Goal: Task Accomplishment & Management: Manage account settings

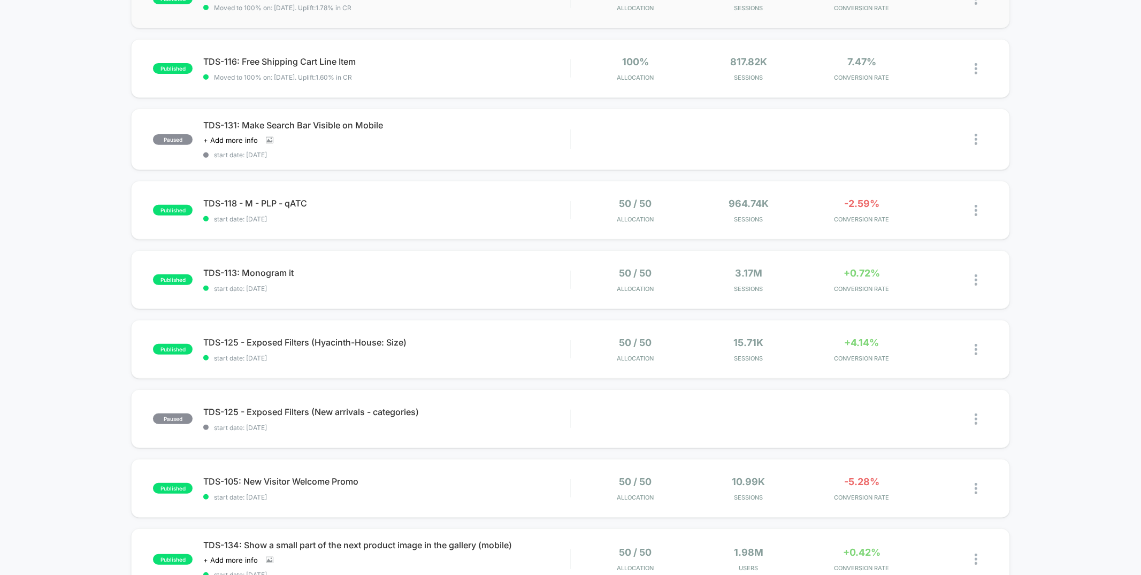
scroll to position [327, 0]
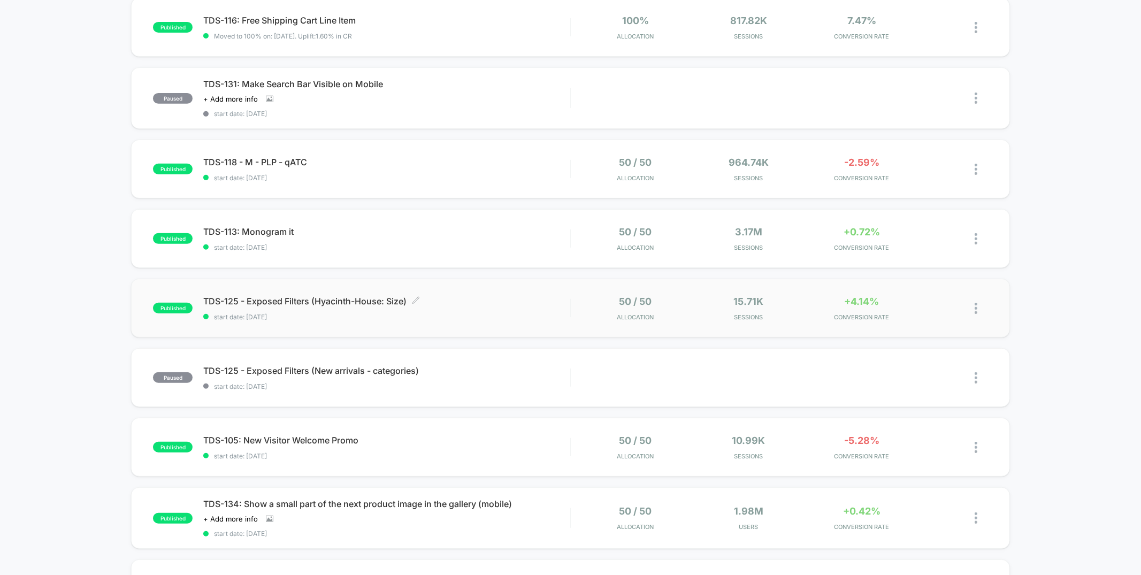
click at [517, 313] on span "start date: 9/16/2025" at bounding box center [386, 317] width 366 height 8
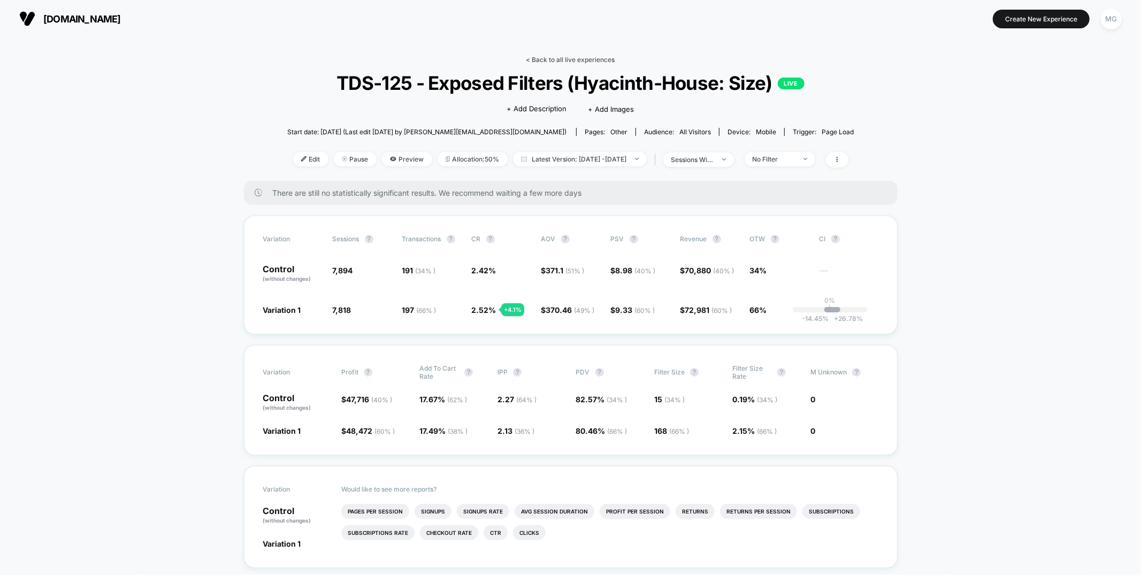
click at [560, 58] on link "< Back to all live experiences" at bounding box center [570, 60] width 89 height 8
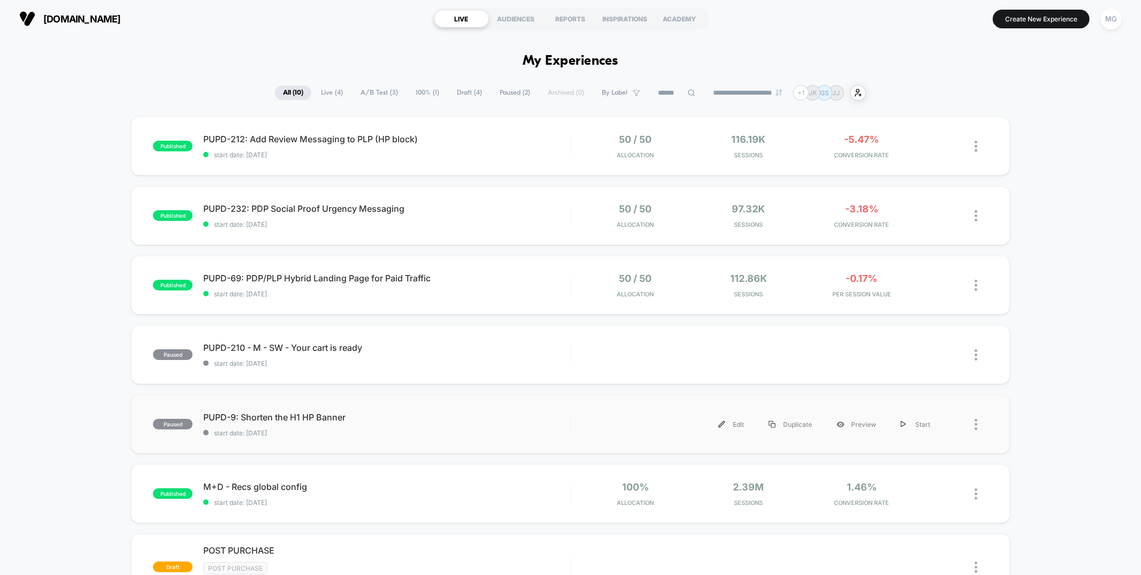
click at [480, 436] on div "paused PUPD-9: Shorten the H1 HP Banner start date: 8/15/2025 Edit Duplicate Pr…" at bounding box center [570, 424] width 878 height 59
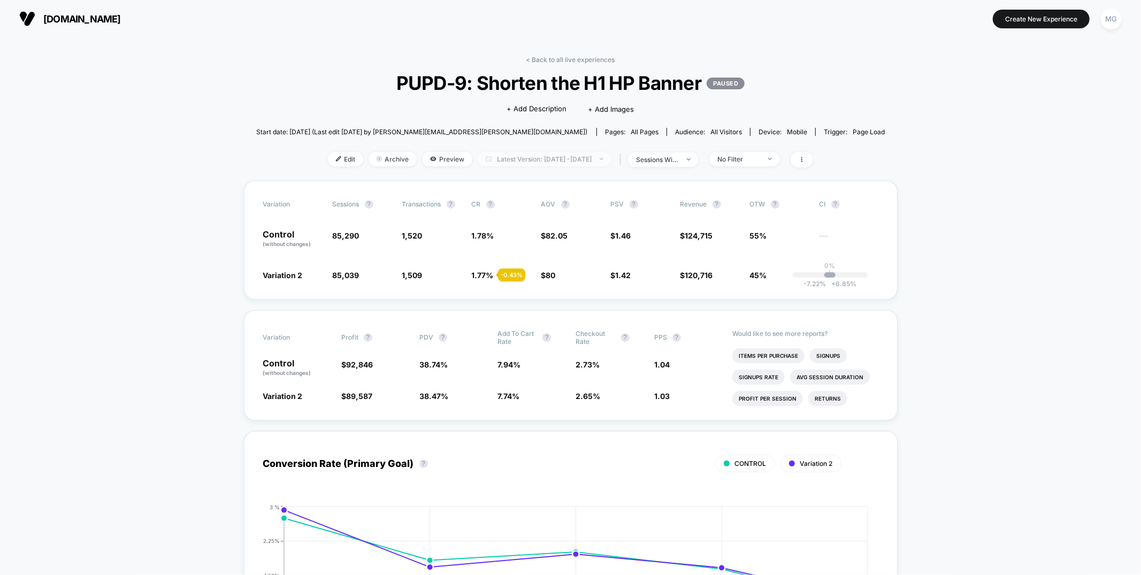
click at [547, 155] on span "Latest Version: Aug 15, 2025 - Sep 30, 2025" at bounding box center [545, 159] width 134 height 14
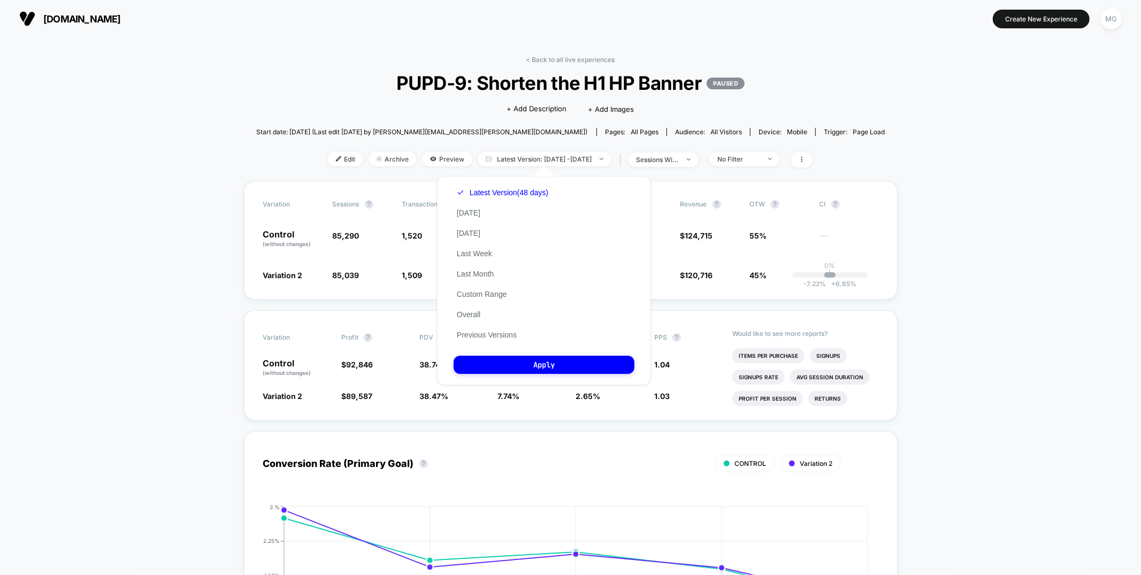
click at [460, 337] on div "Latest Version (48 days) Today Yesterday Last Week Last Month Custom Range Over…" at bounding box center [503, 263] width 98 height 163
click at [464, 333] on button "Previous Versions" at bounding box center [487, 335] width 66 height 10
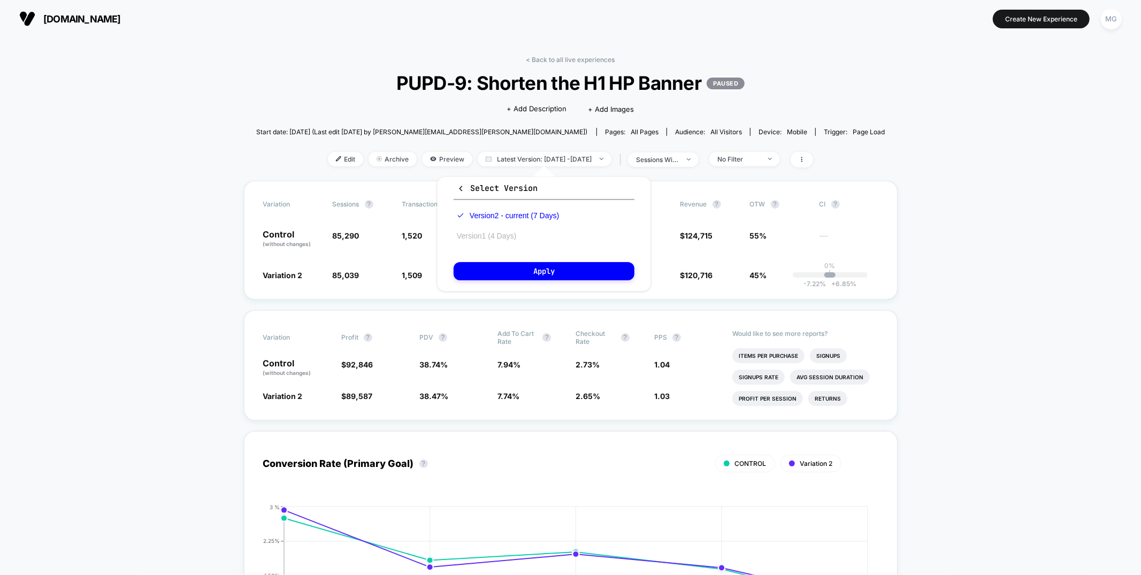
click at [501, 232] on button "Version 1 (4 Days)" at bounding box center [487, 236] width 66 height 10
click at [499, 266] on button "Apply" at bounding box center [544, 271] width 181 height 18
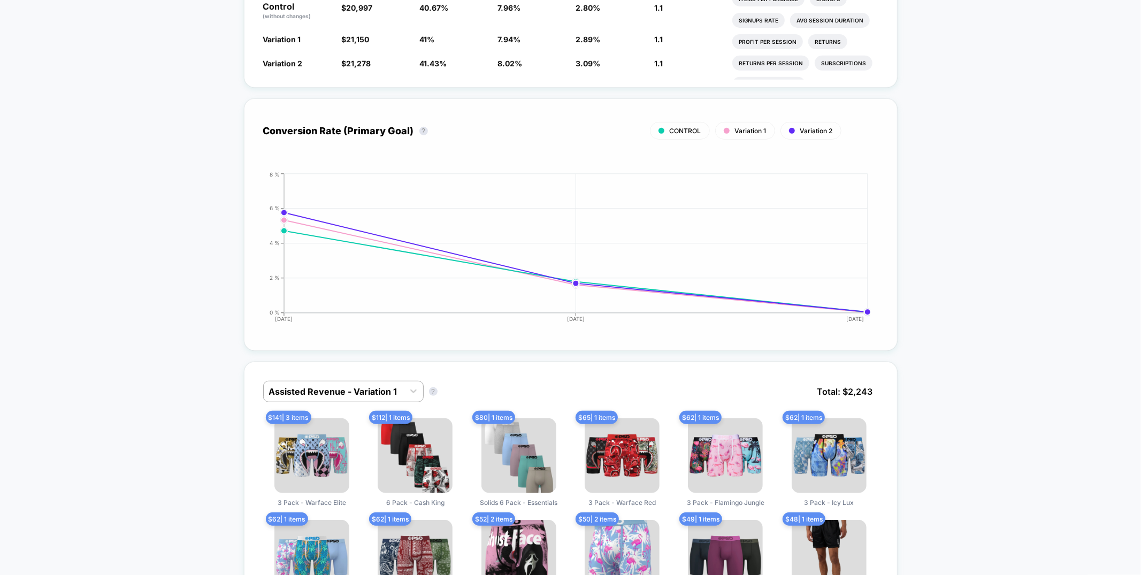
scroll to position [466, 0]
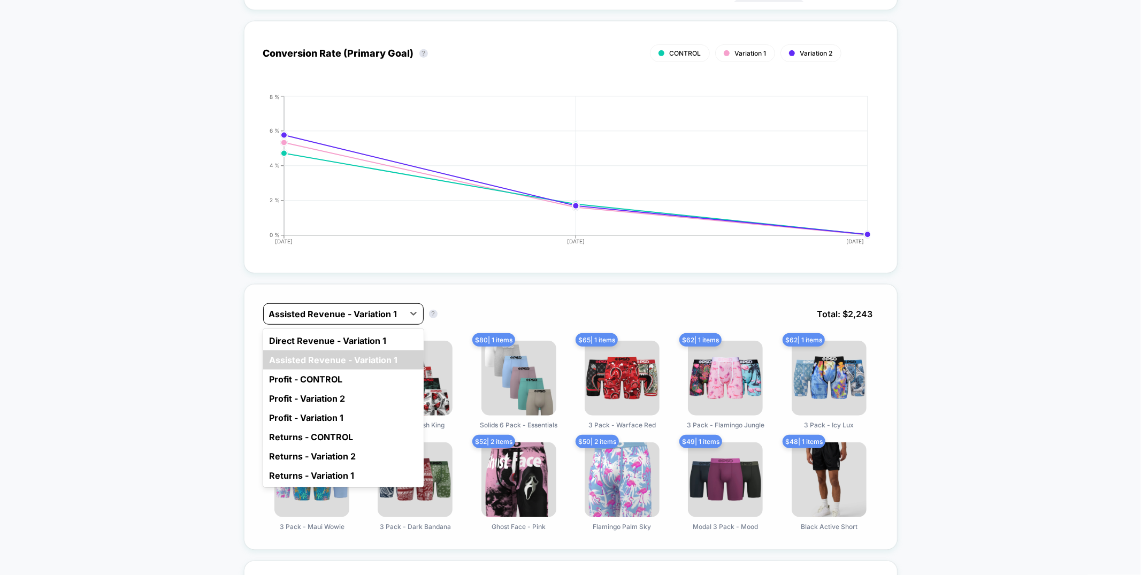
click at [378, 308] on div at bounding box center [333, 314] width 129 height 13
click at [380, 341] on div "Direct Revenue - Variation 1" at bounding box center [343, 340] width 160 height 19
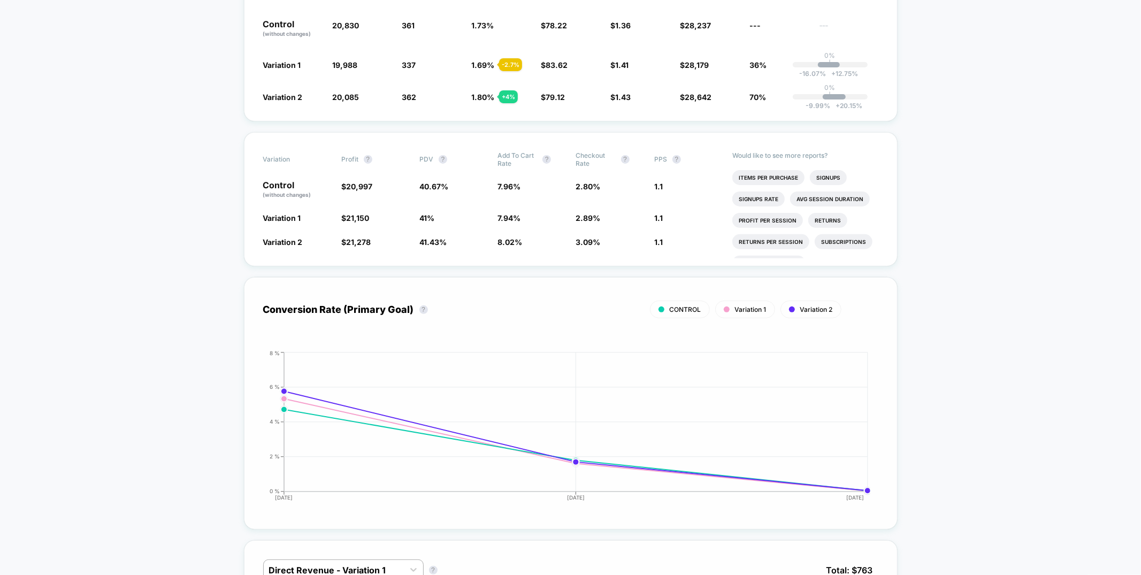
scroll to position [33, 0]
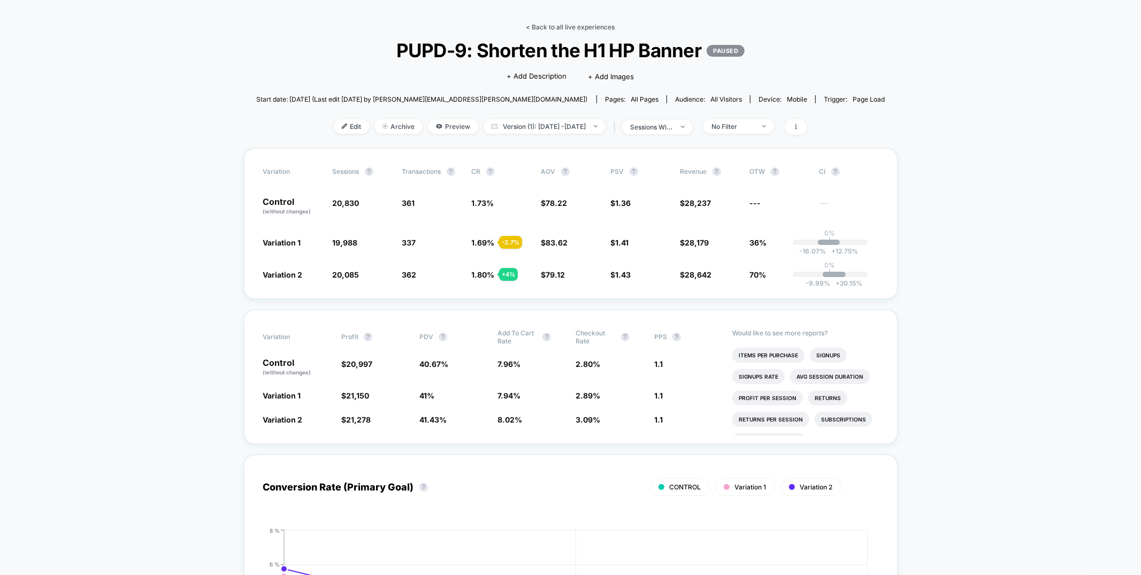
click at [560, 24] on link "< Back to all live experiences" at bounding box center [570, 27] width 89 height 8
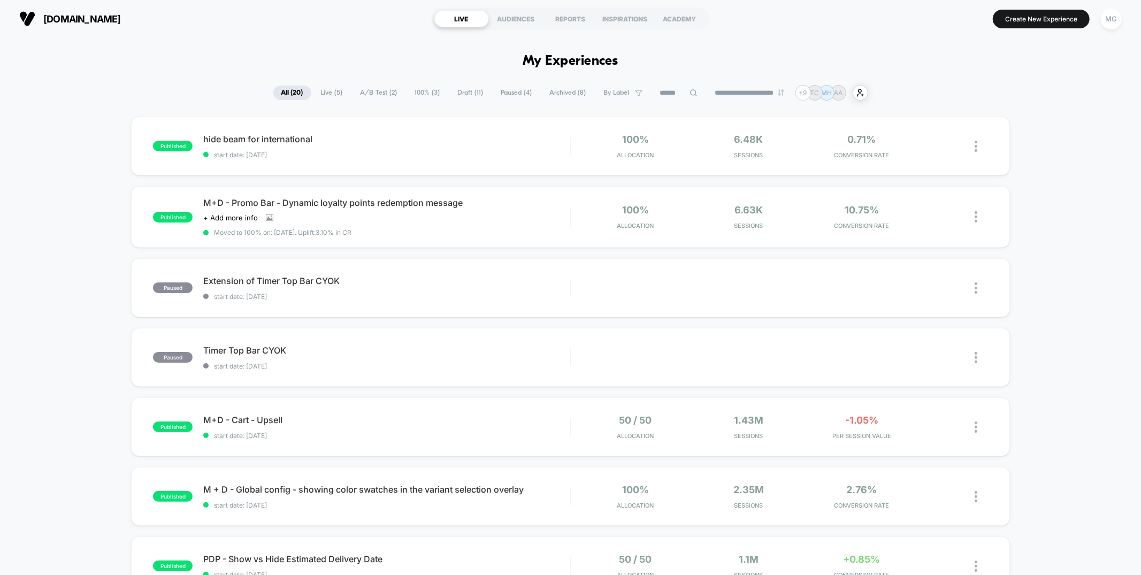
click at [459, 95] on span "Draft ( 11 )" at bounding box center [471, 93] width 42 height 14
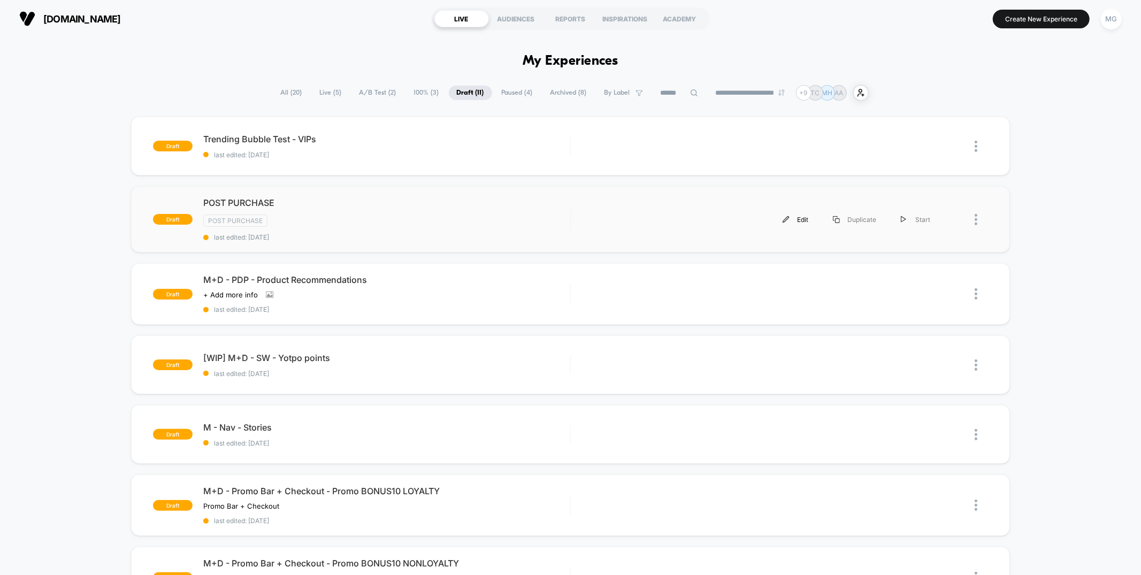
click at [794, 216] on div "Edit" at bounding box center [795, 219] width 50 height 24
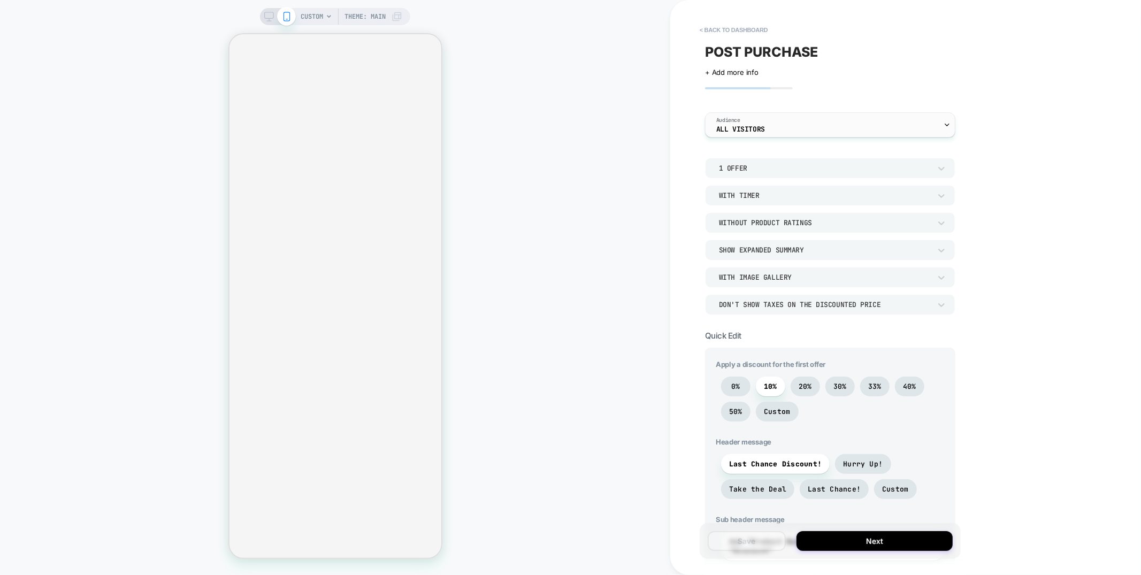
click at [840, 133] on div "Audience All Visitors" at bounding box center [827, 125] width 244 height 24
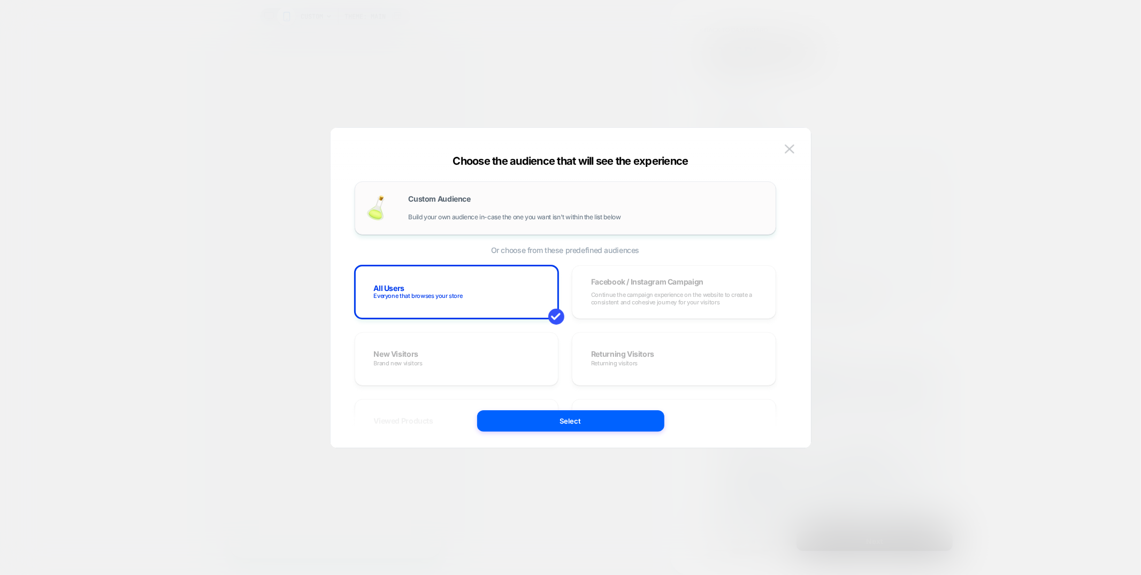
click at [476, 213] on span "Build your own audience in-case the one you want isn't within the list below" at bounding box center [515, 216] width 212 height 7
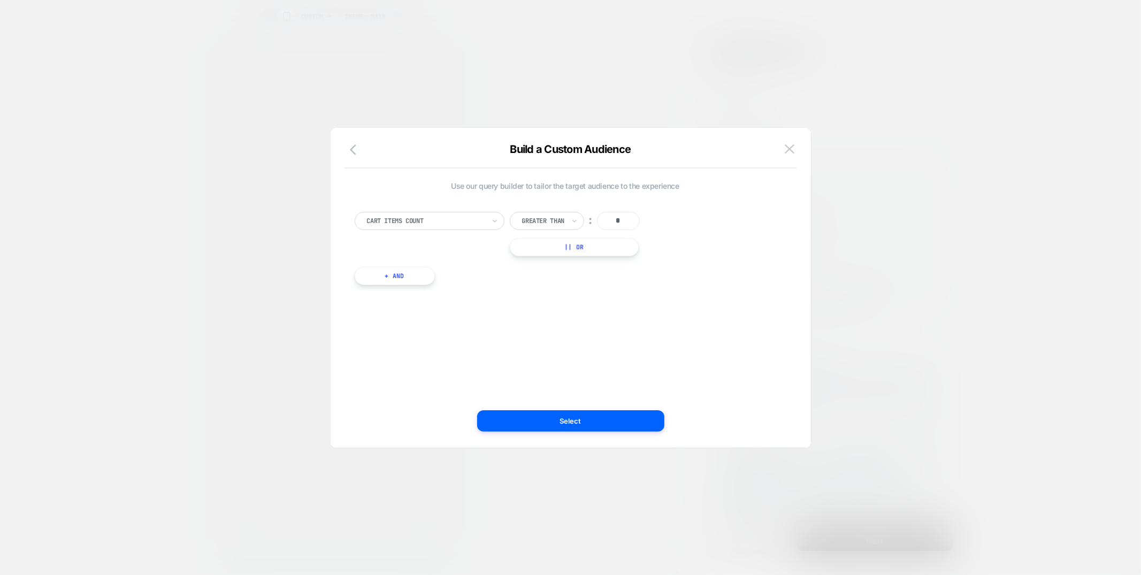
click at [437, 212] on div "Cart Items Count" at bounding box center [430, 221] width 150 height 18
click at [409, 299] on div "Cart Item" at bounding box center [434, 298] width 139 height 17
click at [622, 222] on div at bounding box center [632, 221] width 118 height 10
click at [637, 225] on div at bounding box center [632, 221] width 118 height 10
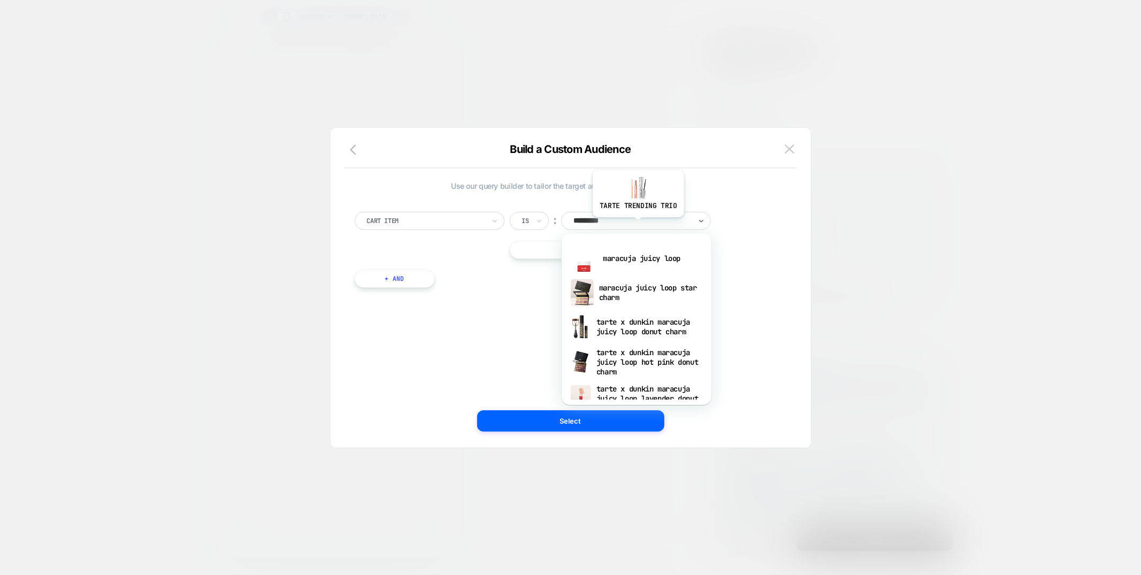
type input "**********"
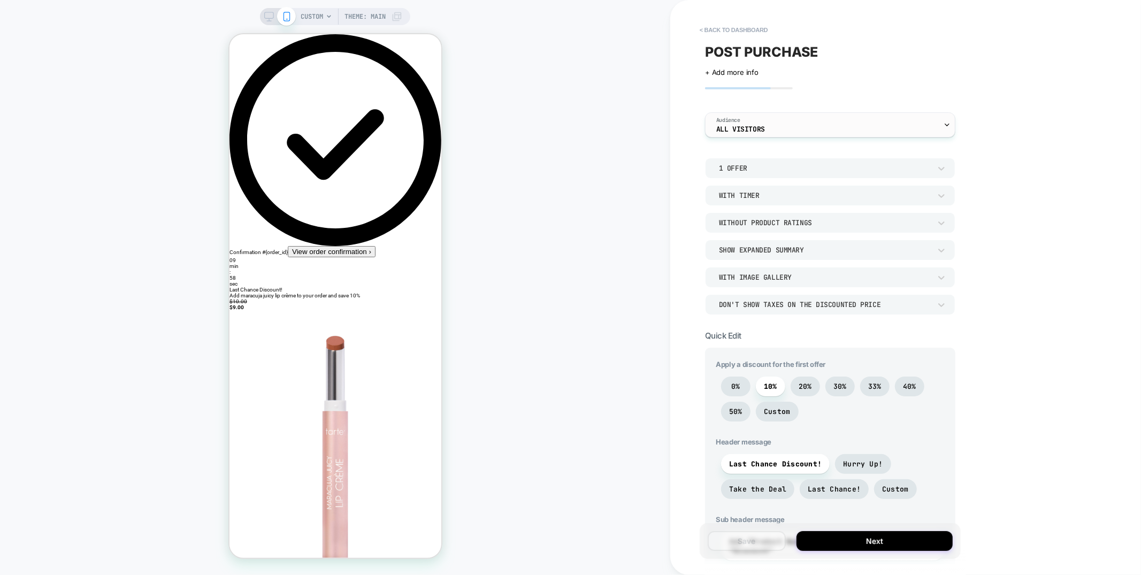
click at [793, 112] on div "Audience All Visitors" at bounding box center [830, 124] width 250 height 25
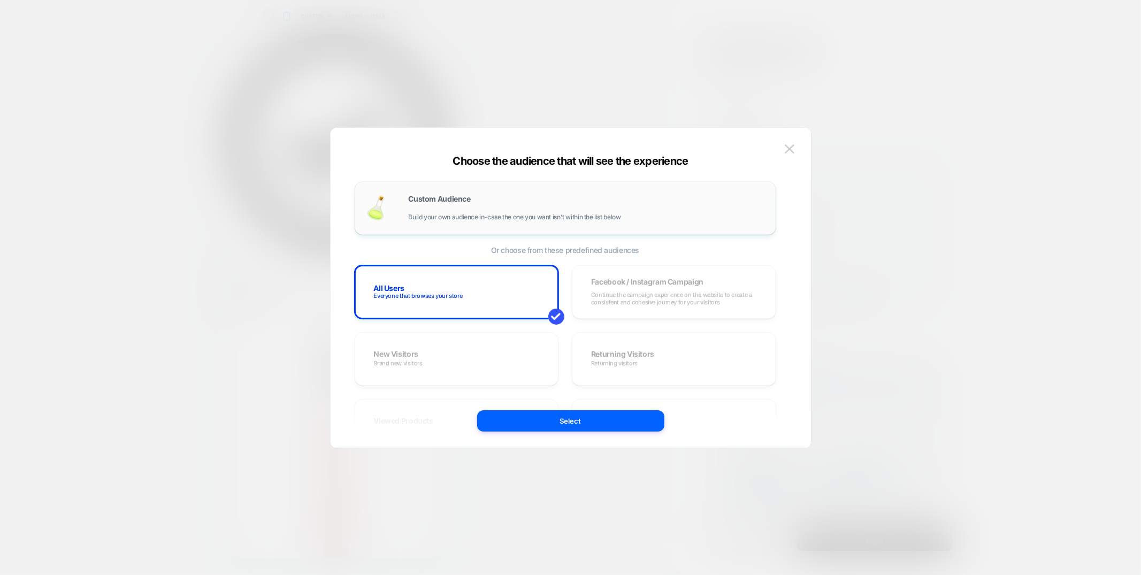
click at [521, 220] on span "Build your own audience in-case the one you want isn't within the list below" at bounding box center [515, 216] width 212 height 7
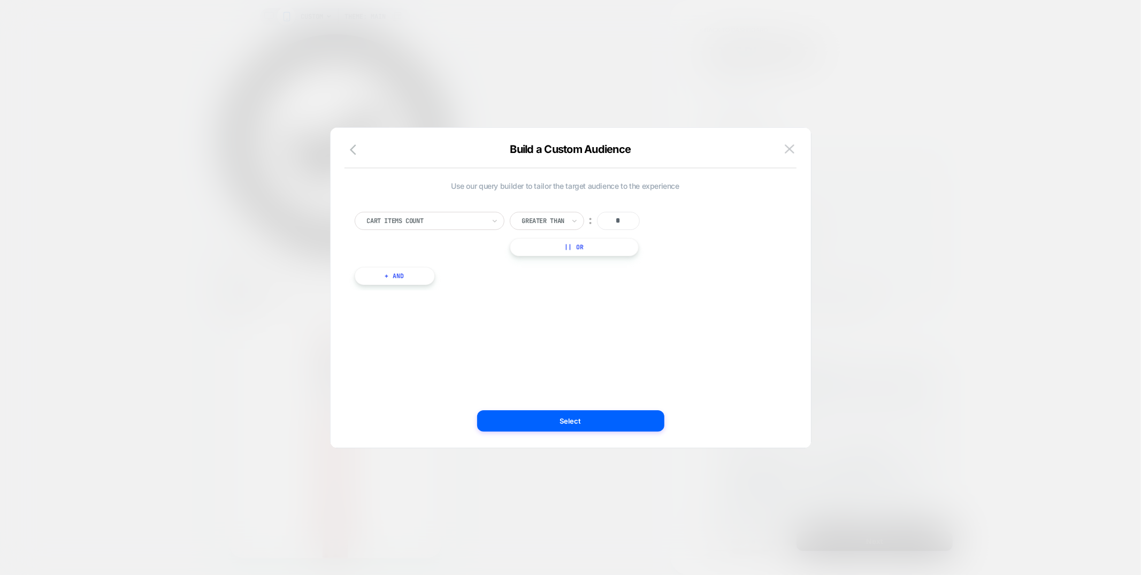
click at [440, 227] on div "Cart Items Count" at bounding box center [430, 221] width 150 height 18
click at [401, 265] on div "Cart Item" at bounding box center [434, 268] width 139 height 17
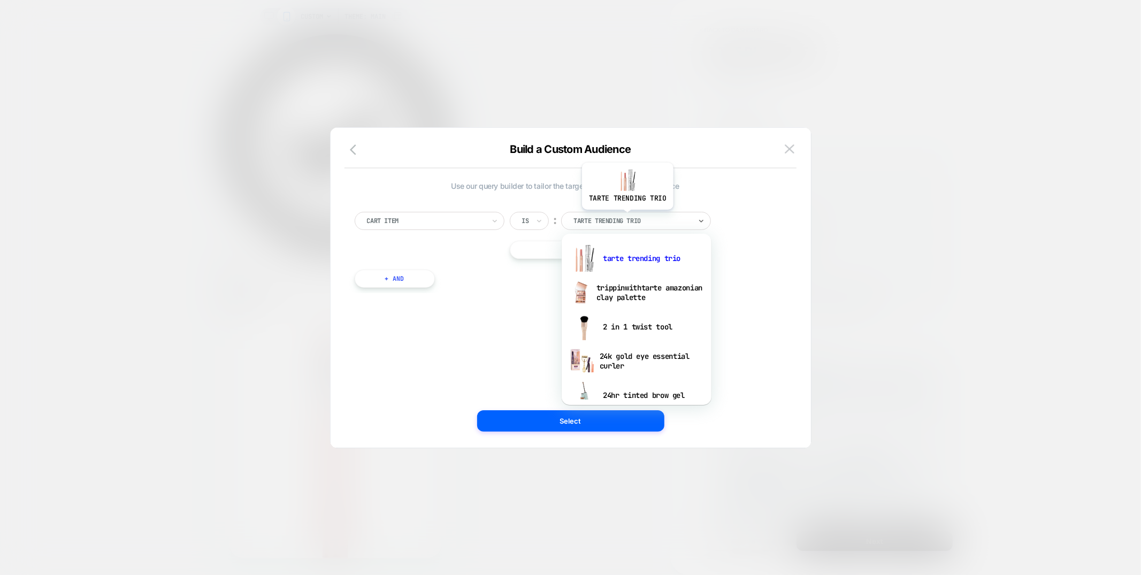
click at [627, 218] on div at bounding box center [632, 221] width 118 height 10
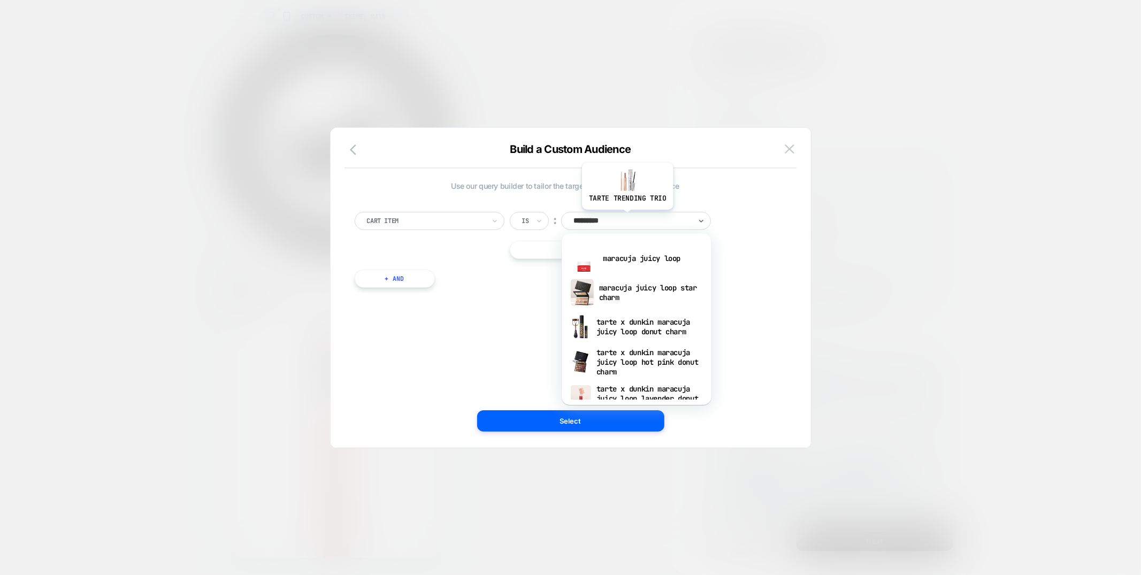
type input "**********"
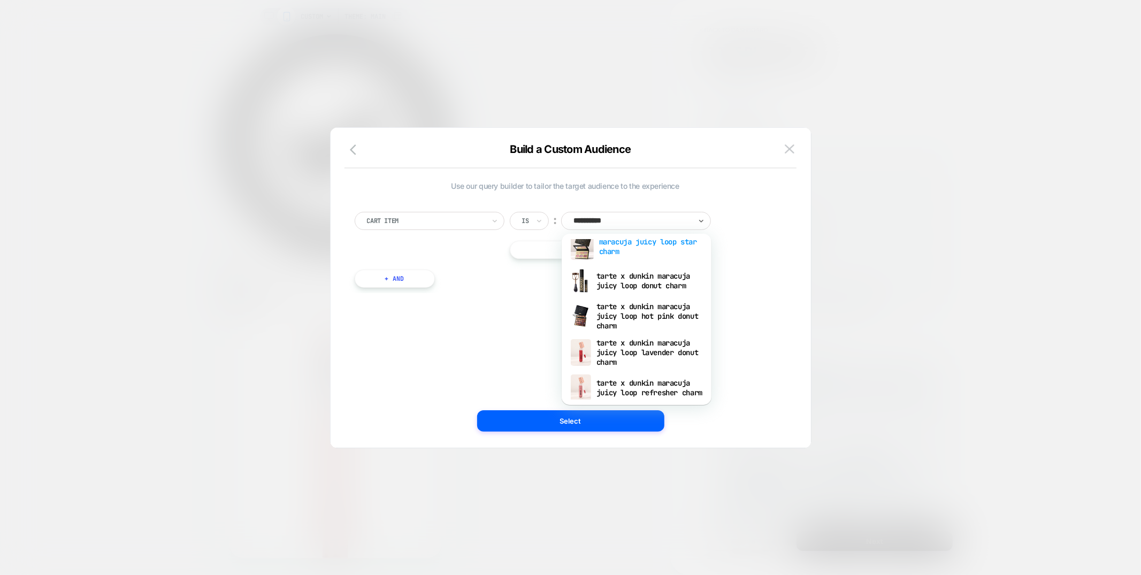
scroll to position [0, 0]
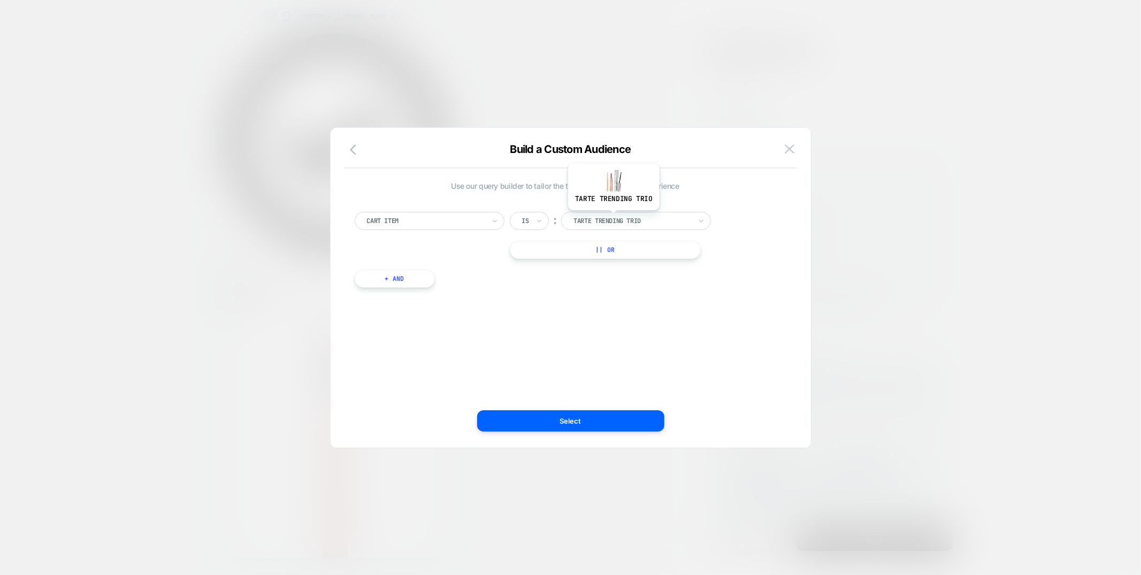
click at [614, 217] on div at bounding box center [632, 221] width 118 height 10
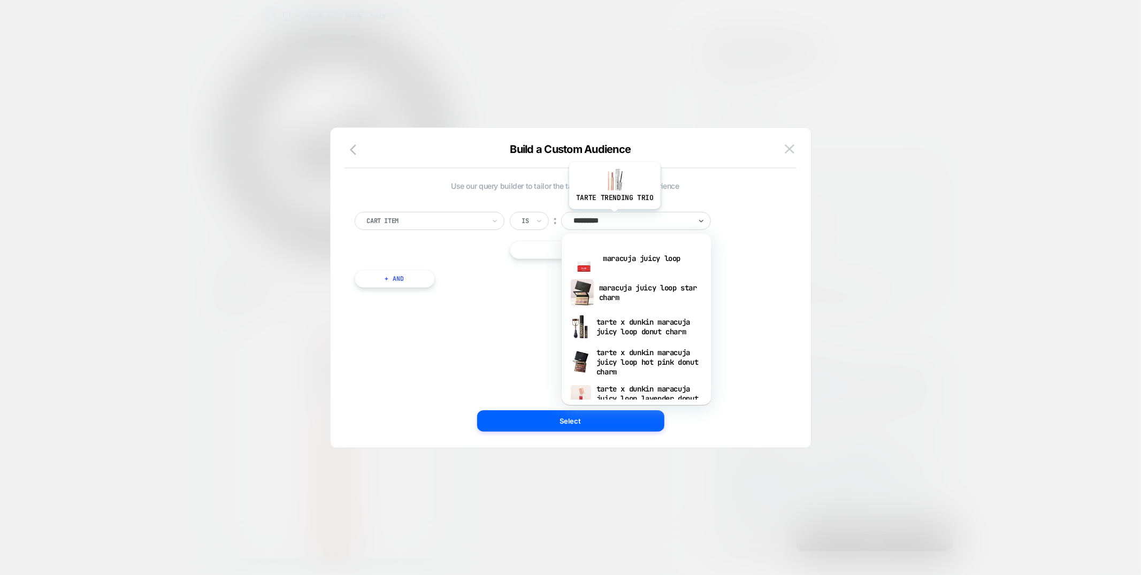
type input "**********"
click at [621, 261] on div "maracuja juicy loop" at bounding box center [636, 258] width 139 height 34
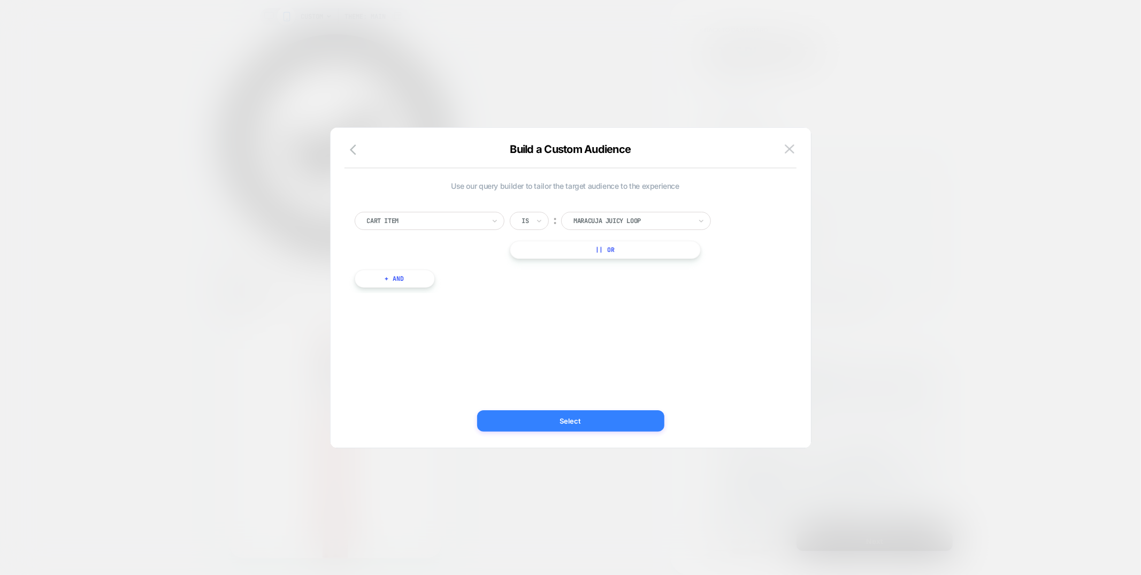
click at [591, 421] on button "Select" at bounding box center [570, 420] width 187 height 21
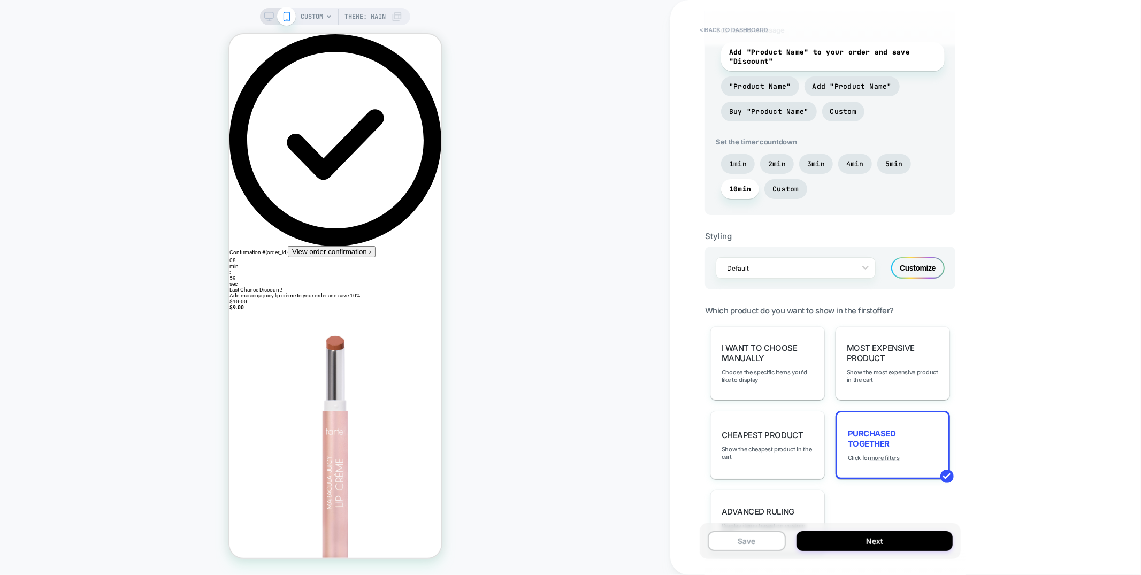
scroll to position [570, 0]
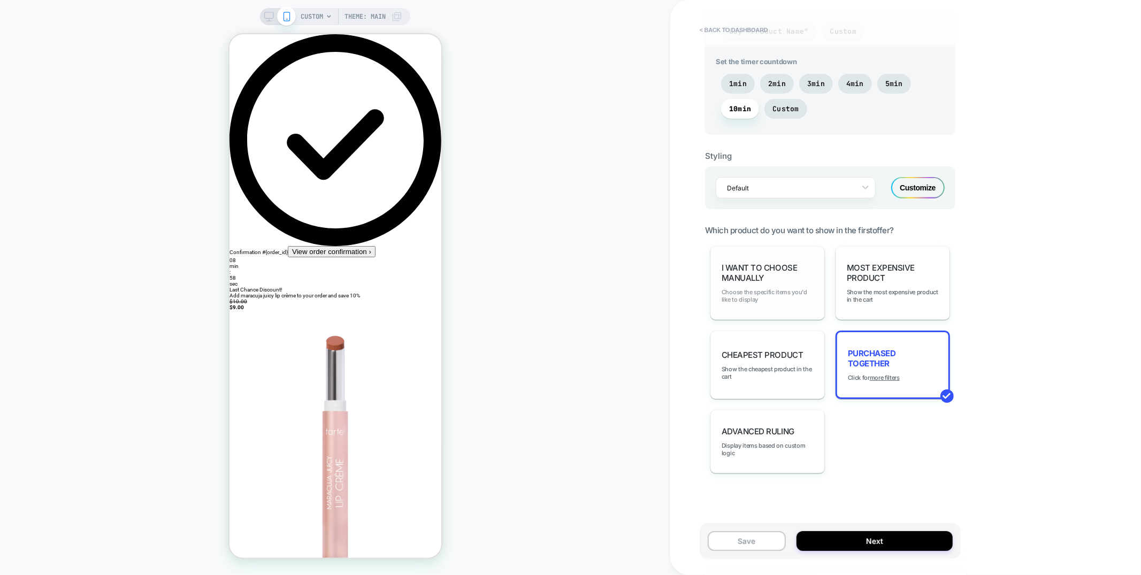
click at [749, 291] on span "Choose the specific items you'd like to display" at bounding box center [767, 295] width 92 height 15
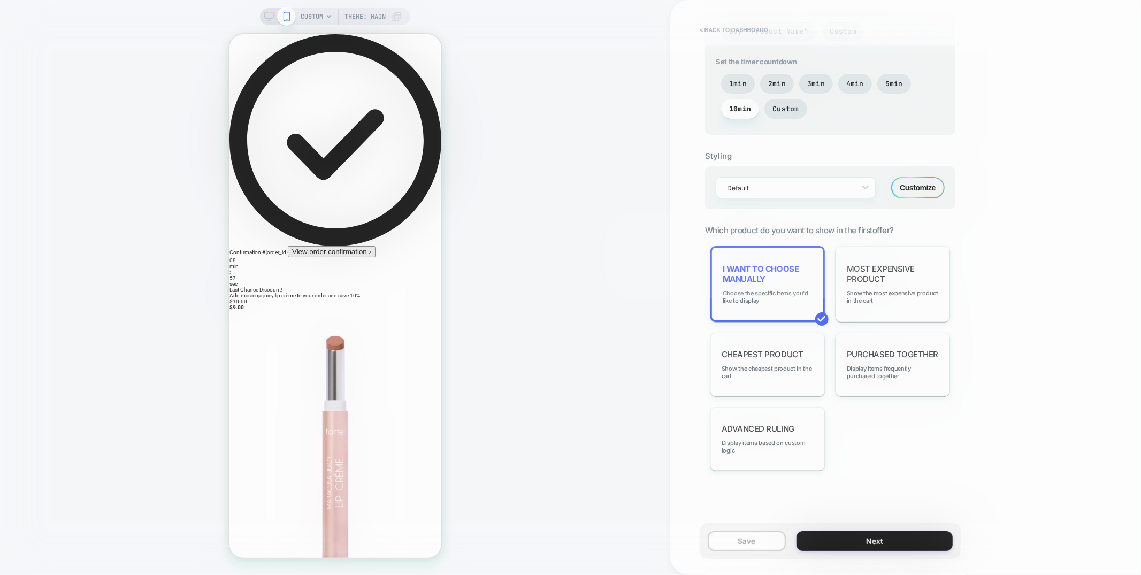
scroll to position [567, 0]
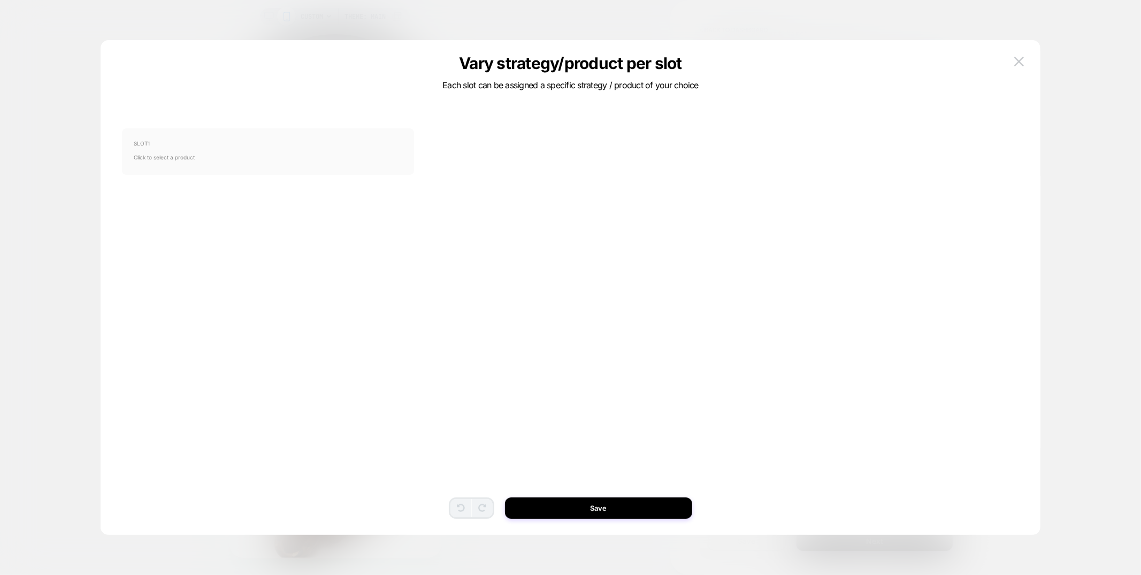
click at [262, 155] on span "Click to select a product" at bounding box center [268, 157] width 268 height 21
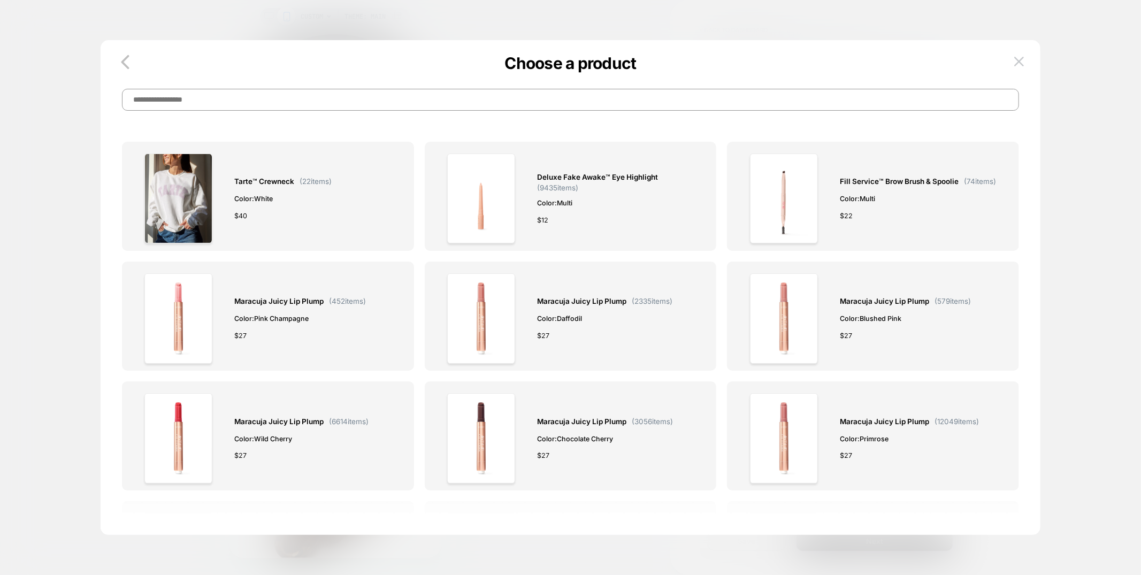
click at [276, 99] on input at bounding box center [570, 100] width 897 height 22
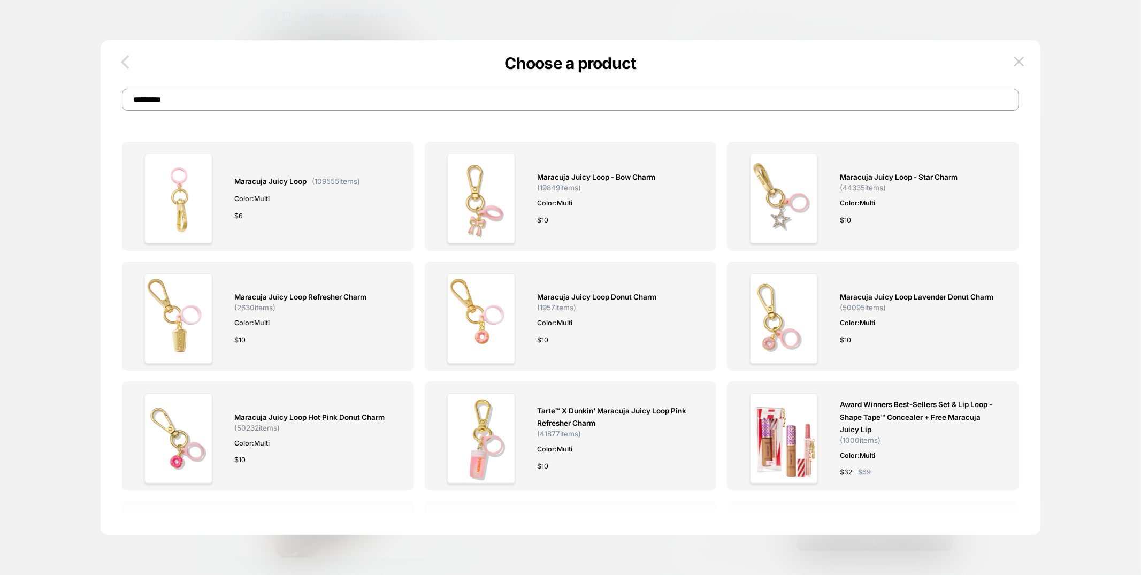
type input "**********"
click at [124, 58] on icon "button" at bounding box center [125, 62] width 8 height 14
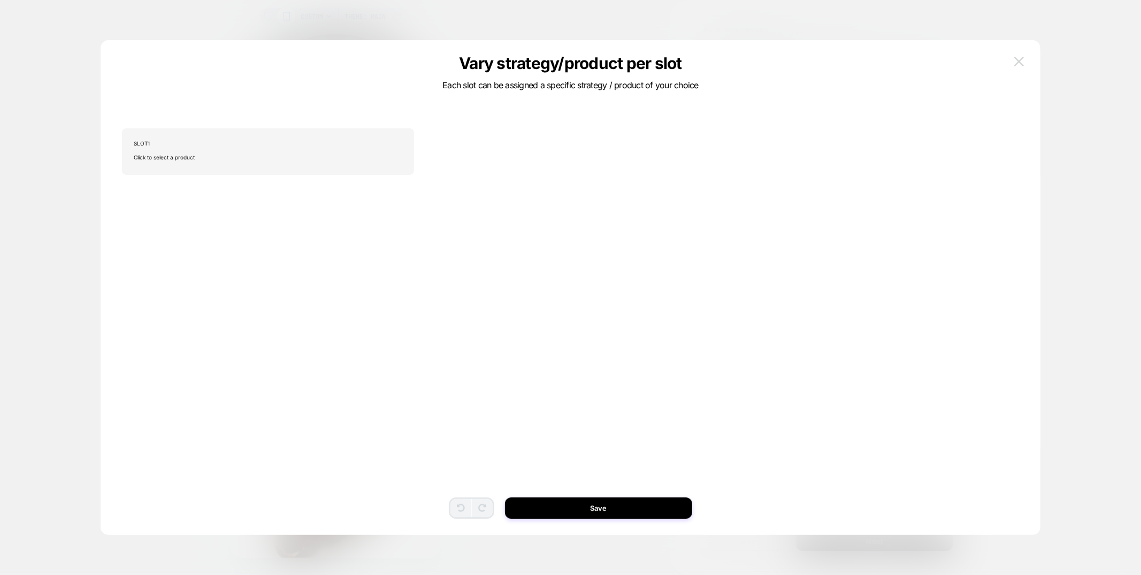
click at [1019, 60] on img at bounding box center [1019, 61] width 10 height 9
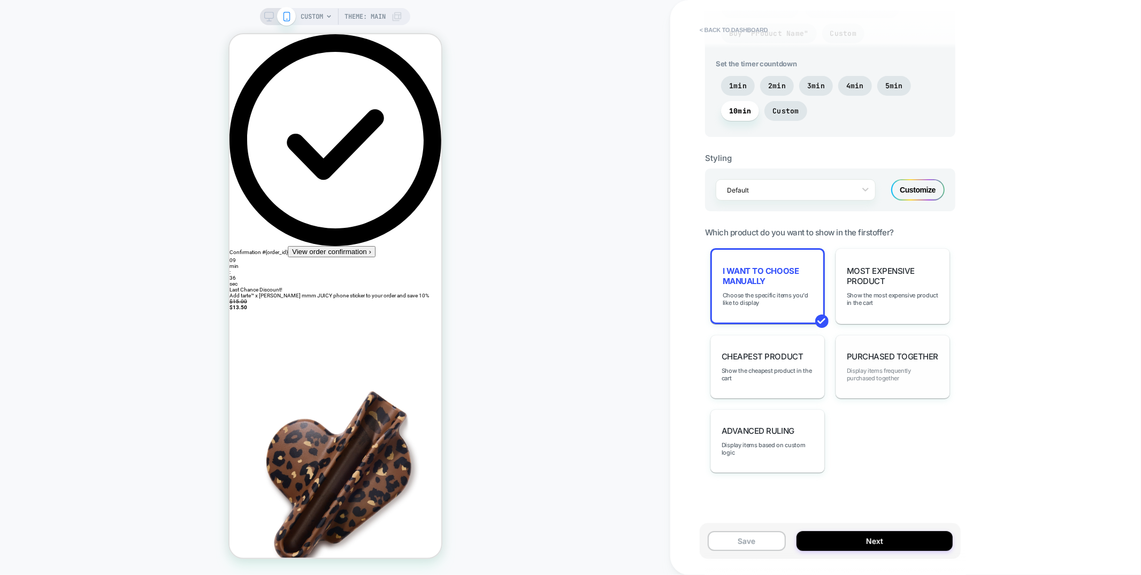
click at [866, 370] on span "Display items frequently purchased together" at bounding box center [893, 374] width 92 height 15
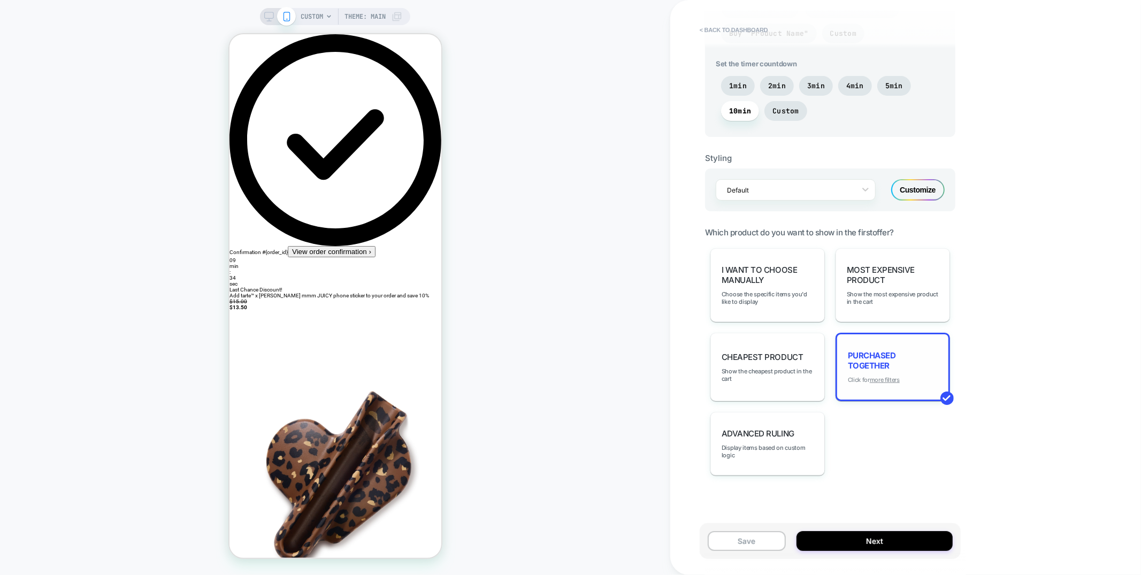
click at [882, 377] on u "more filters" at bounding box center [885, 379] width 30 height 7
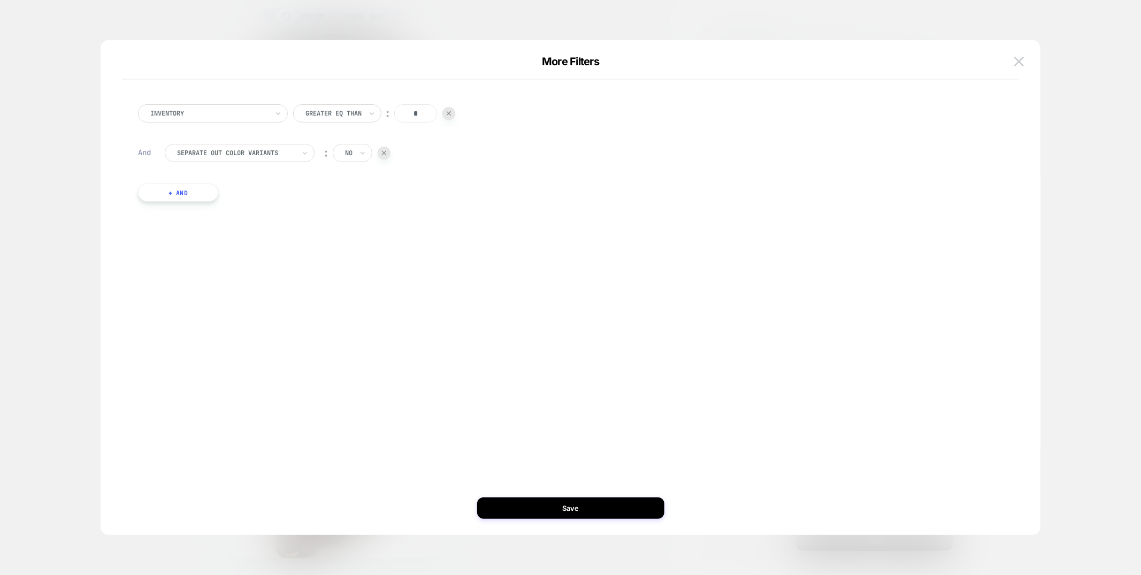
click at [190, 195] on button "+ And" at bounding box center [178, 192] width 80 height 18
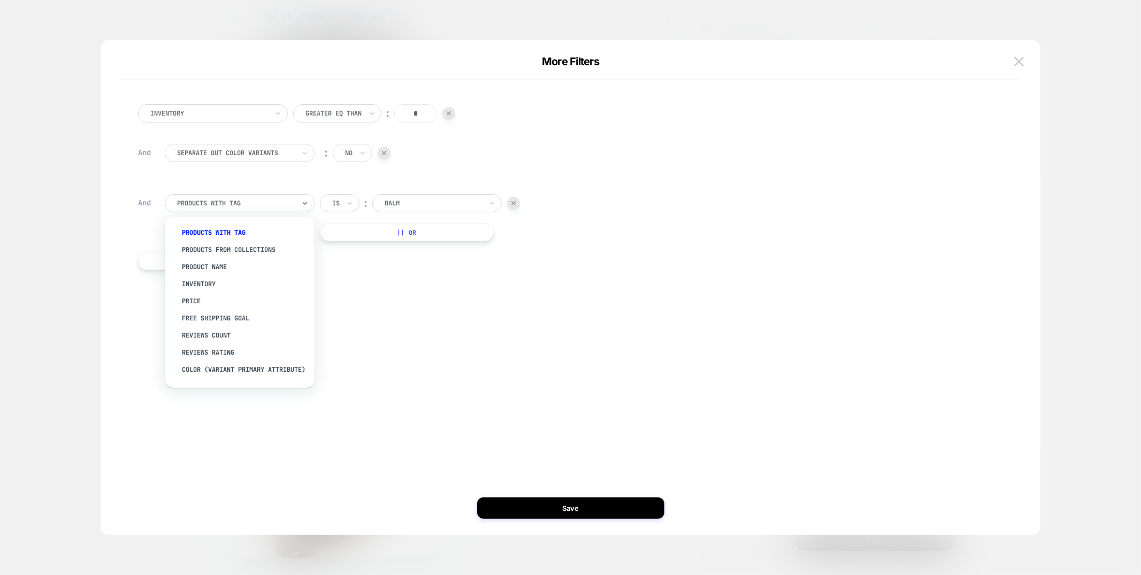
click at [232, 205] on div at bounding box center [236, 203] width 118 height 10
click at [213, 267] on div "Product Name" at bounding box center [244, 266] width 139 height 17
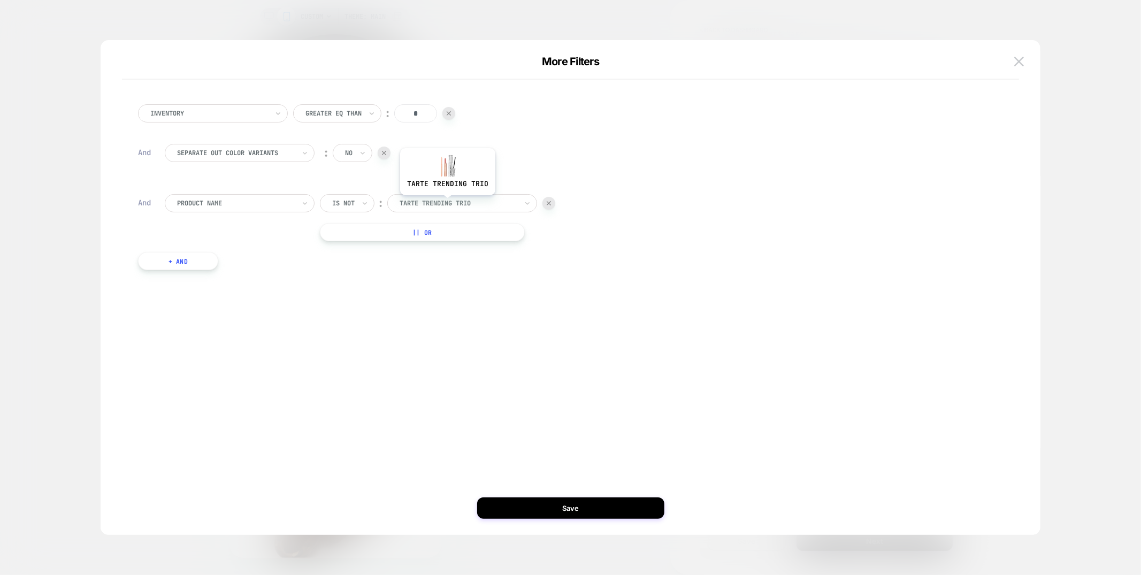
click at [447, 203] on div at bounding box center [458, 203] width 118 height 10
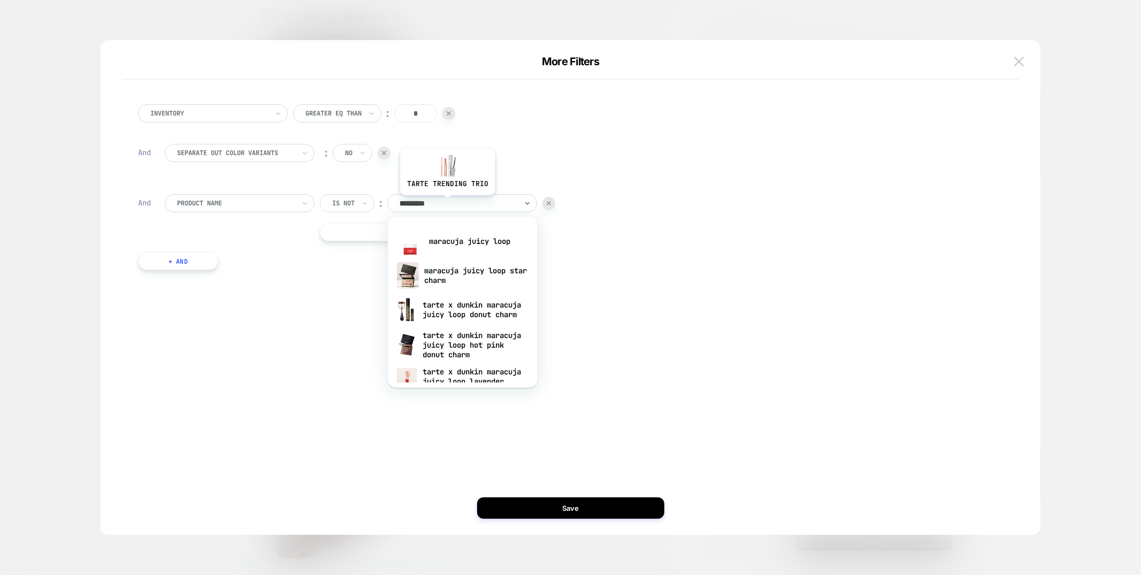
type input "**********"
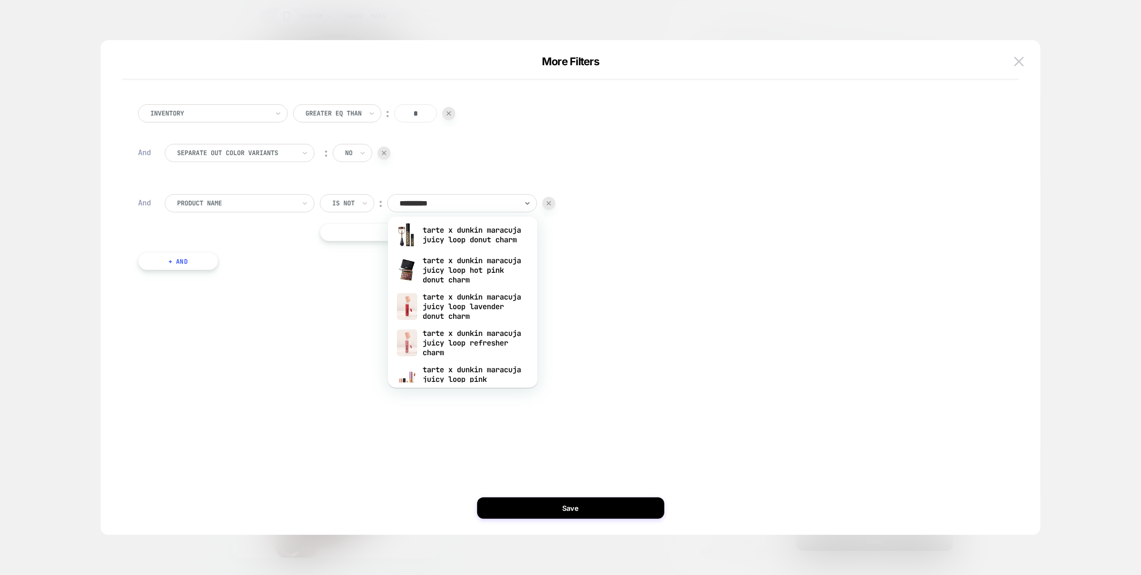
scroll to position [97, 0]
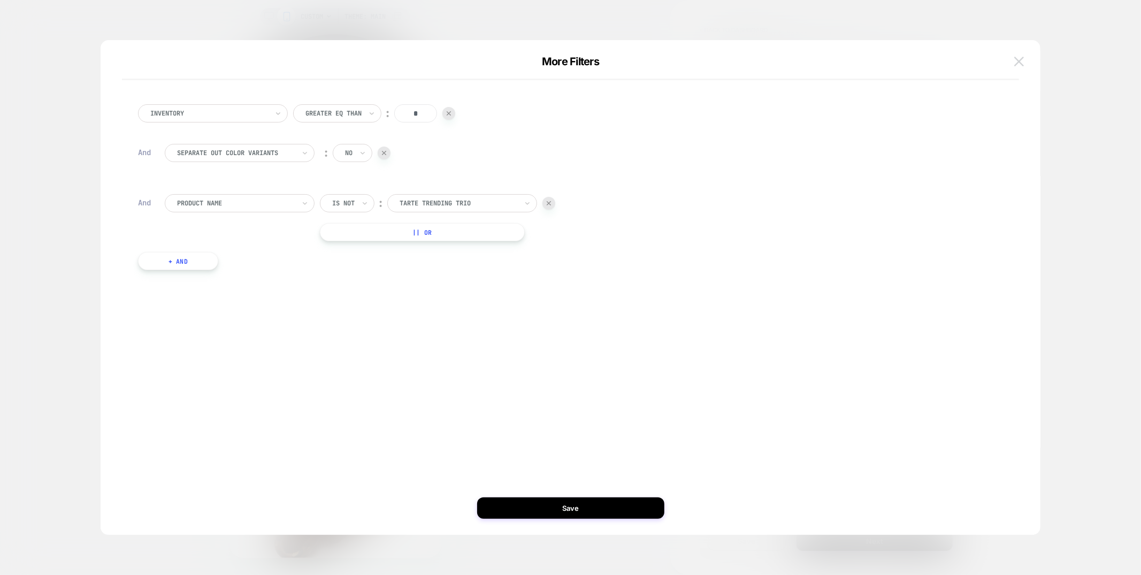
click at [1021, 56] on button at bounding box center [1019, 61] width 16 height 16
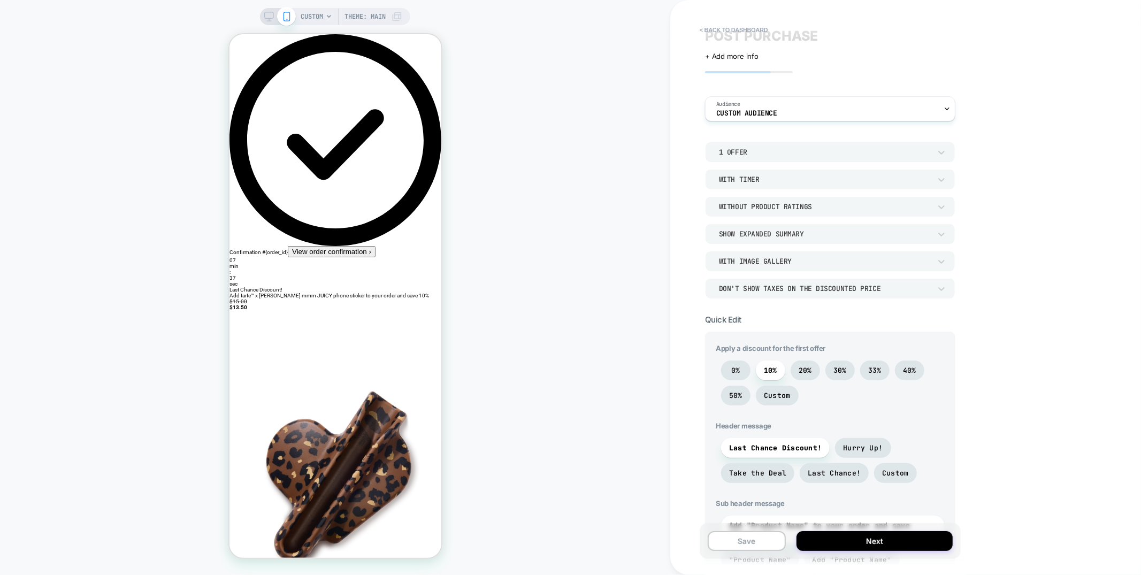
scroll to position [0, 0]
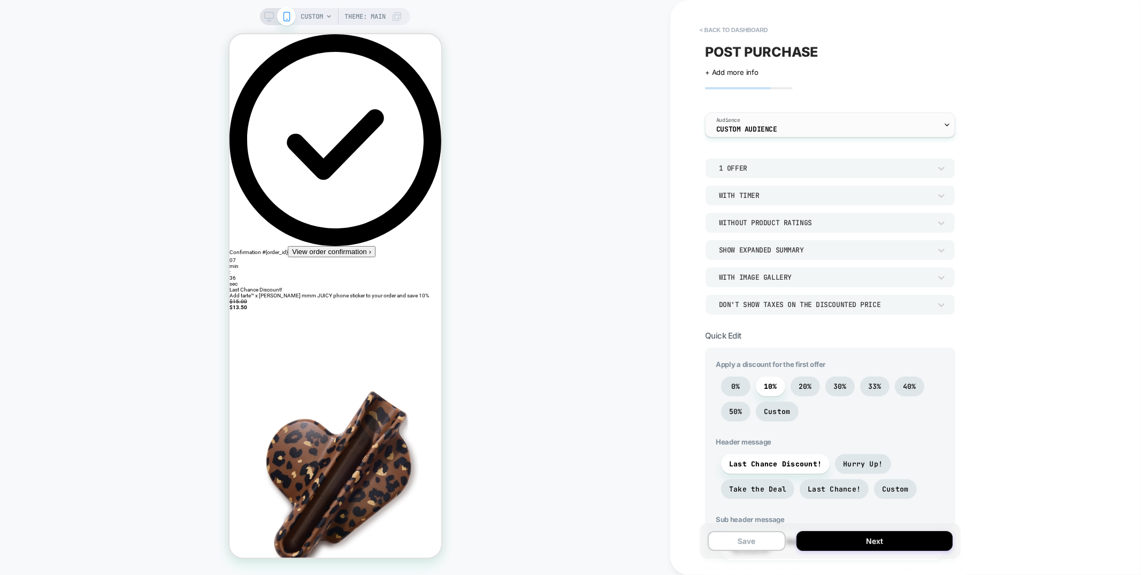
click at [785, 130] on div "Audience Custom Audience" at bounding box center [827, 125] width 244 height 24
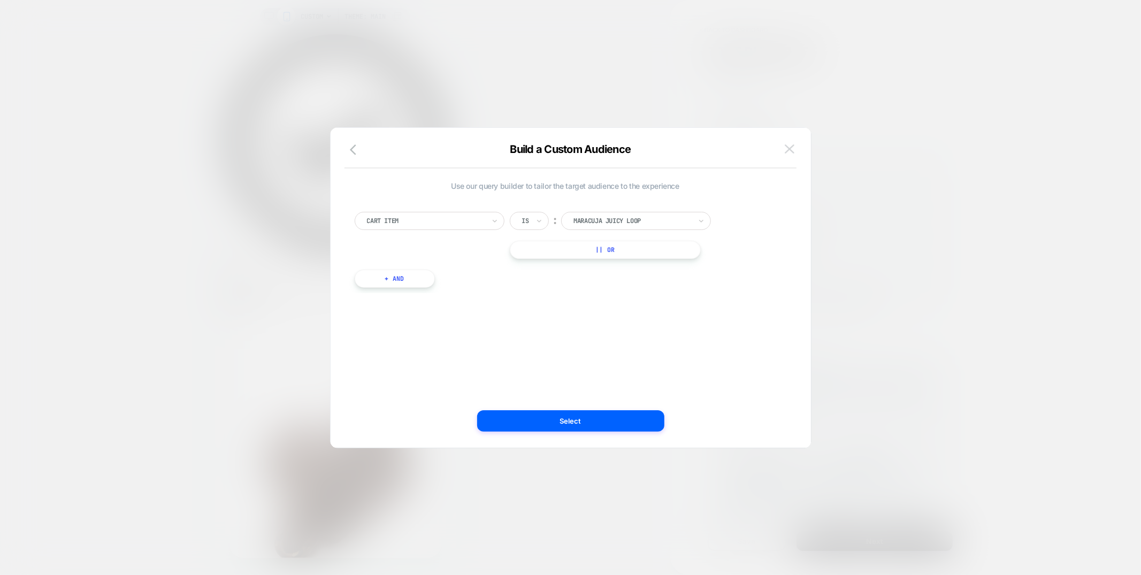
click at [787, 151] on img at bounding box center [790, 148] width 10 height 9
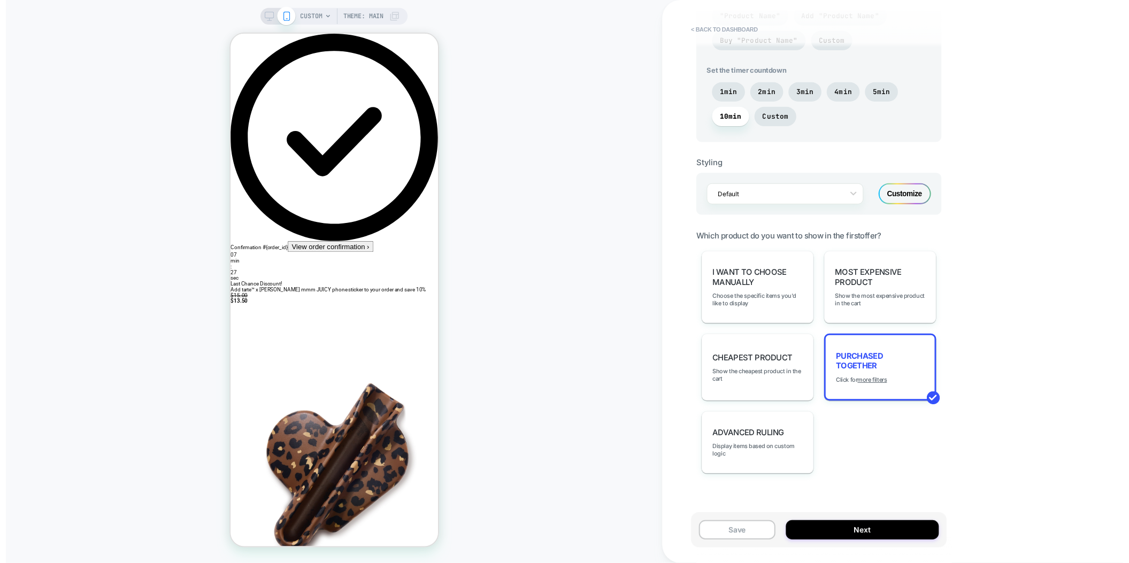
scroll to position [560, 0]
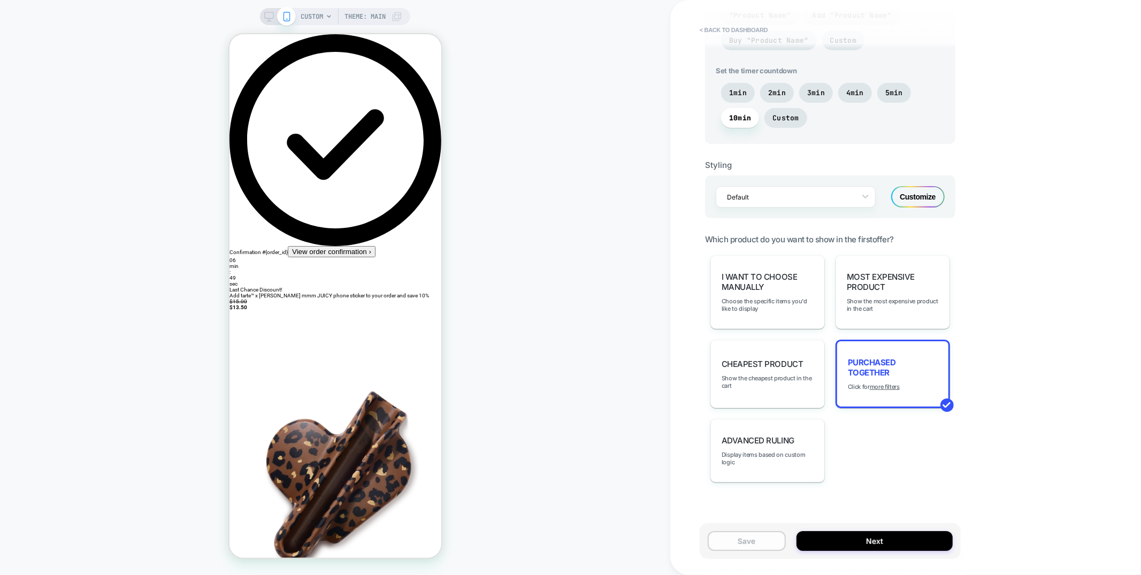
click at [742, 541] on button "Save" at bounding box center [747, 541] width 78 height 20
click at [863, 273] on span "Most Expensive Product" at bounding box center [893, 282] width 92 height 20
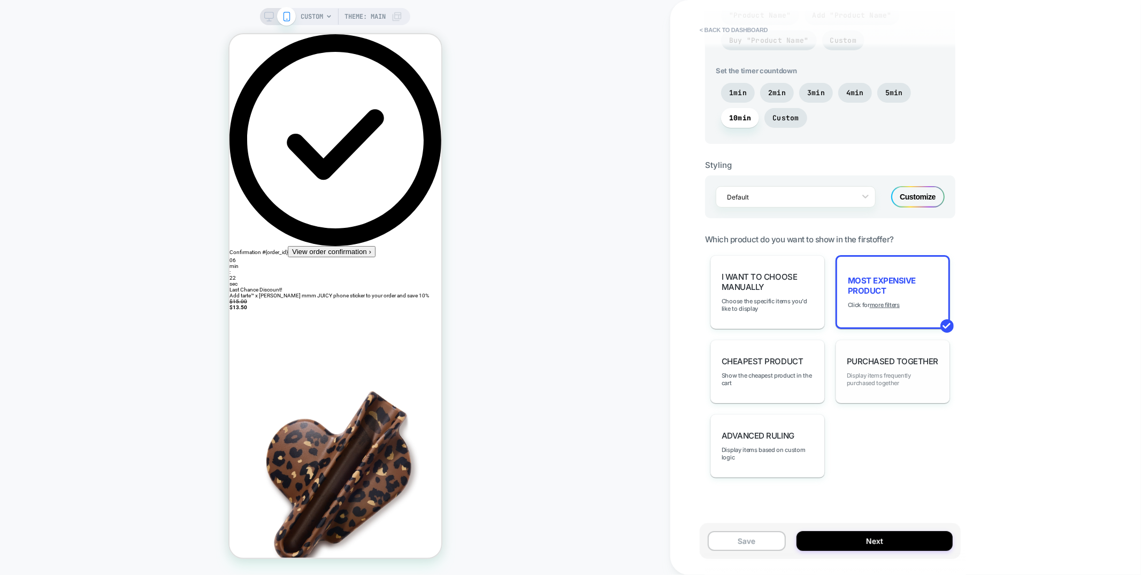
click at [911, 373] on span "Display items frequently purchased together" at bounding box center [893, 379] width 92 height 15
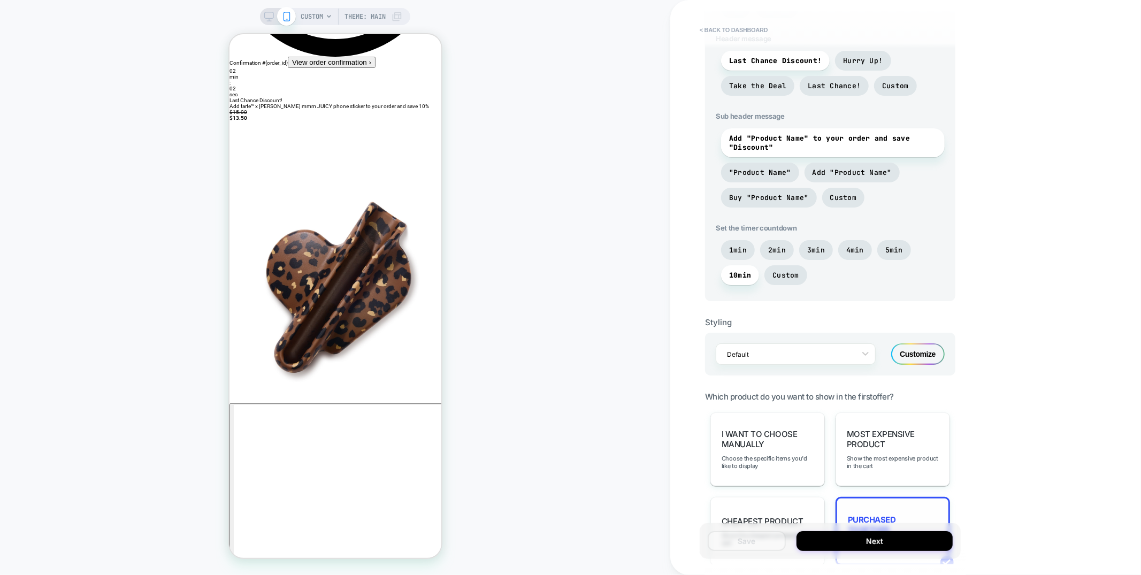
scroll to position [0, 0]
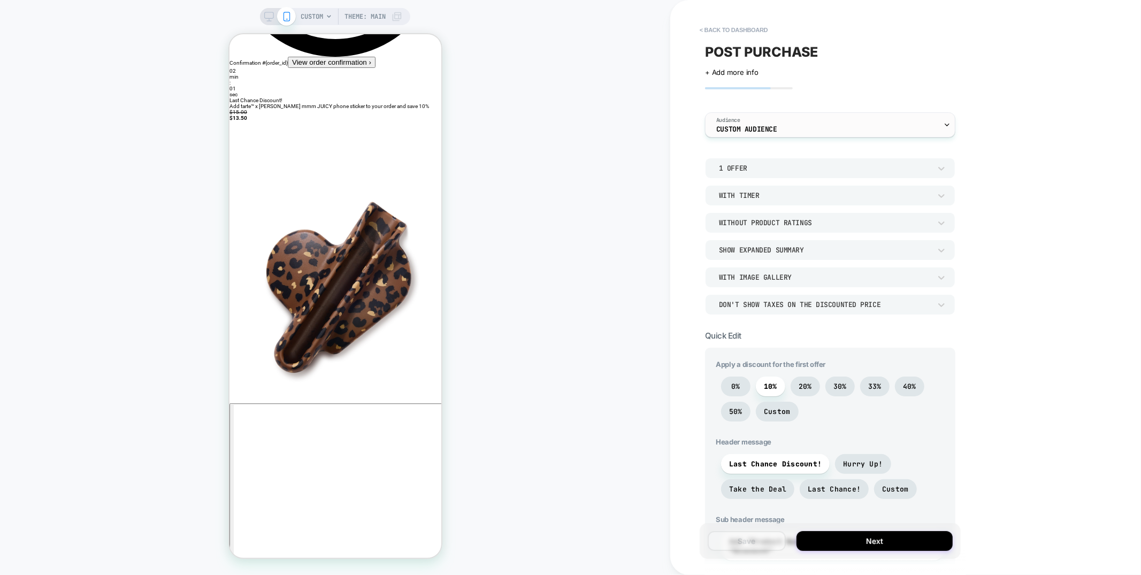
click at [728, 122] on span "Audience" at bounding box center [728, 120] width 24 height 7
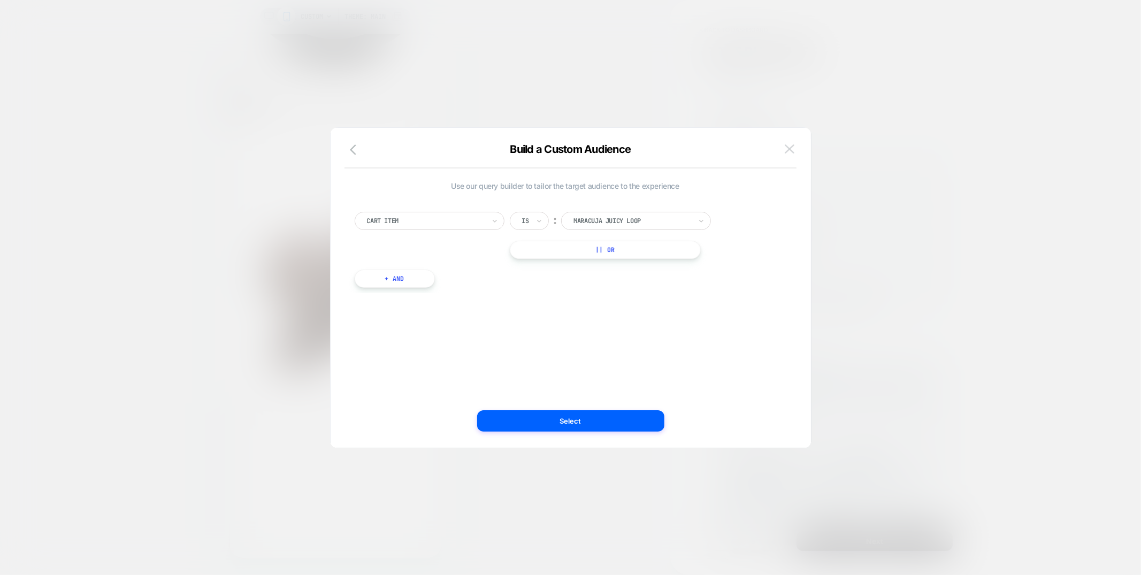
click at [786, 149] on img at bounding box center [790, 148] width 10 height 9
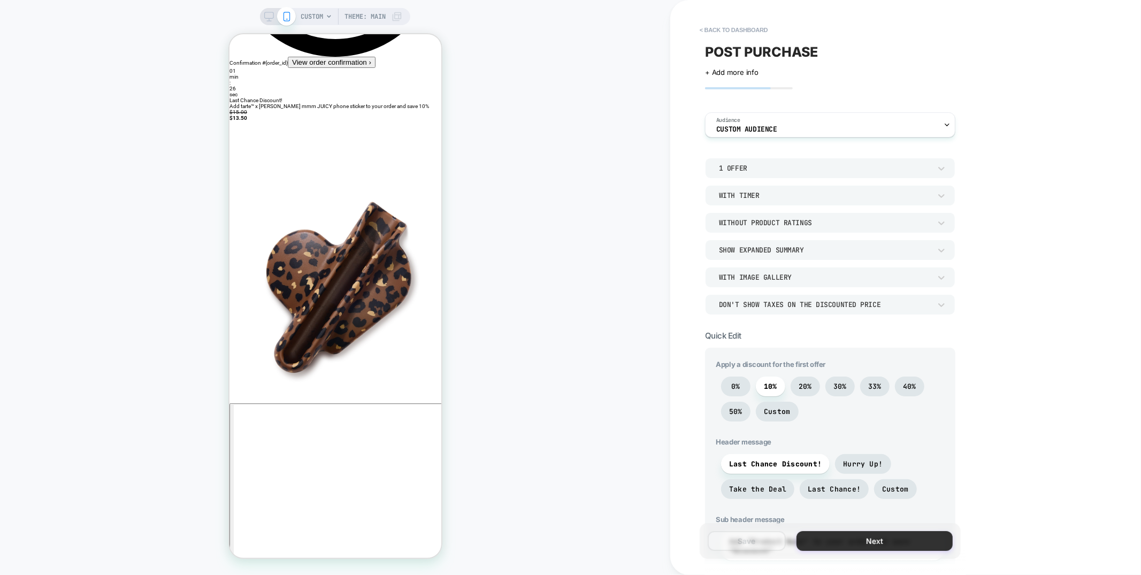
click at [843, 545] on button "Next" at bounding box center [874, 541] width 156 height 20
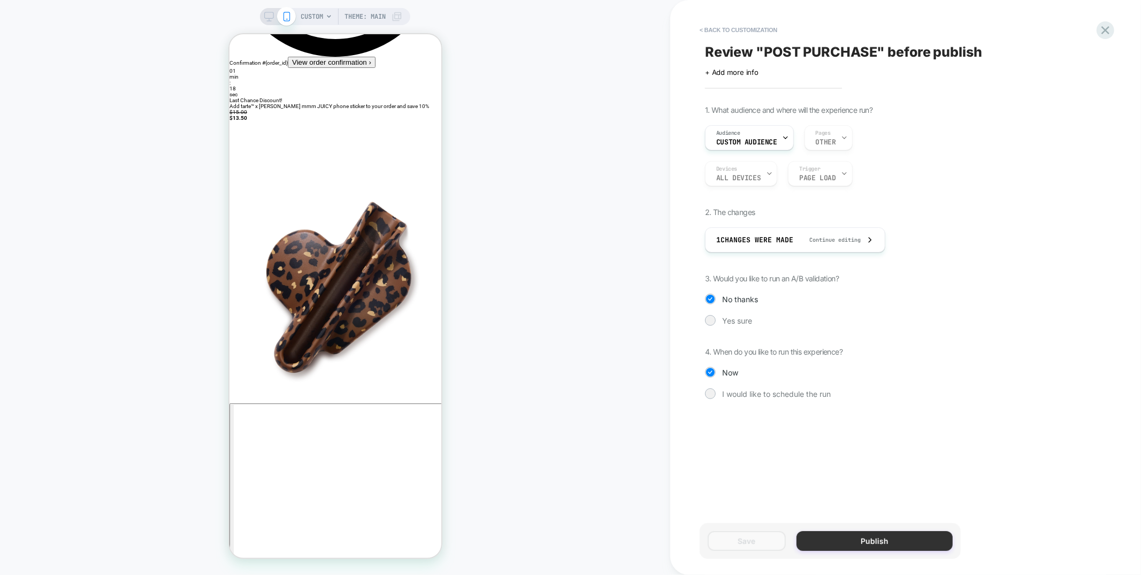
click at [841, 541] on button "Publish" at bounding box center [874, 541] width 156 height 20
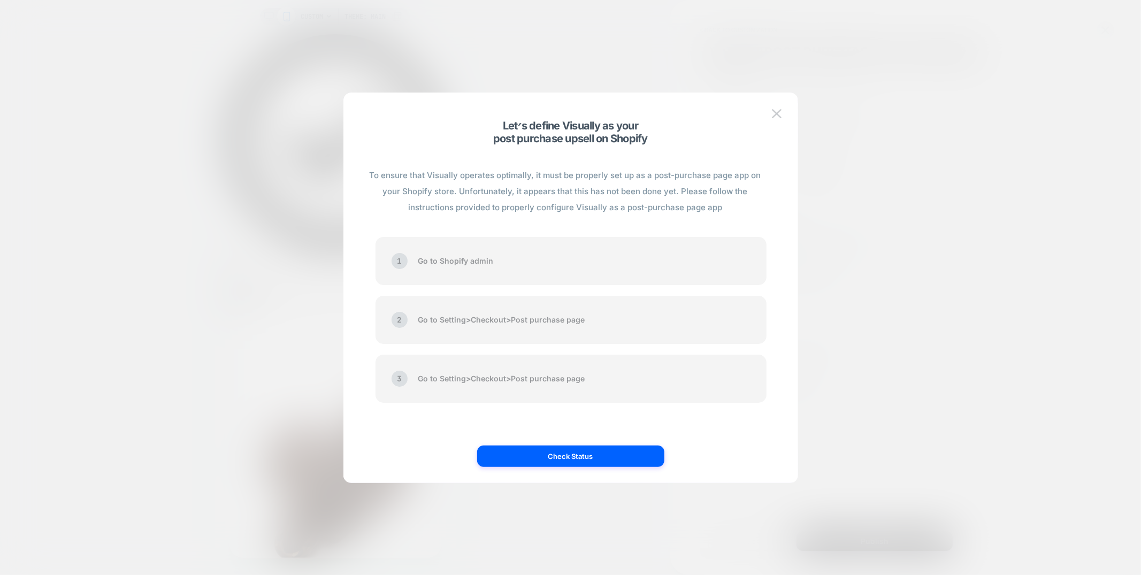
scroll to position [189, 0]
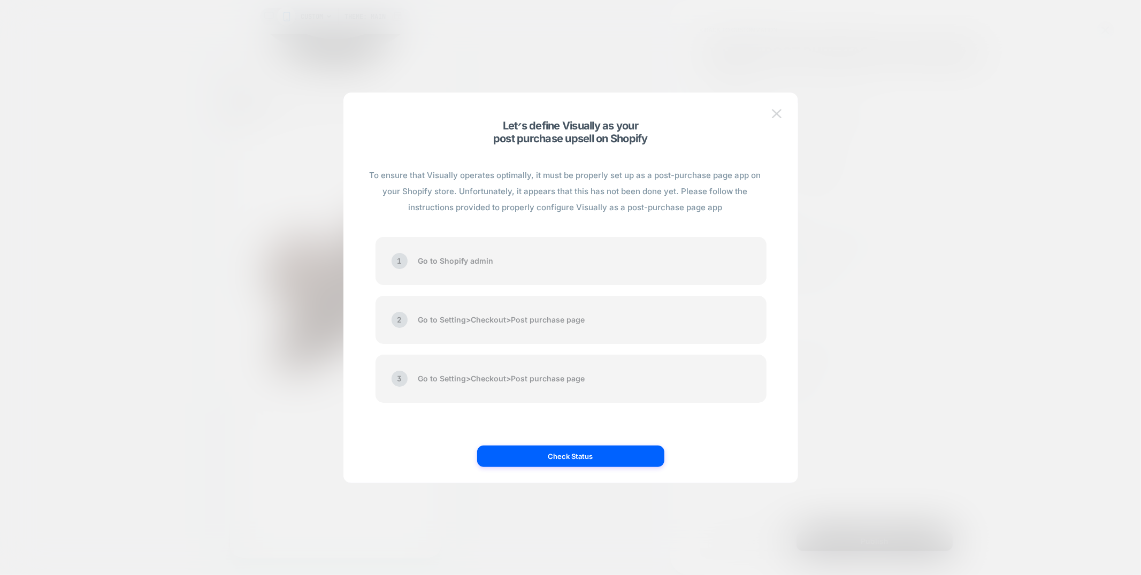
click at [779, 115] on img at bounding box center [777, 113] width 10 height 9
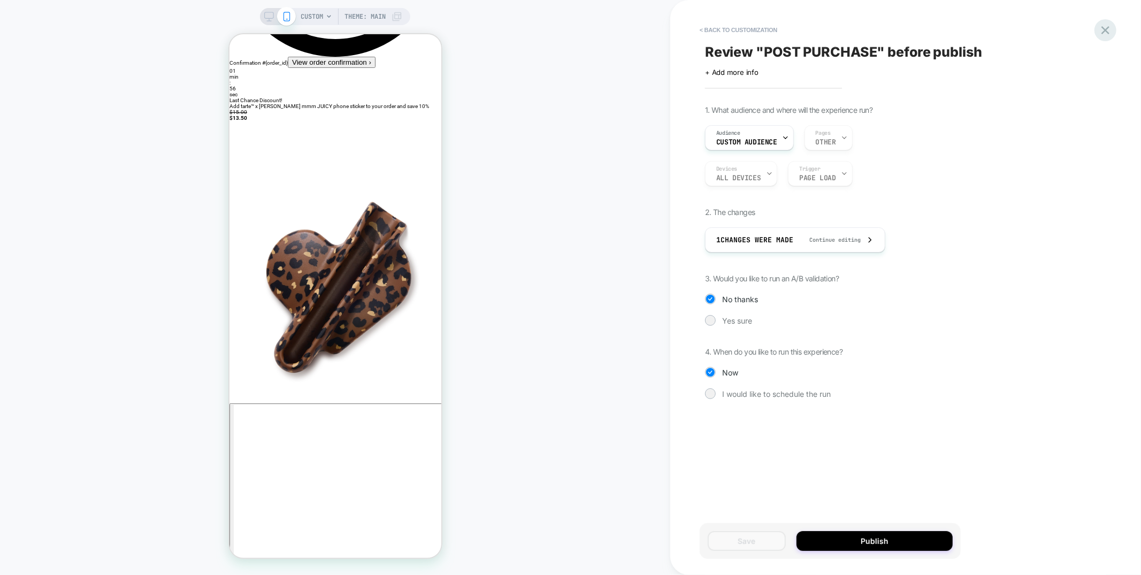
click at [1102, 23] on icon at bounding box center [1105, 30] width 14 height 14
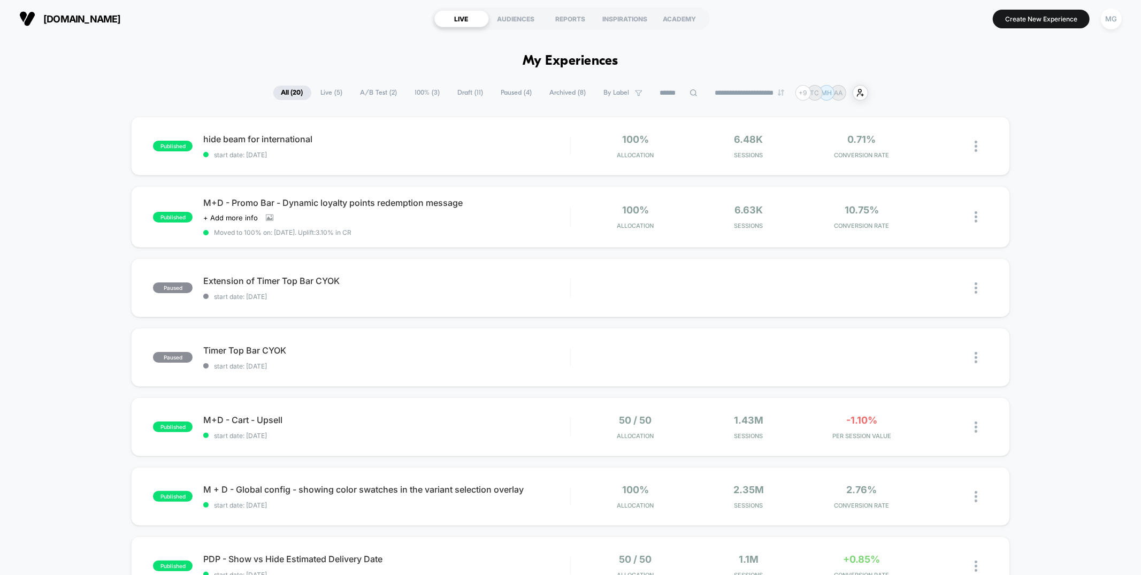
click at [425, 94] on span "100% ( 3 )" at bounding box center [427, 93] width 41 height 14
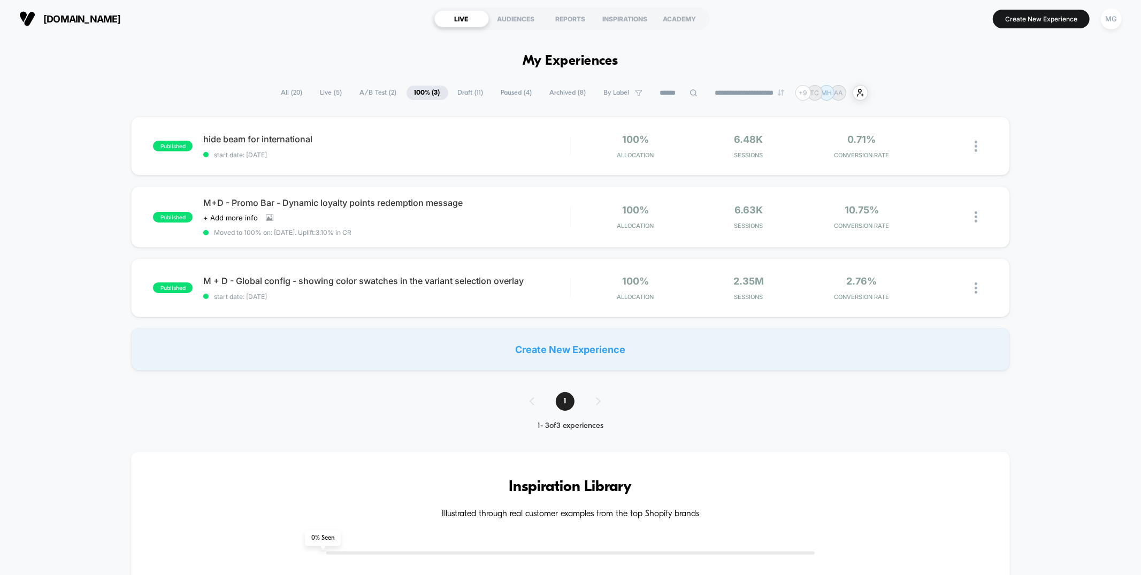
click at [450, 92] on span "Draft ( 11 )" at bounding box center [471, 93] width 42 height 14
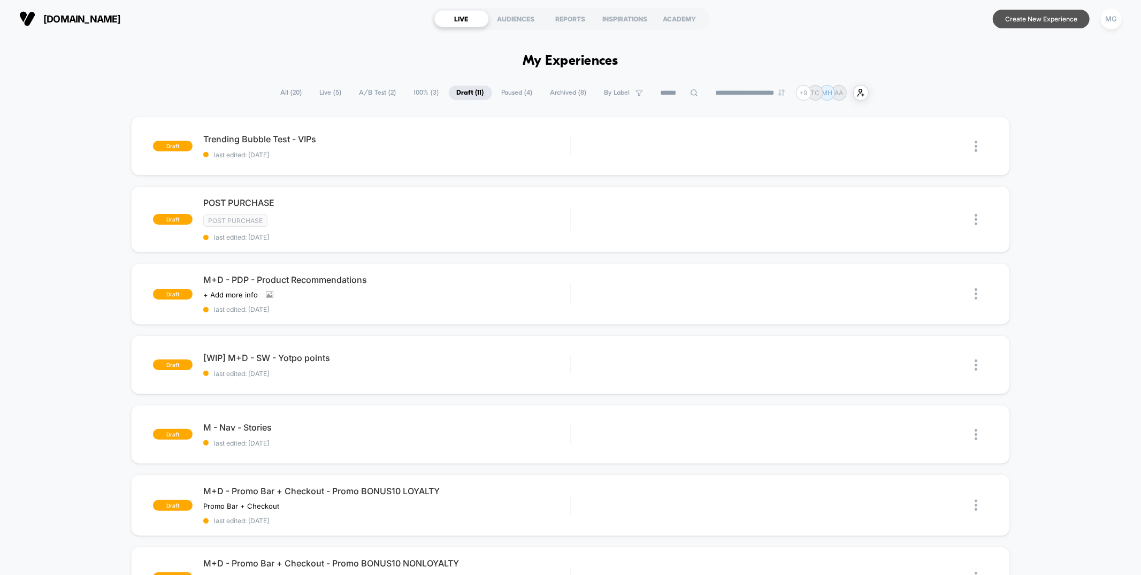
click at [1065, 24] on button "Create New Experience" at bounding box center [1041, 19] width 97 height 19
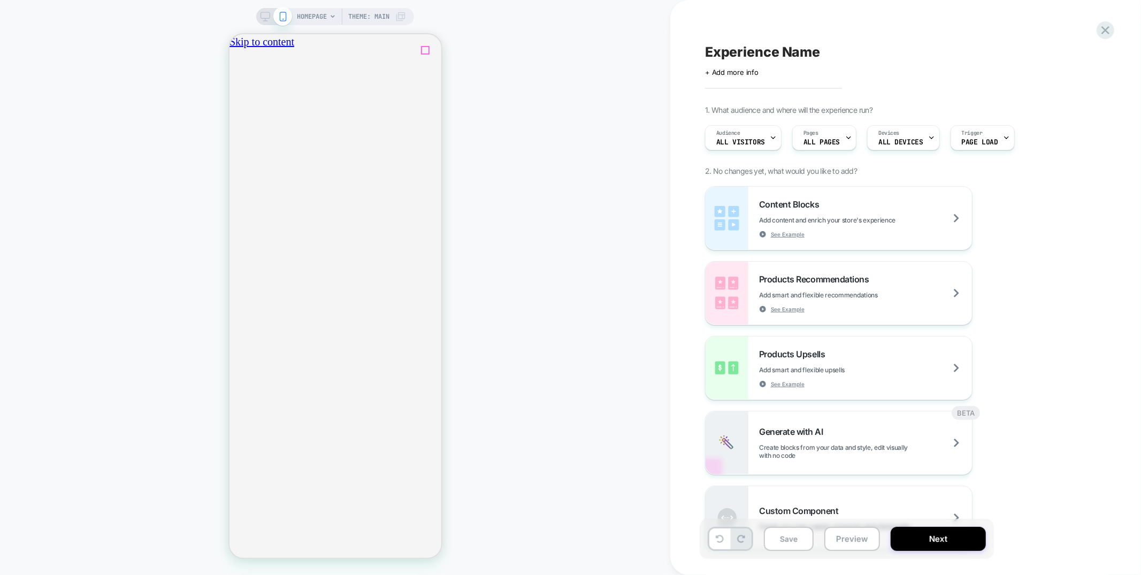
click at [233, 100] on icon "close" at bounding box center [233, 100] width 0 height 0
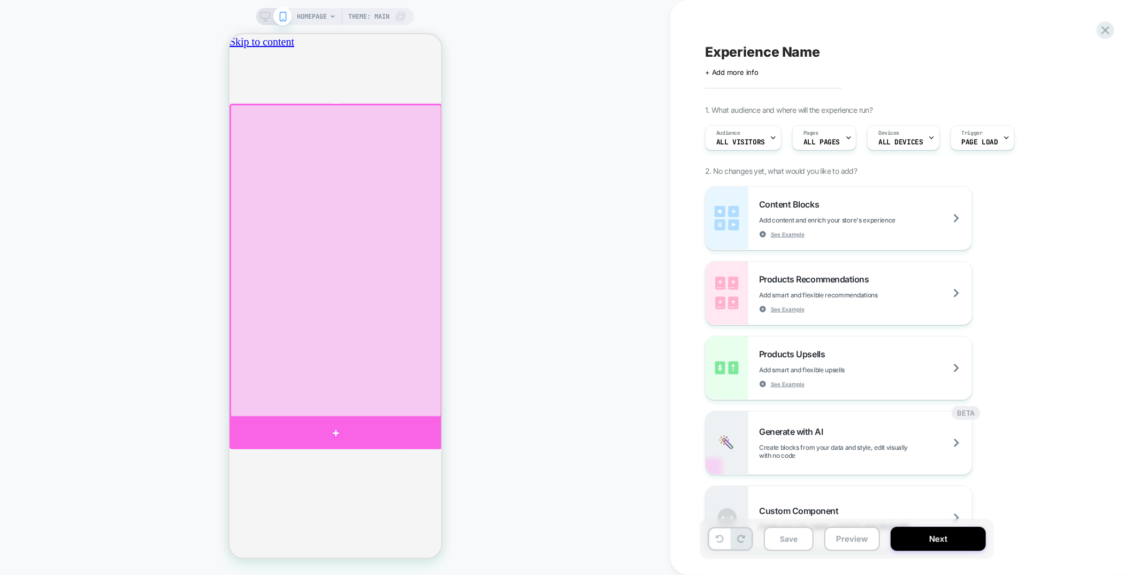
click at [431, 428] on div at bounding box center [335, 432] width 213 height 31
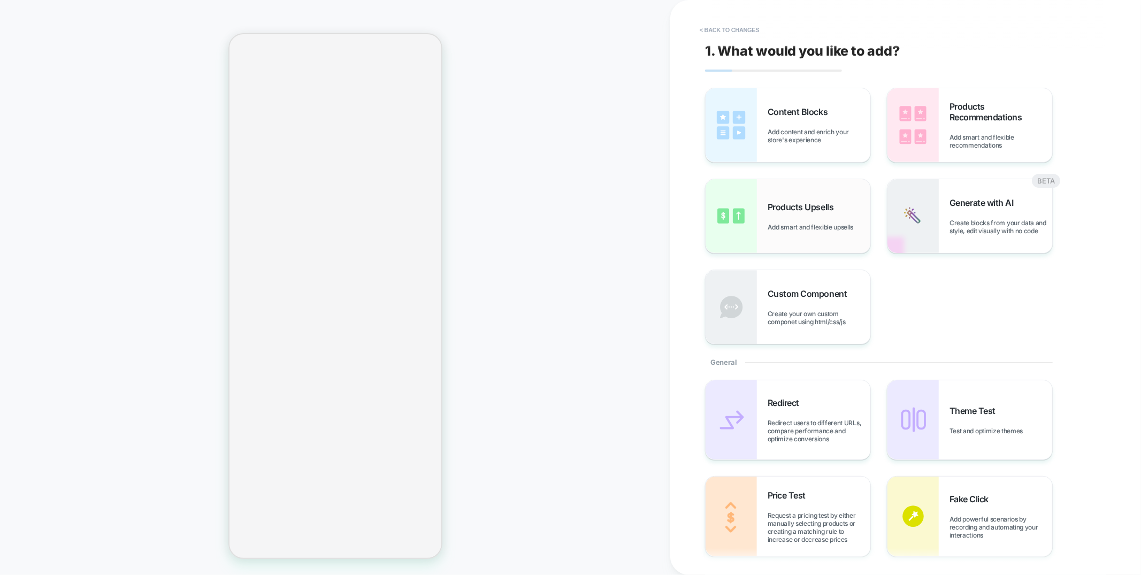
scroll to position [137, 0]
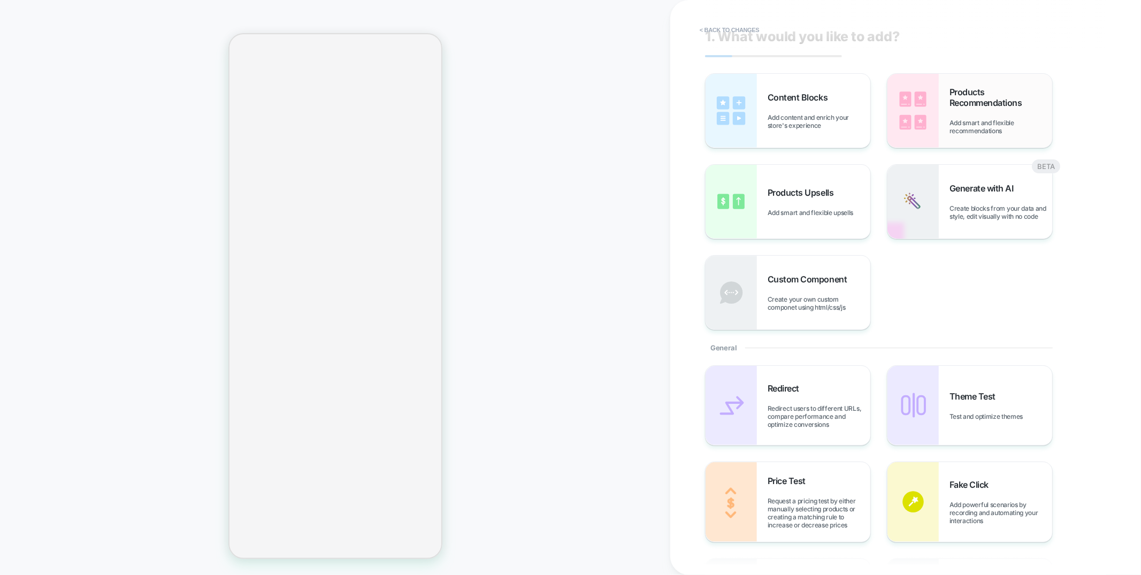
click at [991, 101] on span "Products Recommendations" at bounding box center [1000, 97] width 103 height 21
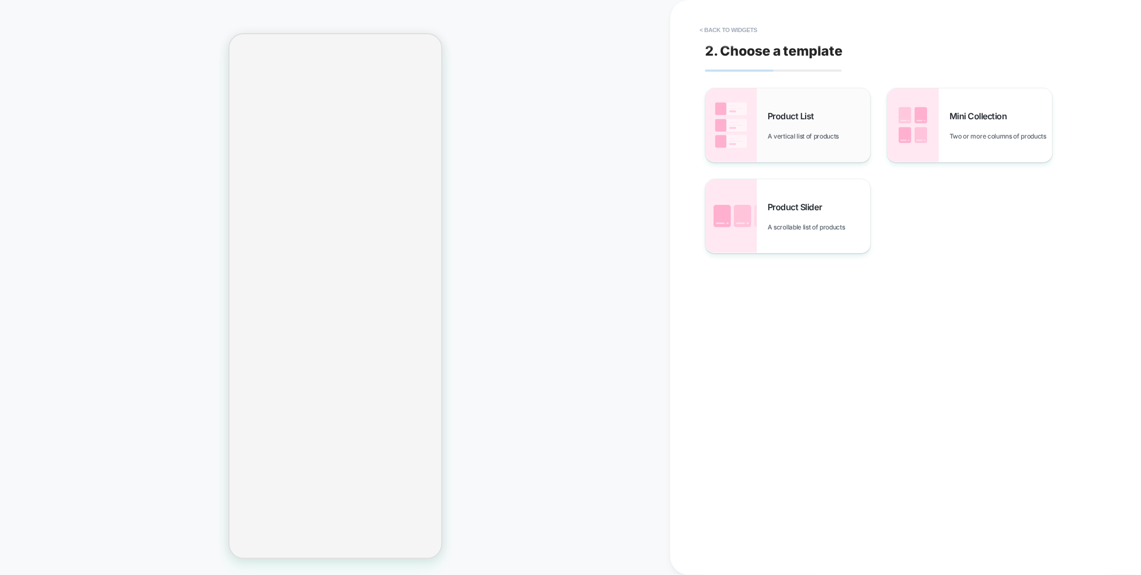
click at [819, 134] on span "A vertical list of products" at bounding box center [805, 136] width 76 height 8
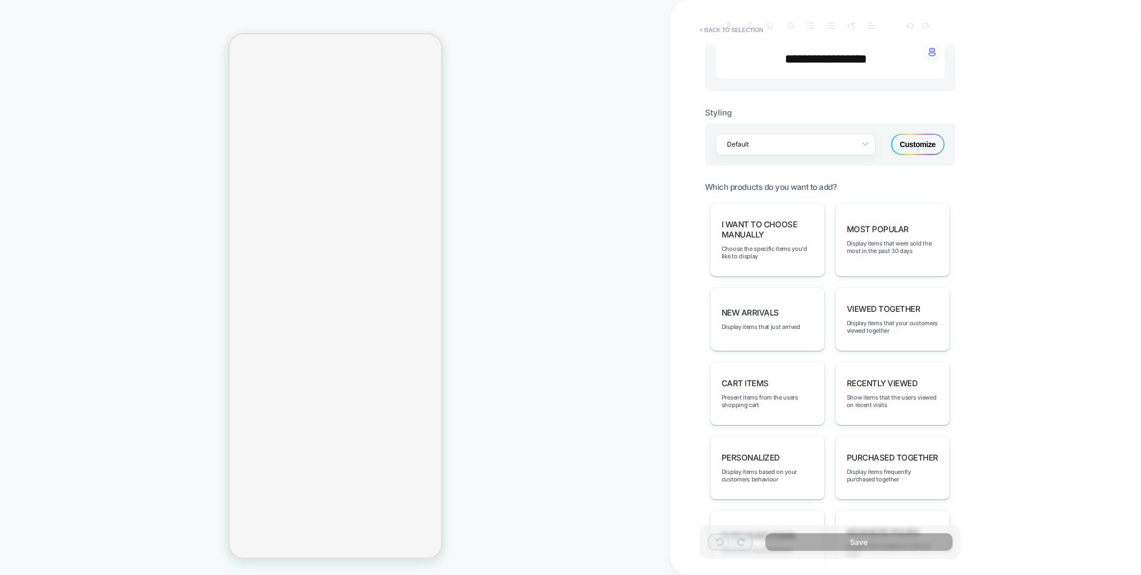
scroll to position [0, 189]
click at [786, 207] on div "I want to choose manually Choose the specific items you'd like to display" at bounding box center [767, 241] width 114 height 74
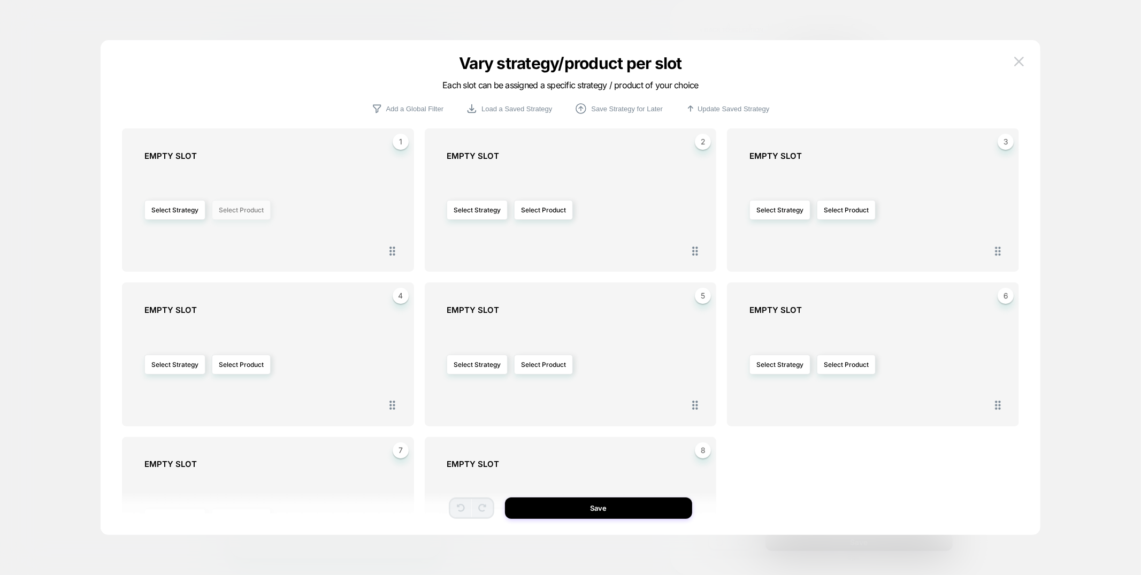
click at [229, 207] on button "Select Product" at bounding box center [241, 210] width 59 height 20
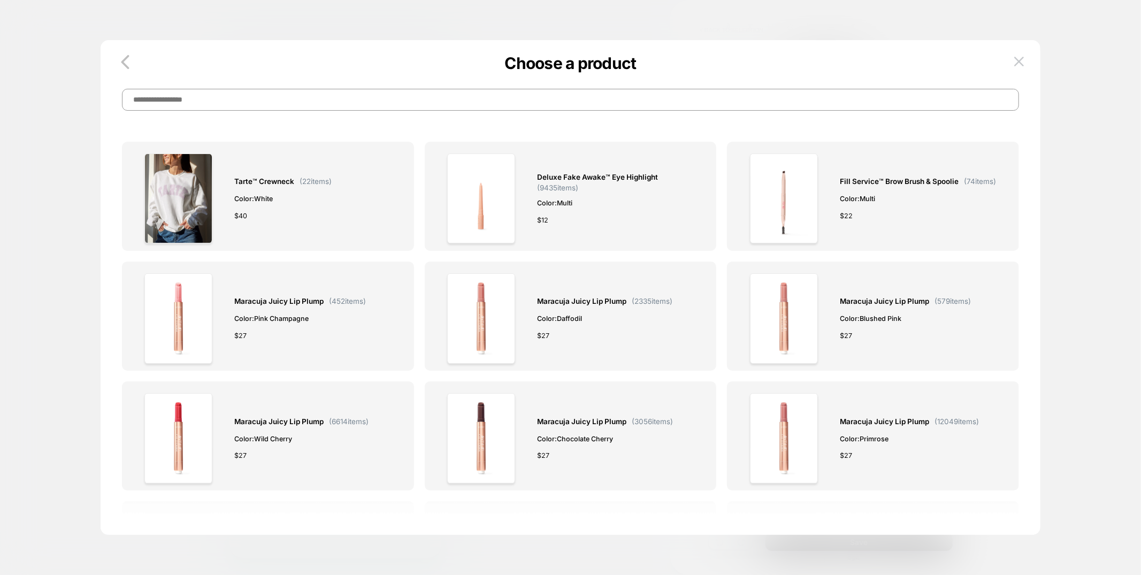
click at [314, 103] on input at bounding box center [570, 100] width 897 height 22
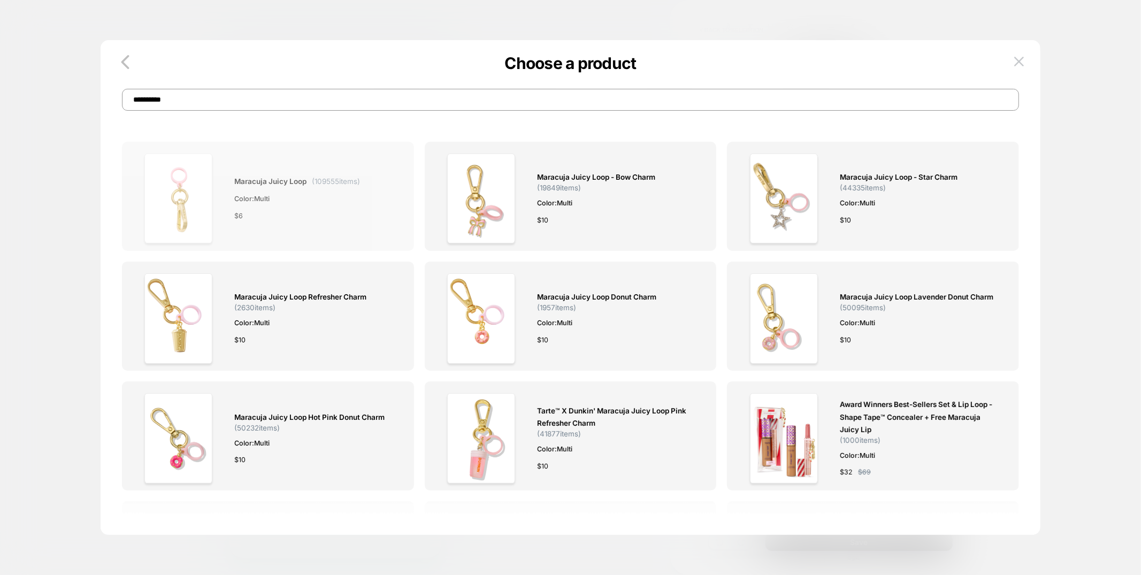
type input "**********"
click at [317, 186] on span "maracuja juicy loop ( 109555 items)" at bounding box center [297, 181] width 126 height 12
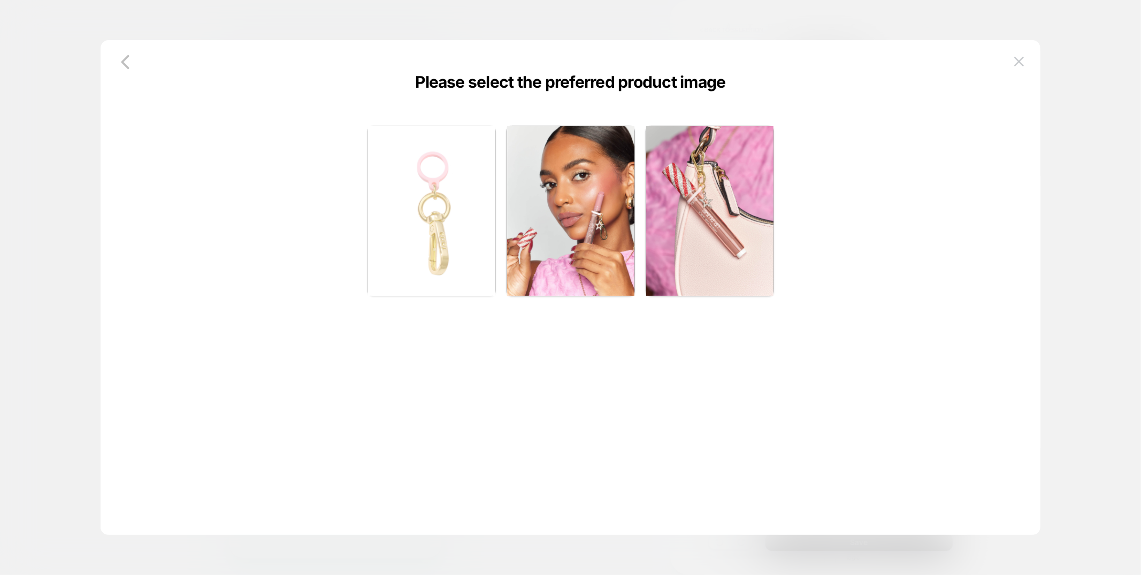
scroll to position [0, 189]
click at [447, 258] on img at bounding box center [431, 211] width 127 height 170
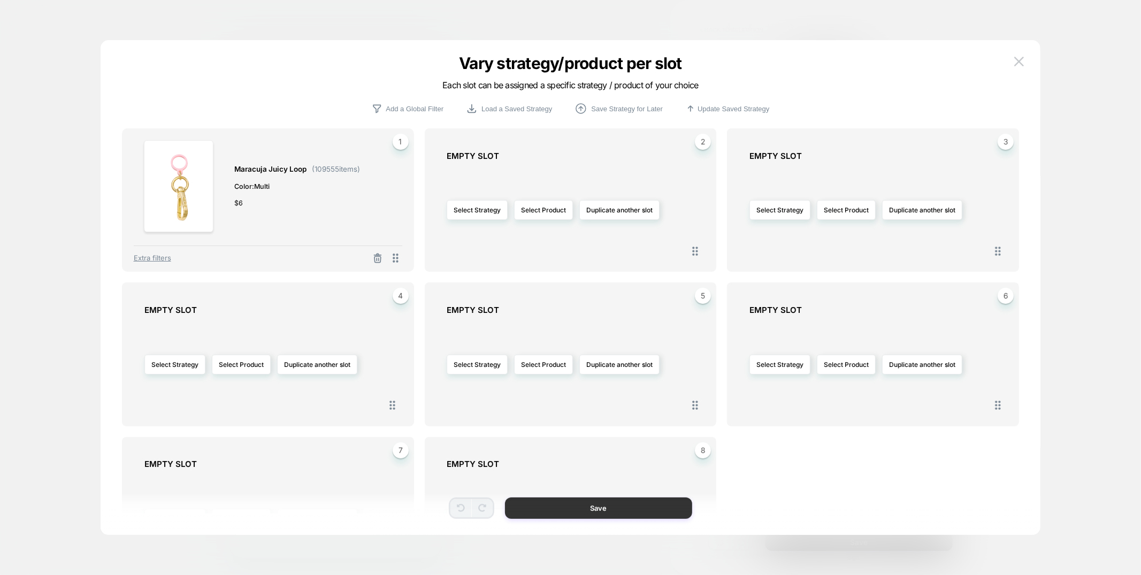
click at [606, 514] on button "Save" at bounding box center [598, 507] width 187 height 21
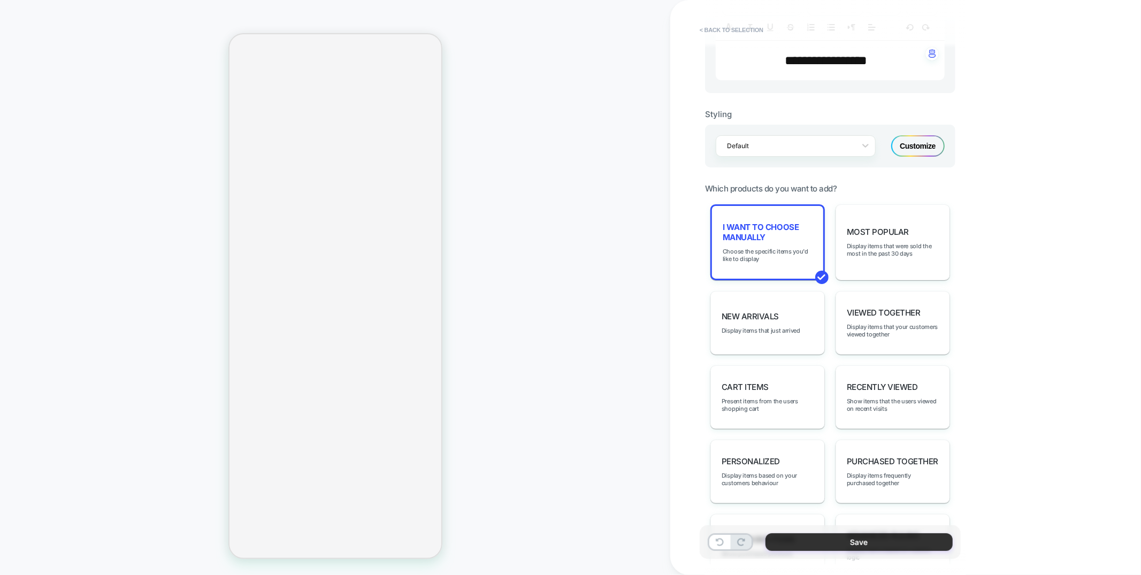
click at [843, 541] on button "Save" at bounding box center [858, 542] width 187 height 18
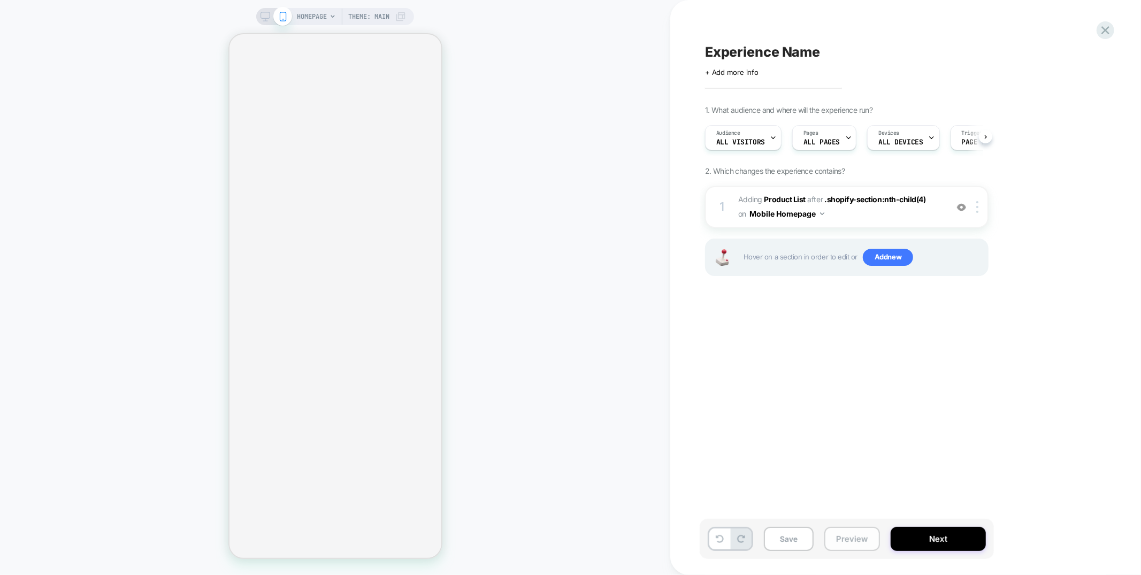
scroll to position [0, 1]
click at [845, 540] on button "Preview" at bounding box center [852, 539] width 56 height 24
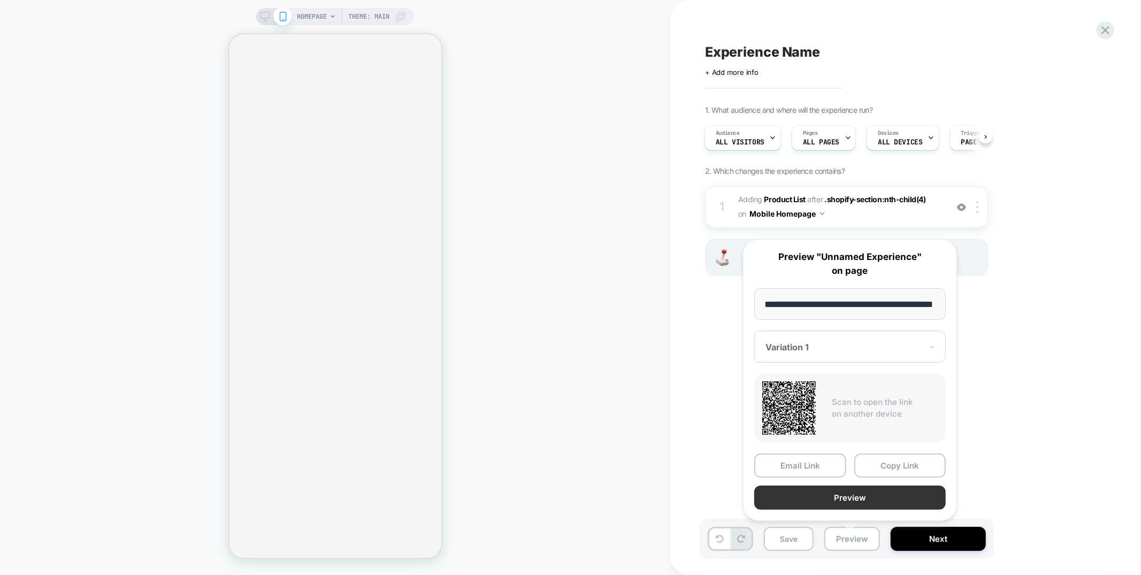
scroll to position [0, 0]
click at [661, 429] on div "HOMEPAGE Theme: MAIN" at bounding box center [335, 288] width 670 height 554
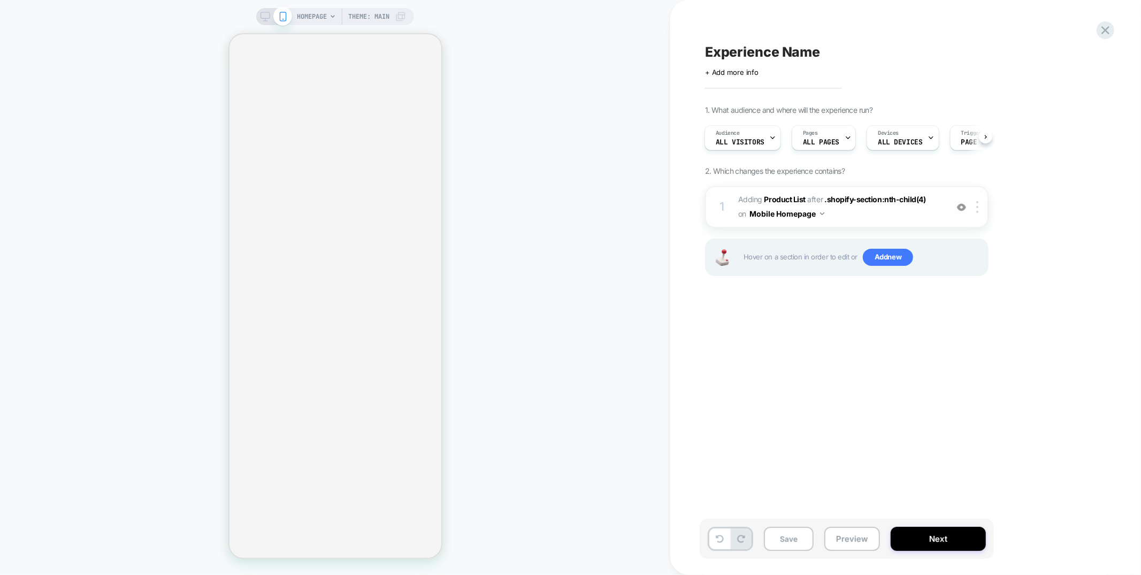
click at [871, 219] on span "#_loomi_addon_1759266158888 Adding Product List AFTER .shopify-section:nth-chil…" at bounding box center [840, 207] width 204 height 29
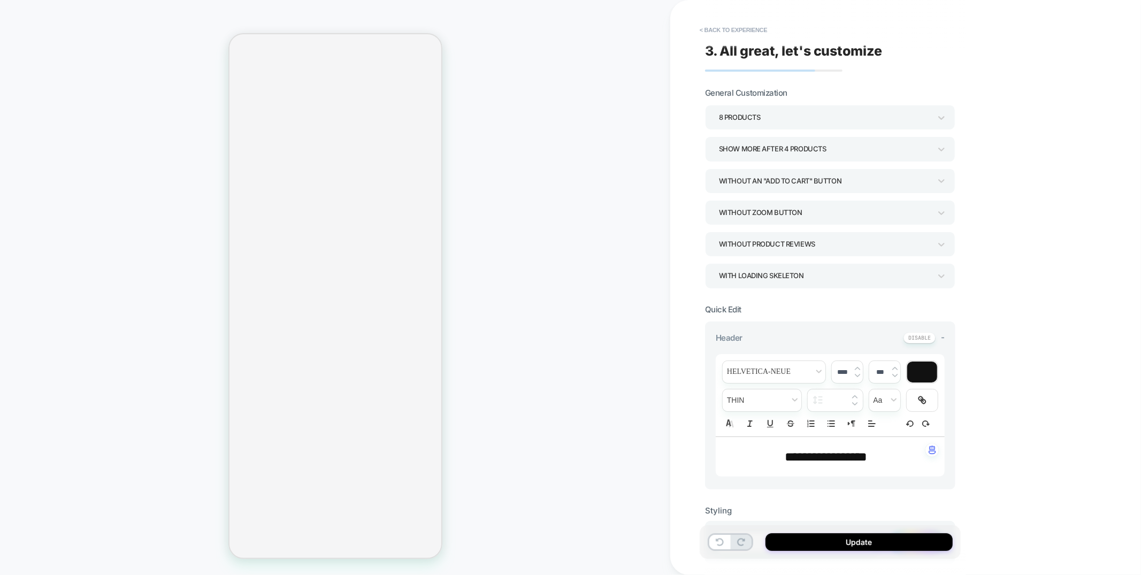
scroll to position [204, 0]
click at [809, 147] on div "Show more after 4 Products" at bounding box center [825, 149] width 212 height 14
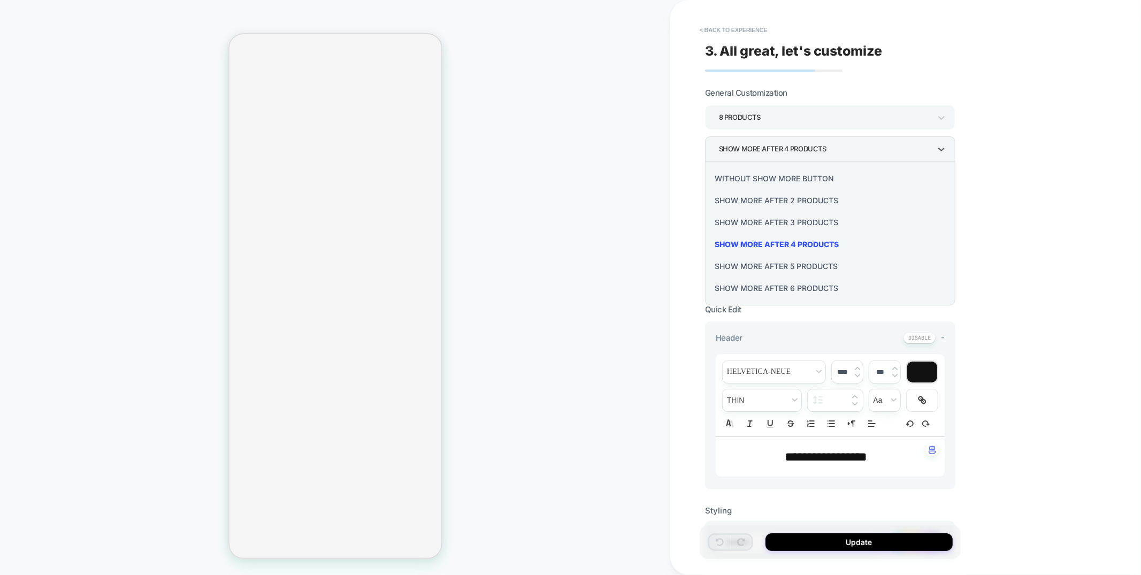
click at [695, 170] on div at bounding box center [570, 287] width 1141 height 575
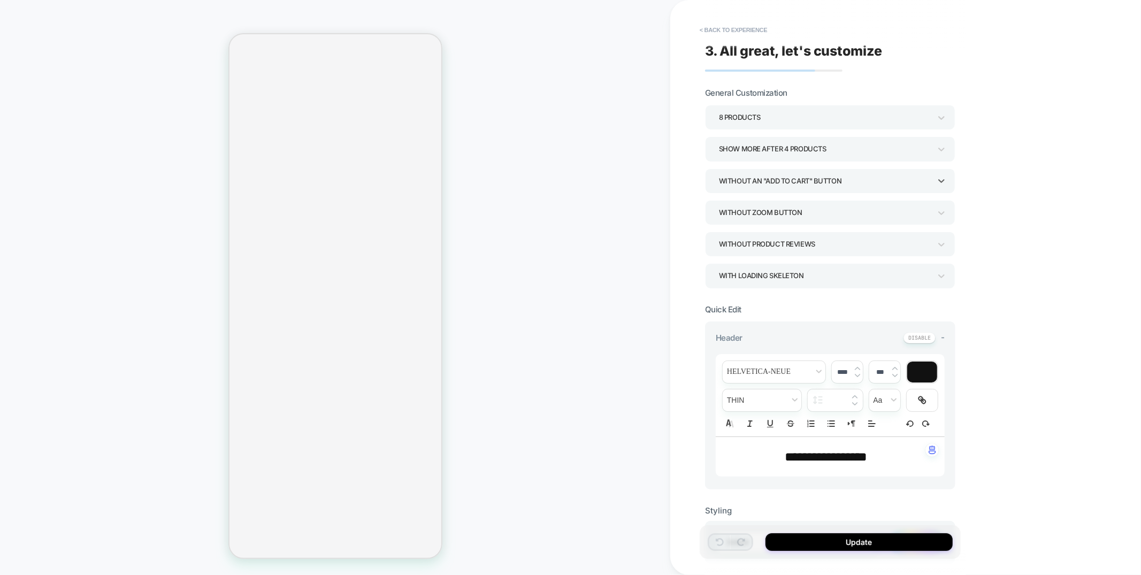
click at [815, 186] on div "Without an "add to cart" button" at bounding box center [825, 181] width 212 height 14
click at [771, 234] on div "With add to cart below prices" at bounding box center [830, 232] width 242 height 22
click at [838, 544] on button "Update" at bounding box center [858, 542] width 187 height 18
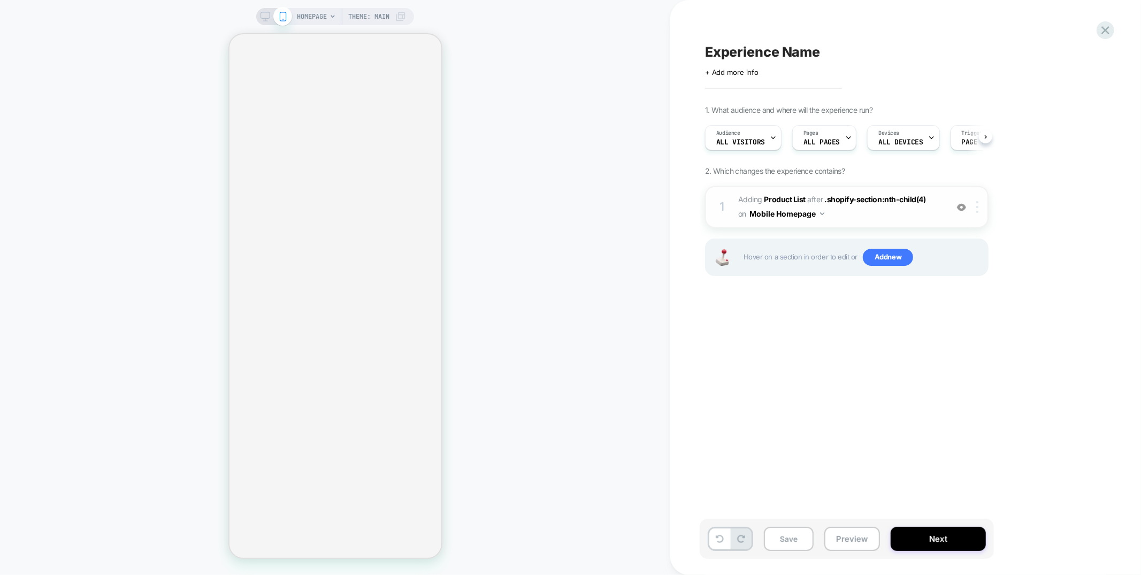
scroll to position [0, 1]
click at [978, 209] on img at bounding box center [977, 207] width 2 height 12
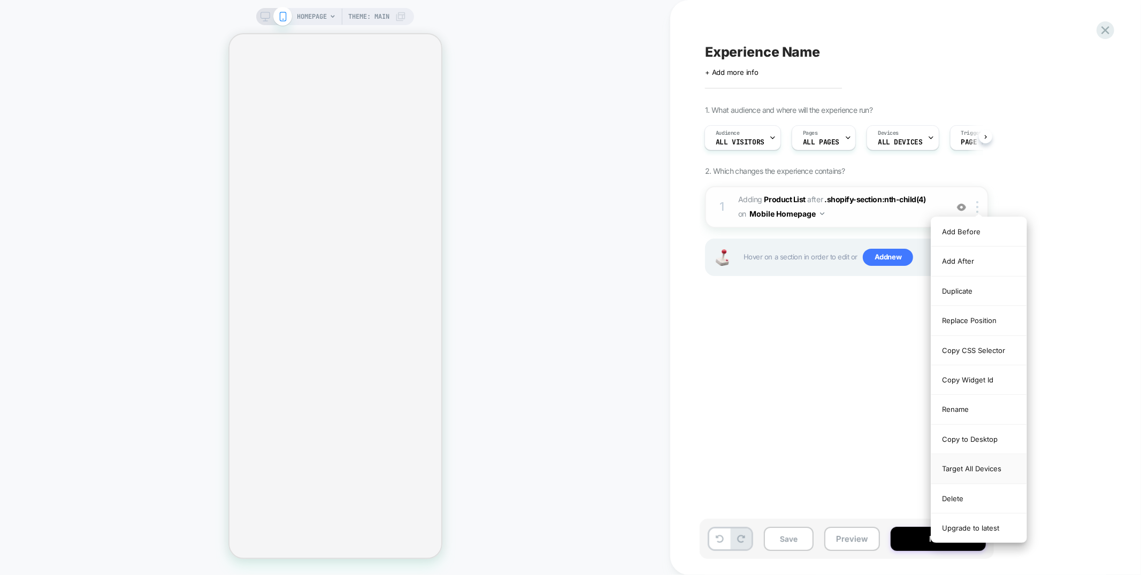
scroll to position [0, 0]
click at [971, 465] on div "Target All Devices" at bounding box center [978, 468] width 95 height 29
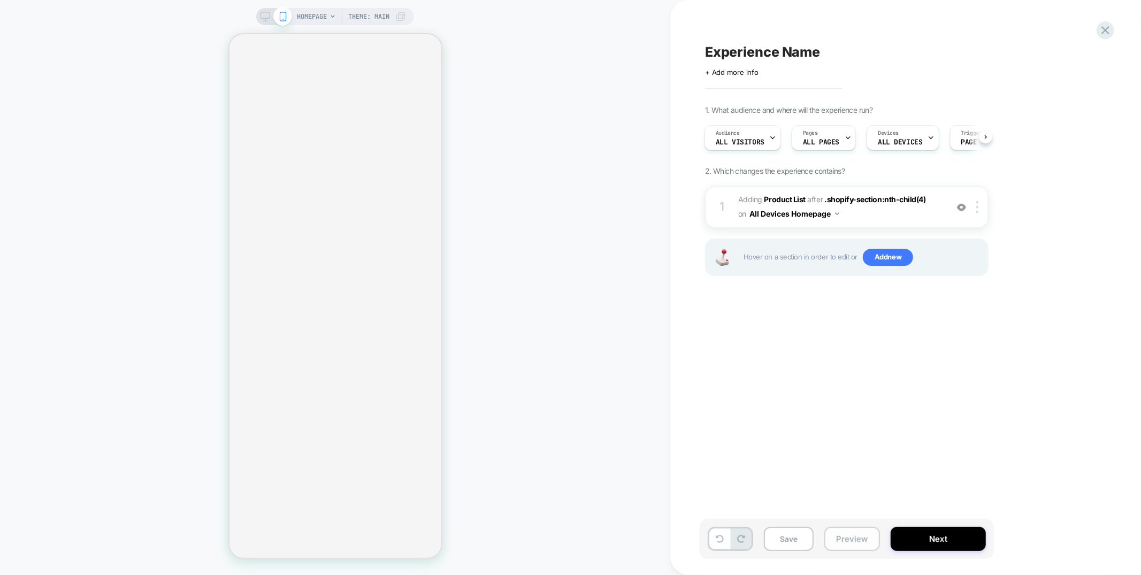
click at [836, 540] on button "Preview" at bounding box center [852, 539] width 56 height 24
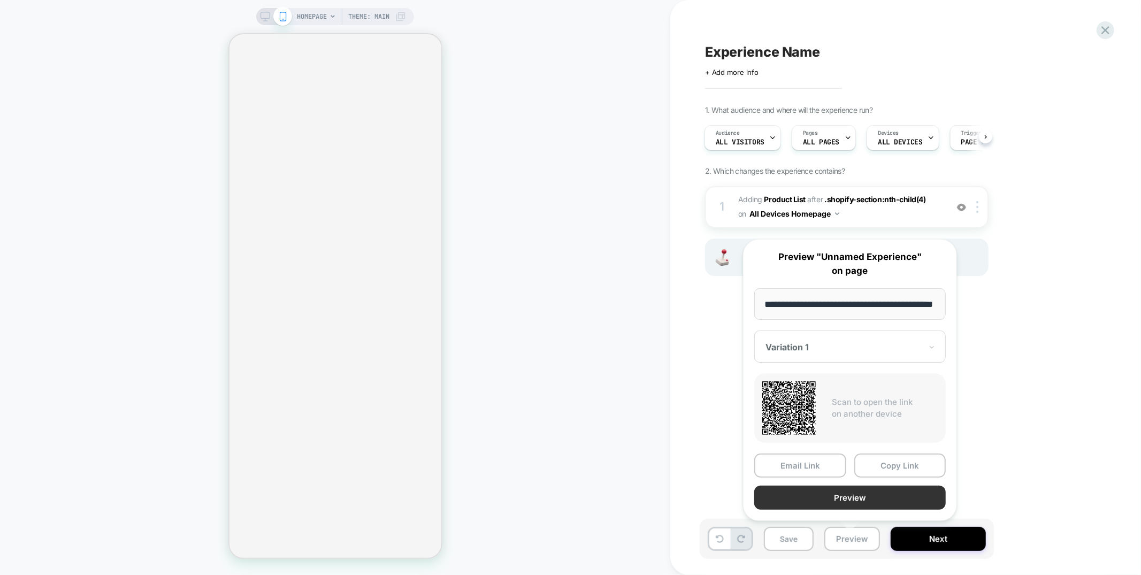
click at [848, 502] on button "Preview" at bounding box center [849, 498] width 191 height 24
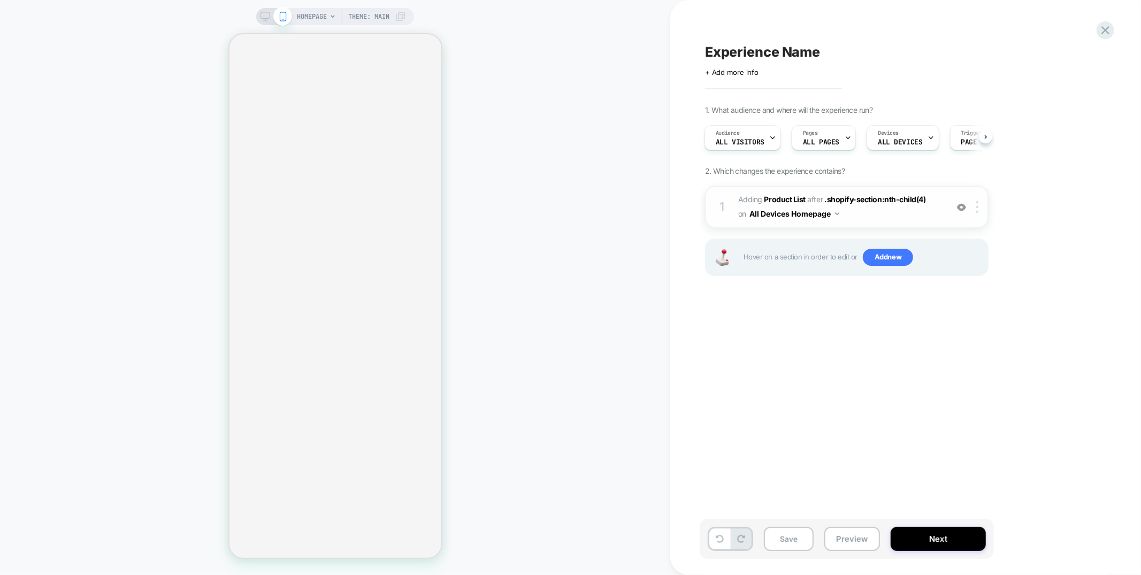
click at [863, 205] on span "#_loomi_addon_1759266158888 Adding Product List AFTER .shopify-section:nth-chil…" at bounding box center [840, 207] width 204 height 29
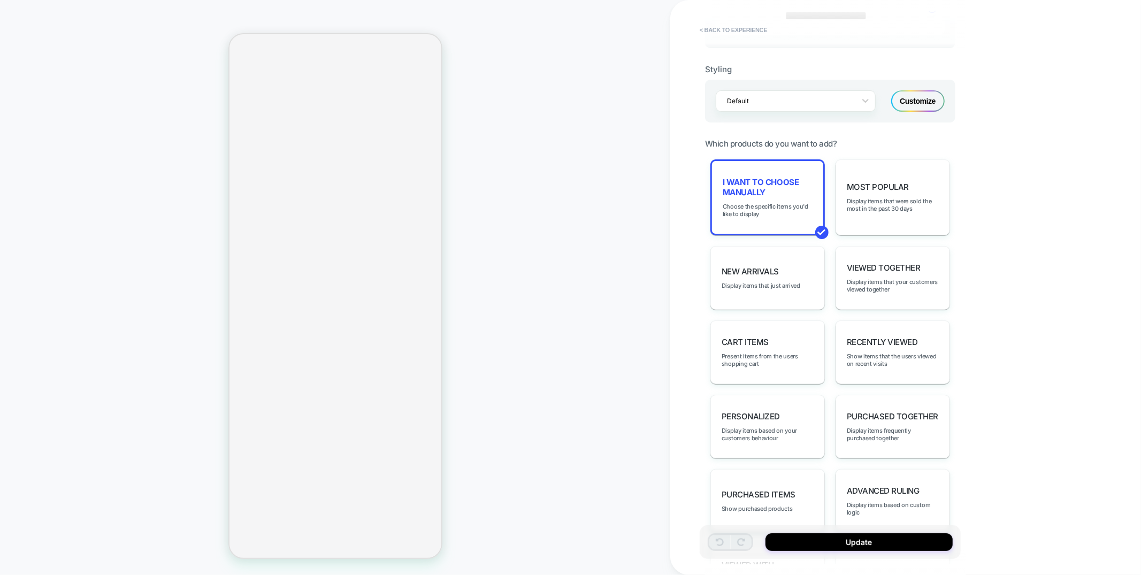
scroll to position [498, 0]
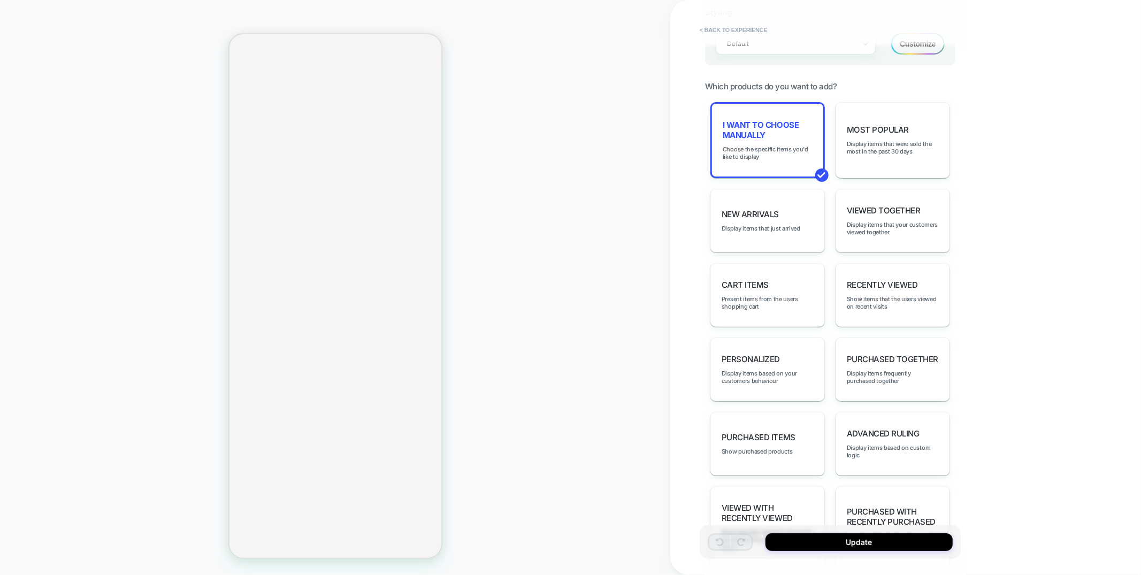
click at [774, 174] on div "I want to choose manually Choose the specific items you'd like to display Most …" at bounding box center [830, 334] width 250 height 465
click at [775, 145] on span "Choose the specific items you'd like to display" at bounding box center [768, 152] width 90 height 15
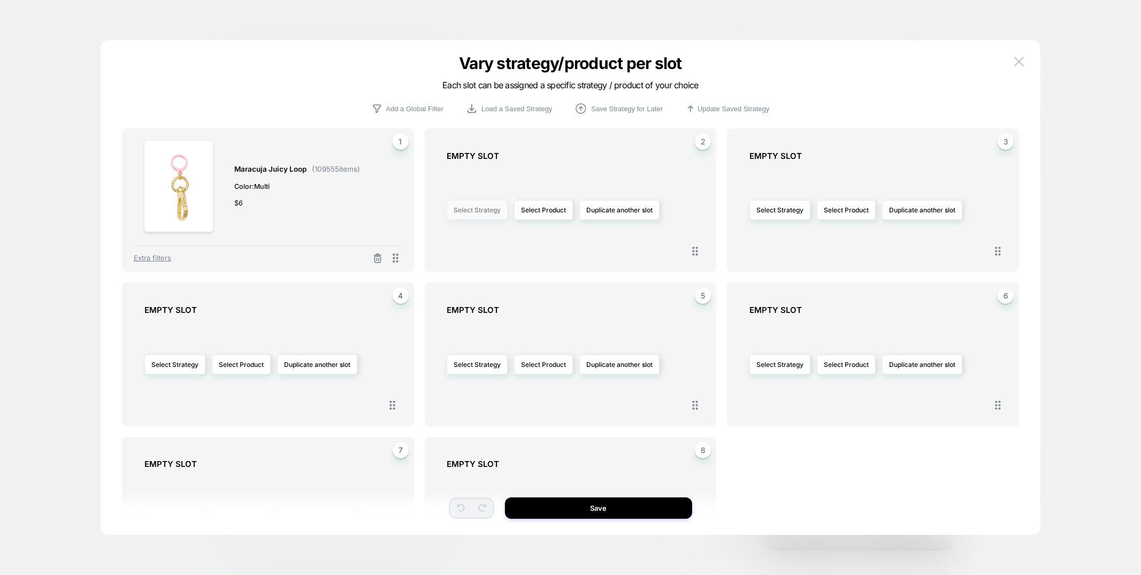
scroll to position [0, 189]
click at [500, 216] on button "Select Strategy" at bounding box center [477, 210] width 61 height 20
click at [459, 241] on span "Most Popular" at bounding box center [441, 241] width 40 height 8
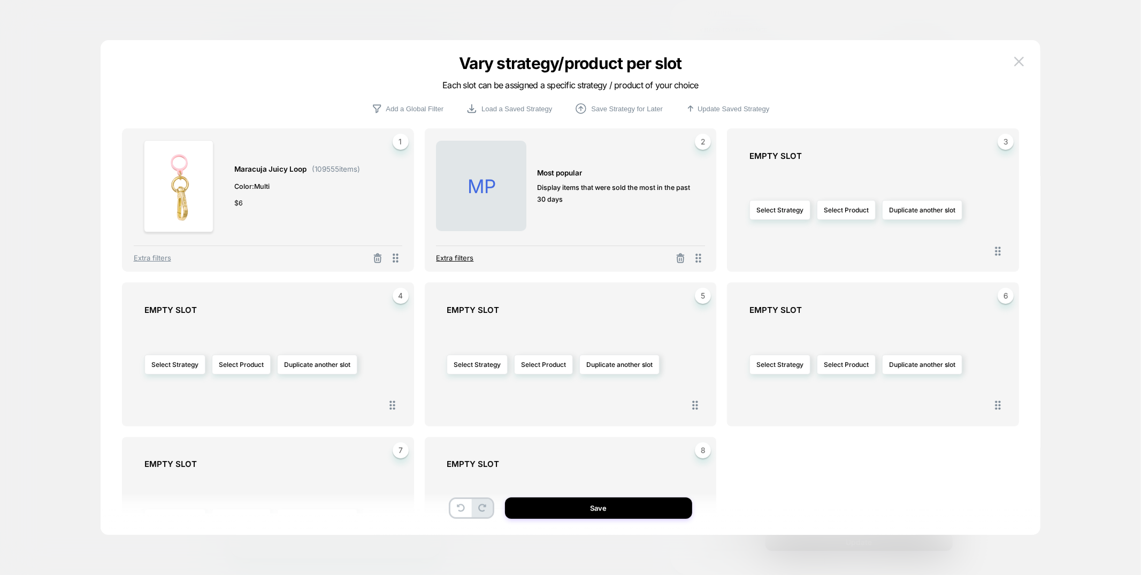
click at [460, 259] on span "Extra filters" at bounding box center [454, 257] width 37 height 9
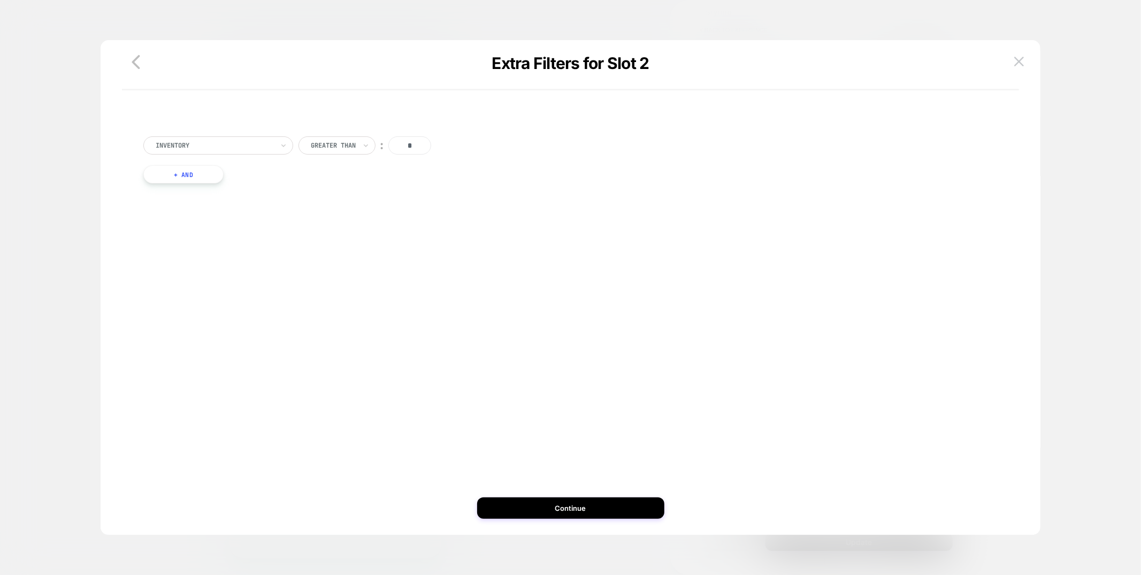
click at [198, 179] on button "+ And" at bounding box center [183, 174] width 80 height 18
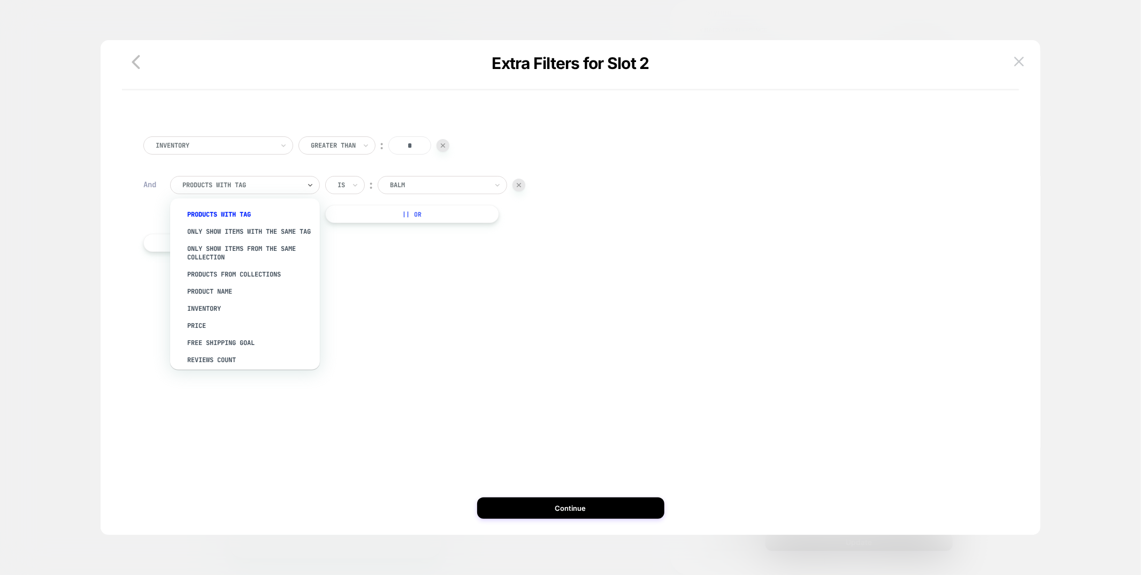
drag, startPoint x: 287, startPoint y: 181, endPoint x: 275, endPoint y: 205, distance: 26.6
click at [287, 181] on div at bounding box center [241, 185] width 118 height 10
click at [214, 298] on div "Product Name" at bounding box center [250, 291] width 139 height 17
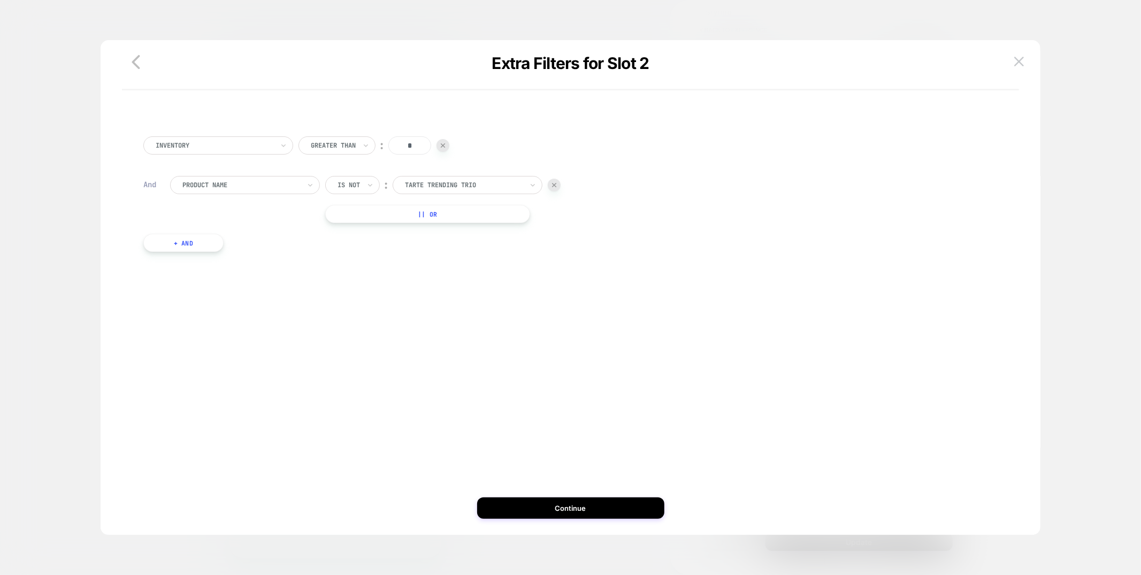
click at [345, 190] on div "Is not" at bounding box center [348, 185] width 25 height 12
click at [348, 218] on div "Is" at bounding box center [371, 214] width 70 height 17
click at [486, 176] on div "tarte trending trio" at bounding box center [453, 185] width 150 height 18
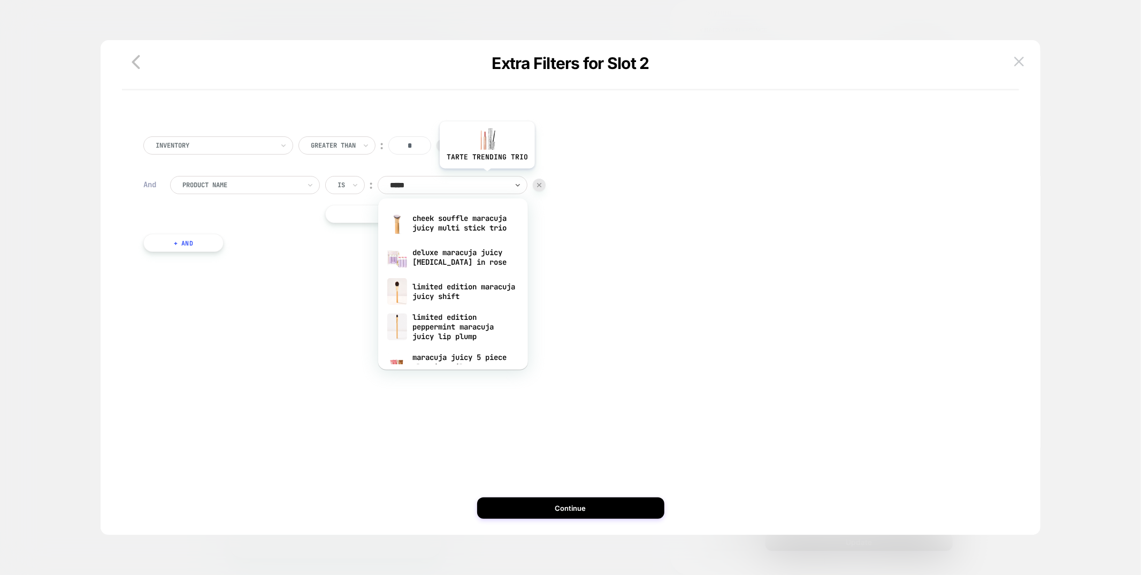
scroll to position [2, 0]
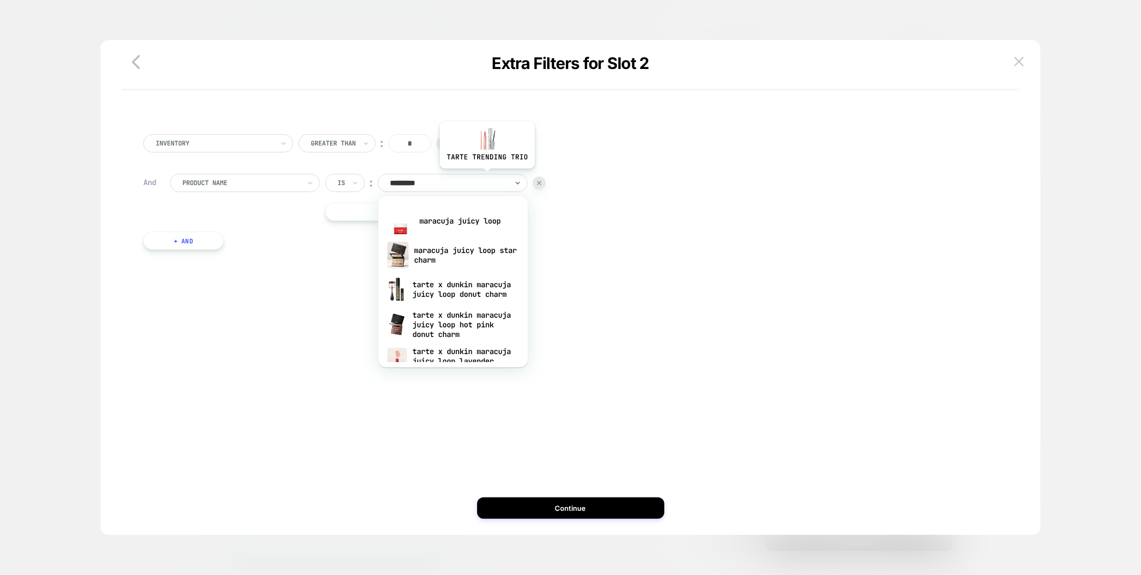
type input "**********"
click at [475, 217] on div "maracuja juicy loop" at bounding box center [452, 221] width 139 height 34
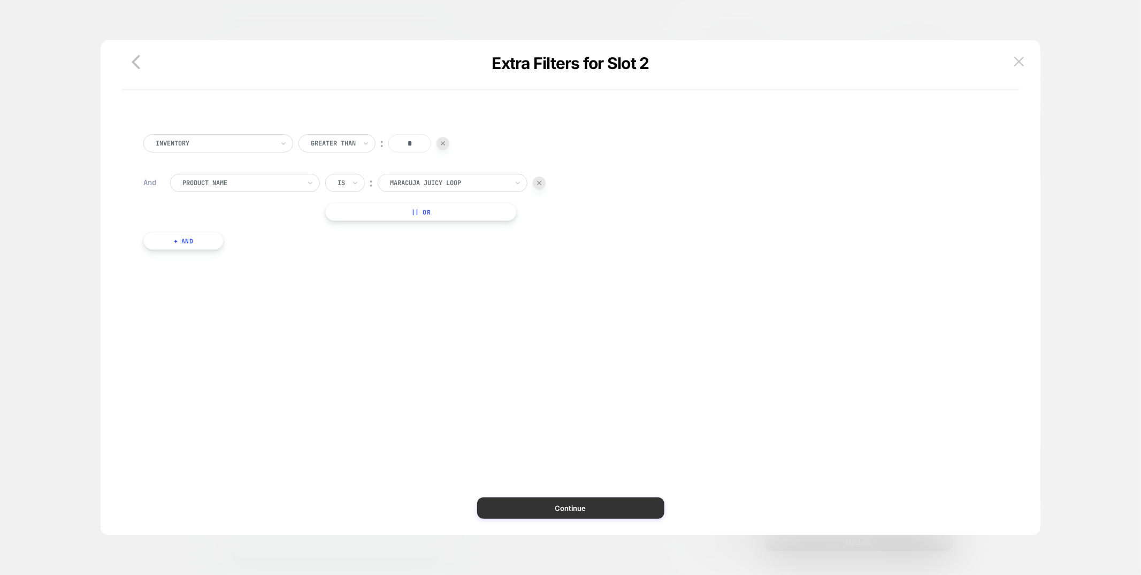
click at [588, 503] on button "Continue" at bounding box center [570, 507] width 187 height 21
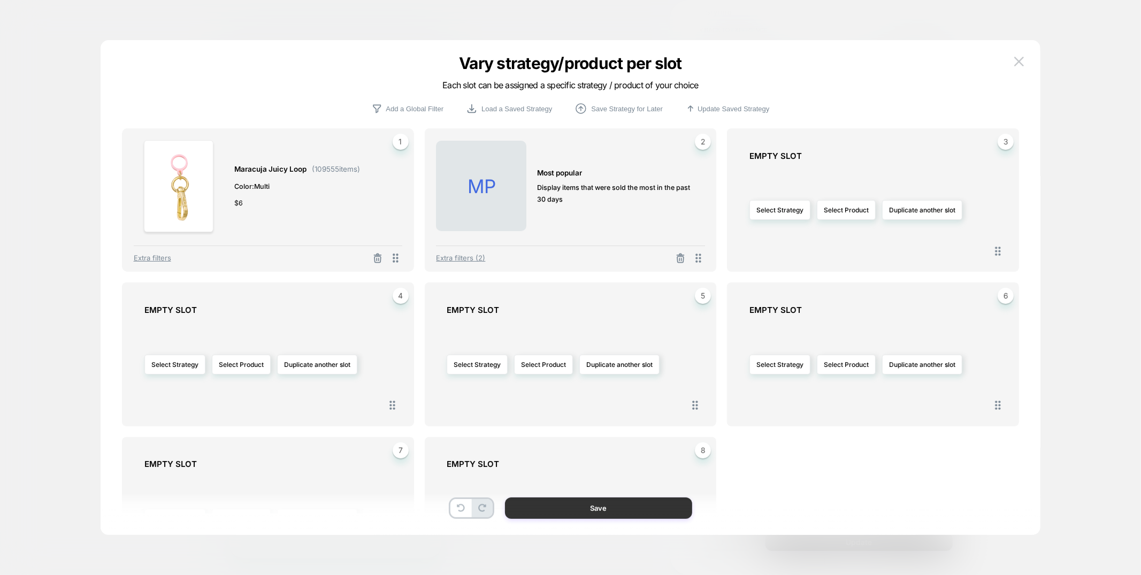
scroll to position [0, 0]
click at [602, 510] on button "Save" at bounding box center [598, 507] width 187 height 21
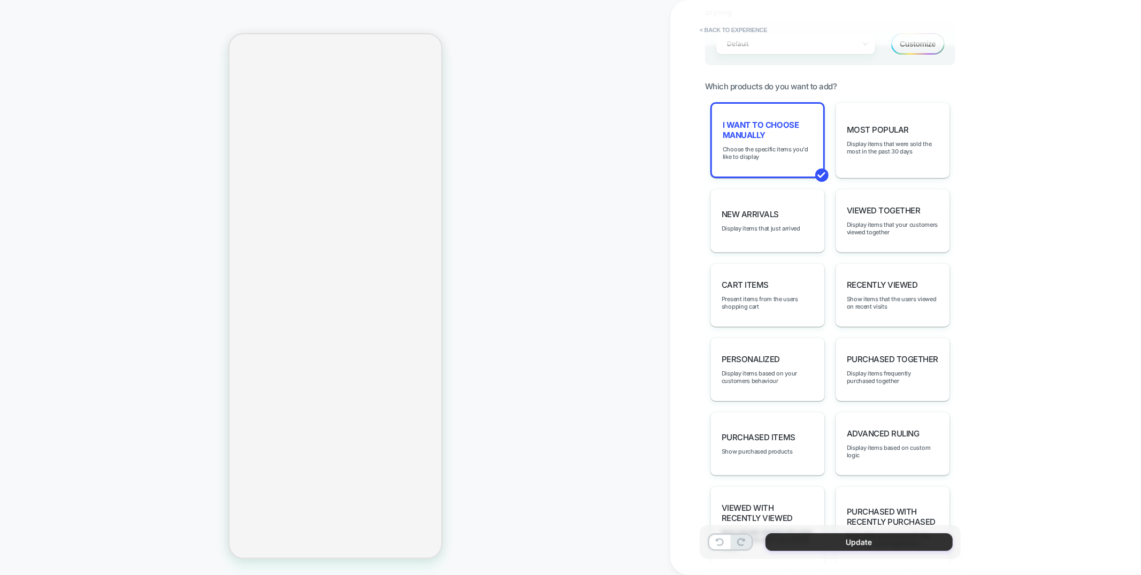
click at [795, 541] on button "Update" at bounding box center [858, 542] width 187 height 18
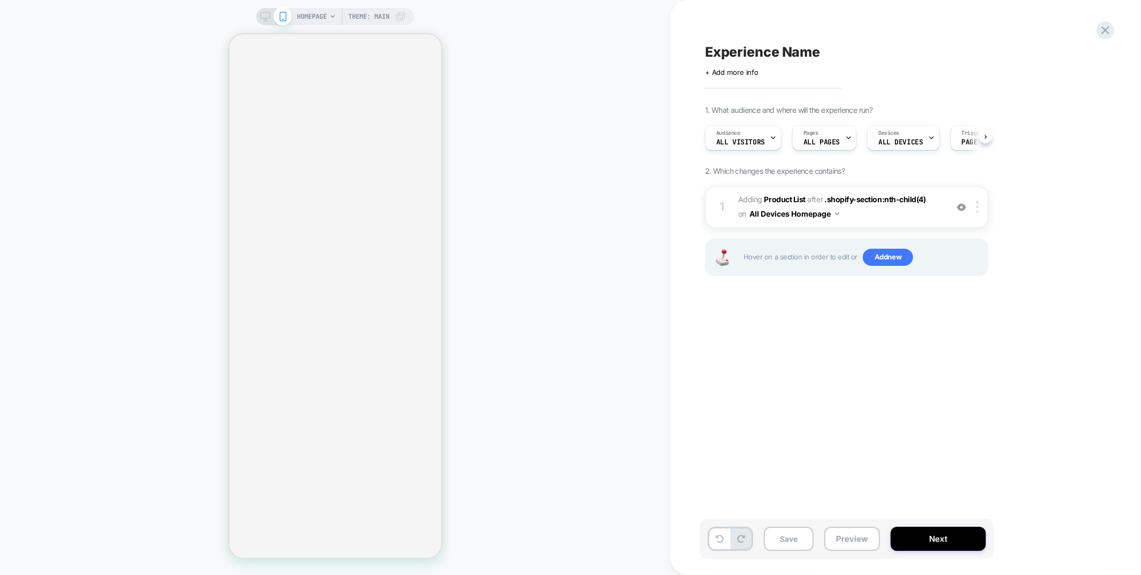
scroll to position [0, 1]
click at [893, 220] on span "#_loomi_addon_1759266158888 Adding Product List AFTER .shopify-section:nth-chil…" at bounding box center [840, 207] width 204 height 29
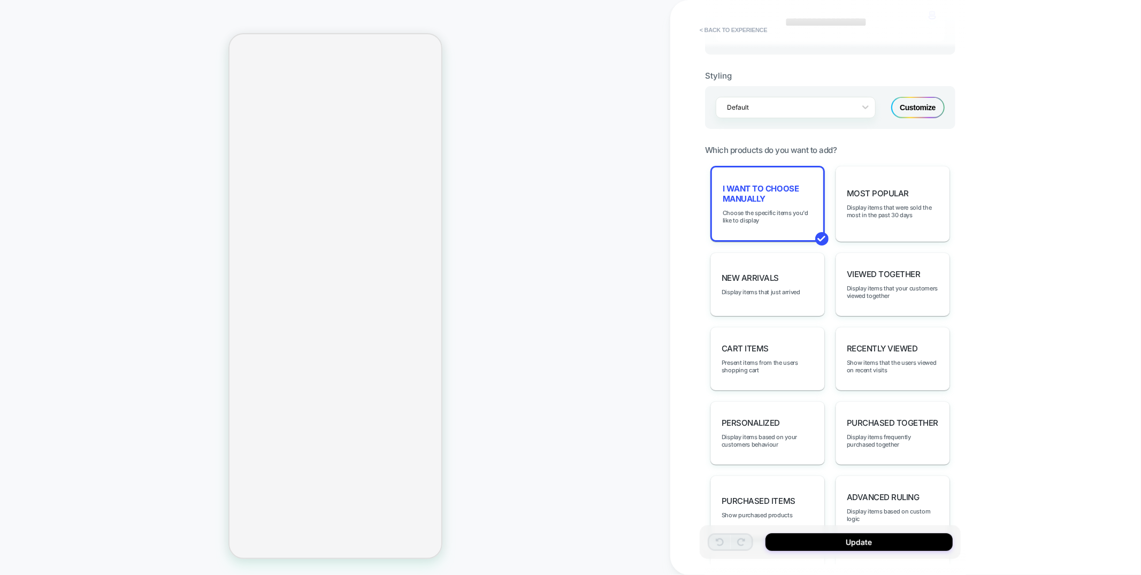
scroll to position [517, 0]
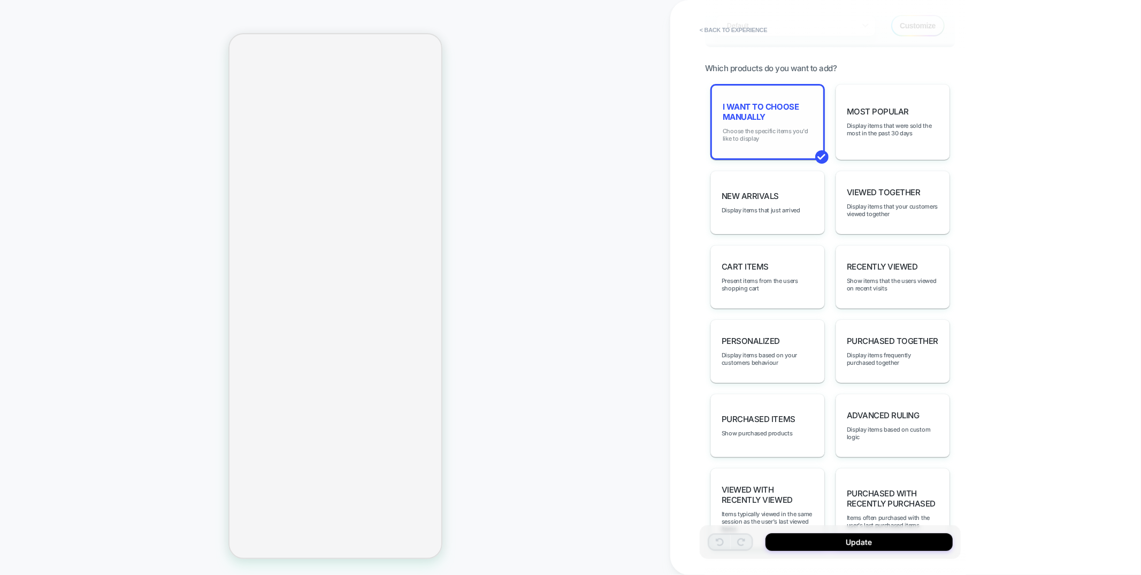
click at [756, 133] on span "Choose the specific items you'd like to display" at bounding box center [768, 134] width 90 height 15
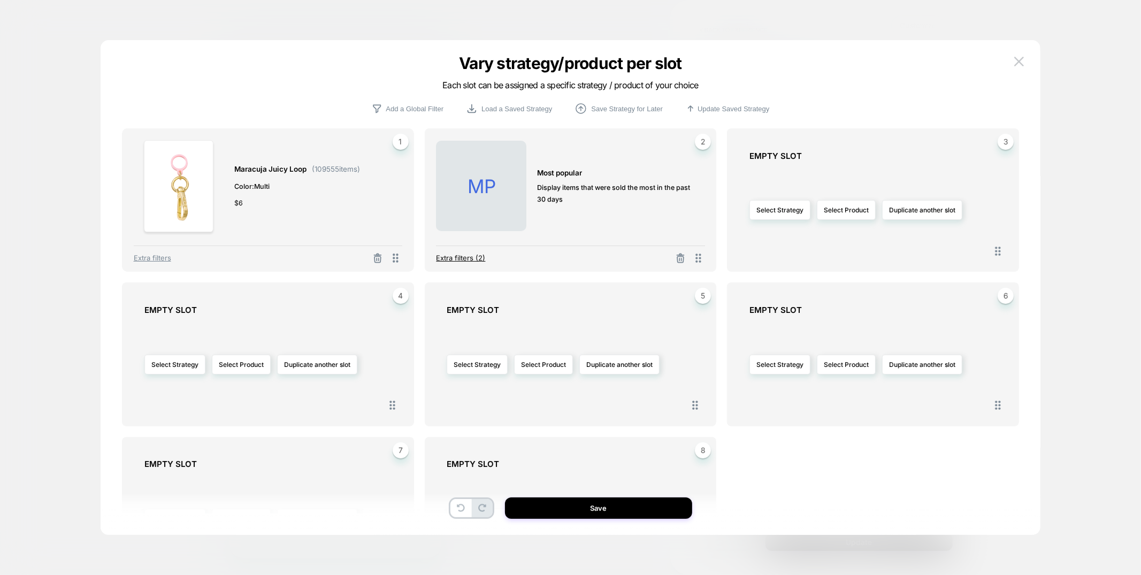
click at [457, 259] on span "Extra filters (2)" at bounding box center [460, 257] width 49 height 9
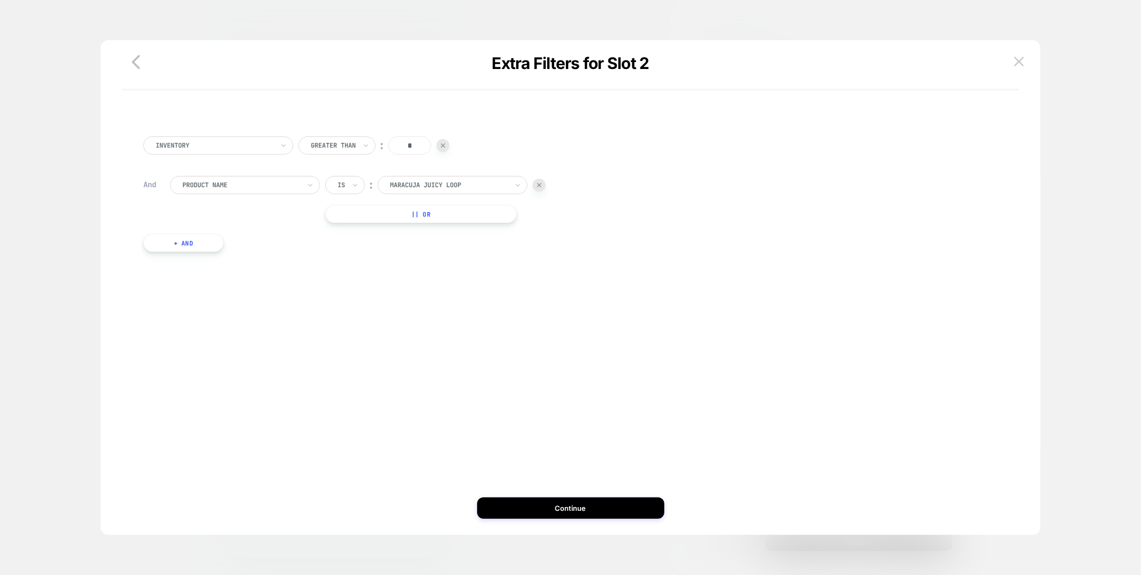
click at [443, 147] on img at bounding box center [443, 145] width 4 height 4
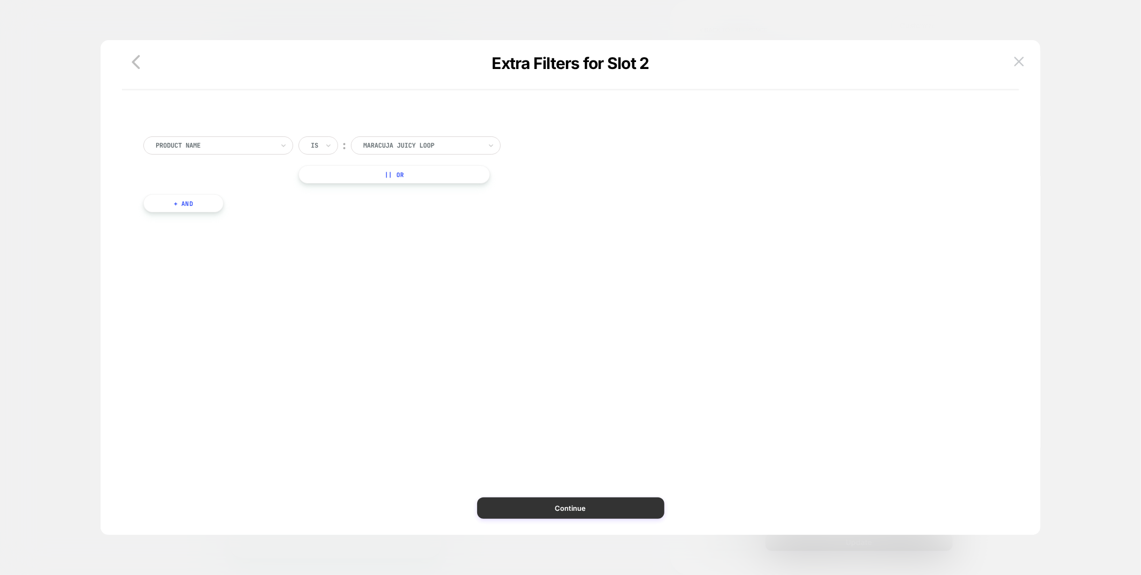
scroll to position [0, 0]
click at [578, 510] on button "Continue" at bounding box center [570, 507] width 187 height 21
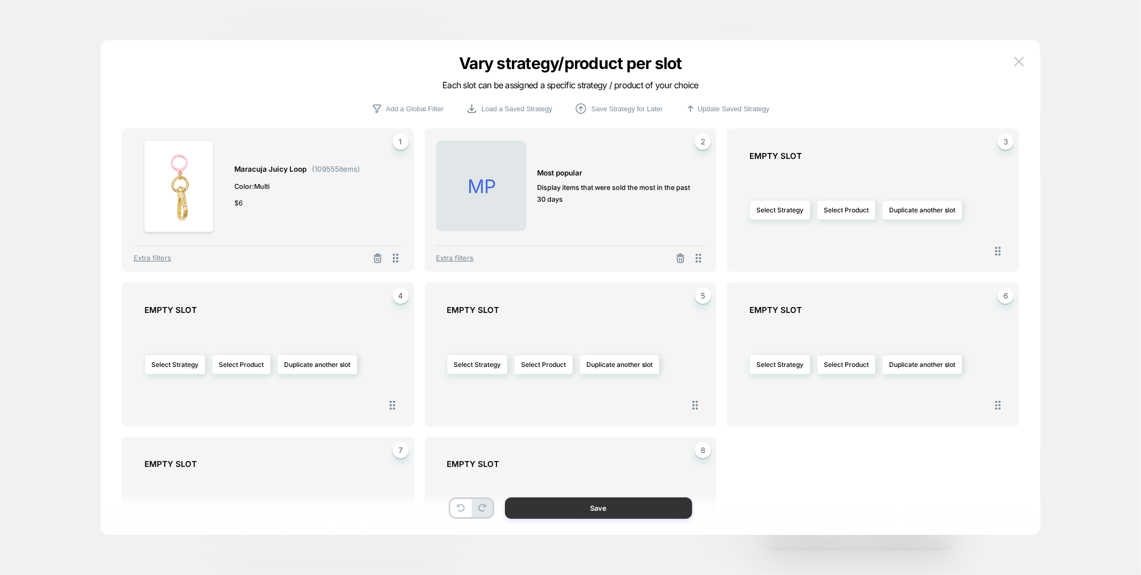
click at [578, 510] on button "Save" at bounding box center [598, 507] width 187 height 21
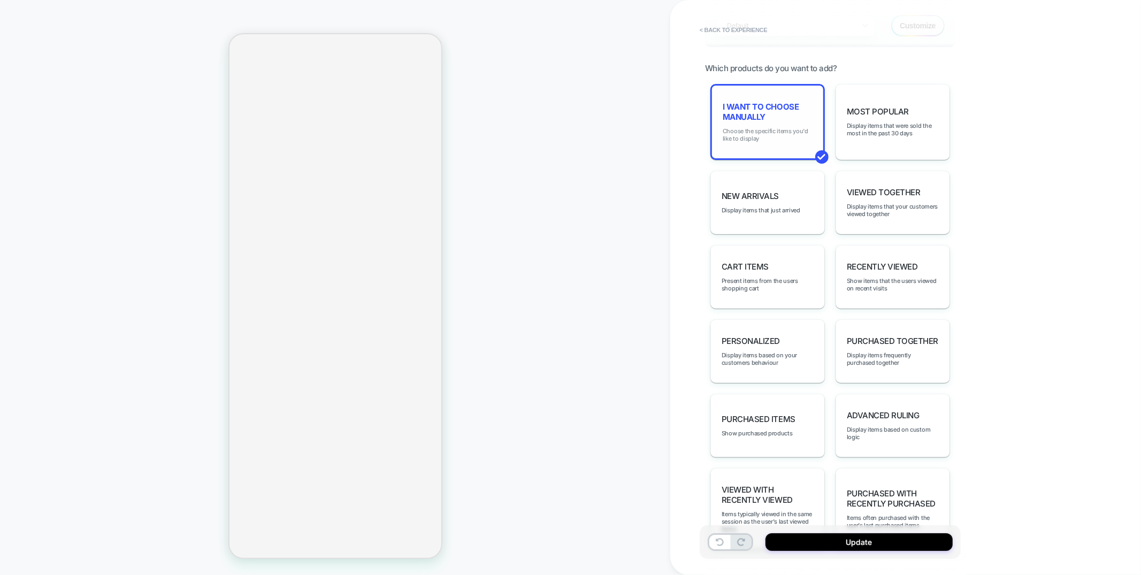
click at [750, 134] on span "Choose the specific items you'd like to display" at bounding box center [768, 134] width 90 height 15
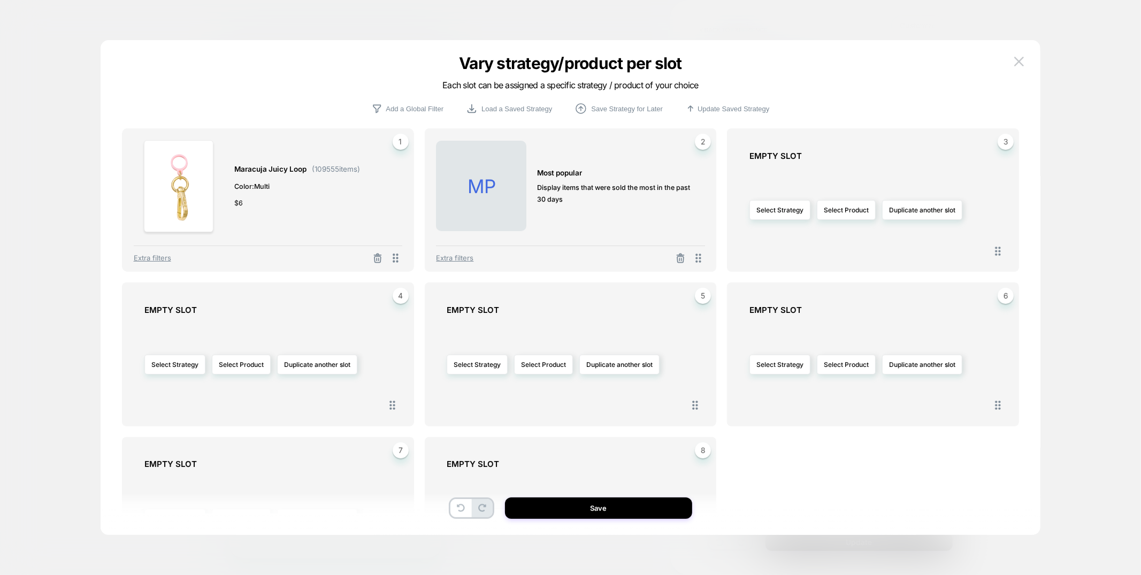
scroll to position [0, 189]
click at [377, 260] on icon at bounding box center [377, 258] width 11 height 11
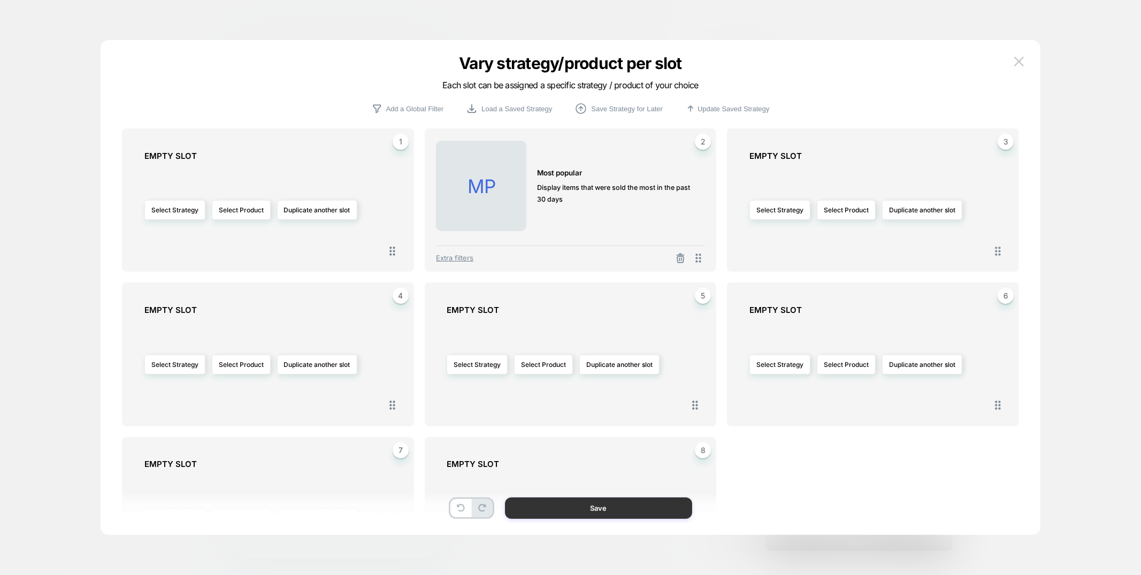
click at [605, 510] on button "Save" at bounding box center [598, 507] width 187 height 21
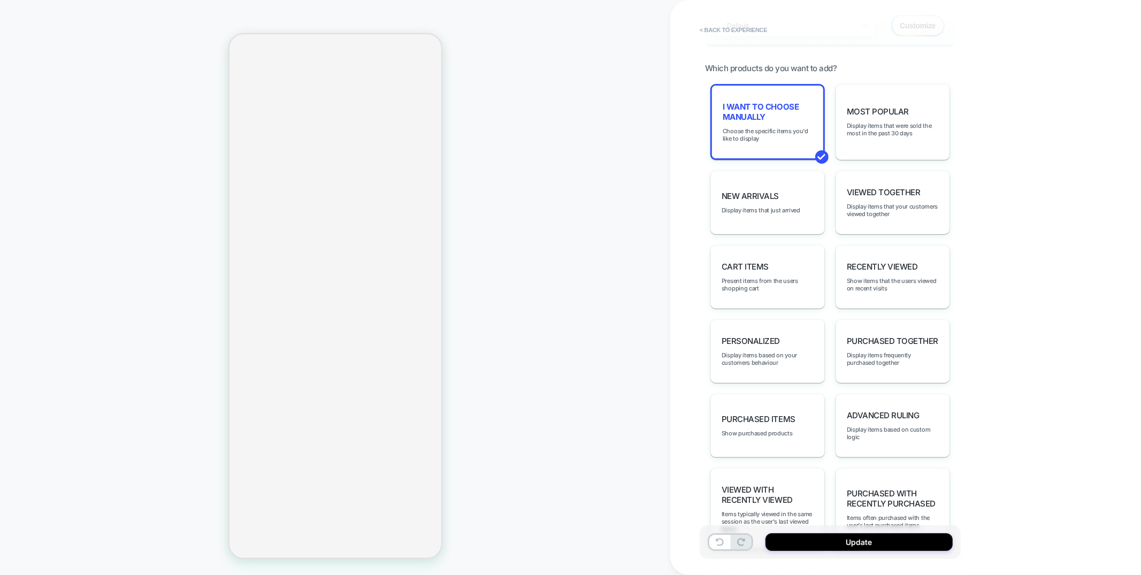
scroll to position [0, 0]
click at [772, 104] on span "I want to choose manually" at bounding box center [768, 112] width 90 height 20
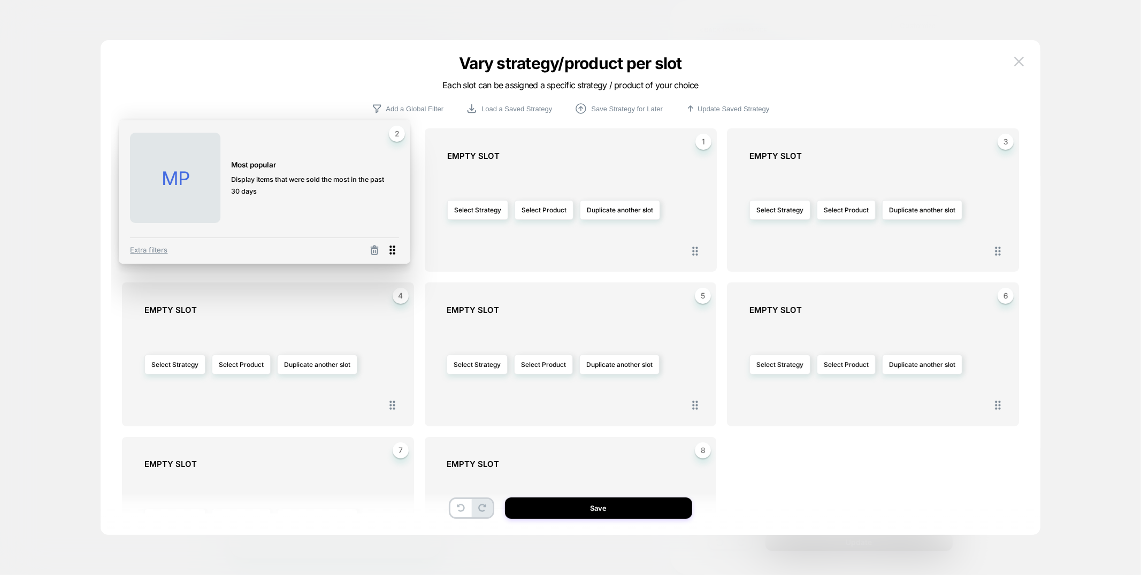
drag, startPoint x: 698, startPoint y: 256, endPoint x: 392, endPoint y: 248, distance: 306.0
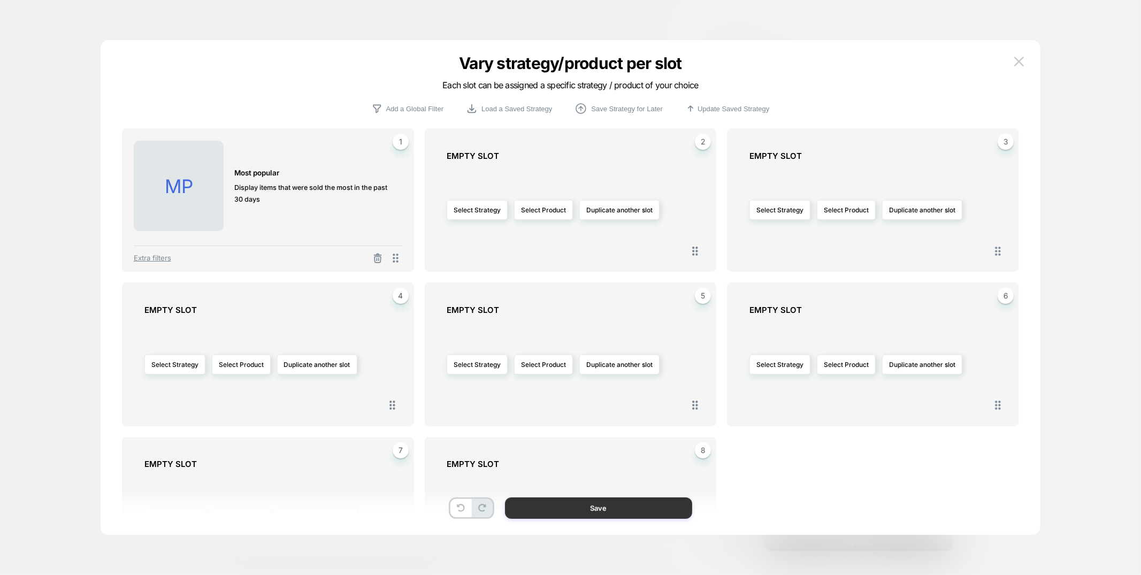
scroll to position [0, 189]
click at [564, 505] on button "Save" at bounding box center [598, 507] width 187 height 21
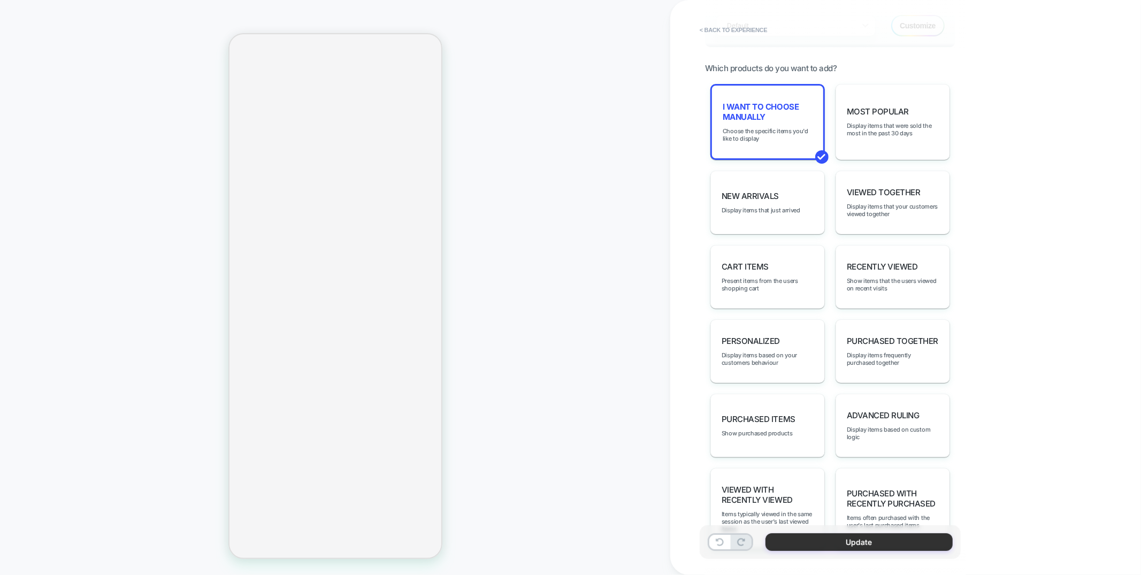
click at [856, 548] on button "Update" at bounding box center [858, 542] width 187 height 18
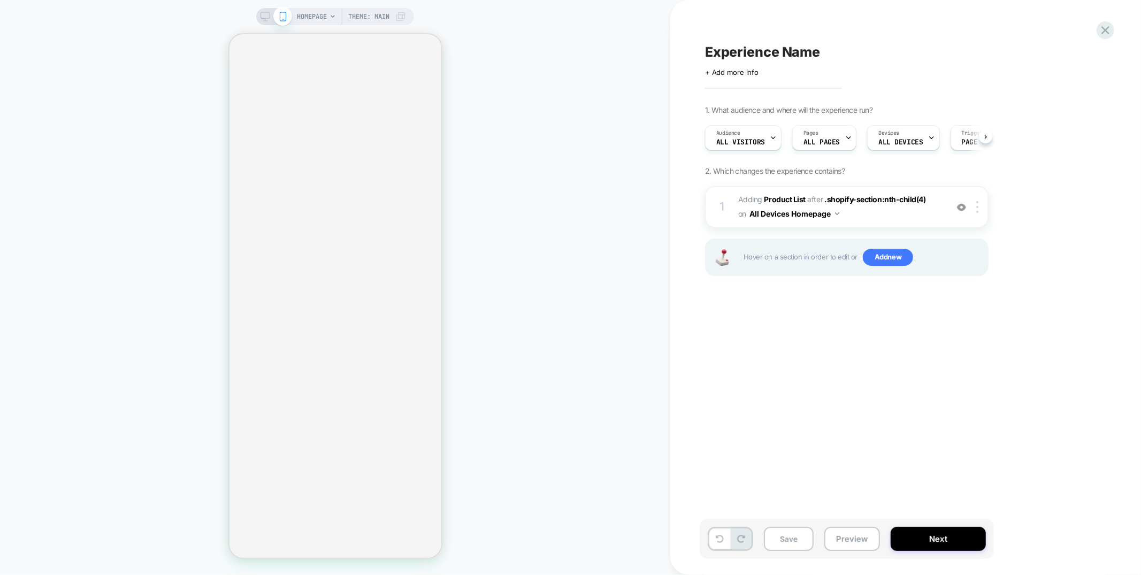
scroll to position [0, 1]
drag, startPoint x: 848, startPoint y: 537, endPoint x: 847, endPoint y: 525, distance: 12.3
click at [848, 537] on button "Preview" at bounding box center [852, 539] width 56 height 24
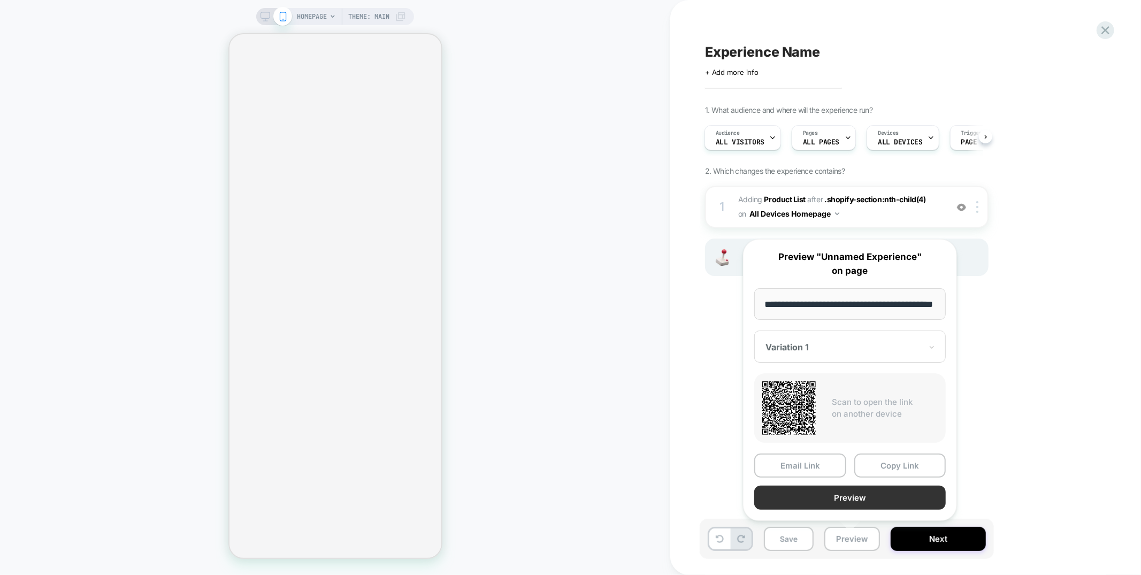
scroll to position [0, 0]
click at [847, 501] on button "Preview" at bounding box center [849, 498] width 191 height 24
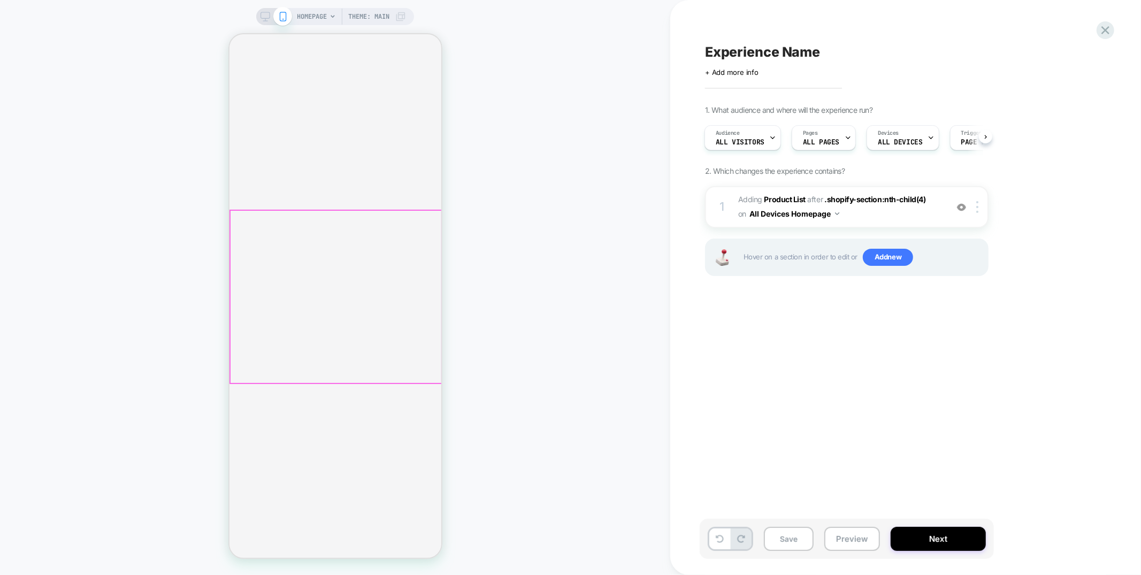
scroll to position [0, 189]
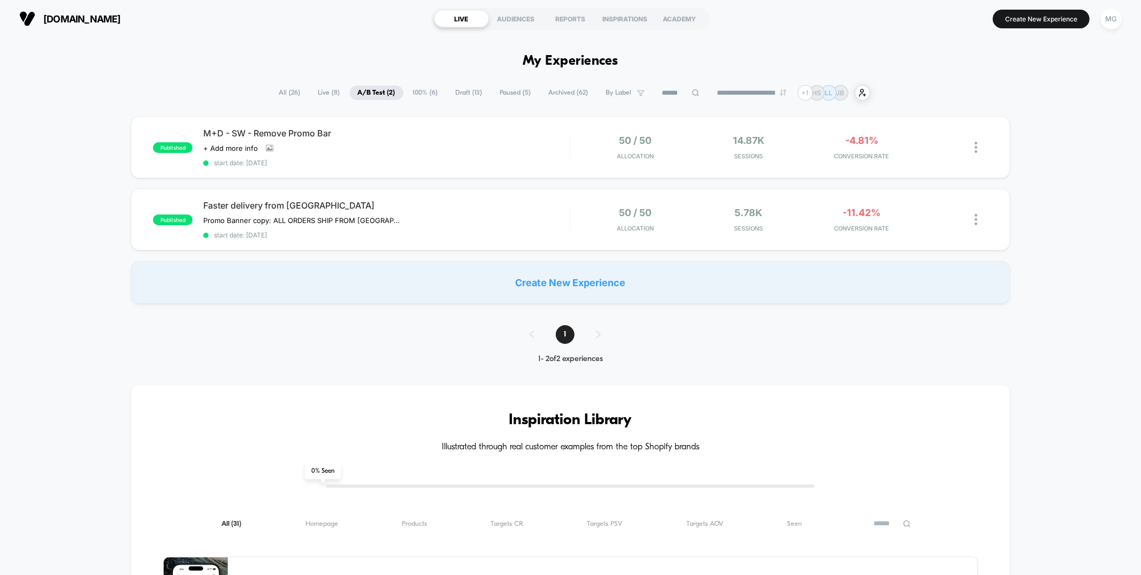
click at [420, 93] on span "100% ( 6 )" at bounding box center [425, 93] width 41 height 14
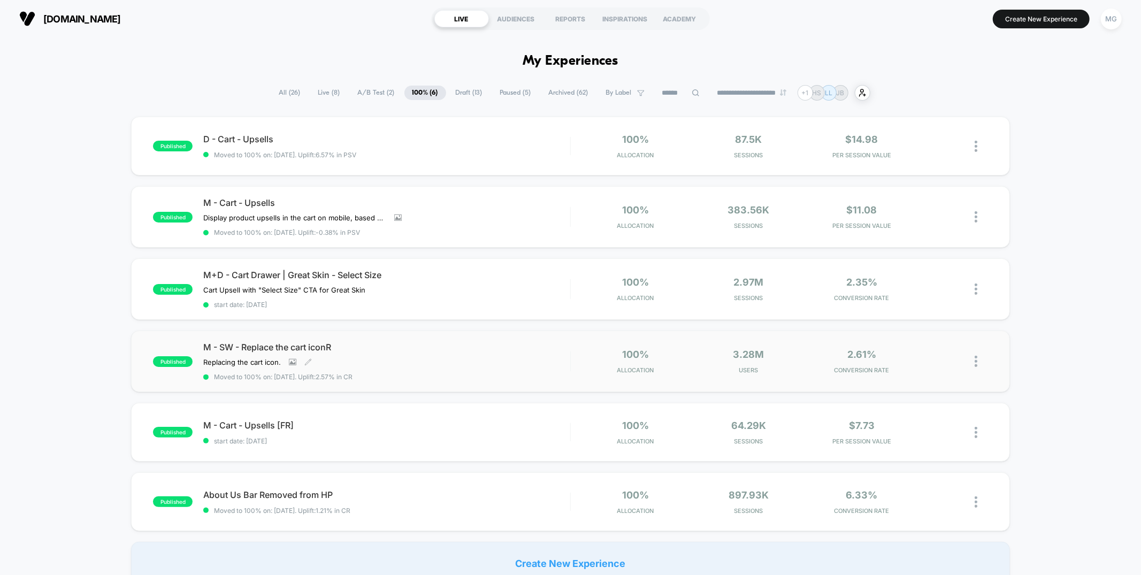
click at [443, 358] on div "Replacing the cart icon. Click to view images Click to edit experience details …" at bounding box center [331, 362] width 257 height 9
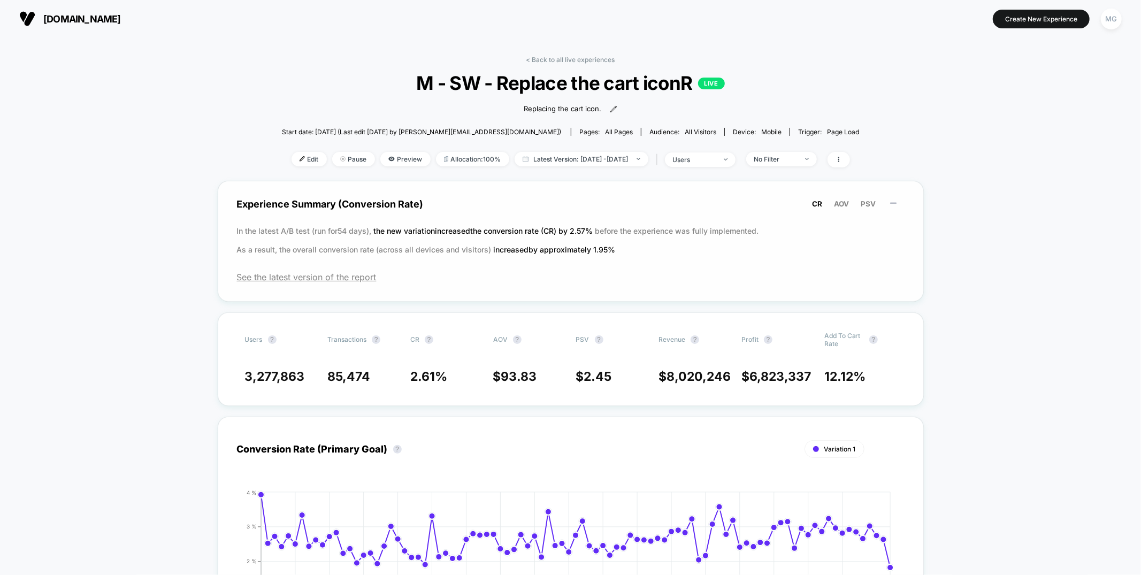
click at [336, 282] on div "Experience Summary (Conversion Rate) CR AOV PSV In the latest A/B test (run for…" at bounding box center [571, 241] width 706 height 121
click at [340, 276] on span "See the latest version of the report" at bounding box center [570, 277] width 667 height 11
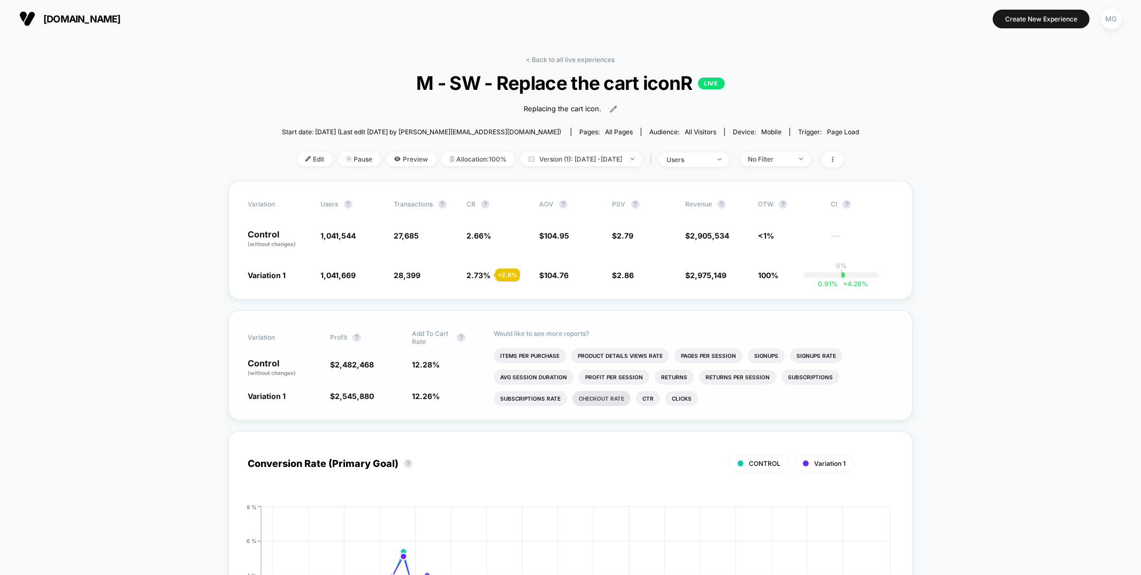
click at [603, 398] on li "Checkout Rate" at bounding box center [601, 398] width 58 height 15
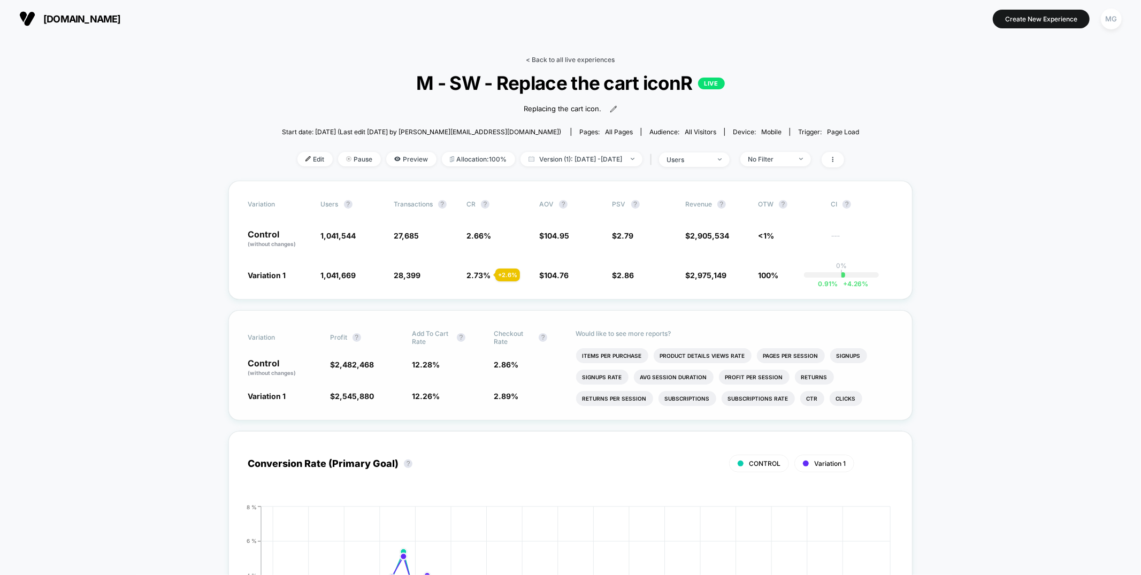
click at [610, 60] on link "< Back to all live experiences" at bounding box center [570, 60] width 89 height 8
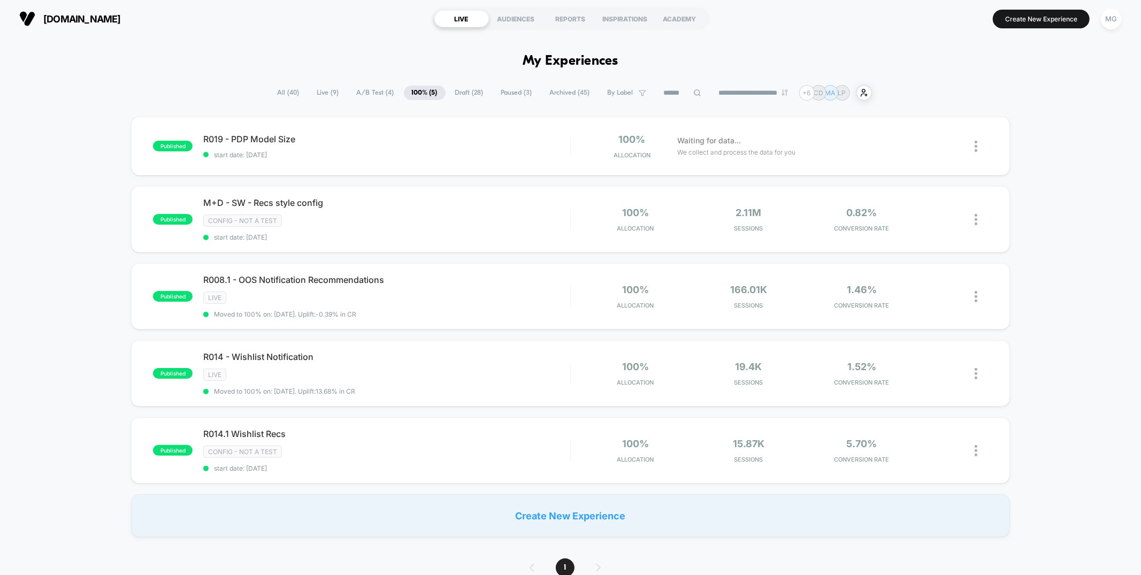
click at [372, 90] on span "A/B Test ( 4 )" at bounding box center [375, 93] width 53 height 14
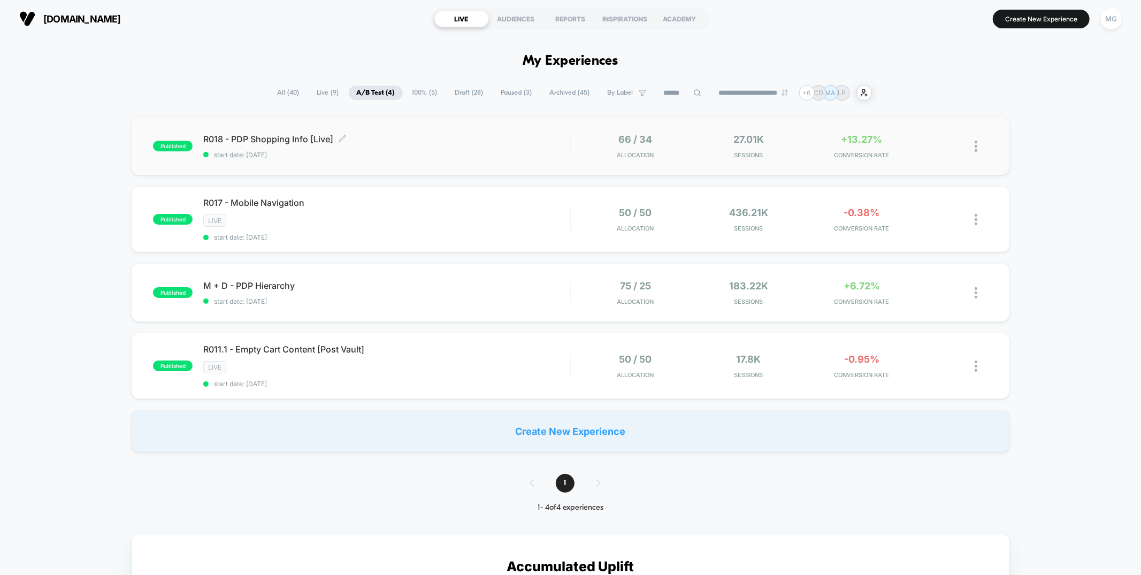
click at [408, 157] on span "start date: [DATE]" at bounding box center [386, 155] width 366 height 8
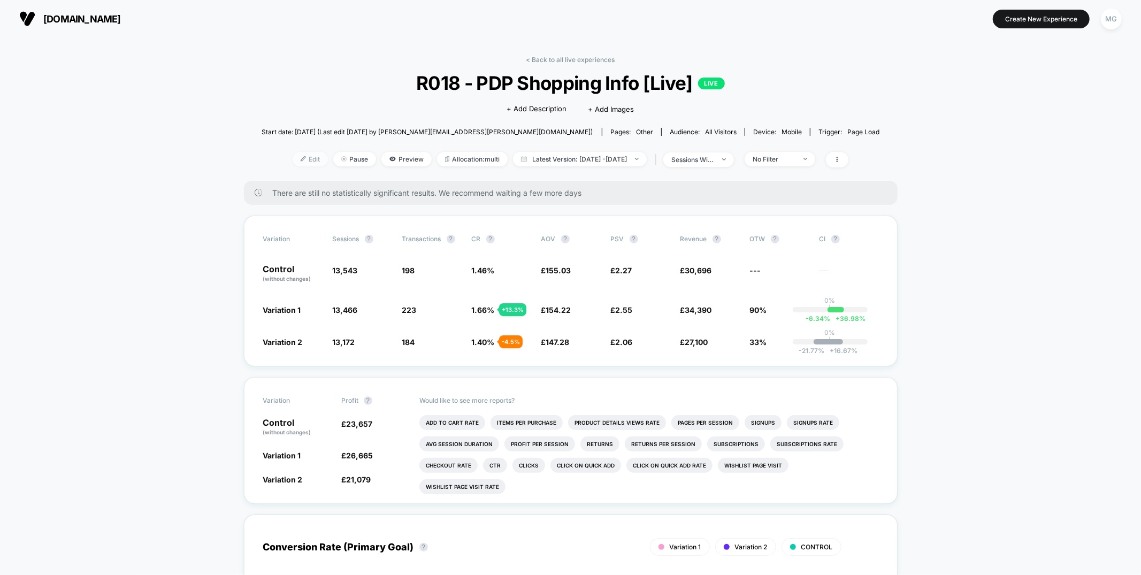
click at [293, 159] on span "Edit" at bounding box center [310, 159] width 35 height 14
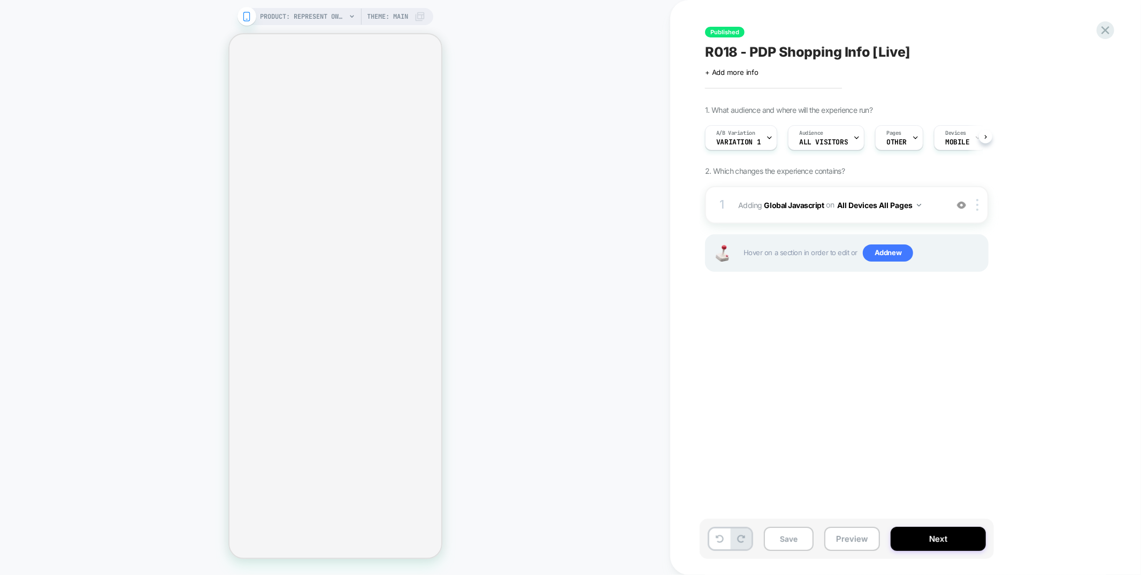
scroll to position [0, 1]
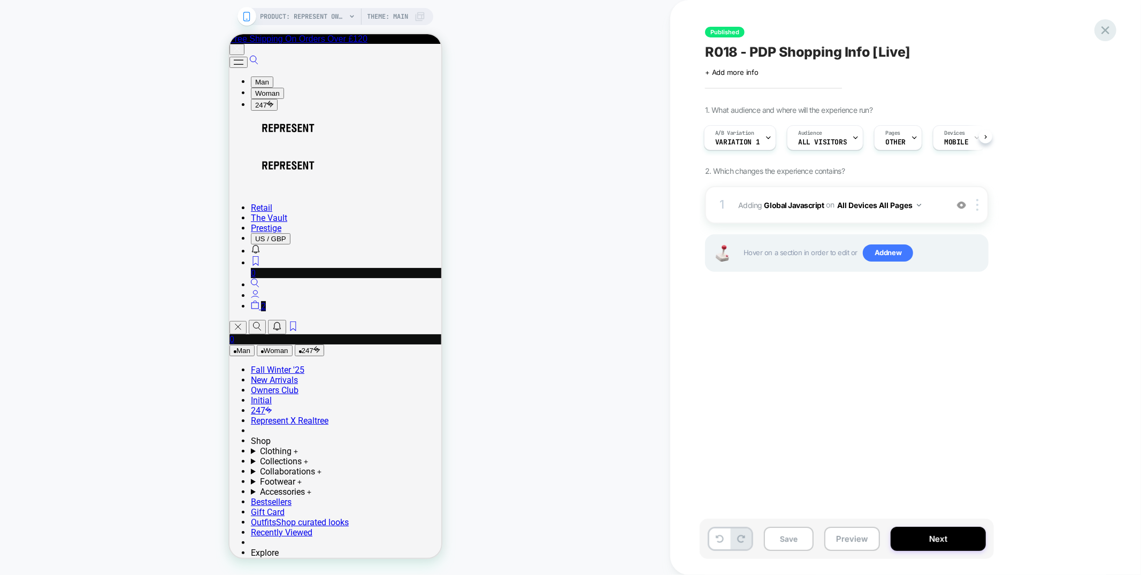
click at [1102, 28] on icon at bounding box center [1105, 30] width 8 height 8
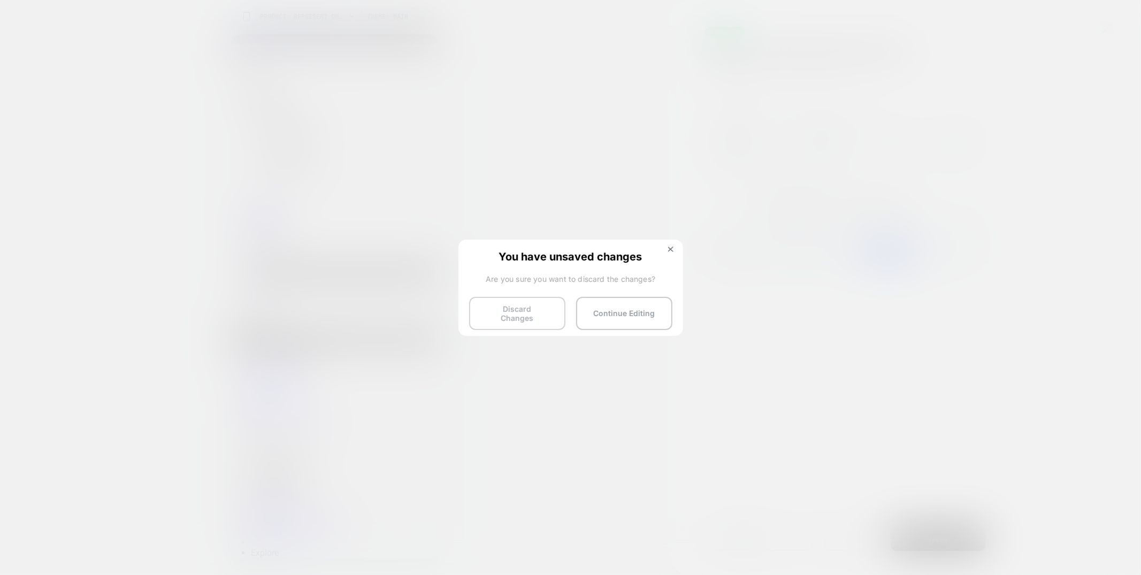
click at [514, 311] on button "Discard Changes" at bounding box center [517, 313] width 96 height 33
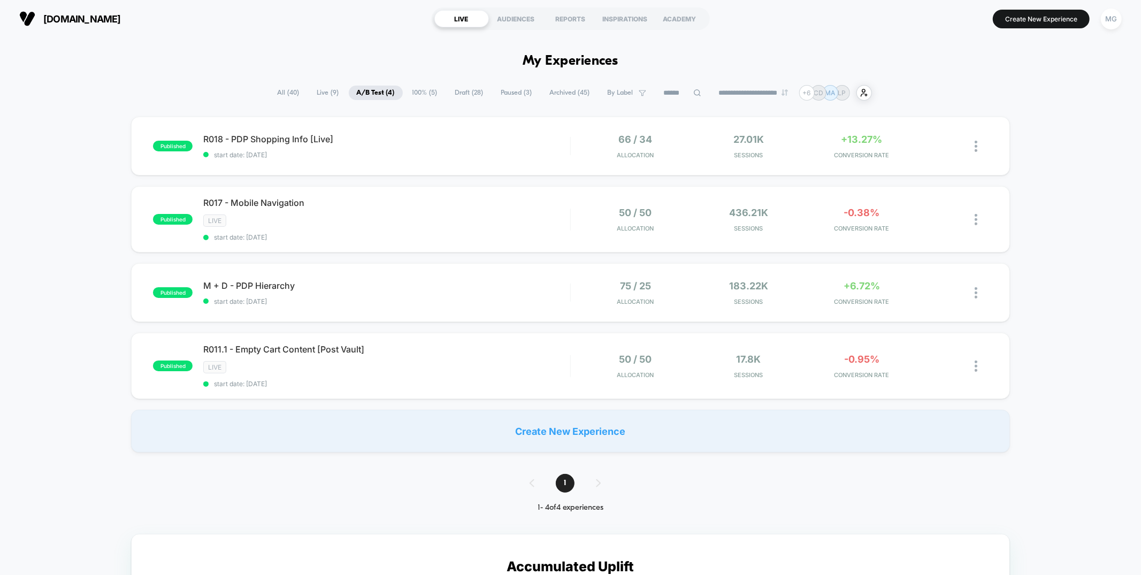
click at [421, 90] on span "100% ( 5 )" at bounding box center [424, 93] width 41 height 14
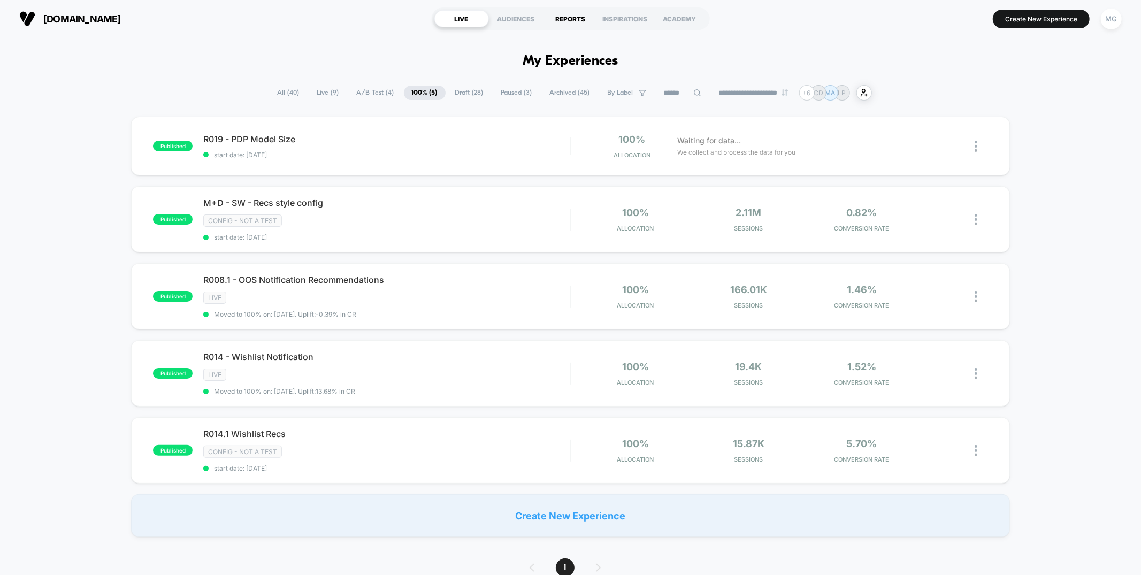
click at [568, 20] on div "REPORTS" at bounding box center [570, 18] width 55 height 17
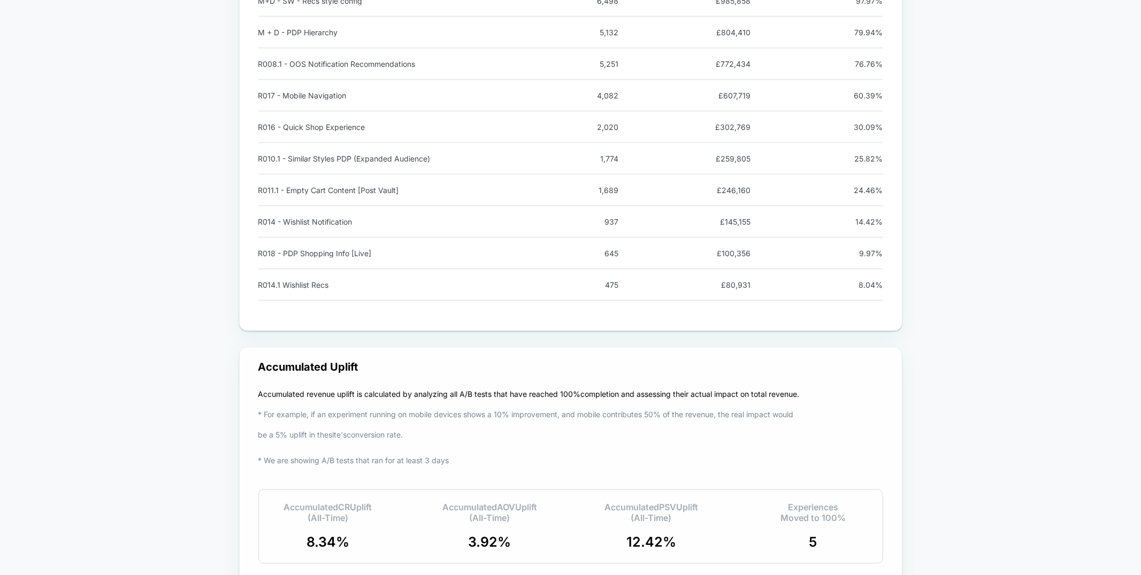
scroll to position [1691, 0]
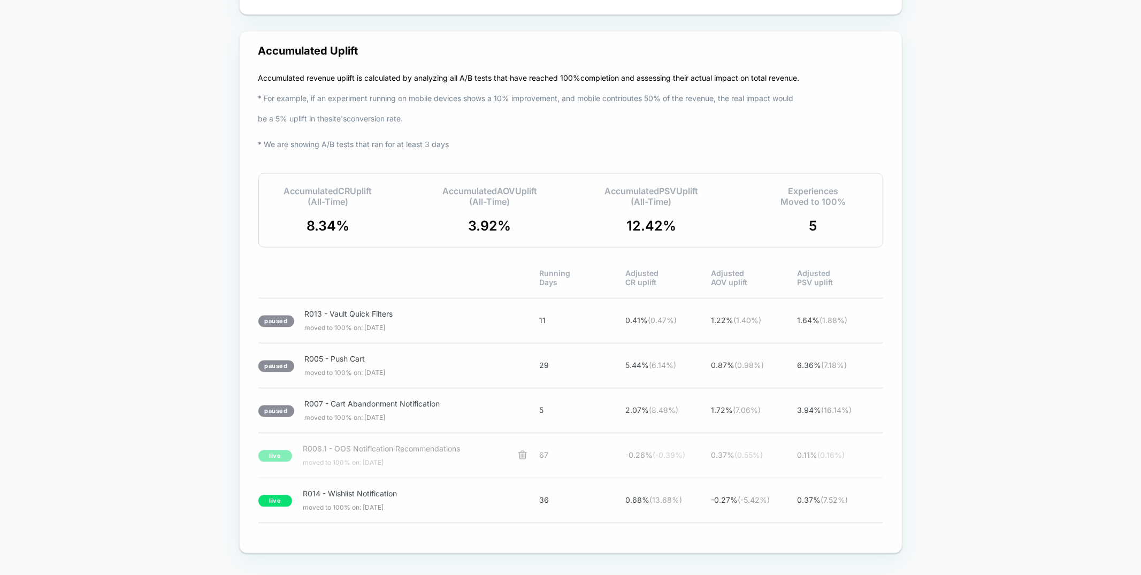
click at [389, 448] on span "R008.1 - OOS Notification Recommendations" at bounding box center [404, 448] width 203 height 9
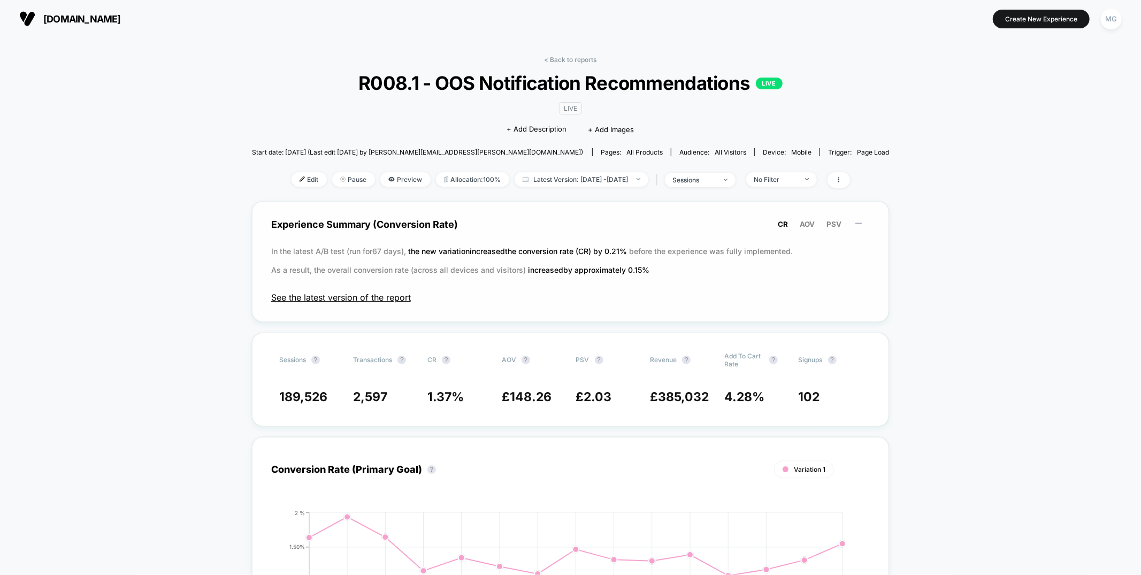
click at [417, 297] on span "See the latest version of the report" at bounding box center [570, 297] width 599 height 11
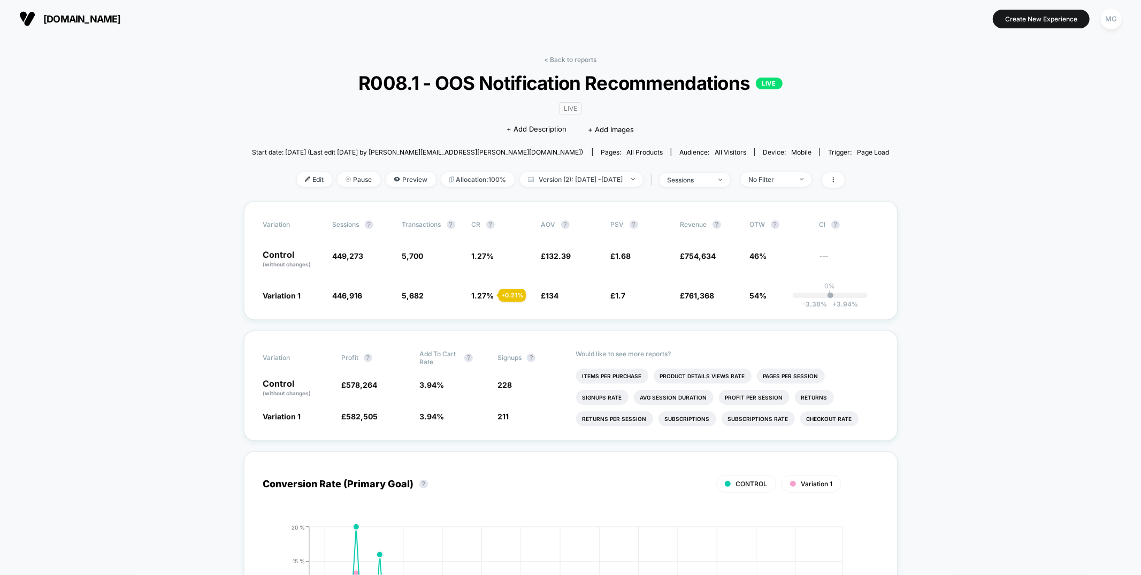
click at [694, 171] on div "< Back to reports R008.1 - OOS Notification Recommendations LIVE LIVE Click to …" at bounding box center [570, 128] width 637 height 145
click at [698, 176] on div "sessions" at bounding box center [688, 180] width 43 height 8
click at [672, 242] on span "Sessions with impressions" at bounding box center [705, 241] width 90 height 9
click at [672, 290] on button "Save" at bounding box center [706, 293] width 127 height 18
click at [710, 176] on div "sessions with impression" at bounding box center [688, 180] width 43 height 8
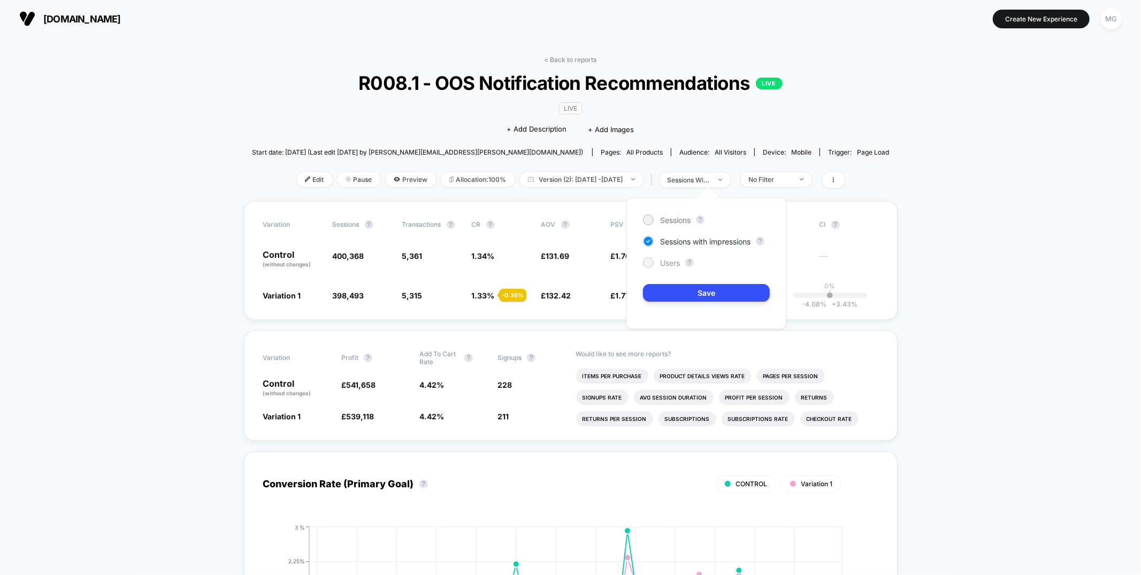
click at [666, 264] on span "Users" at bounding box center [670, 262] width 20 height 9
click at [667, 286] on button "Save" at bounding box center [706, 293] width 127 height 18
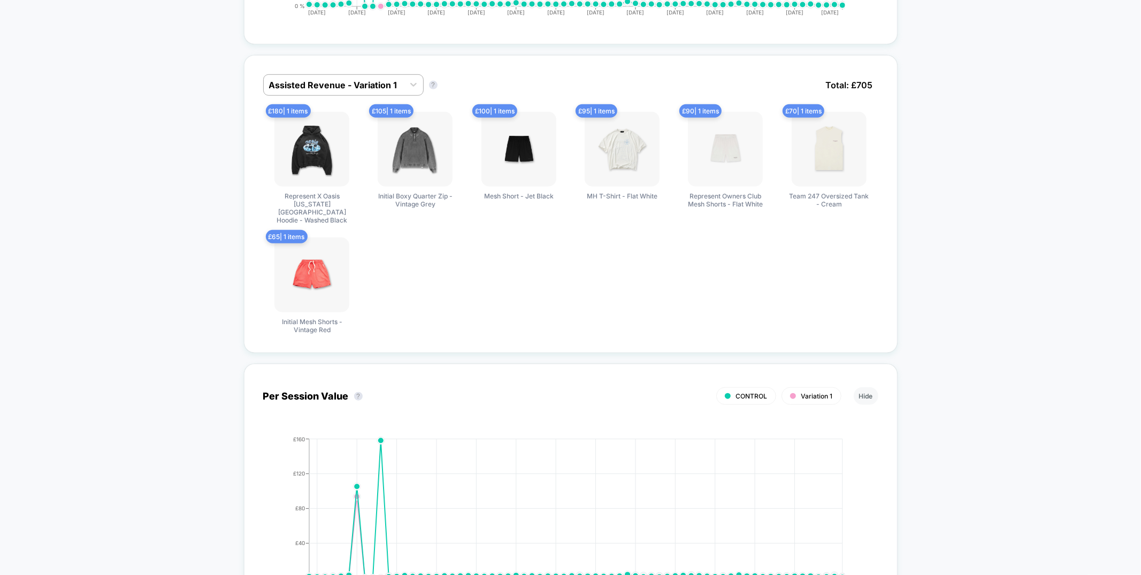
scroll to position [597, 0]
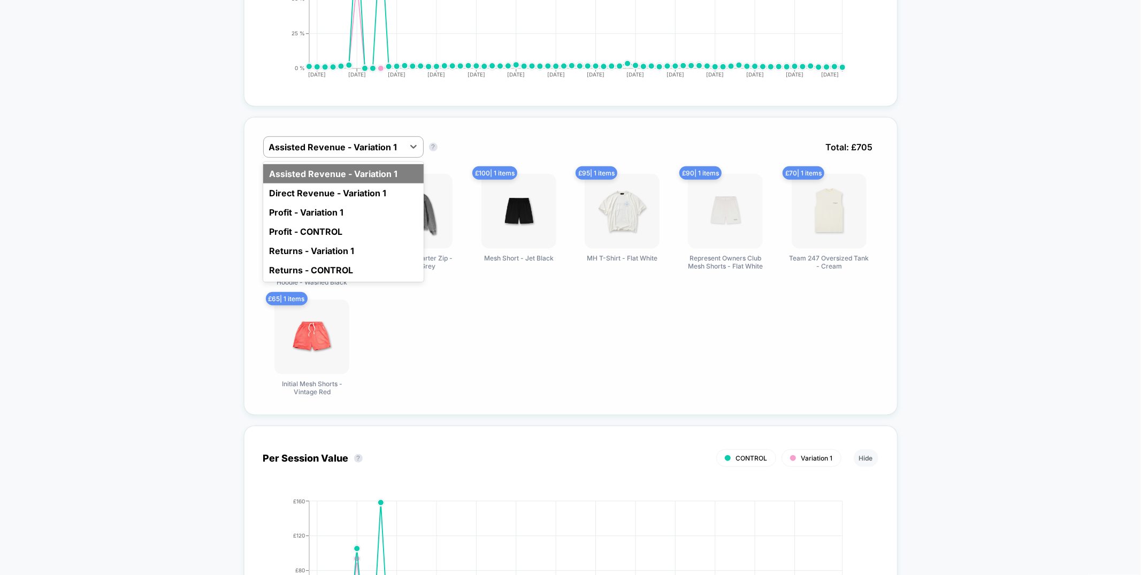
drag, startPoint x: 329, startPoint y: 148, endPoint x: 334, endPoint y: 179, distance: 31.9
click at [329, 148] on div at bounding box center [333, 147] width 129 height 13
click at [346, 195] on div "Direct Revenue - Variation 1" at bounding box center [343, 192] width 160 height 19
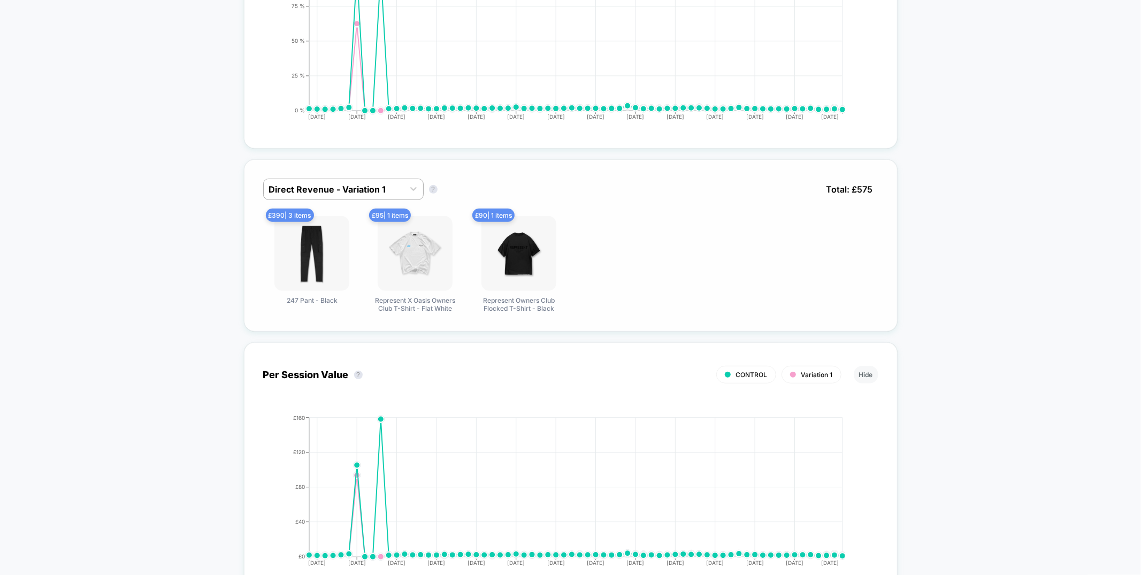
scroll to position [0, 0]
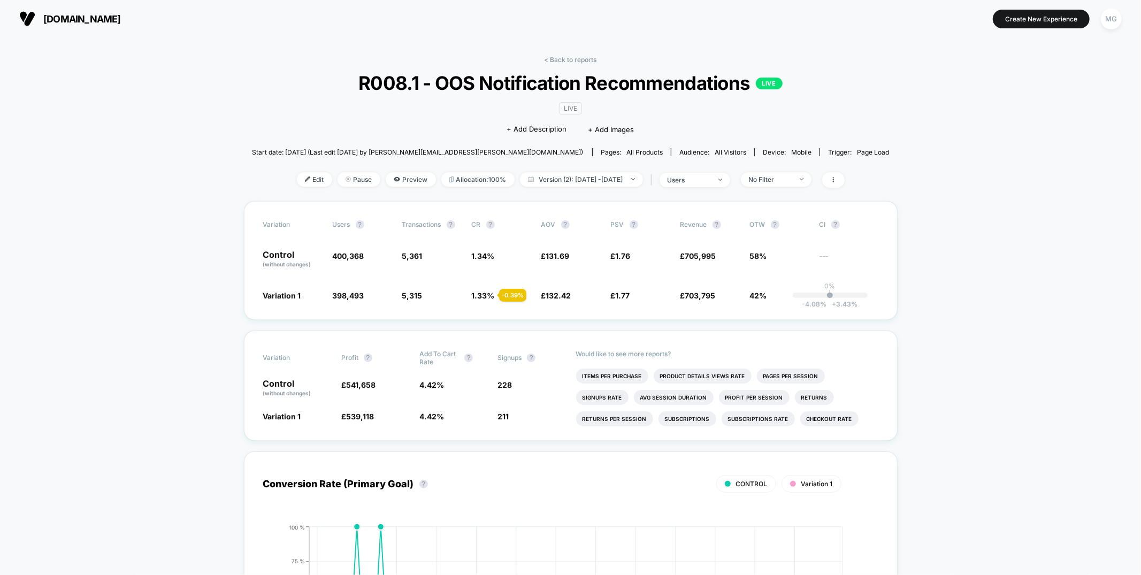
click at [586, 56] on link "< Back to reports" at bounding box center [570, 60] width 52 height 8
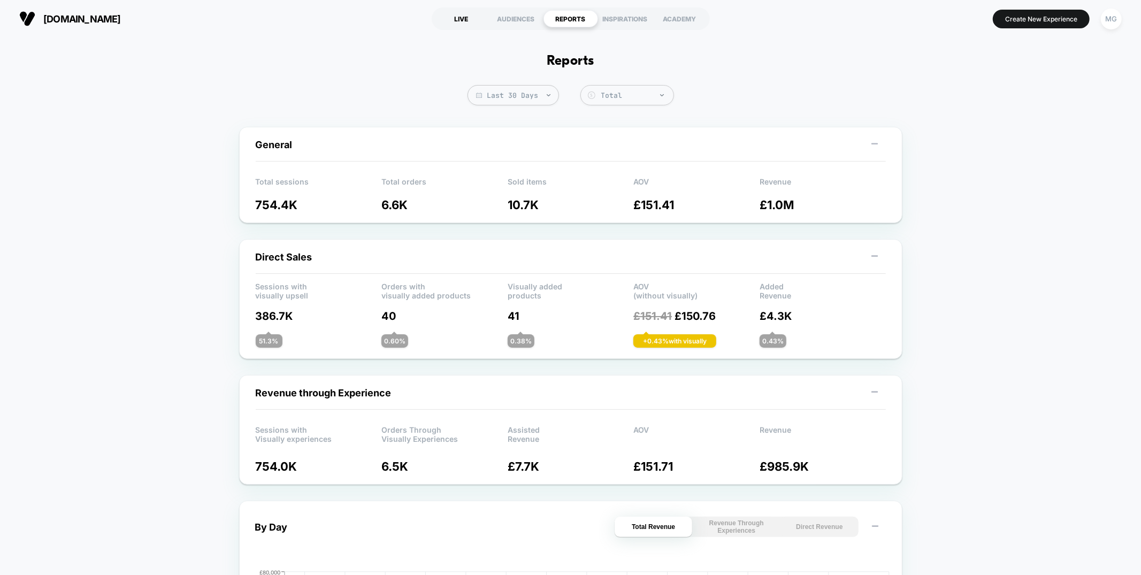
click at [459, 20] on div "LIVE" at bounding box center [461, 18] width 55 height 17
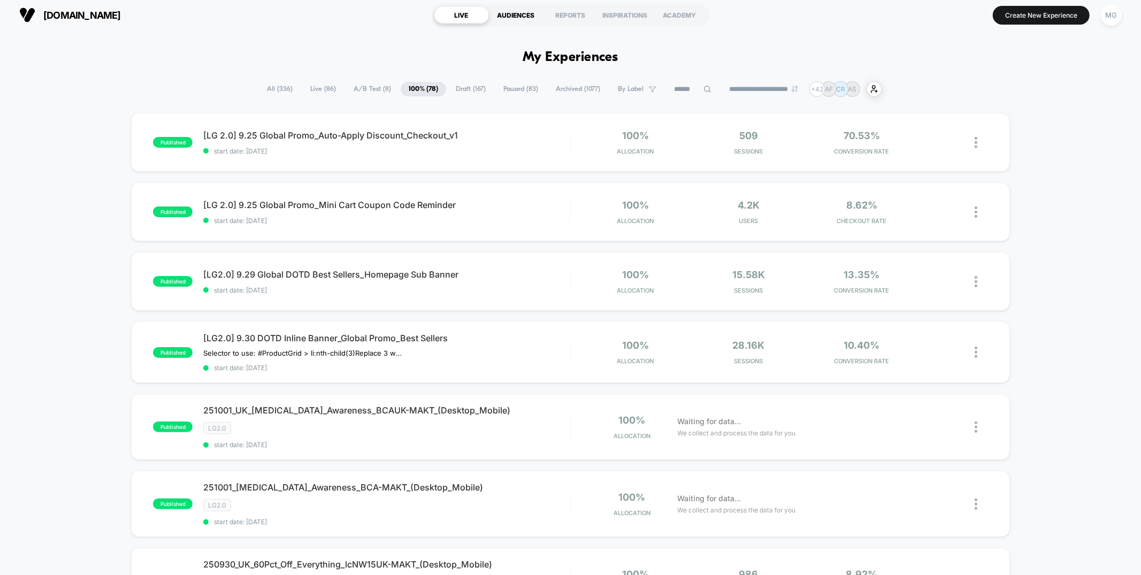
scroll to position [4, 0]
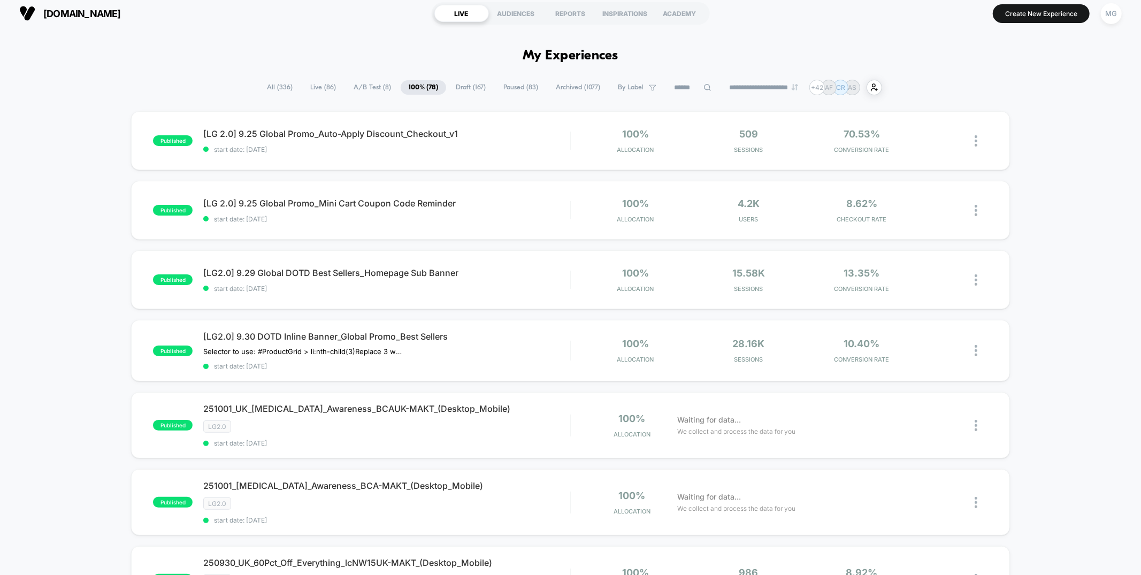
click at [373, 88] on span "A/B Test ( 8 )" at bounding box center [371, 87] width 53 height 14
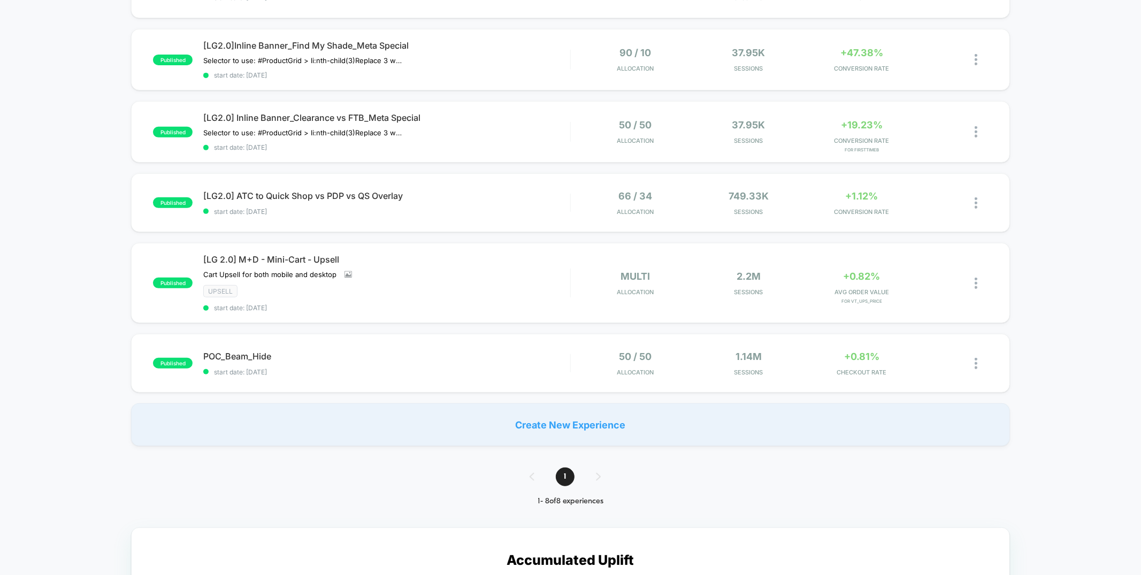
scroll to position [270, 0]
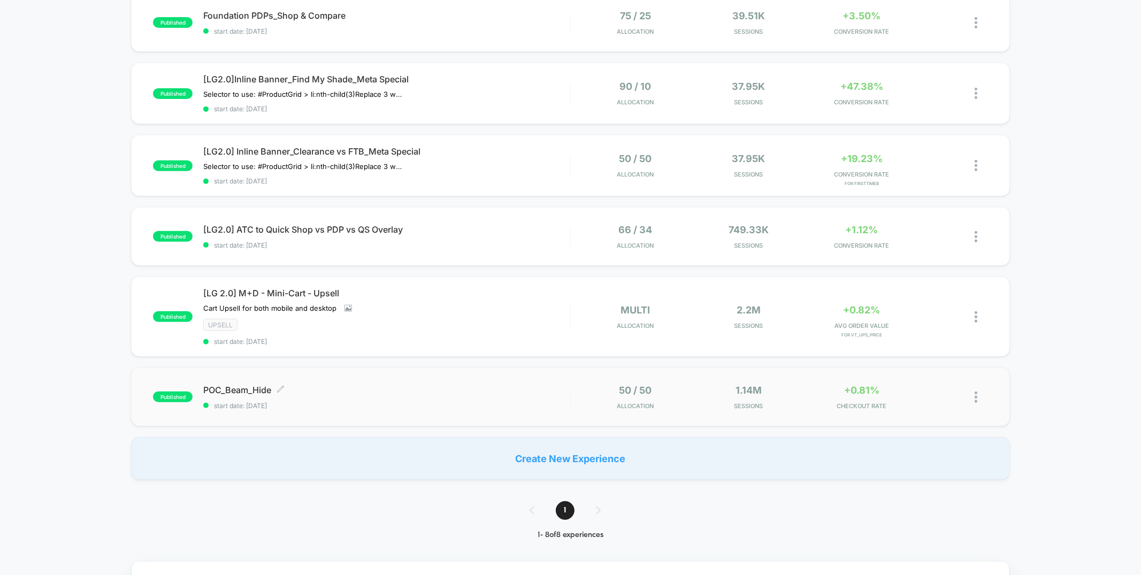
click at [458, 402] on span "start date: [DATE]" at bounding box center [386, 406] width 366 height 8
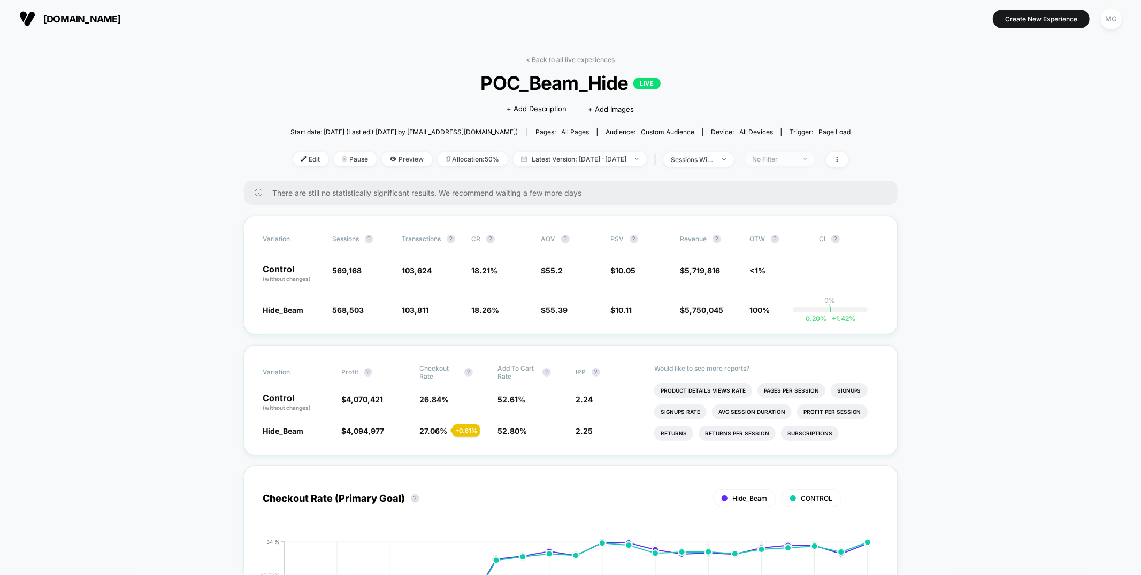
click at [779, 159] on div "No Filter" at bounding box center [773, 159] width 43 height 8
drag, startPoint x: 777, startPoint y: 264, endPoint x: 779, endPoint y: 275, distance: 11.4
click at [777, 264] on span "New Visitors" at bounding box center [786, 262] width 44 height 9
click at [783, 309] on button "Save" at bounding box center [796, 314] width 98 height 18
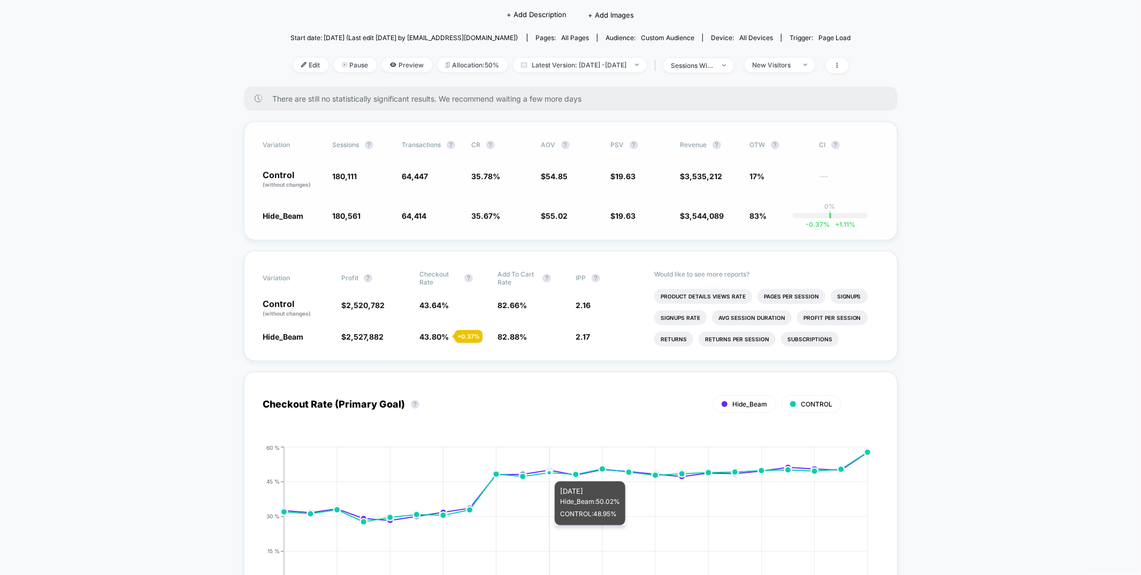
scroll to position [1, 0]
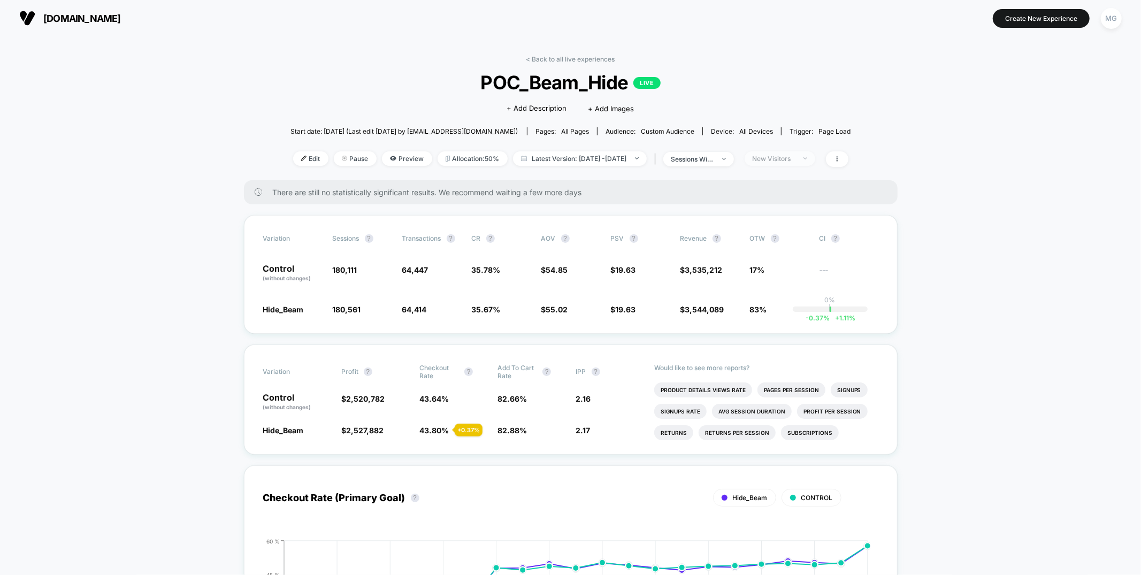
click at [795, 158] on div "New Visitors" at bounding box center [773, 159] width 43 height 8
drag, startPoint x: 783, startPoint y: 242, endPoint x: 784, endPoint y: 260, distance: 18.7
click at [783, 242] on span "Returning Visitors" at bounding box center [795, 240] width 62 height 9
click at [776, 314] on button "Save" at bounding box center [796, 314] width 98 height 18
click at [795, 160] on div "Returning Visitors" at bounding box center [773, 159] width 43 height 8
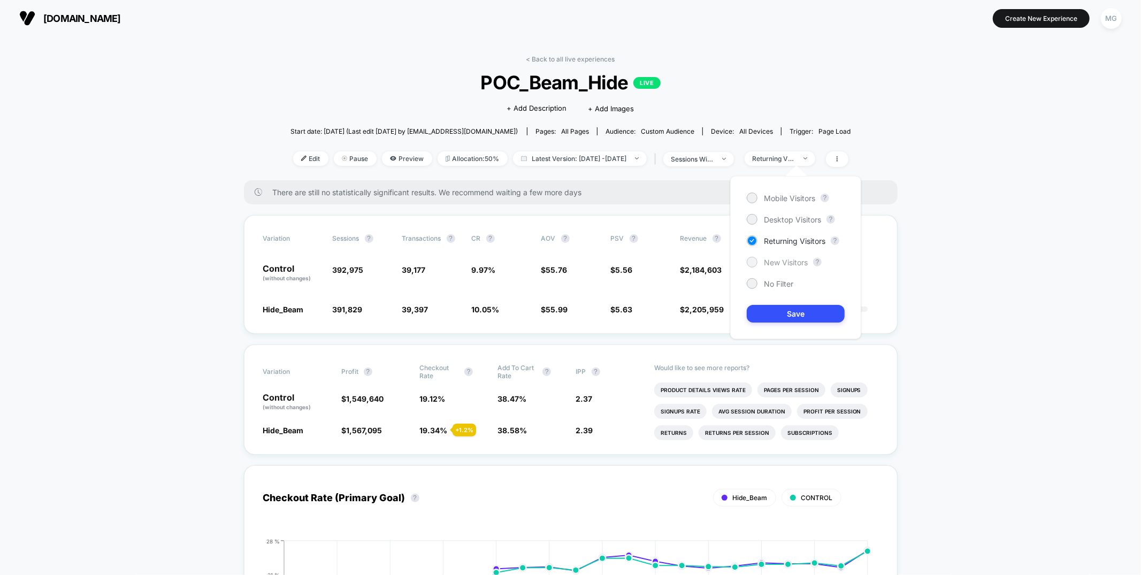
click at [785, 264] on span "New Visitors" at bounding box center [786, 262] width 44 height 9
click at [781, 315] on button "Save" at bounding box center [796, 314] width 98 height 18
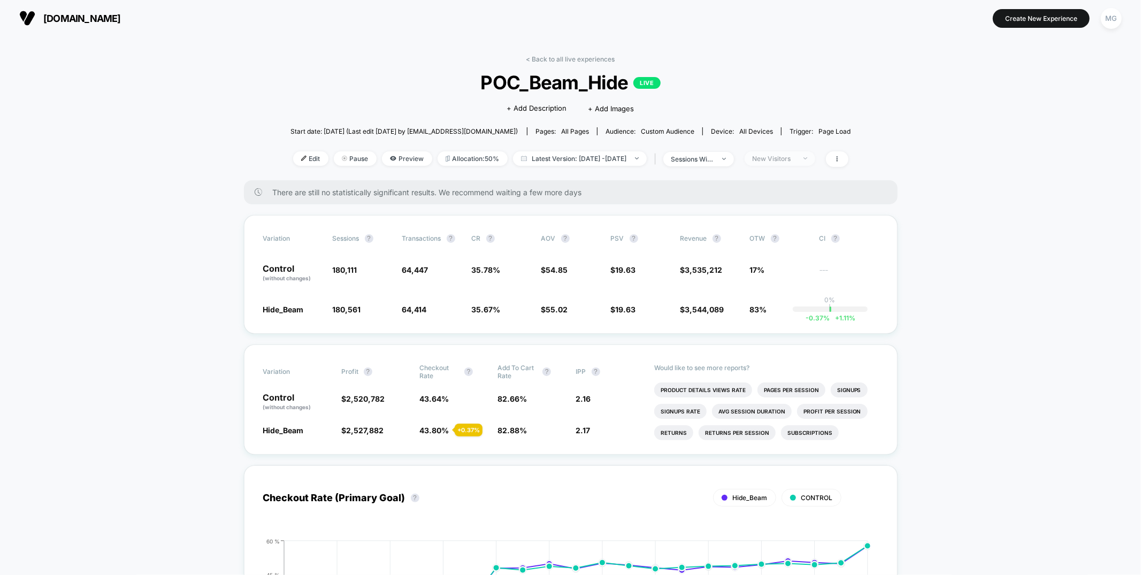
click at [795, 158] on div "New Visitors" at bounding box center [773, 159] width 43 height 8
drag, startPoint x: 764, startPoint y: 284, endPoint x: 765, endPoint y: 292, distance: 8.0
click at [764, 285] on span "No Filter" at bounding box center [778, 283] width 29 height 9
click at [764, 317] on button "Save" at bounding box center [796, 314] width 98 height 18
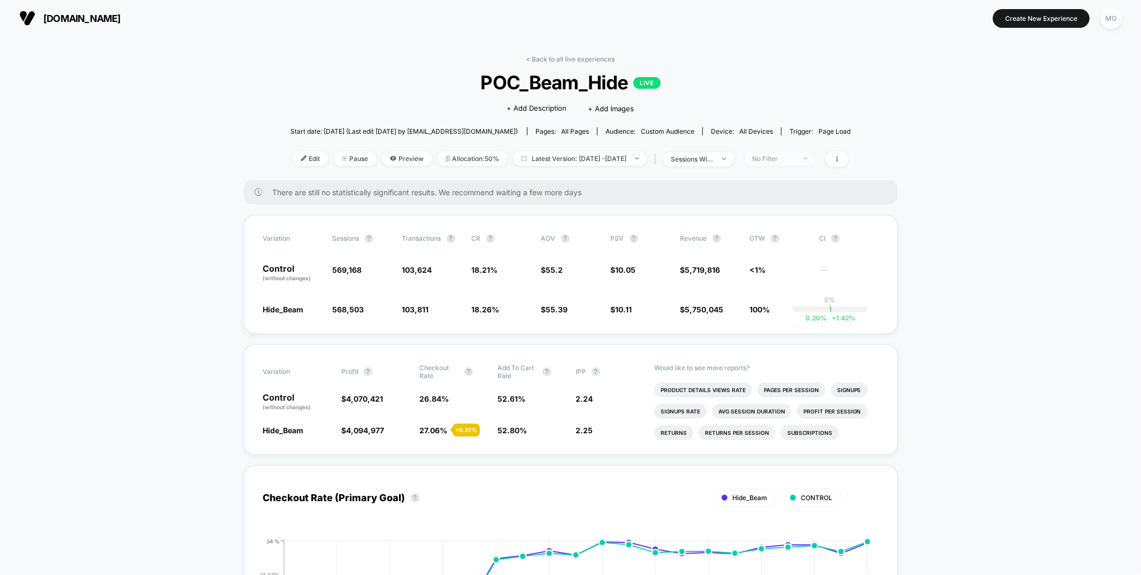
click at [778, 151] on span "No Filter" at bounding box center [779, 158] width 71 height 14
drag, startPoint x: 773, startPoint y: 262, endPoint x: 801, endPoint y: 328, distance: 71.9
click at [774, 263] on span "New Visitors" at bounding box center [786, 262] width 44 height 9
click at [800, 312] on button "Save" at bounding box center [796, 314] width 98 height 18
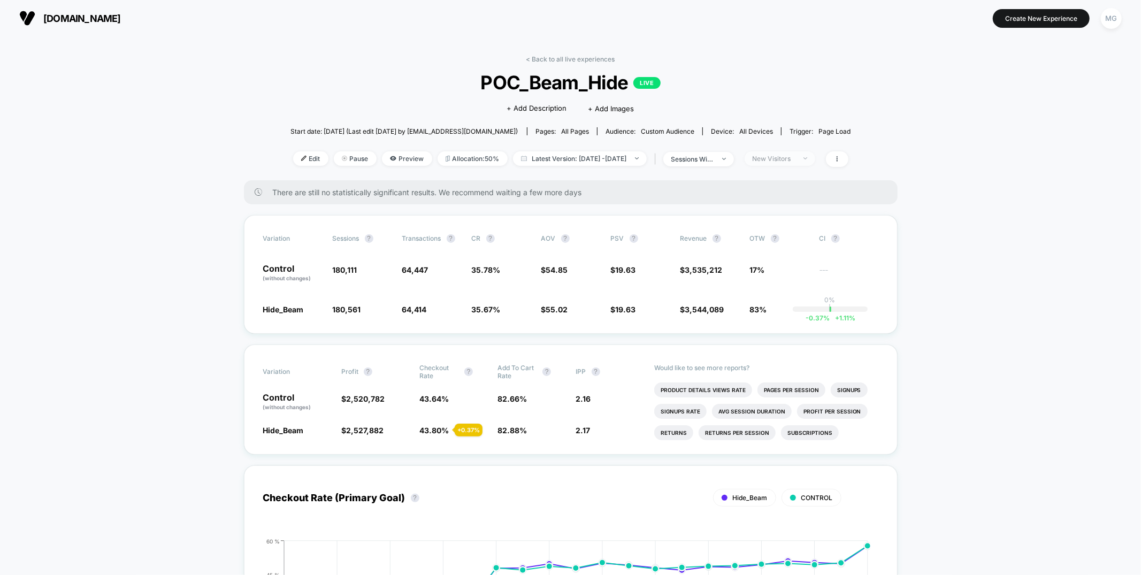
click at [788, 155] on div "New Visitors" at bounding box center [773, 159] width 43 height 8
click at [792, 242] on span "Returning Visitors" at bounding box center [795, 240] width 62 height 9
click at [786, 313] on button "Save" at bounding box center [796, 314] width 98 height 18
click at [815, 156] on span "Returning Visitors" at bounding box center [779, 158] width 71 height 14
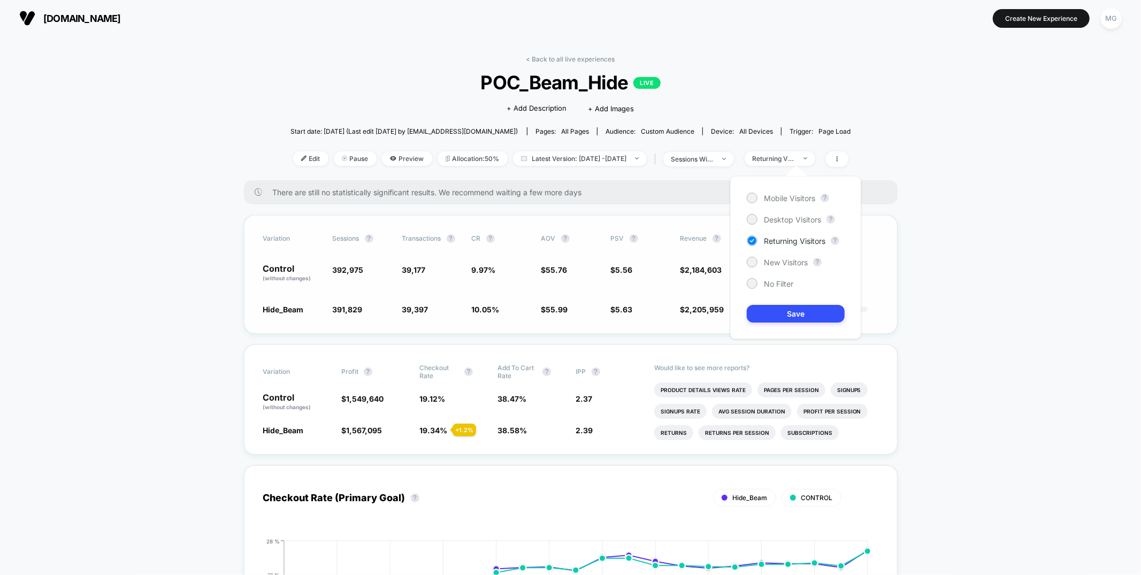
click at [584, 248] on div "Variation Sessions ? Transactions ? CR ? AOV ? PSV ? Revenue ? OTW ? CI ? Contr…" at bounding box center [571, 274] width 654 height 119
click at [794, 151] on span "Returning Visitors" at bounding box center [779, 158] width 71 height 14
click at [772, 267] on div "Mobile Visitors ? Desktop Visitors ? Returning Visitors ? New Visitors ? No Fil…" at bounding box center [795, 257] width 131 height 163
click at [773, 263] on span "New Visitors" at bounding box center [786, 262] width 44 height 9
click at [779, 319] on button "Save" at bounding box center [796, 314] width 98 height 18
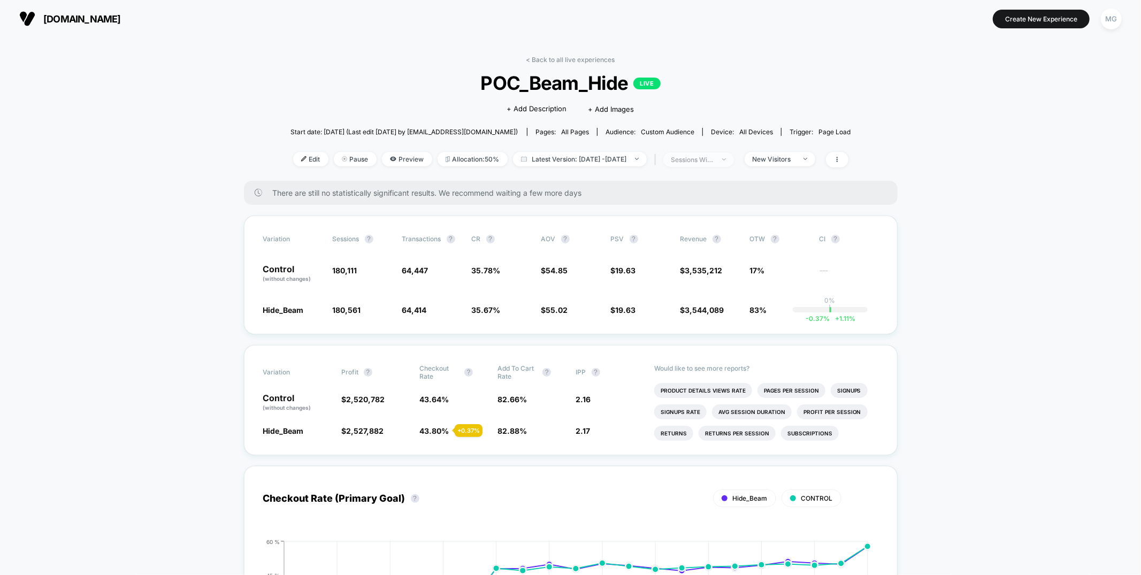
click at [734, 155] on span "sessions with impression" at bounding box center [698, 159] width 71 height 14
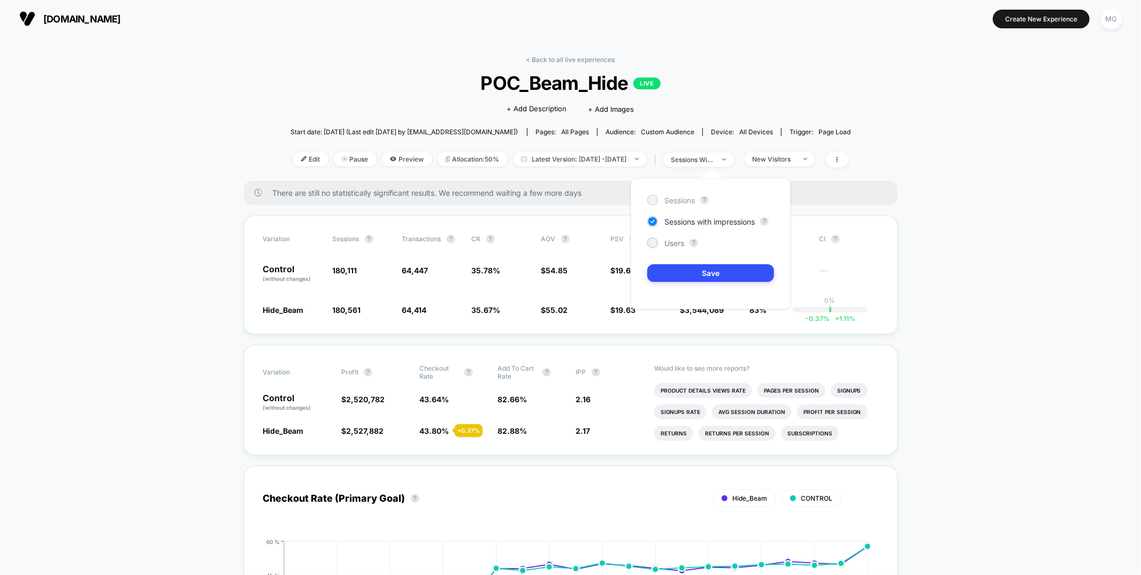
click at [687, 201] on span "Sessions" at bounding box center [679, 200] width 30 height 9
click at [679, 271] on button "Save" at bounding box center [710, 273] width 127 height 18
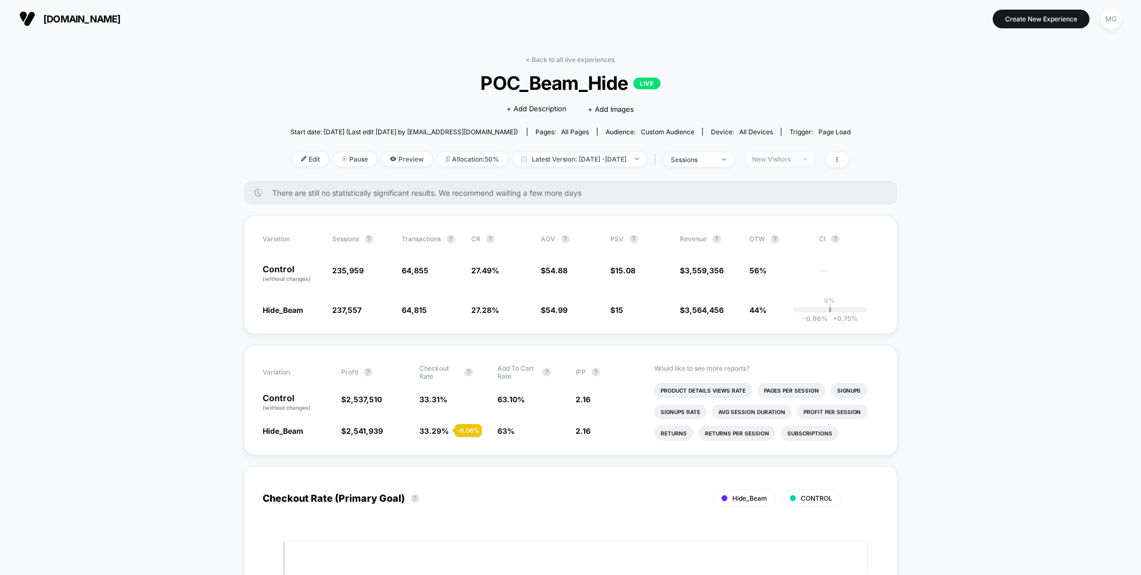
click at [795, 157] on div "New Visitors" at bounding box center [773, 159] width 43 height 8
click at [764, 242] on span "Returning Visitors" at bounding box center [795, 241] width 62 height 9
click at [785, 313] on button "Save" at bounding box center [796, 314] width 98 height 18
click at [586, 57] on link "< Back to all live experiences" at bounding box center [570, 60] width 89 height 8
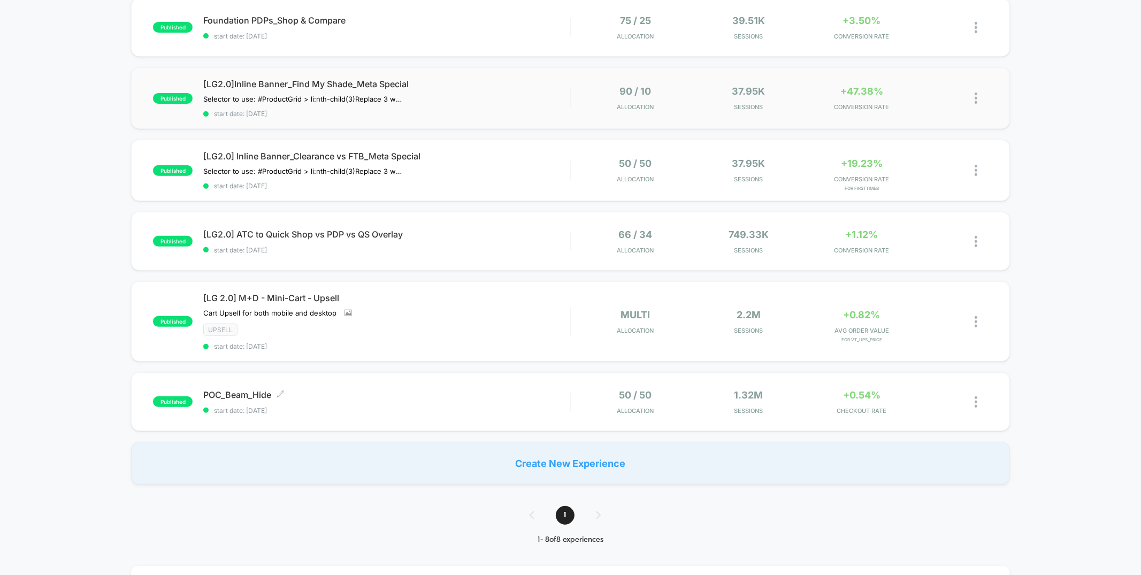
scroll to position [301, 0]
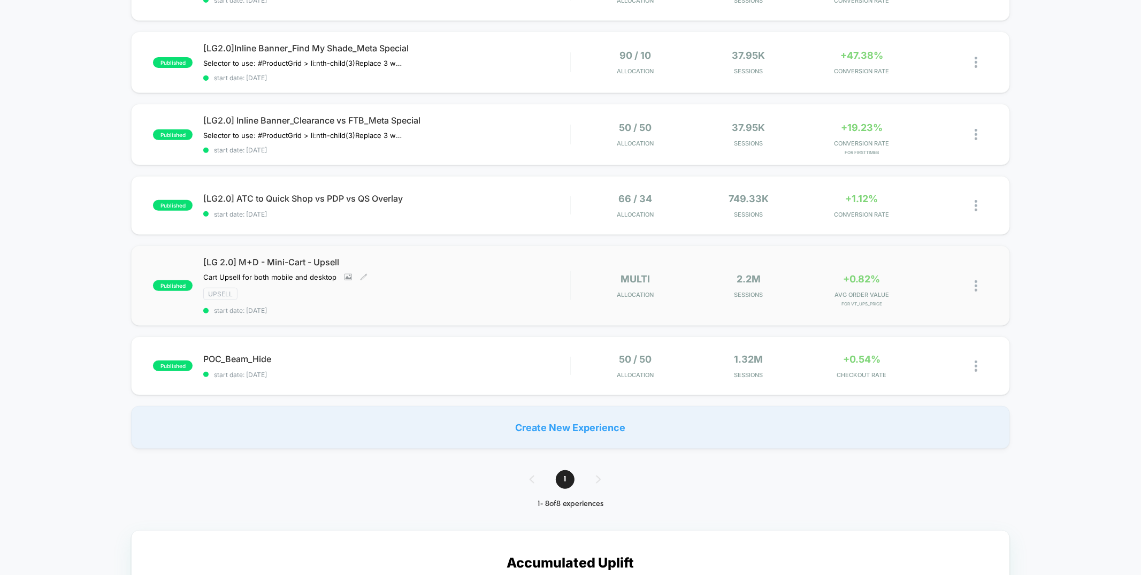
click at [543, 288] on div "Upsell" at bounding box center [386, 294] width 366 height 12
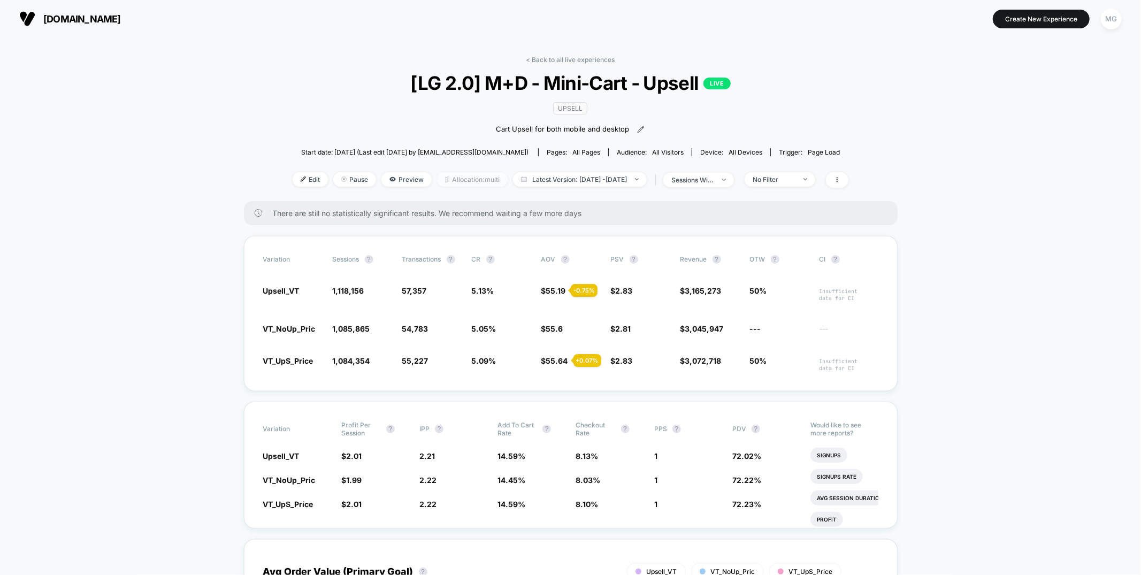
click at [465, 177] on span "Allocation: multi" at bounding box center [472, 179] width 71 height 14
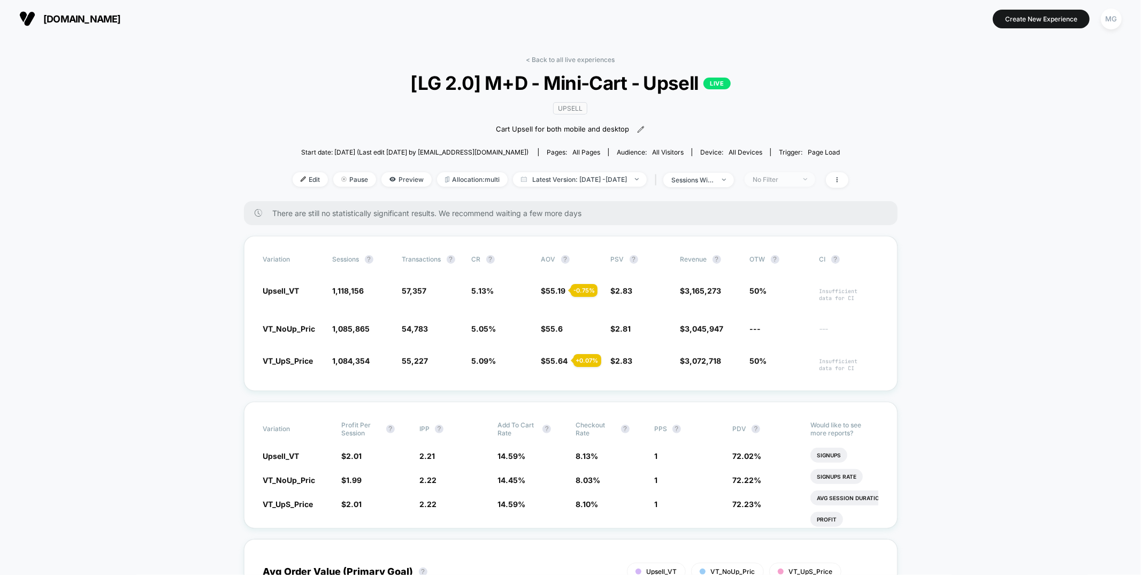
click at [789, 179] on div "No Filter" at bounding box center [773, 179] width 43 height 8
click at [774, 286] on span "New Visitors" at bounding box center [787, 283] width 44 height 9
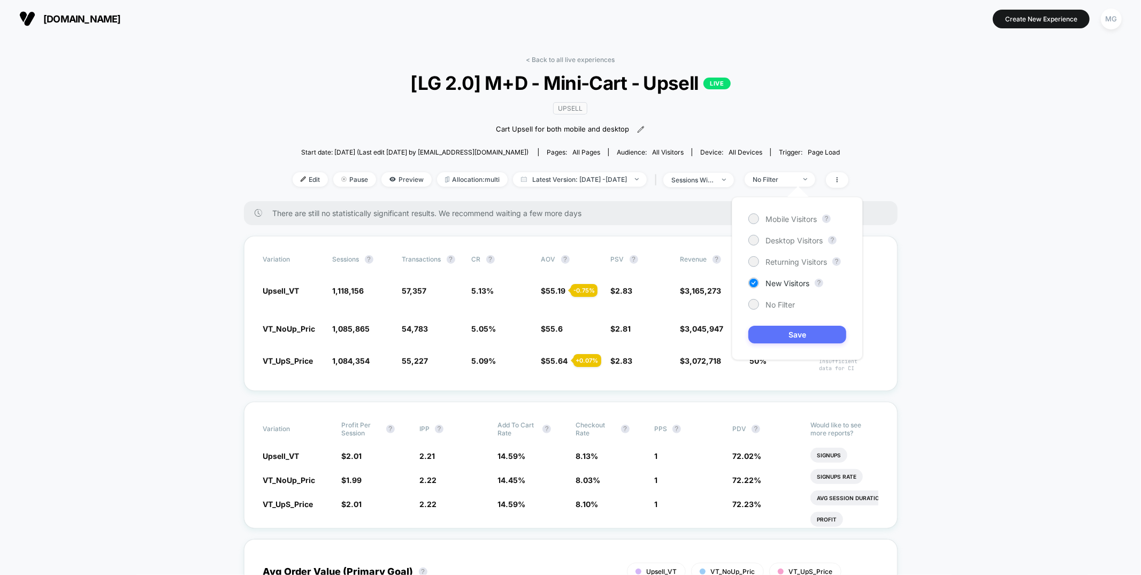
click at [781, 332] on button "Save" at bounding box center [797, 335] width 98 height 18
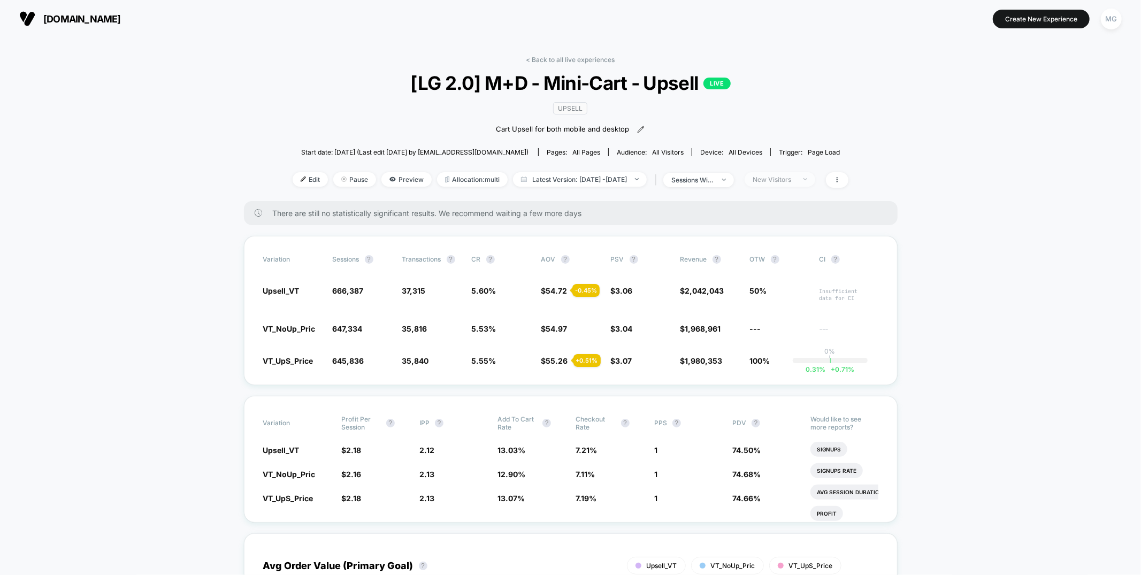
click at [785, 178] on div "New Visitors" at bounding box center [773, 179] width 43 height 8
click at [784, 257] on span "Returning Visitors" at bounding box center [796, 261] width 62 height 9
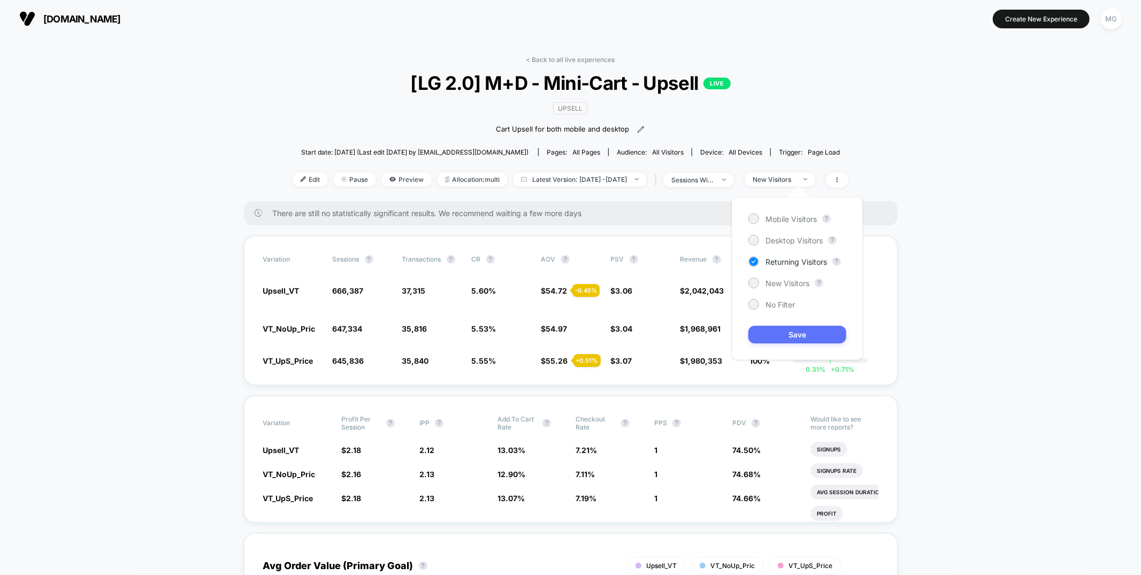
click at [778, 339] on button "Save" at bounding box center [797, 335] width 98 height 18
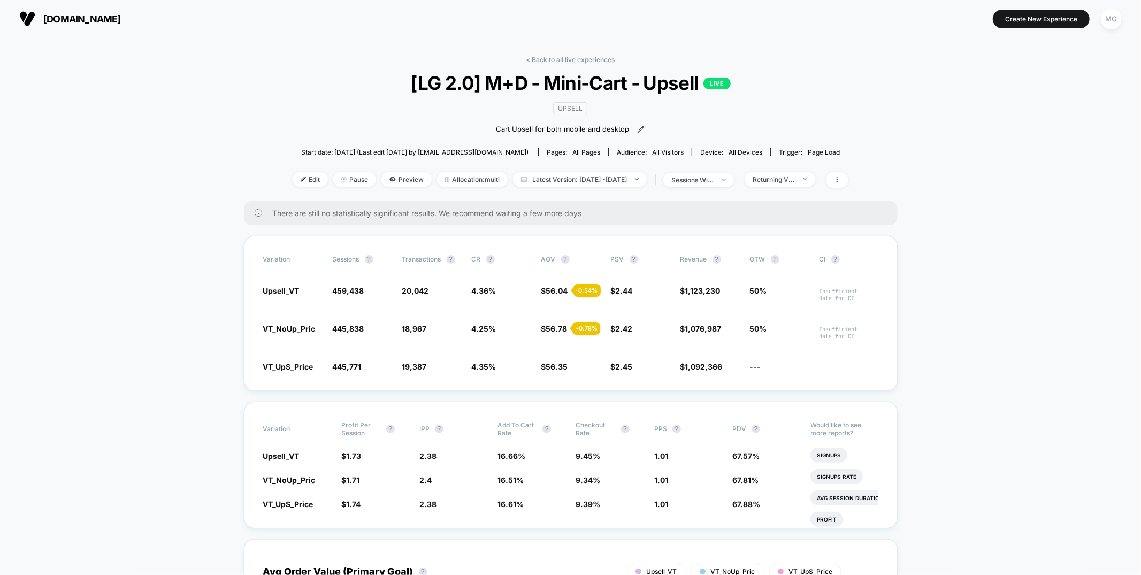
click at [801, 160] on div "Start date: 9/14/2025 (Last edit 9/14/2025 by hroth@asbeauty.com) Pages: all pa…" at bounding box center [571, 152] width 556 height 19
click at [806, 182] on span "Returning Visitors" at bounding box center [779, 179] width 71 height 14
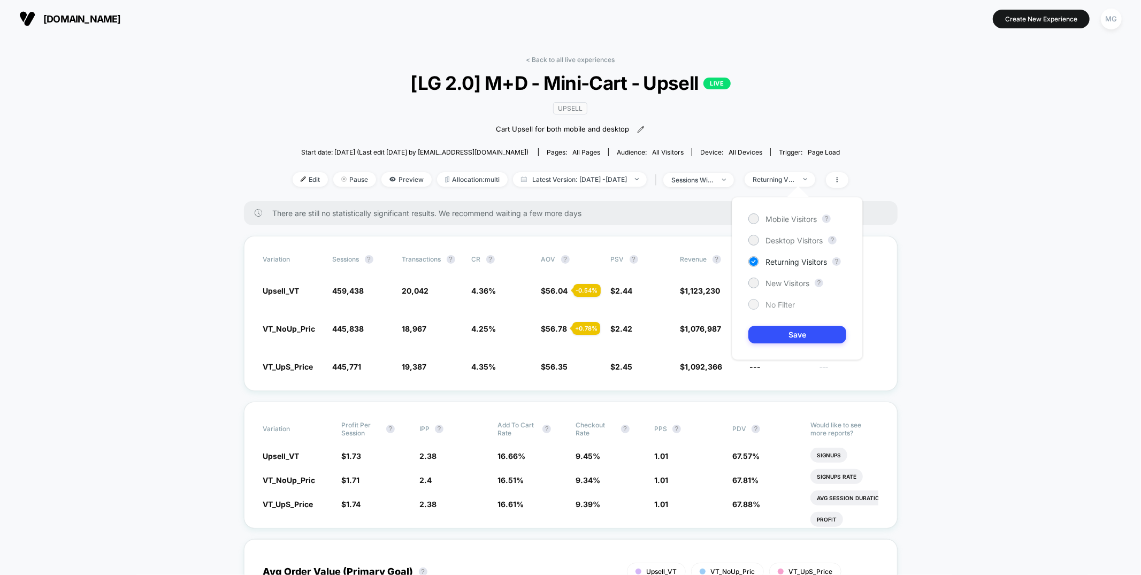
click at [787, 304] on span "No Filter" at bounding box center [779, 304] width 29 height 9
click at [788, 328] on button "Save" at bounding box center [797, 335] width 98 height 18
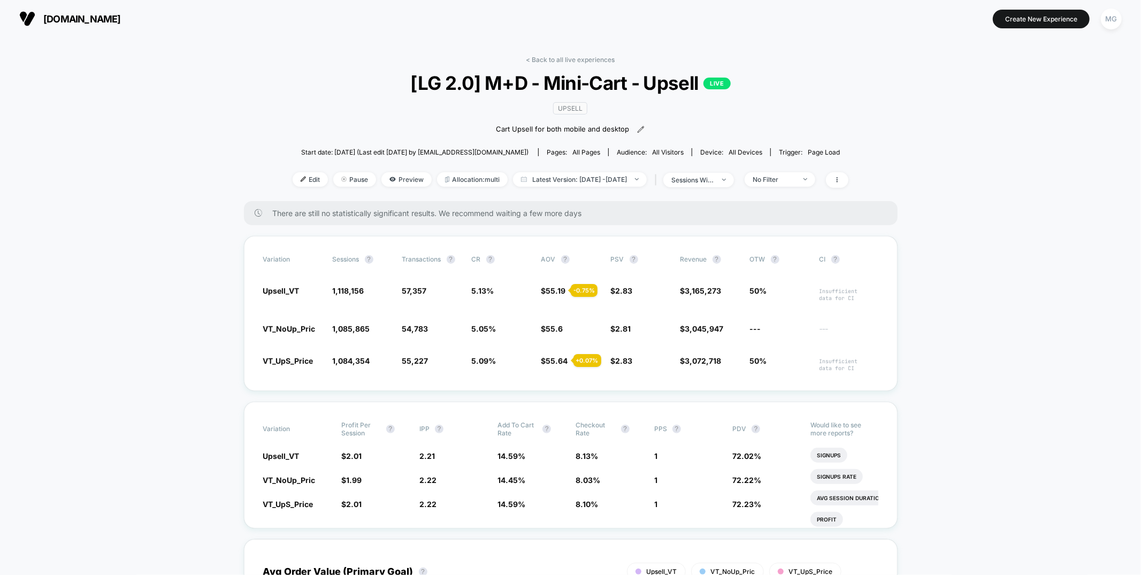
click at [591, 64] on div "< Back to all live experiences [LG 2.0] M+D - Mini-Cart - Upsell LIVE Upsell Ca…" at bounding box center [571, 128] width 556 height 145
click at [591, 59] on link "< Back to all live experiences" at bounding box center [570, 60] width 89 height 8
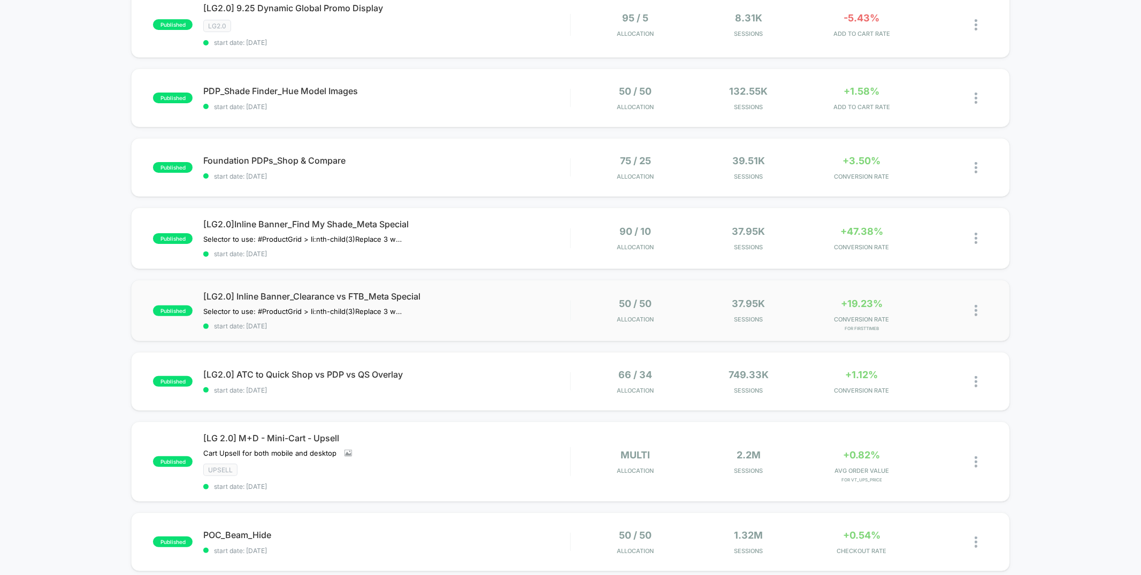
scroll to position [534, 0]
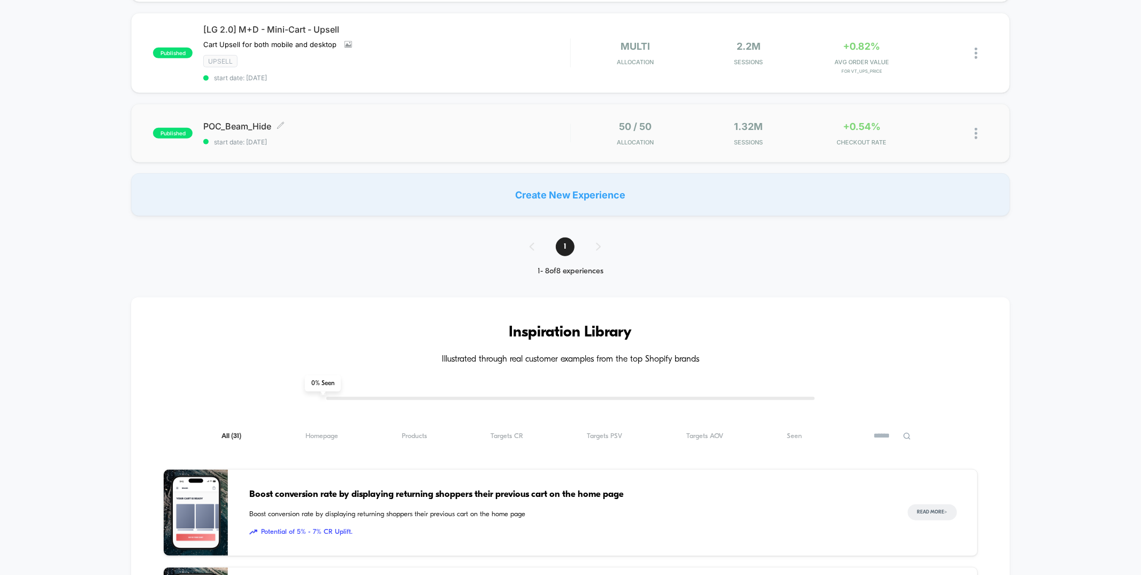
click at [395, 138] on span "start date: [DATE]" at bounding box center [386, 142] width 366 height 8
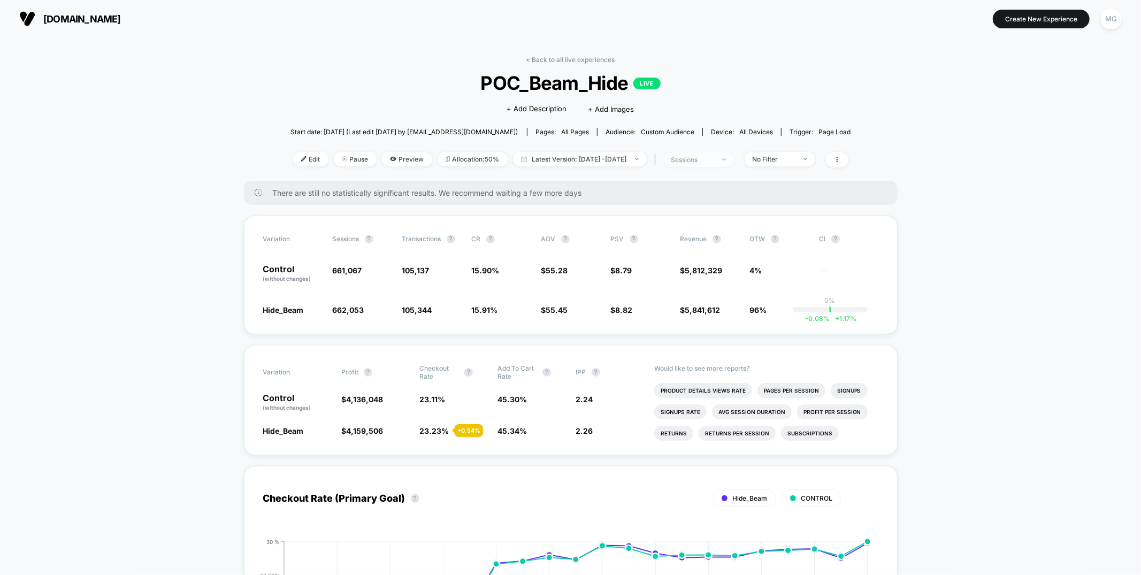
click at [714, 162] on div "sessions" at bounding box center [692, 160] width 43 height 8
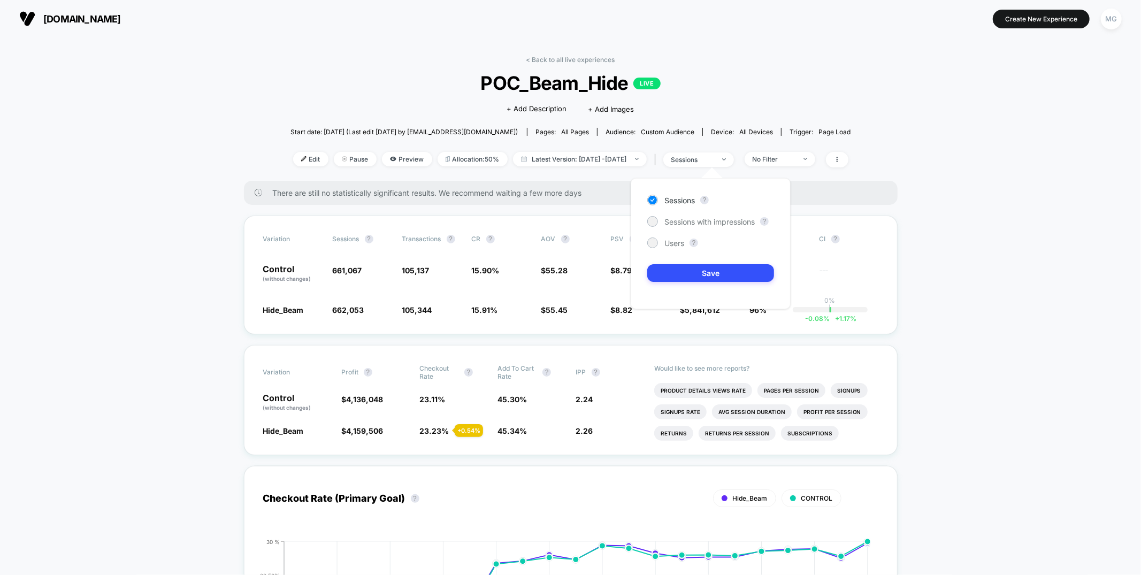
drag, startPoint x: 681, startPoint y: 240, endPoint x: 685, endPoint y: 262, distance: 22.2
click at [681, 240] on span "Users" at bounding box center [674, 243] width 20 height 9
click at [683, 269] on button "Save" at bounding box center [710, 273] width 127 height 18
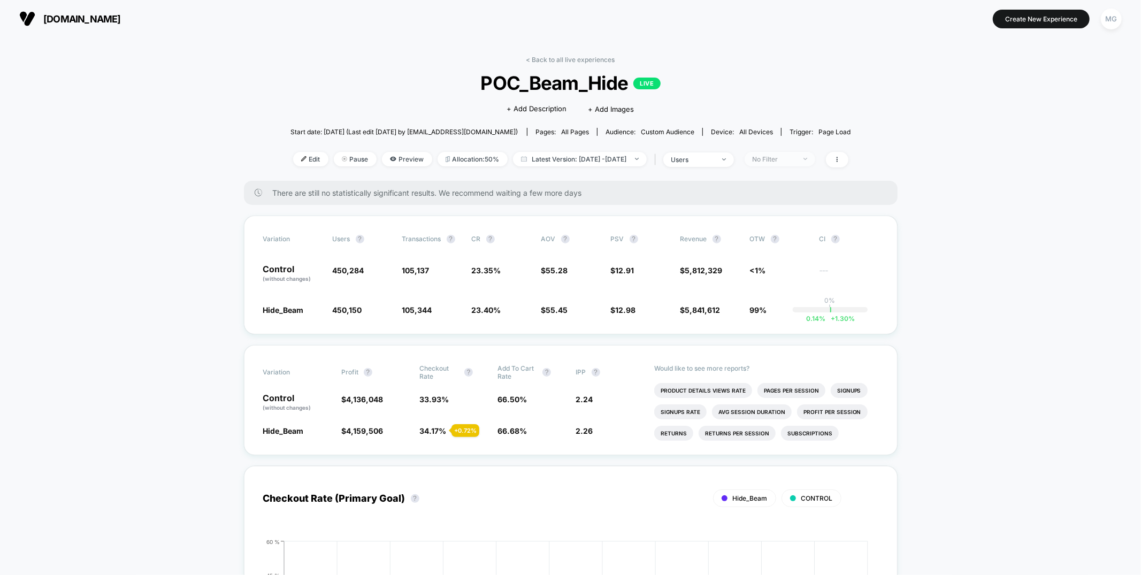
click at [789, 157] on div "No Filter" at bounding box center [773, 159] width 43 height 8
click at [791, 264] on span "New Visitors" at bounding box center [786, 262] width 44 height 9
click at [779, 319] on button "Save" at bounding box center [796, 314] width 98 height 18
click at [804, 163] on span "New Visitors" at bounding box center [779, 159] width 71 height 14
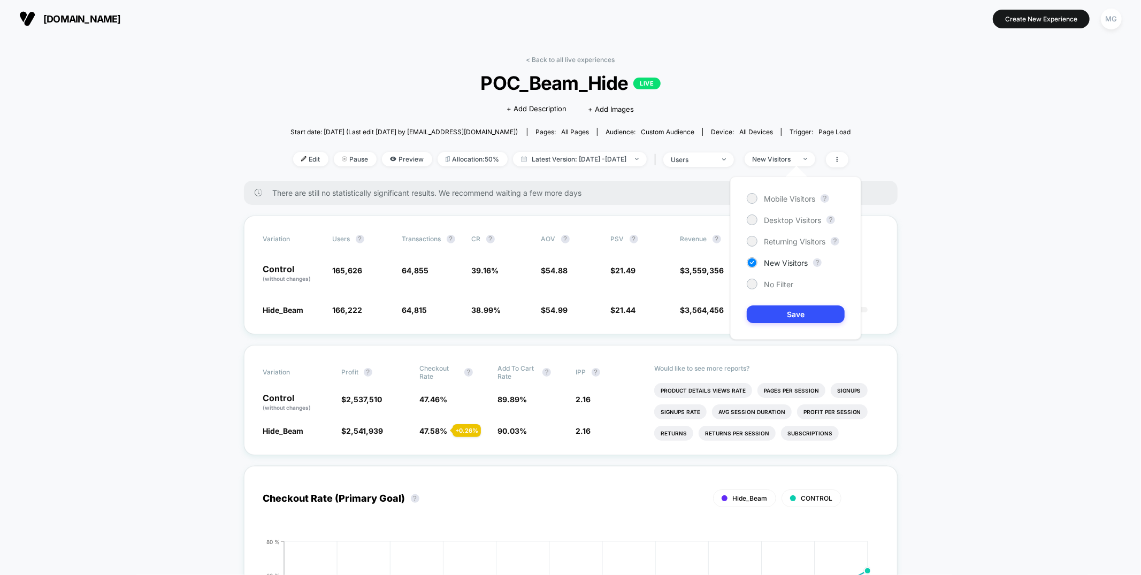
drag, startPoint x: 778, startPoint y: 201, endPoint x: 787, endPoint y: 250, distance: 50.0
click at [778, 201] on span "Mobile Visitors" at bounding box center [789, 198] width 51 height 9
click at [770, 313] on button "Save" at bounding box center [796, 314] width 98 height 18
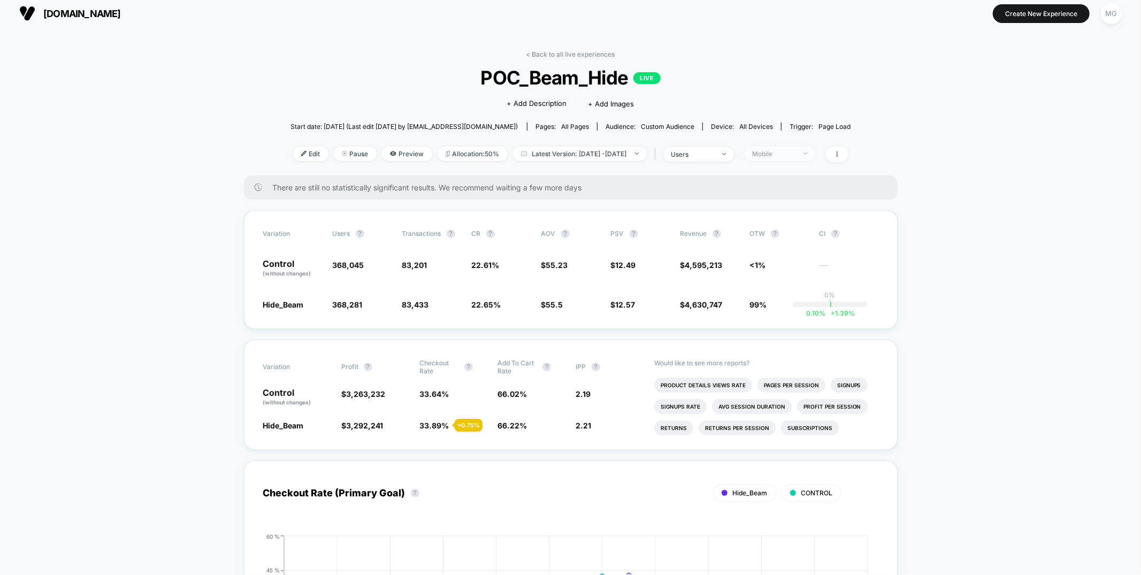
click at [786, 165] on div "< Back to all live experiences POC_Beam_Hide LIVE Click to edit experience deta…" at bounding box center [570, 112] width 560 height 125
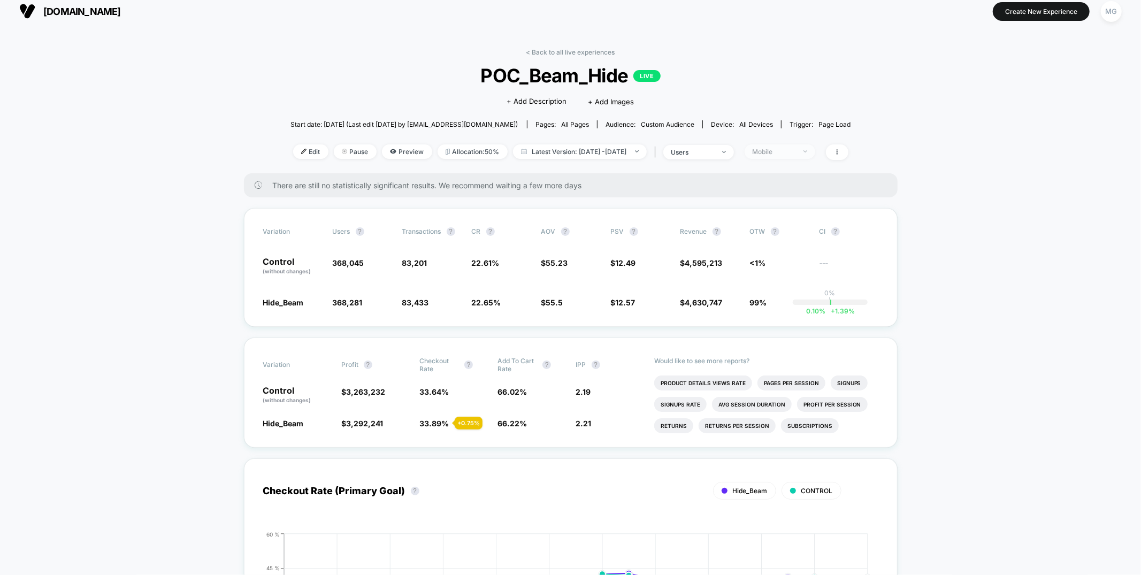
click at [787, 151] on div "Mobile" at bounding box center [773, 152] width 43 height 8
click at [764, 216] on span "Desktop Visitors" at bounding box center [792, 212] width 57 height 9
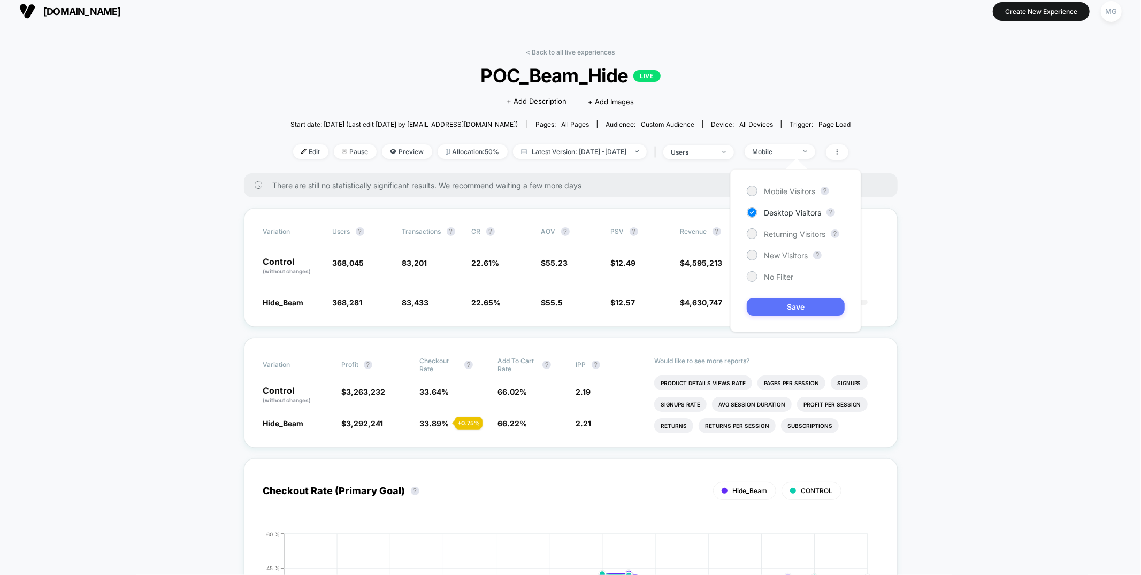
click at [787, 306] on button "Save" at bounding box center [796, 307] width 98 height 18
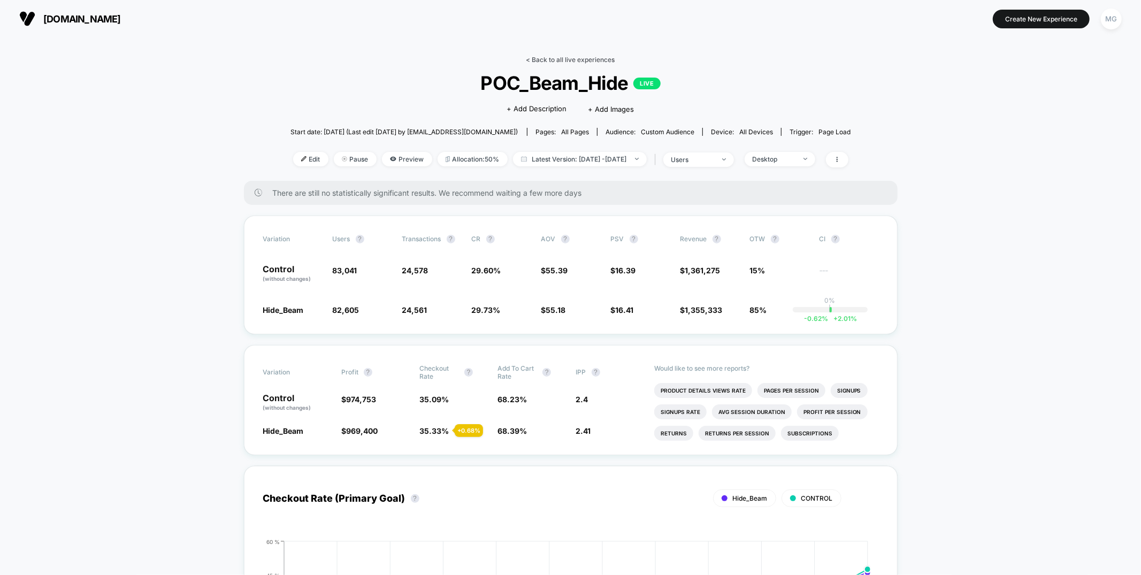
click at [590, 62] on link "< Back to all live experiences" at bounding box center [570, 60] width 89 height 8
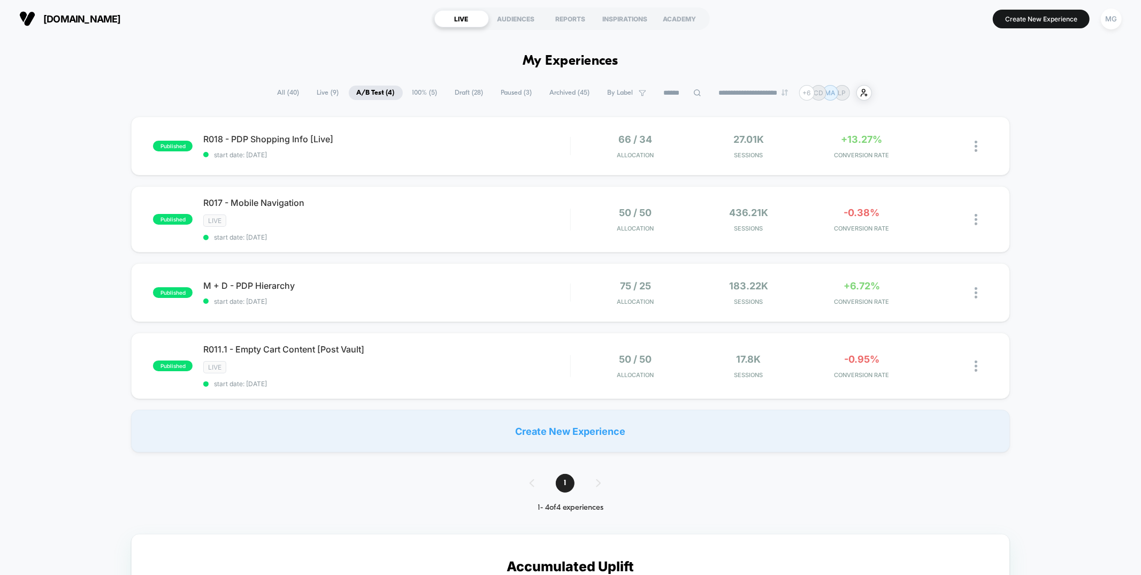
click at [422, 96] on span "100% ( 5 )" at bounding box center [424, 93] width 41 height 14
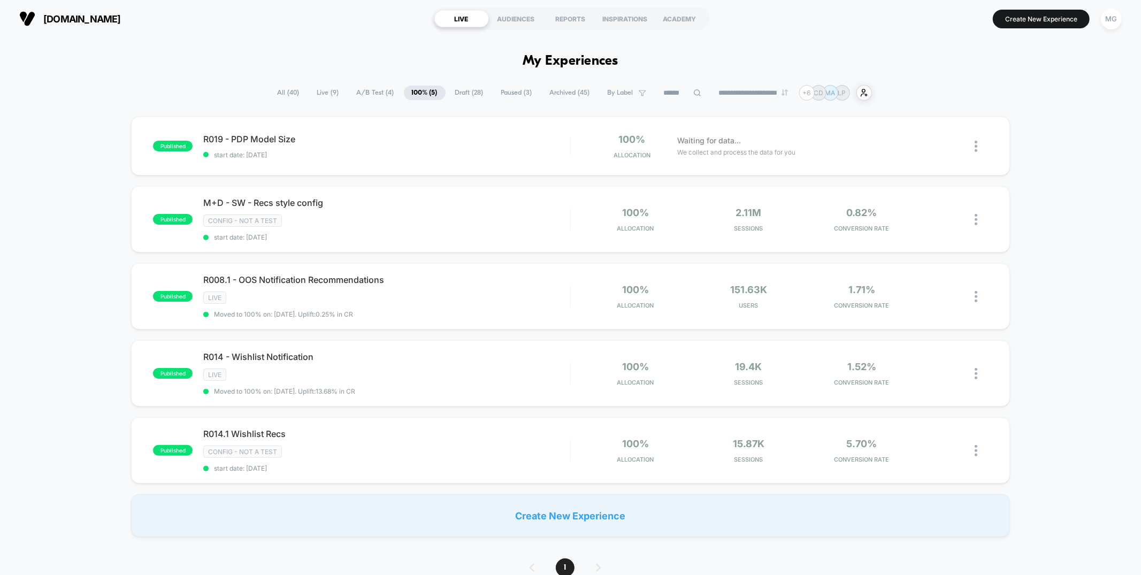
click at [474, 96] on span "Draft ( 28 )" at bounding box center [469, 93] width 44 height 14
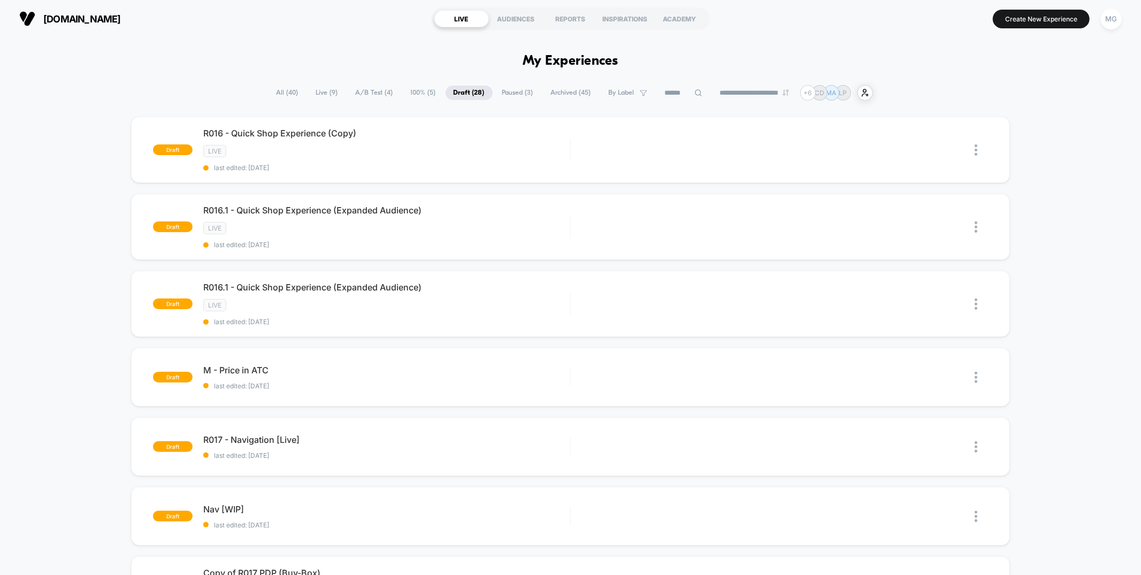
click at [512, 95] on span "Paused ( 3 )" at bounding box center [517, 93] width 47 height 14
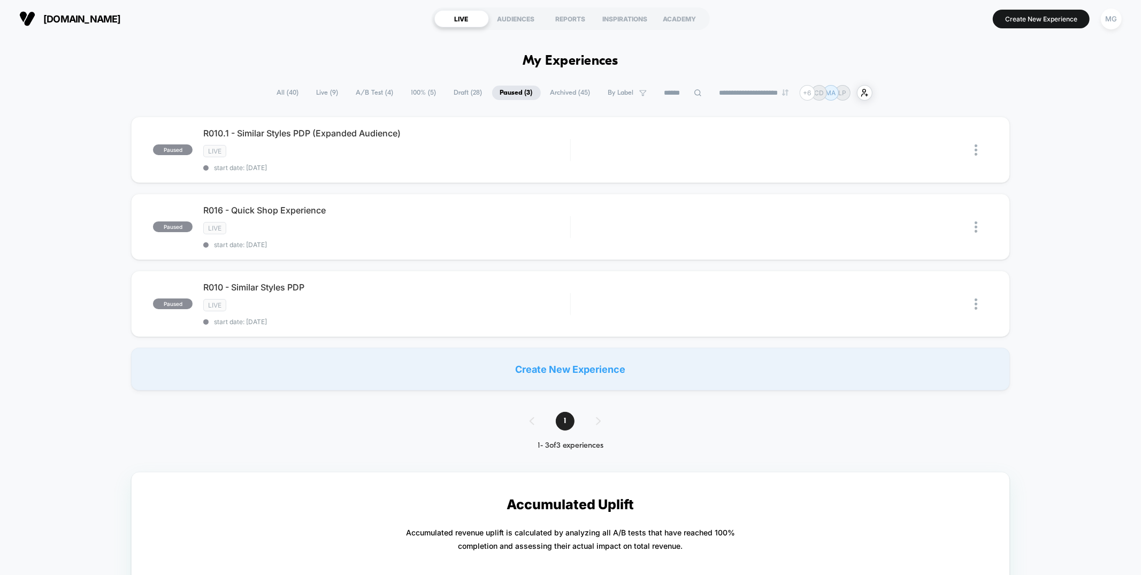
click at [428, 90] on span "100% ( 5 )" at bounding box center [423, 93] width 41 height 14
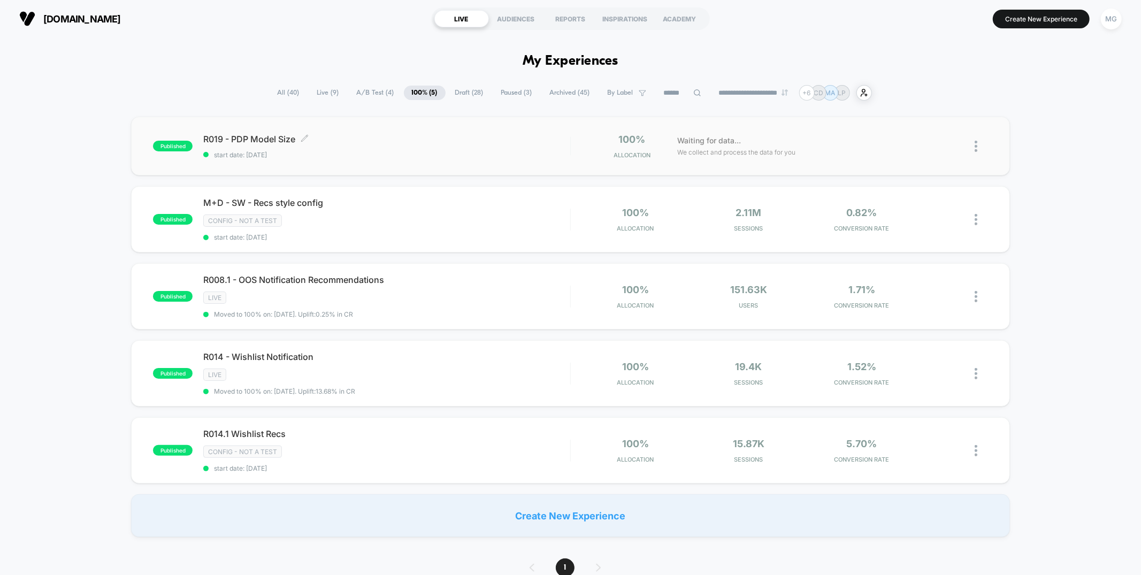
click at [437, 151] on span "start date: [DATE]" at bounding box center [386, 155] width 366 height 8
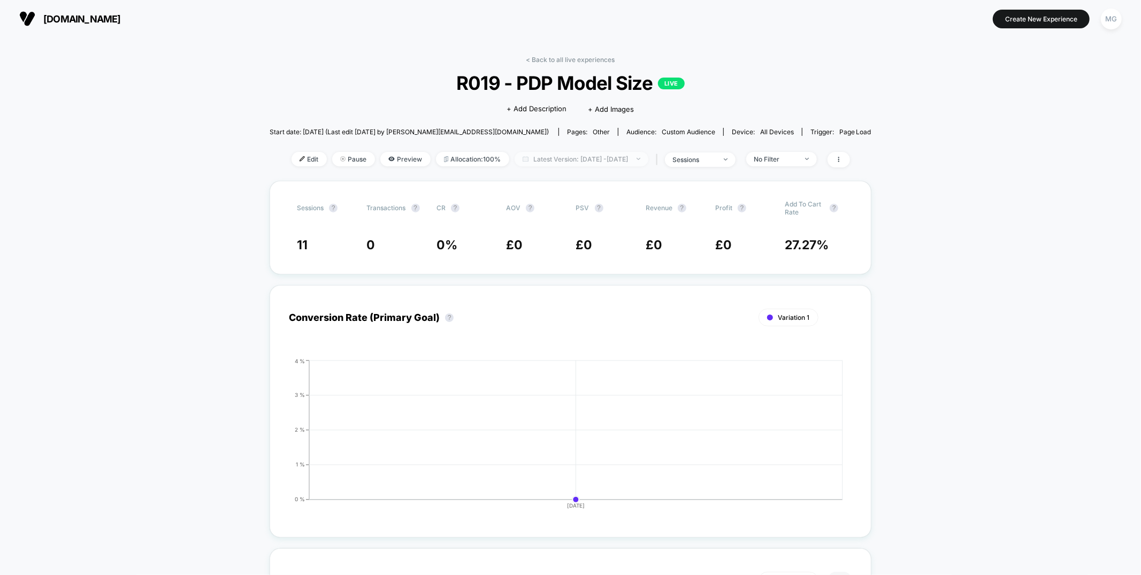
click at [617, 161] on span "Latest Version: Sep 30, 2025 - Sep 30, 2025" at bounding box center [581, 159] width 134 height 14
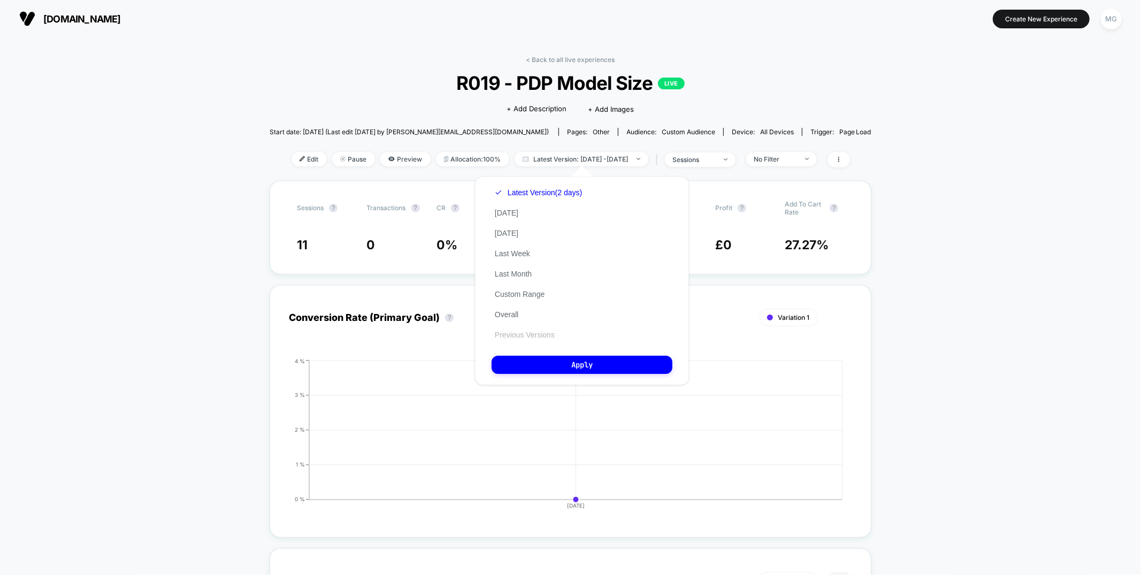
click at [524, 332] on button "Previous Versions" at bounding box center [524, 335] width 66 height 10
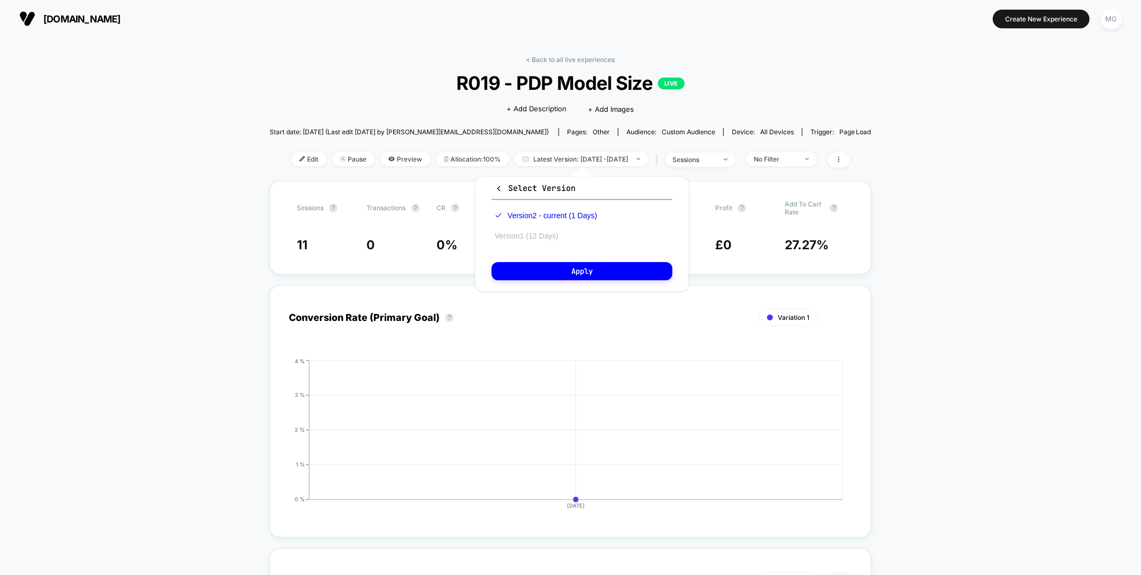
click at [535, 234] on button "Version 1 (12 Days)" at bounding box center [526, 236] width 70 height 10
click at [541, 264] on button "Apply" at bounding box center [581, 271] width 181 height 18
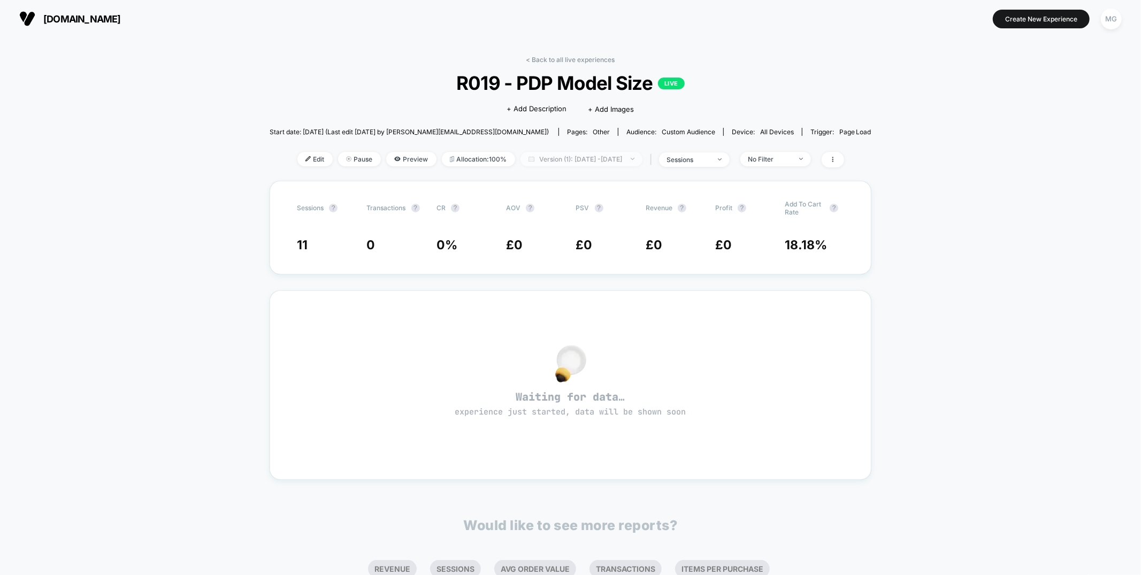
click at [559, 161] on span "Version (1): Sep 18, 2025 - Sep 29, 2025" at bounding box center [581, 159] width 122 height 14
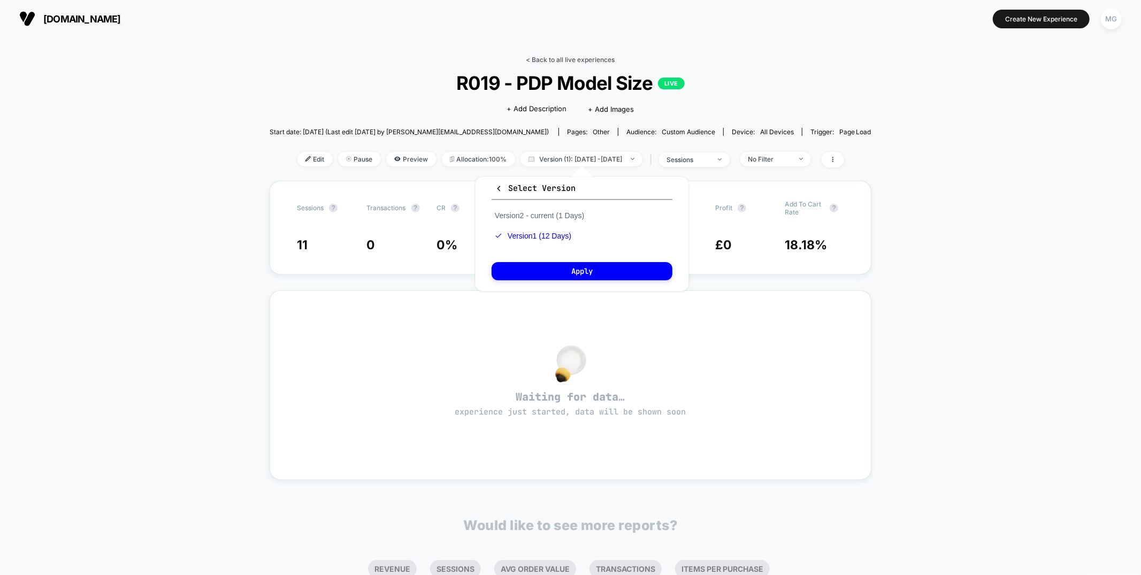
click at [571, 58] on link "< Back to all live experiences" at bounding box center [570, 60] width 89 height 8
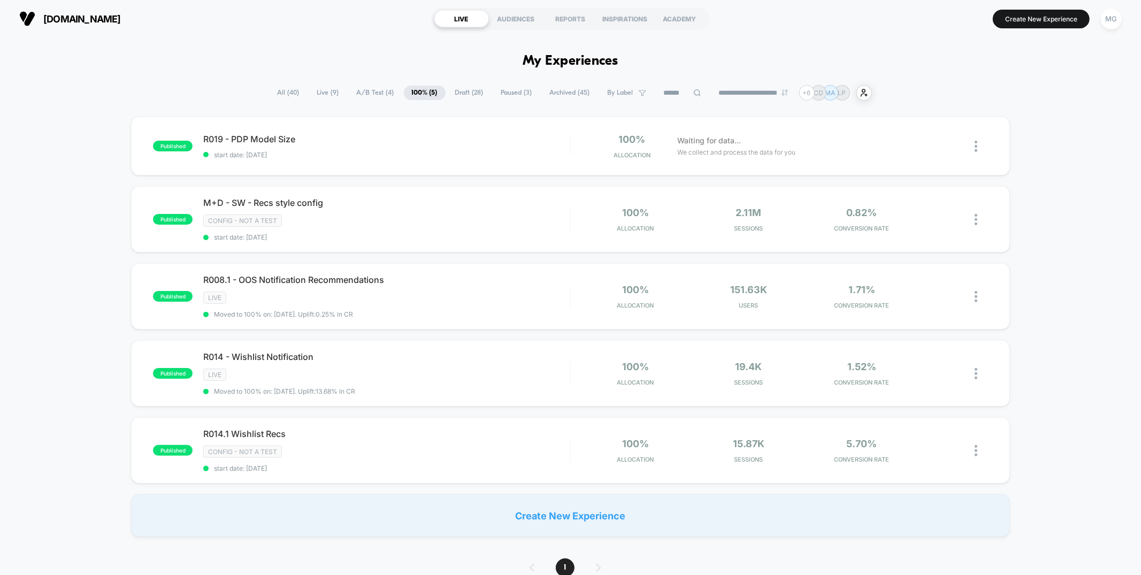
click at [369, 95] on span "A/B Test ( 4 )" at bounding box center [375, 93] width 53 height 14
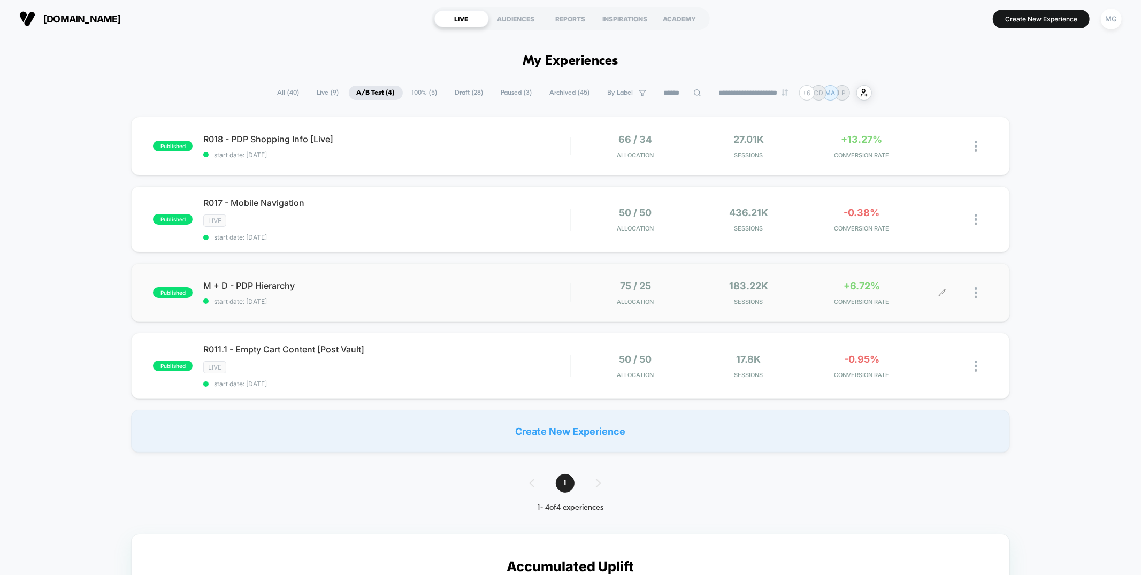
click at [941, 291] on icon at bounding box center [942, 293] width 8 height 8
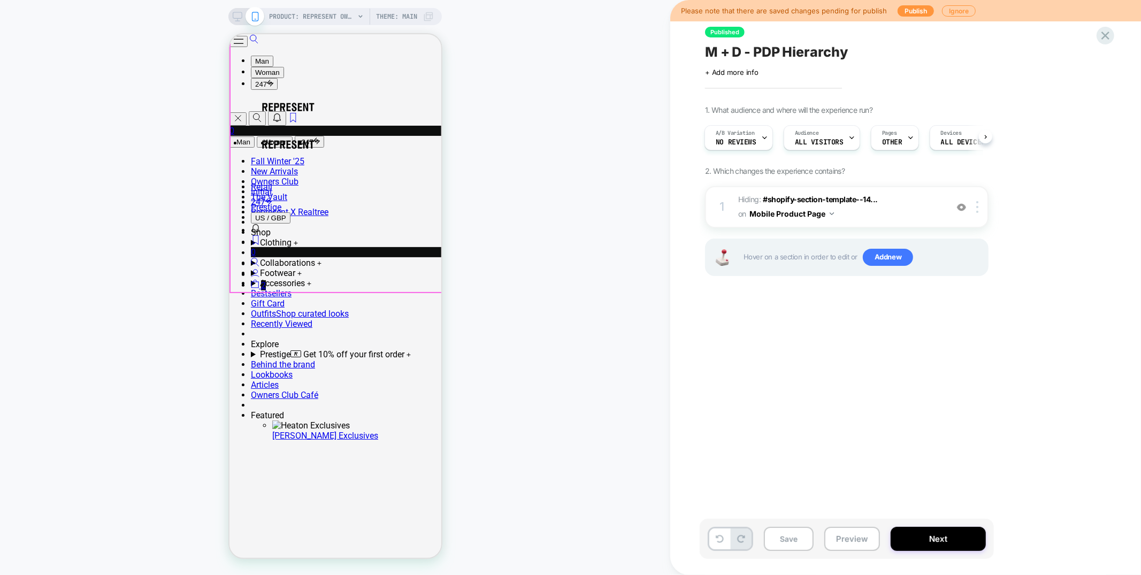
scroll to position [306, 0]
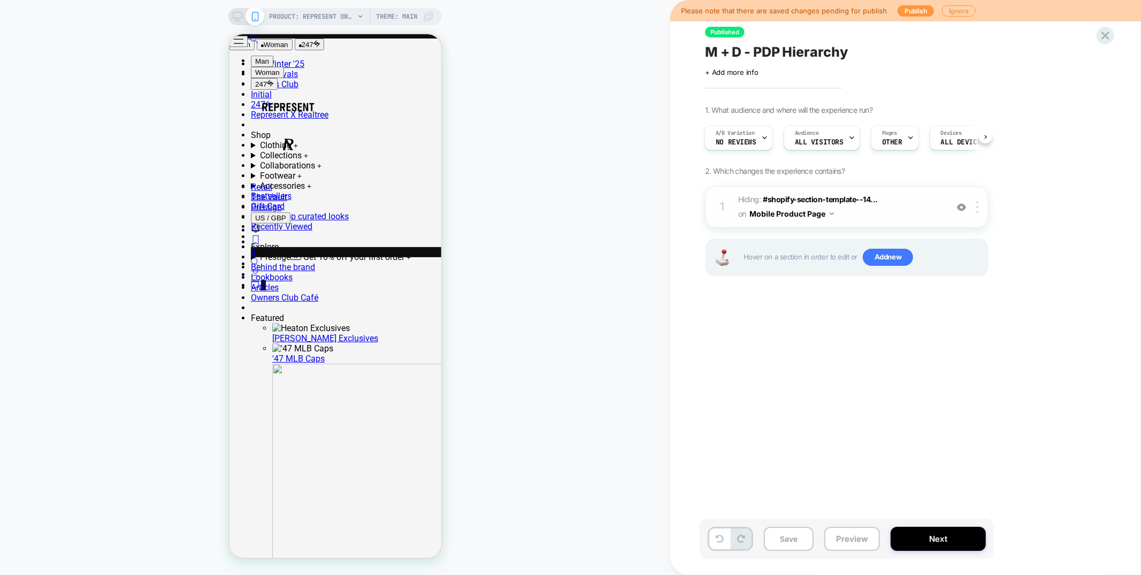
click at [962, 203] on img at bounding box center [961, 207] width 9 height 9
click at [855, 212] on span "Hiding : #shopify-section-template--14... #shopify-section-template--1486626547…" at bounding box center [840, 207] width 204 height 29
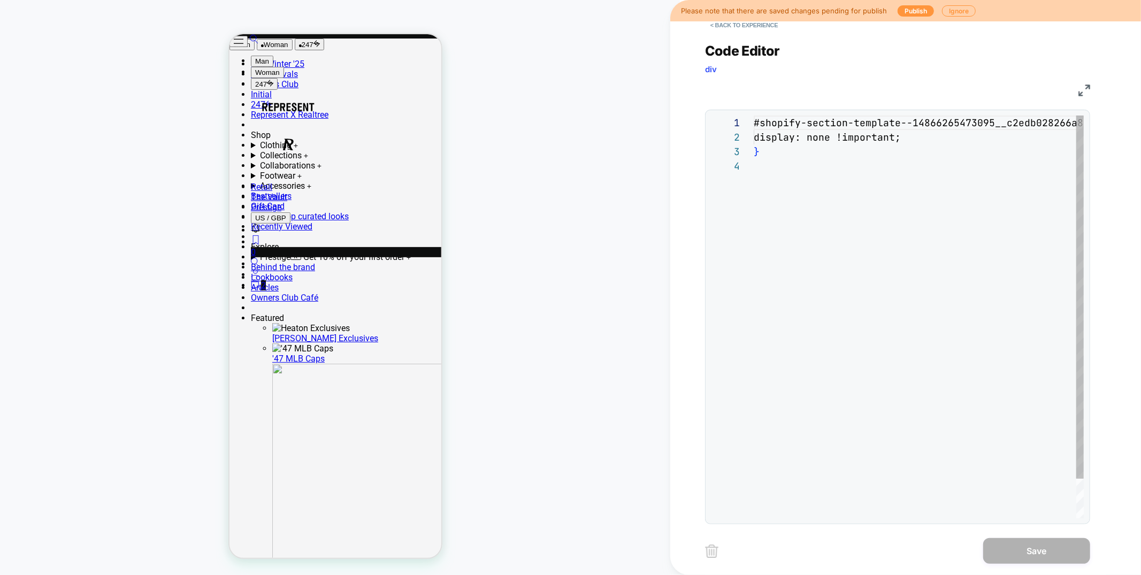
scroll to position [43, 0]
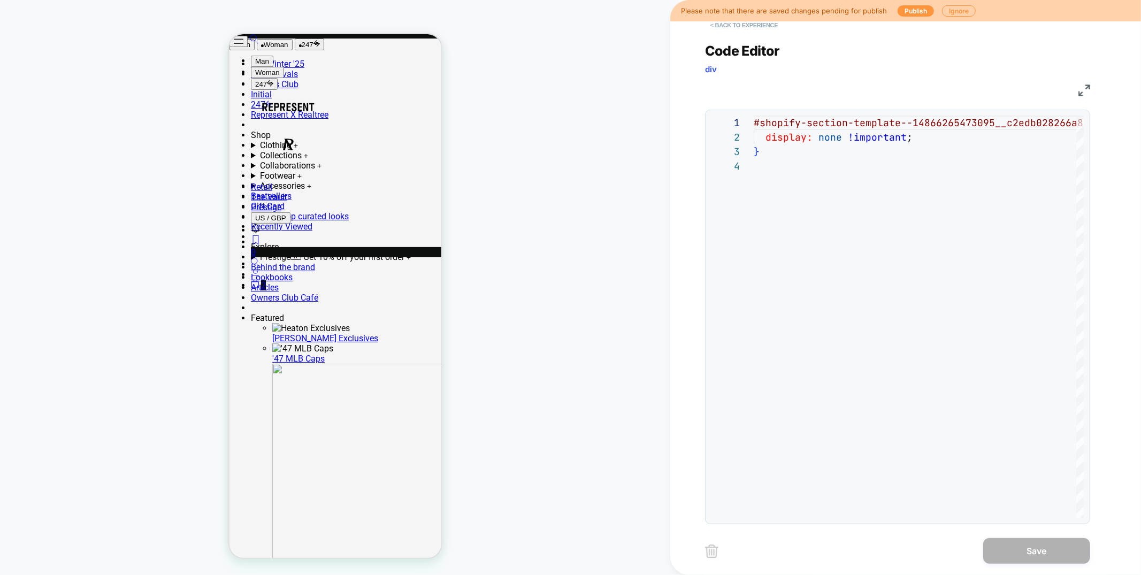
click at [741, 30] on button "< Back to experience" at bounding box center [744, 25] width 78 height 17
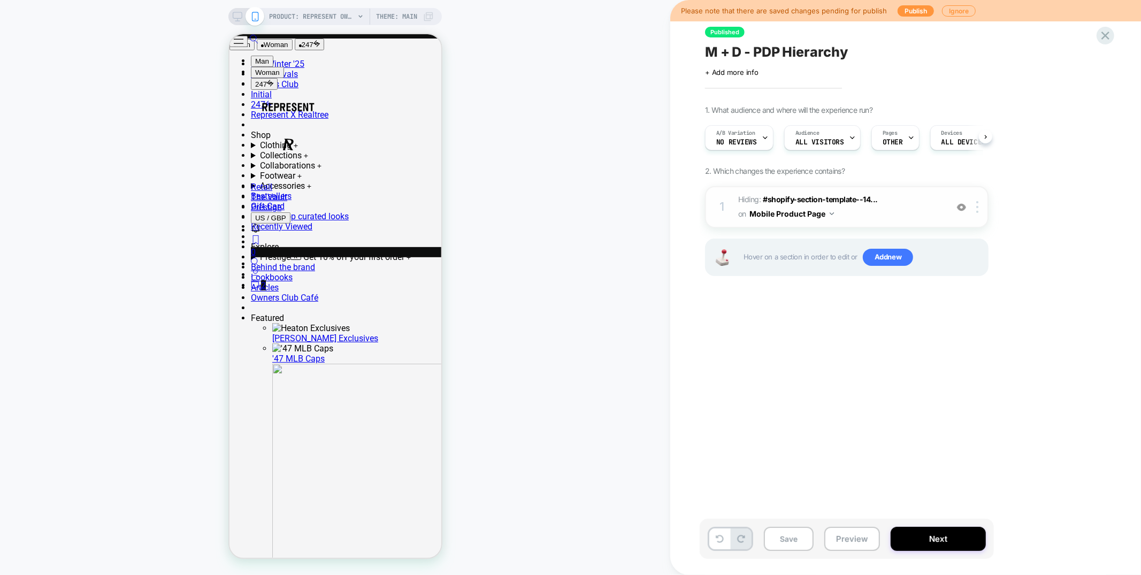
scroll to position [0, 1]
click at [731, 140] on span "No Reviews" at bounding box center [736, 142] width 41 height 7
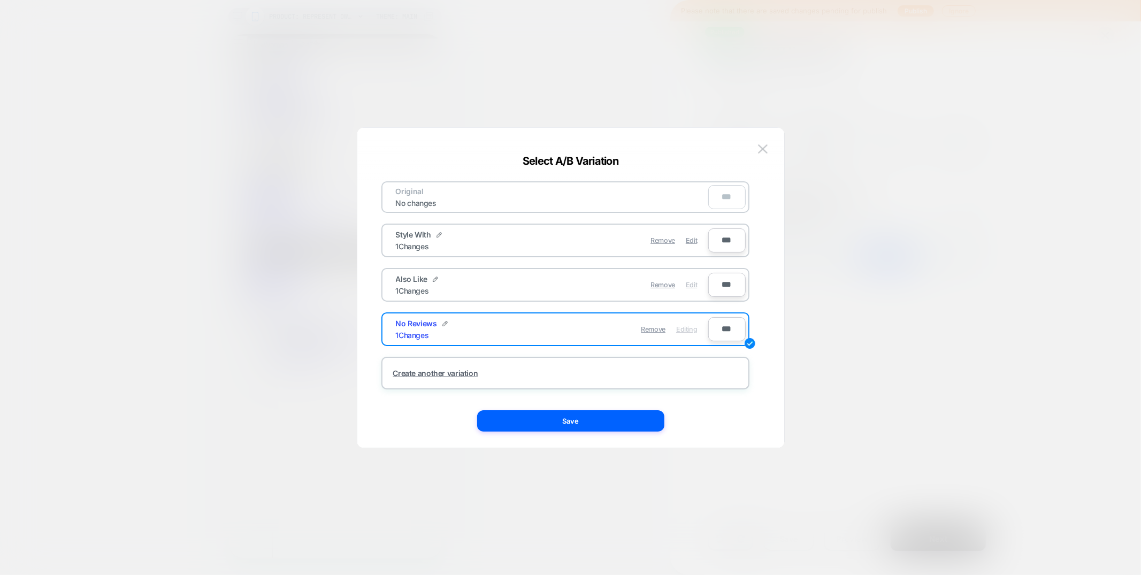
click at [693, 283] on span "Edit" at bounding box center [691, 285] width 11 height 8
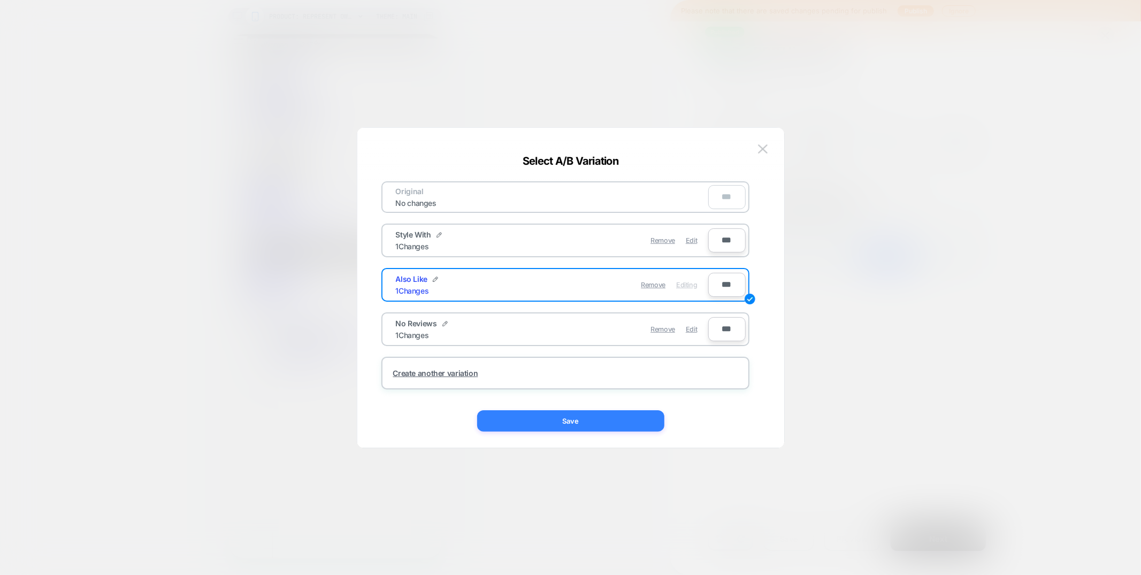
click at [581, 423] on button "Save" at bounding box center [570, 420] width 187 height 21
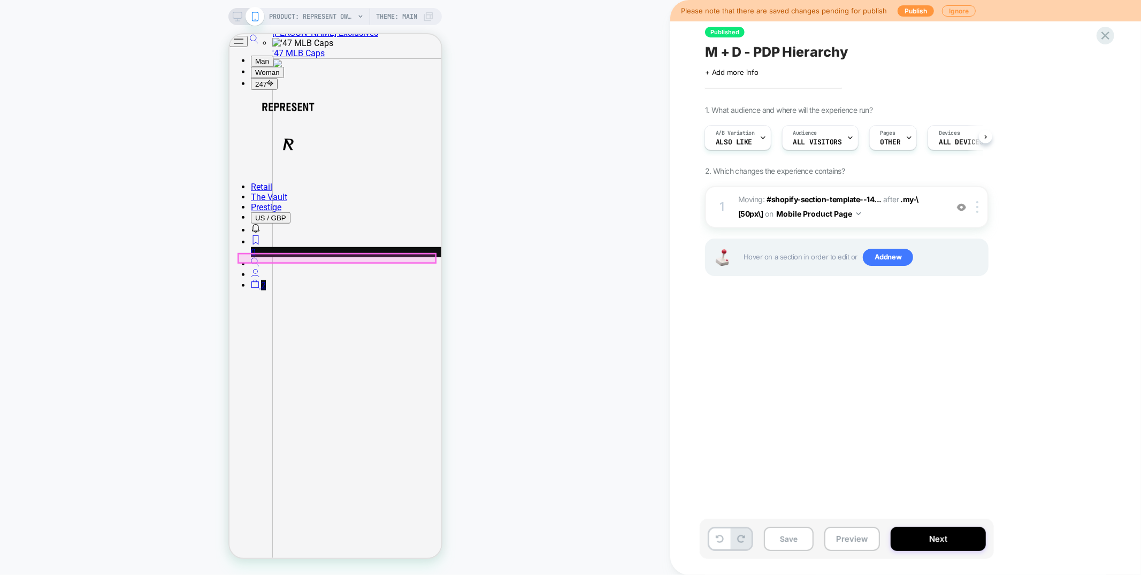
scroll to position [601, 0]
click at [963, 205] on img at bounding box center [961, 207] width 9 height 9
click at [1109, 34] on icon at bounding box center [1105, 35] width 14 height 14
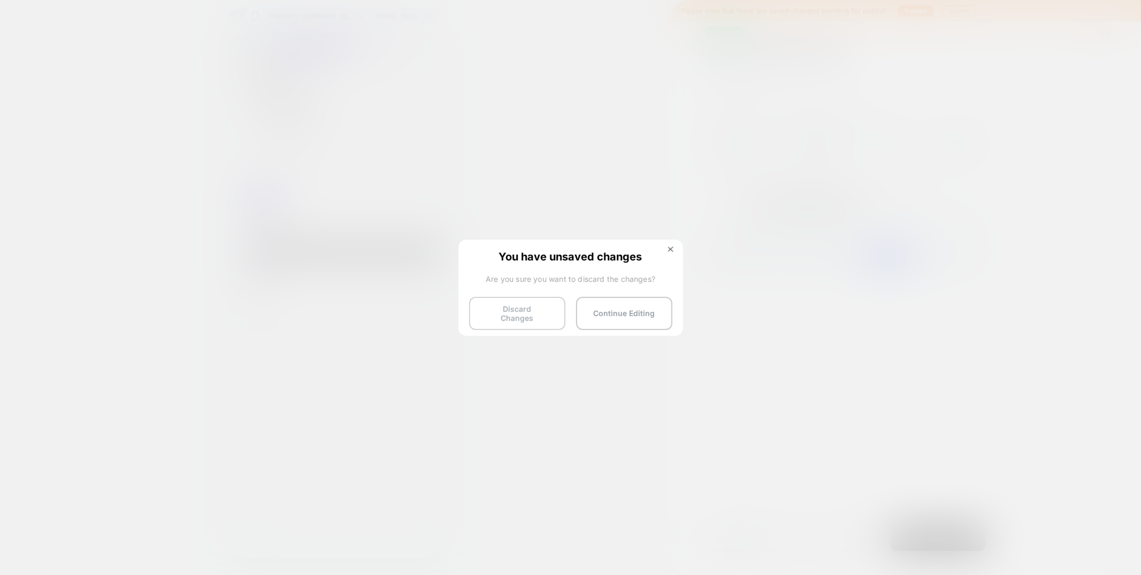
click at [506, 308] on button "Discard Changes" at bounding box center [517, 313] width 96 height 33
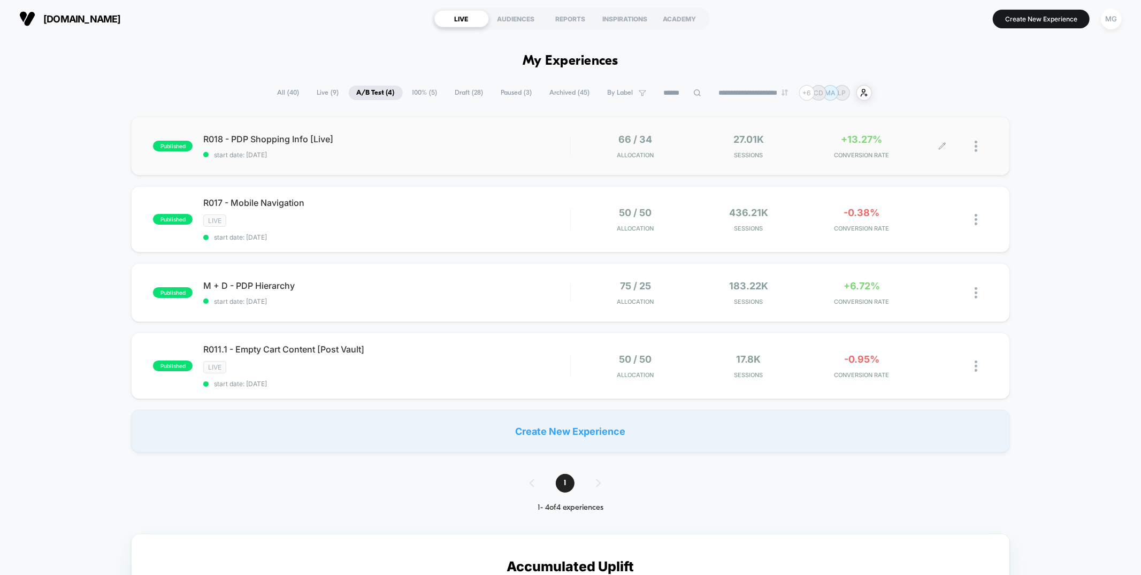
click at [940, 145] on icon at bounding box center [942, 146] width 8 height 8
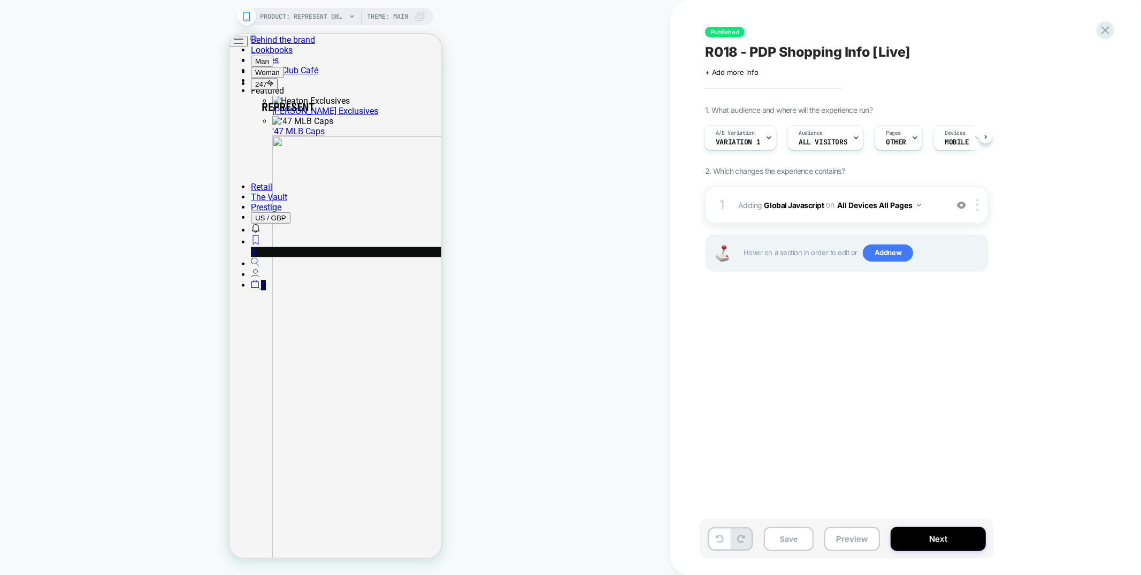
scroll to position [587, 0]
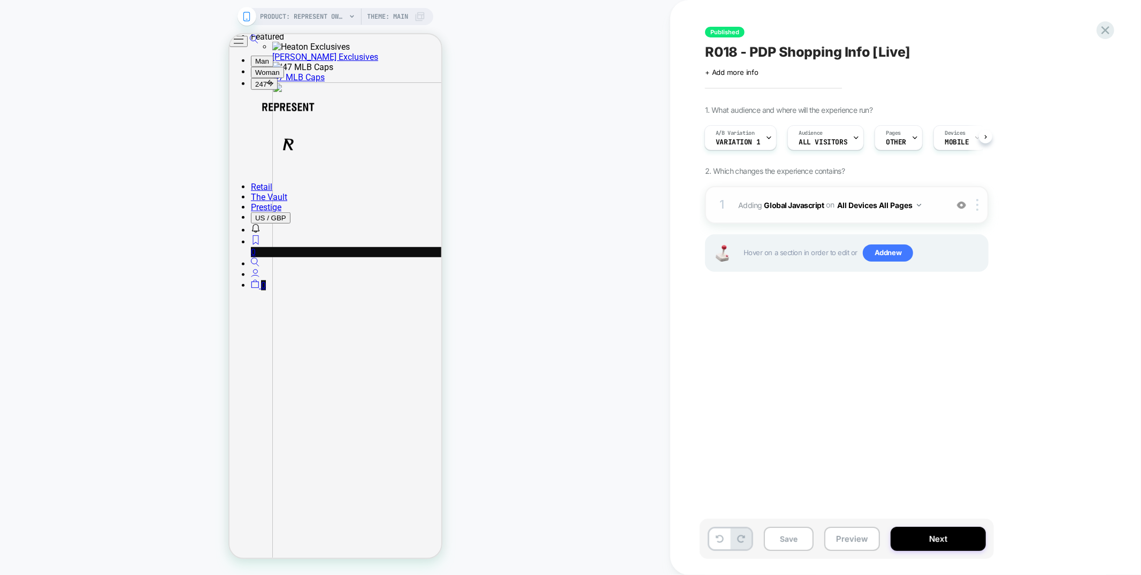
click at [819, 195] on div "1 Adding Global Javascript on All Devices All Pages Add Before Add After Target…" at bounding box center [846, 204] width 283 height 37
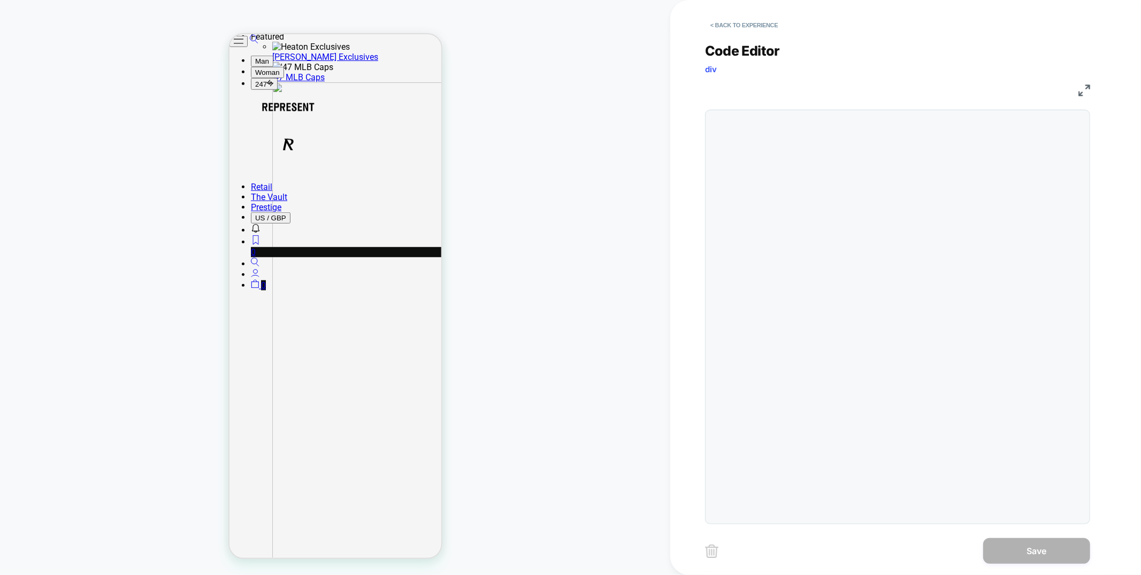
type textarea "**********"
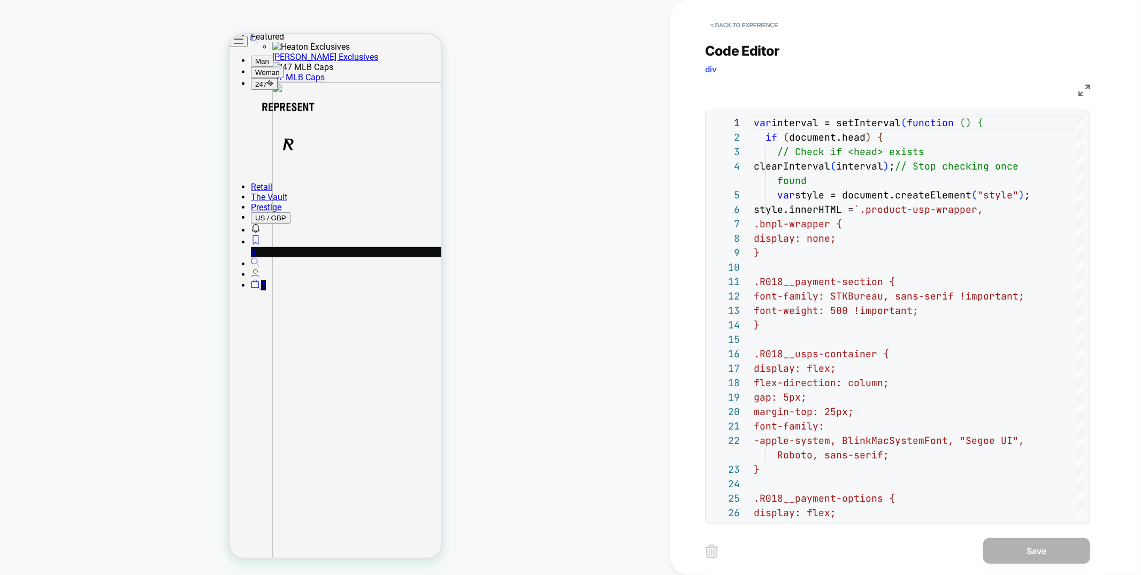
click at [775, 25] on button "< Back to experience" at bounding box center [744, 25] width 78 height 17
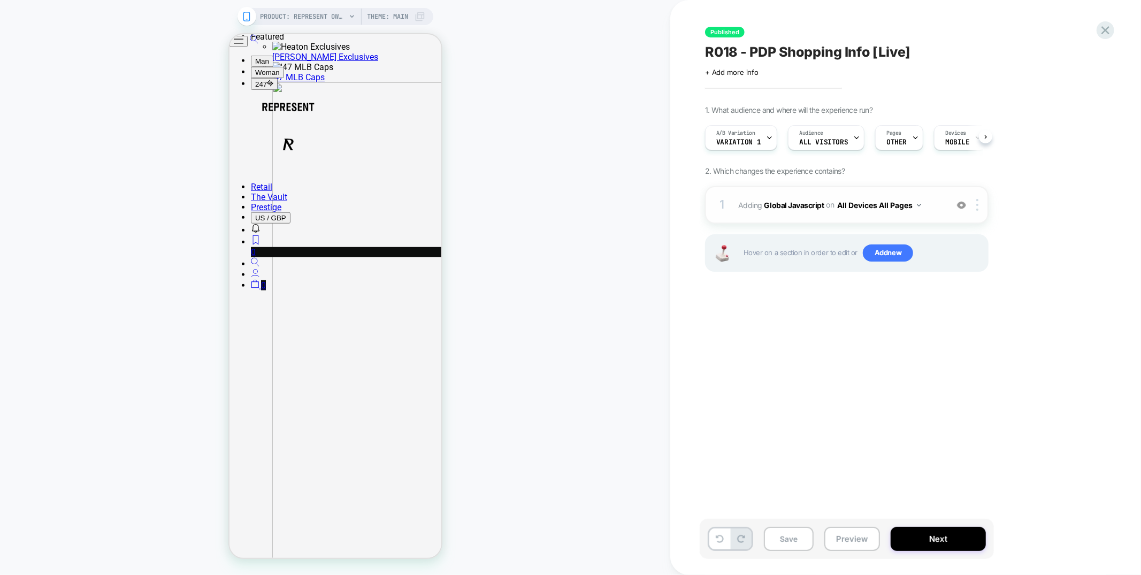
scroll to position [0, 1]
click at [963, 203] on img at bounding box center [961, 205] width 9 height 9
click at [963, 205] on img at bounding box center [961, 205] width 9 height 9
click at [743, 128] on div "A/B Variation Variation 1" at bounding box center [738, 138] width 66 height 24
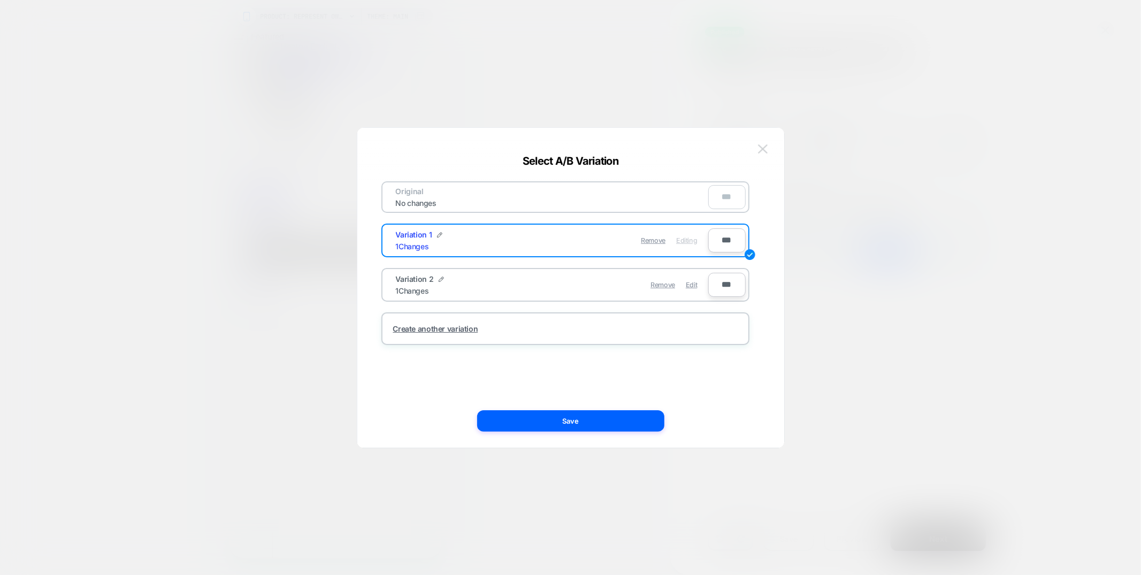
click at [758, 150] on img at bounding box center [763, 148] width 10 height 9
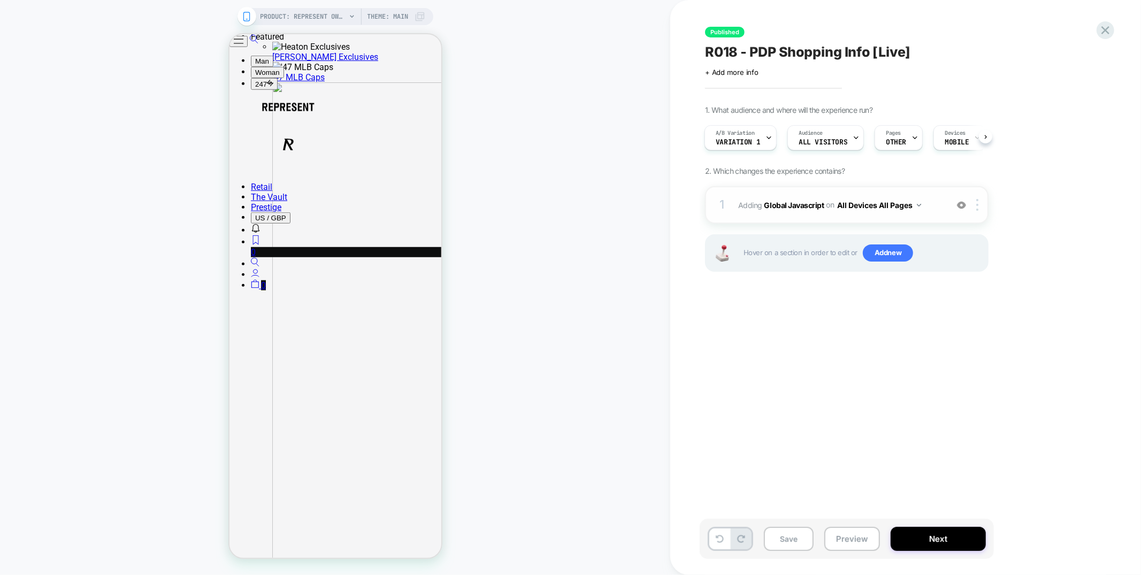
click at [796, 214] on div "1 Adding Global Javascript on All Devices All Pages Add Before Add After Target…" at bounding box center [846, 204] width 283 height 37
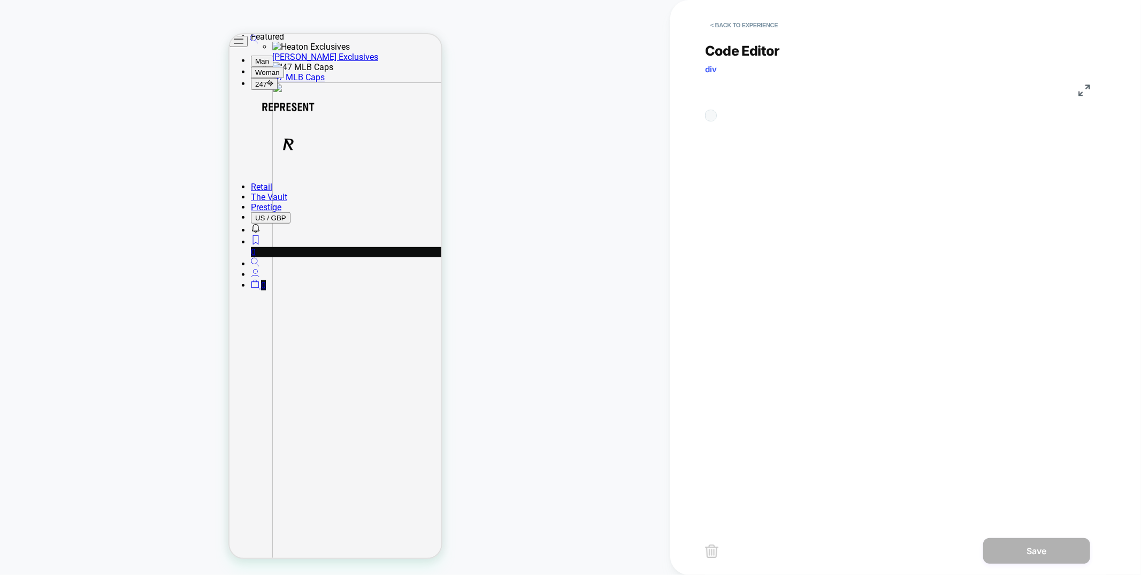
type textarea "**********"
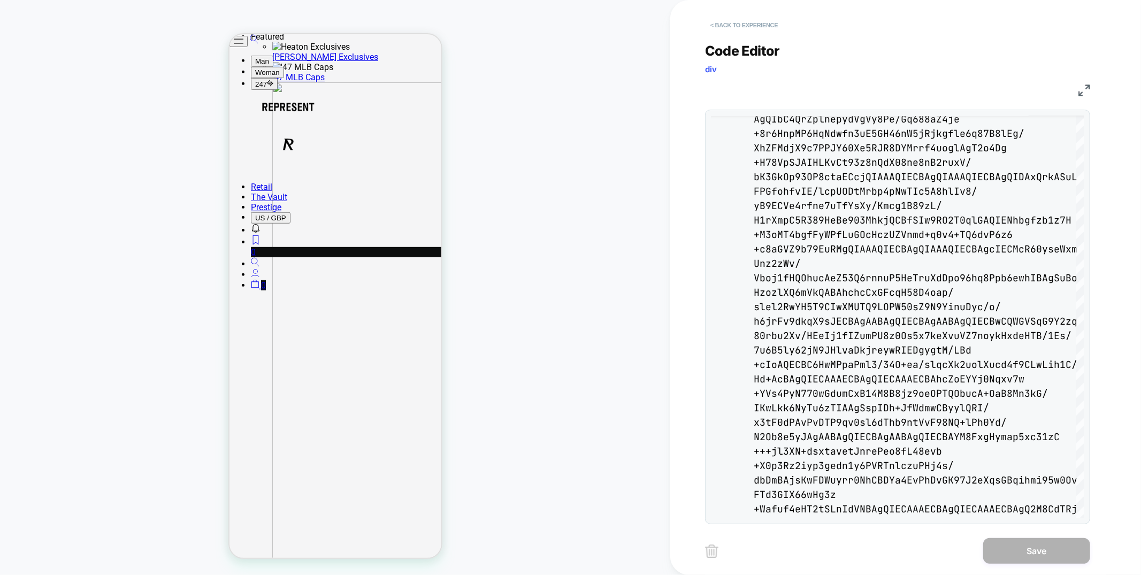
click at [754, 24] on button "< Back to experience" at bounding box center [744, 25] width 78 height 17
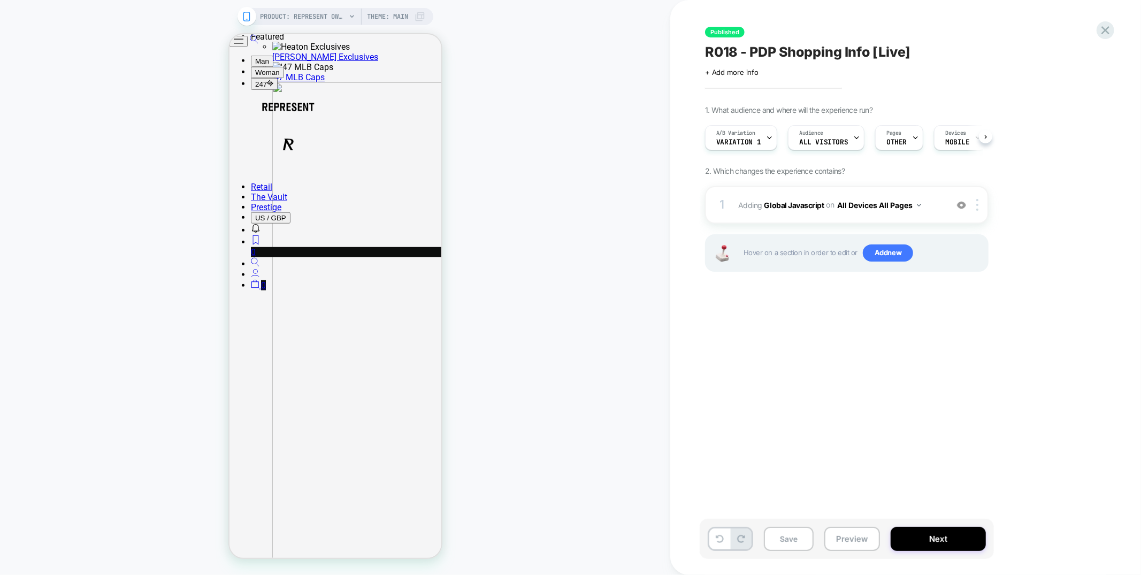
scroll to position [0, 1]
click at [1109, 35] on icon at bounding box center [1105, 30] width 14 height 14
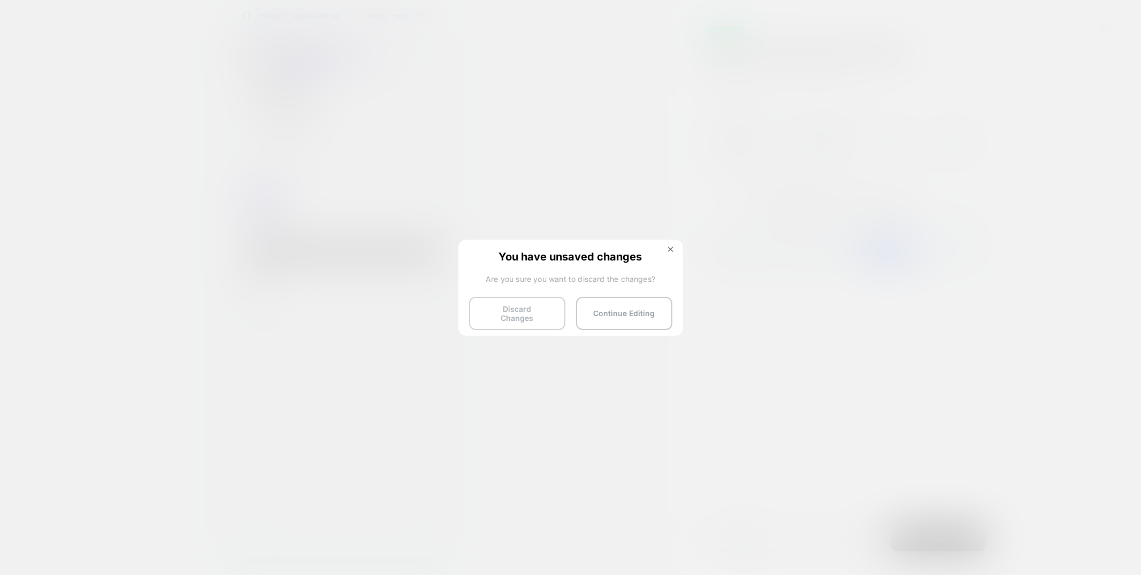
click at [544, 317] on button "Discard Changes" at bounding box center [517, 313] width 96 height 33
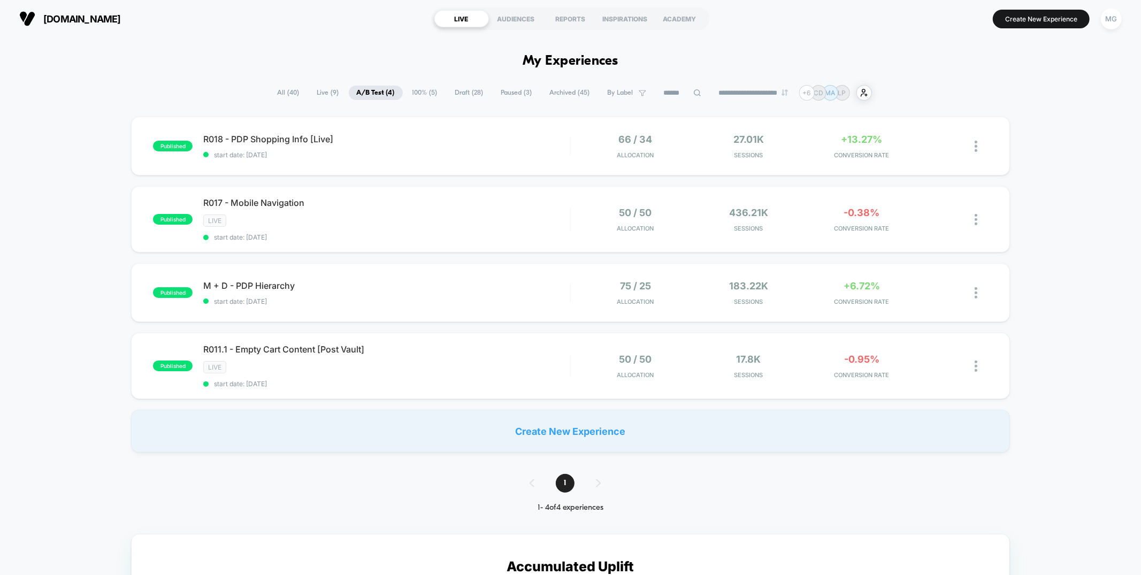
click at [419, 94] on span "100% ( 5 )" at bounding box center [424, 93] width 41 height 14
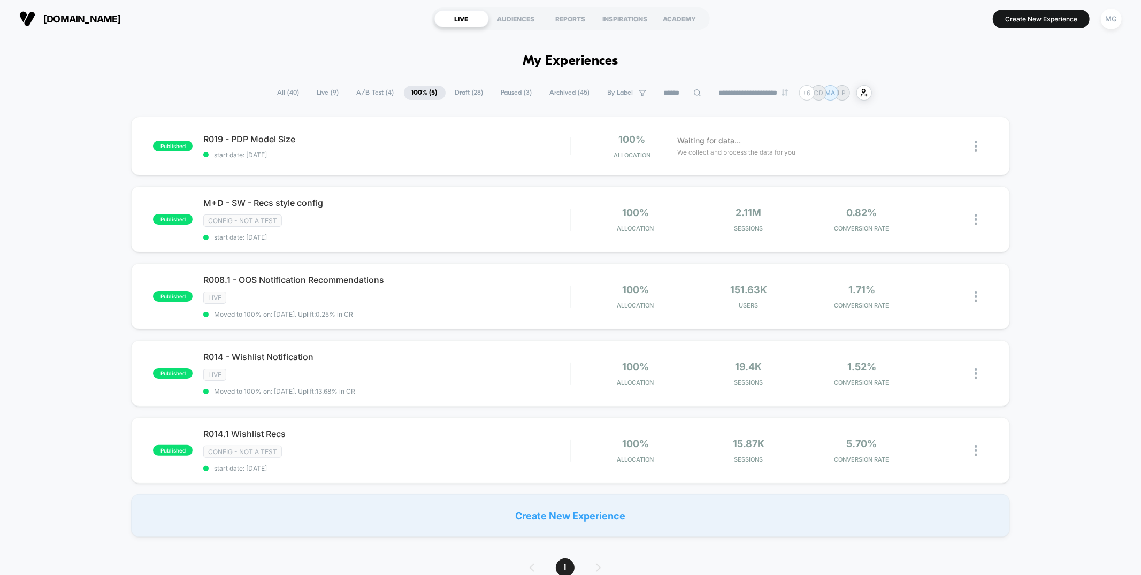
click at [466, 91] on span "Draft ( 28 )" at bounding box center [469, 93] width 44 height 14
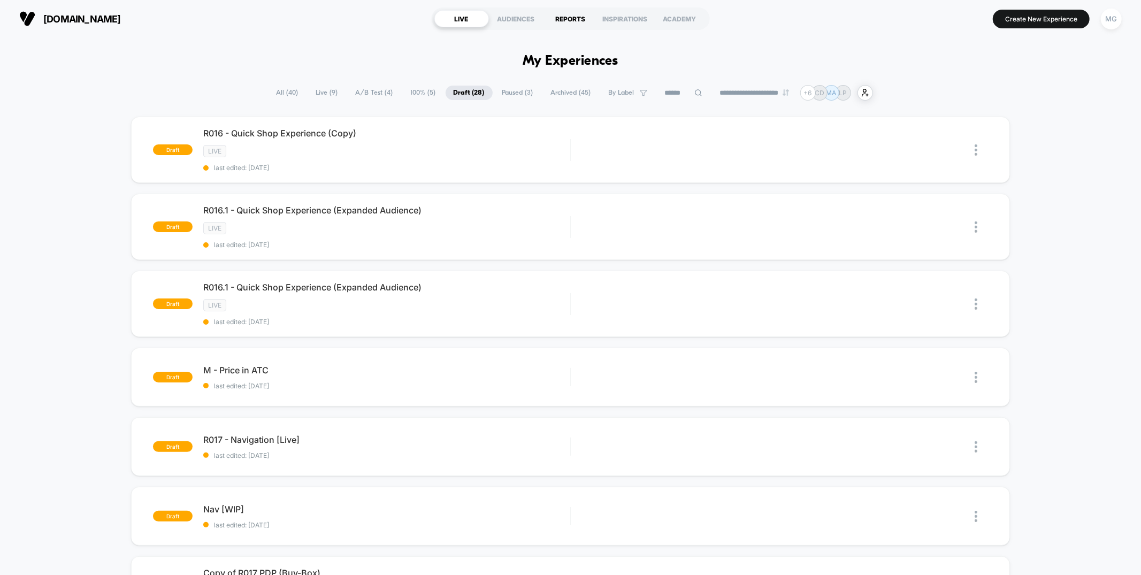
click at [567, 19] on div "REPORTS" at bounding box center [570, 18] width 55 height 17
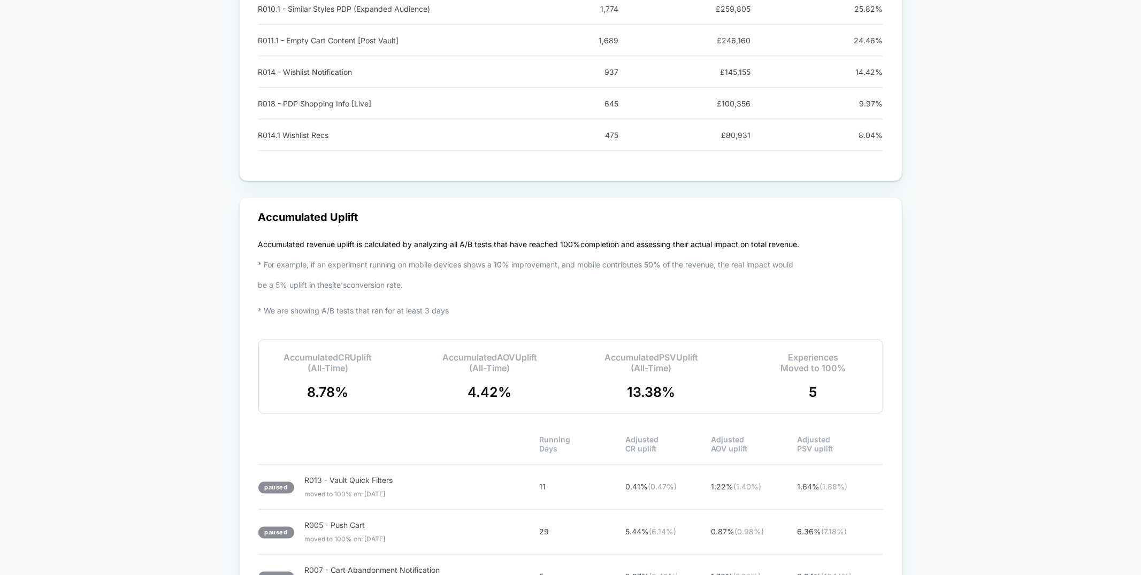
scroll to position [1691, 0]
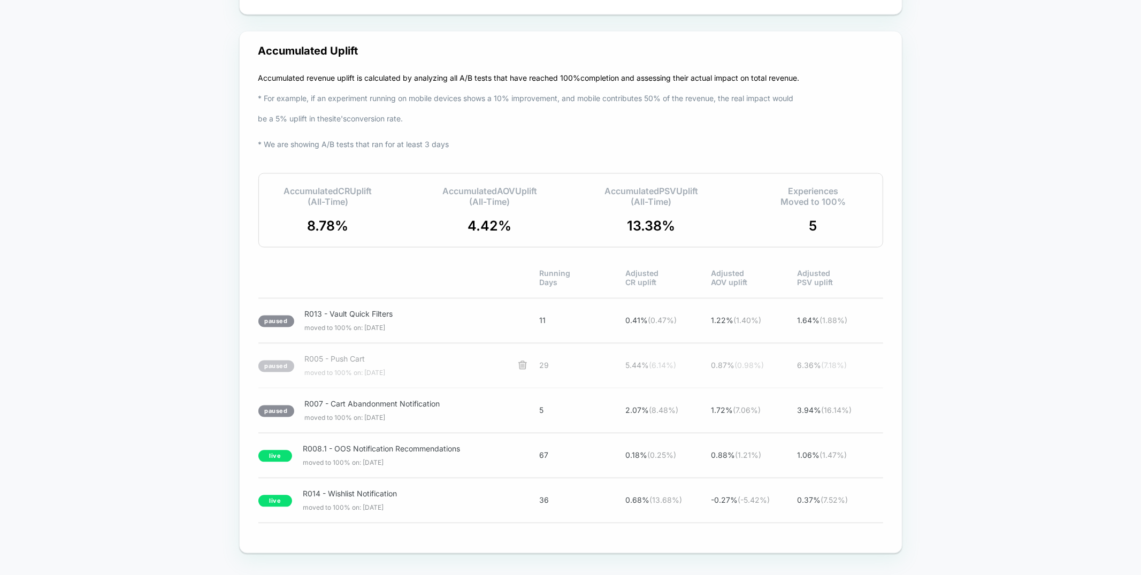
click at [392, 355] on span "R005 - Push Cart" at bounding box center [405, 359] width 201 height 9
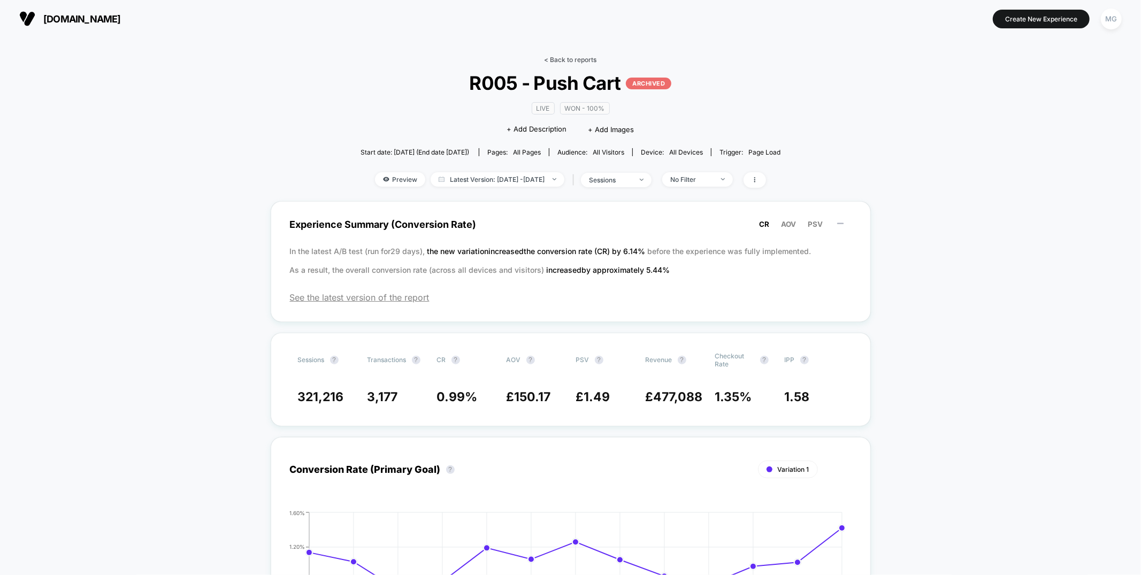
click at [589, 58] on link "< Back to reports" at bounding box center [570, 60] width 52 height 8
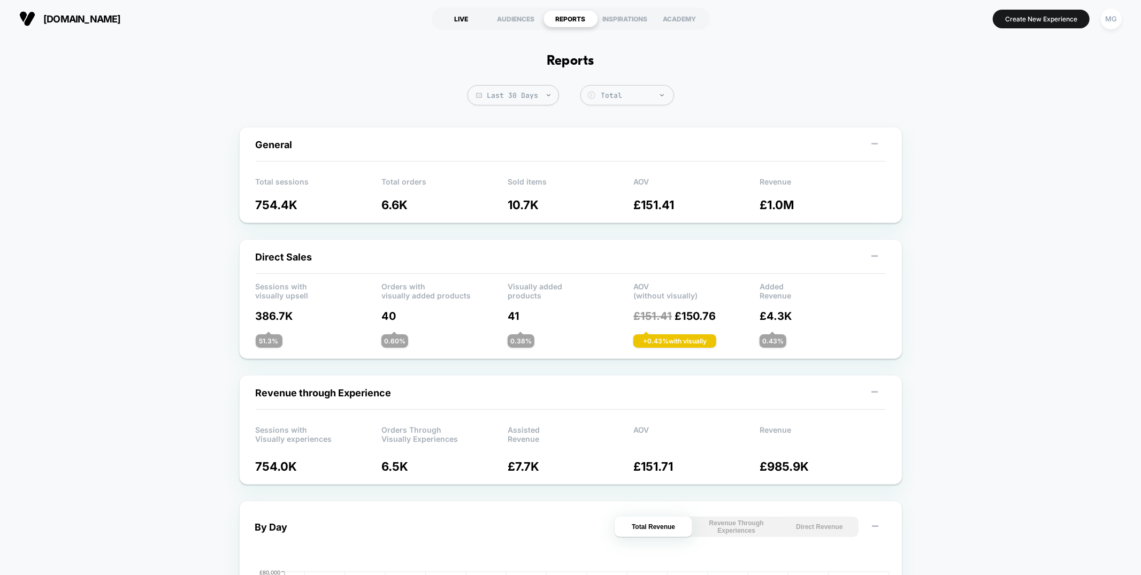
click at [473, 17] on div "LIVE" at bounding box center [461, 18] width 55 height 17
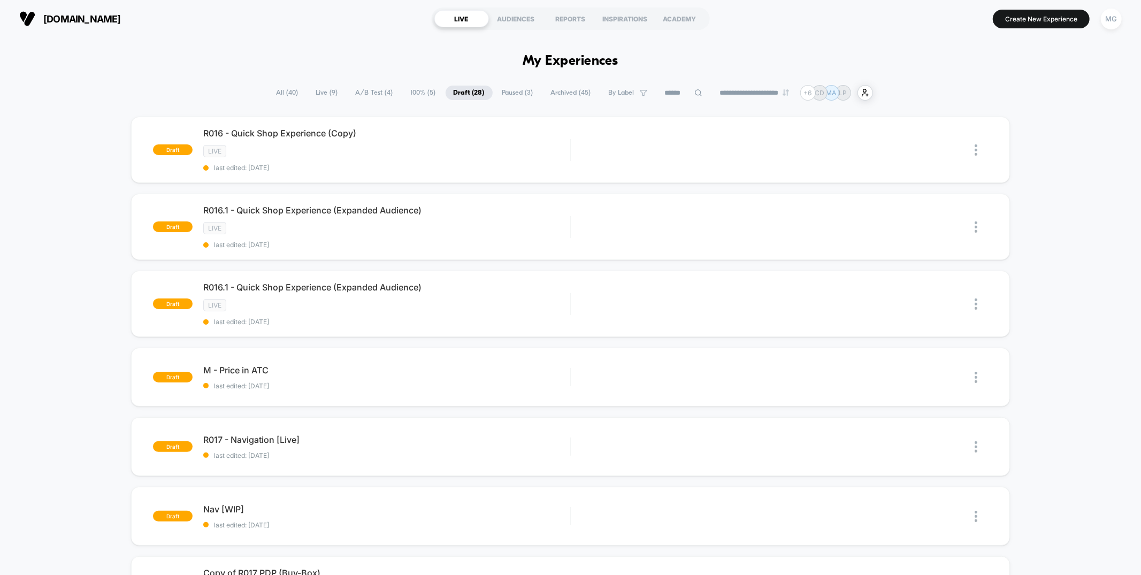
click at [380, 94] on span "A/B Test ( 4 )" at bounding box center [374, 93] width 53 height 14
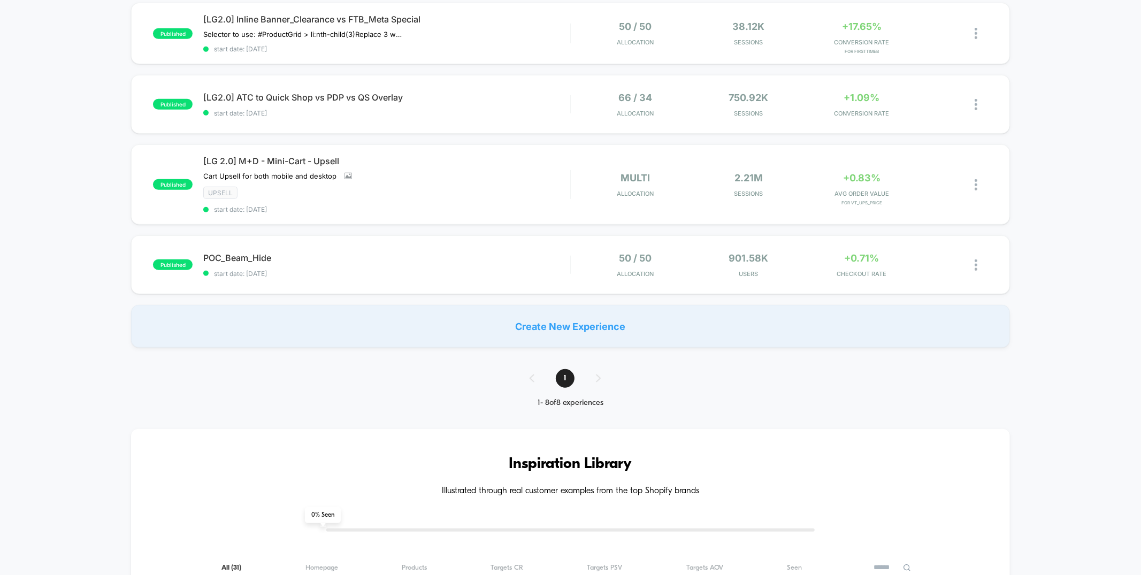
scroll to position [475, 0]
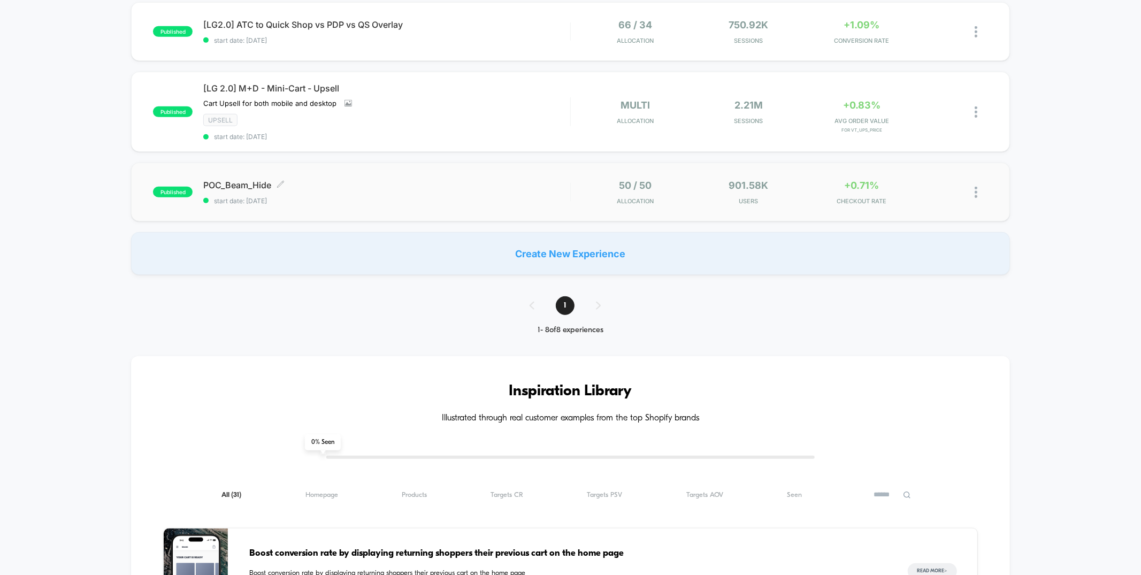
click at [405, 185] on div "POC_Beam_Hide Click to edit experience details Click to edit experience details…" at bounding box center [386, 192] width 366 height 25
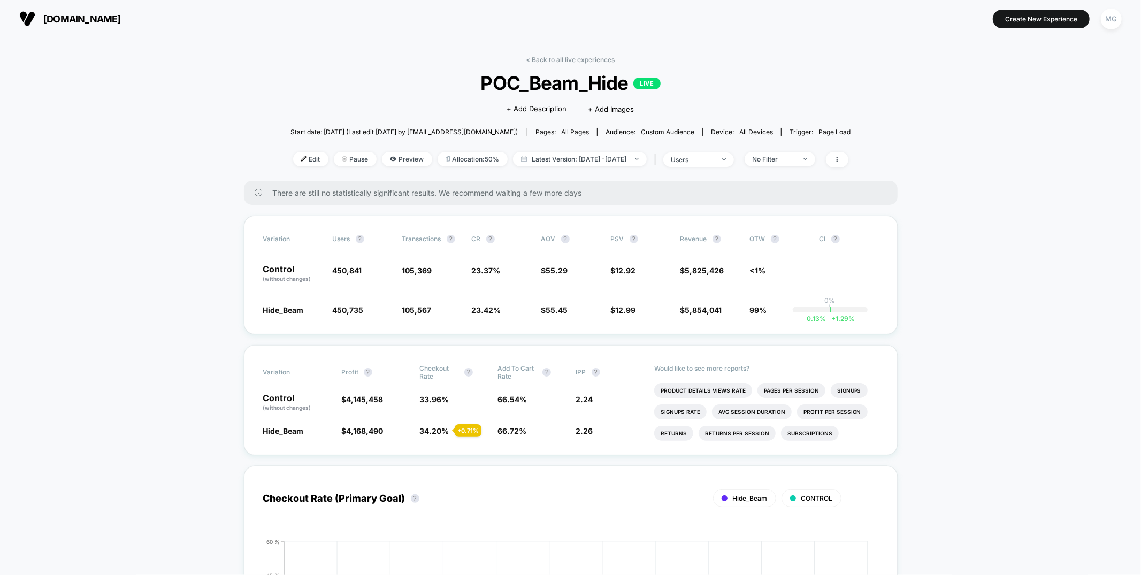
click at [792, 151] on div "< Back to all live experiences POC_Beam_Hide LIVE Click to edit experience deta…" at bounding box center [570, 118] width 560 height 125
click at [792, 155] on div "No Filter" at bounding box center [773, 159] width 43 height 8
click at [734, 159] on span "users" at bounding box center [698, 159] width 71 height 14
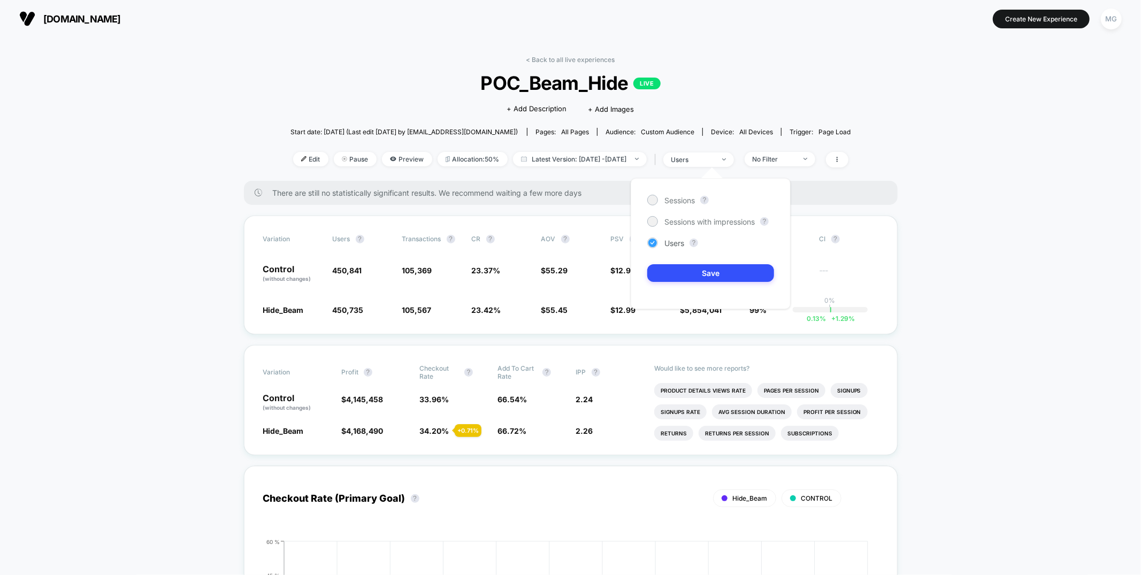
drag, startPoint x: 666, startPoint y: 222, endPoint x: 677, endPoint y: 242, distance: 22.8
click at [667, 222] on span "Sessions with impressions" at bounding box center [709, 221] width 90 height 9
click at [683, 270] on button "Save" at bounding box center [710, 273] width 127 height 18
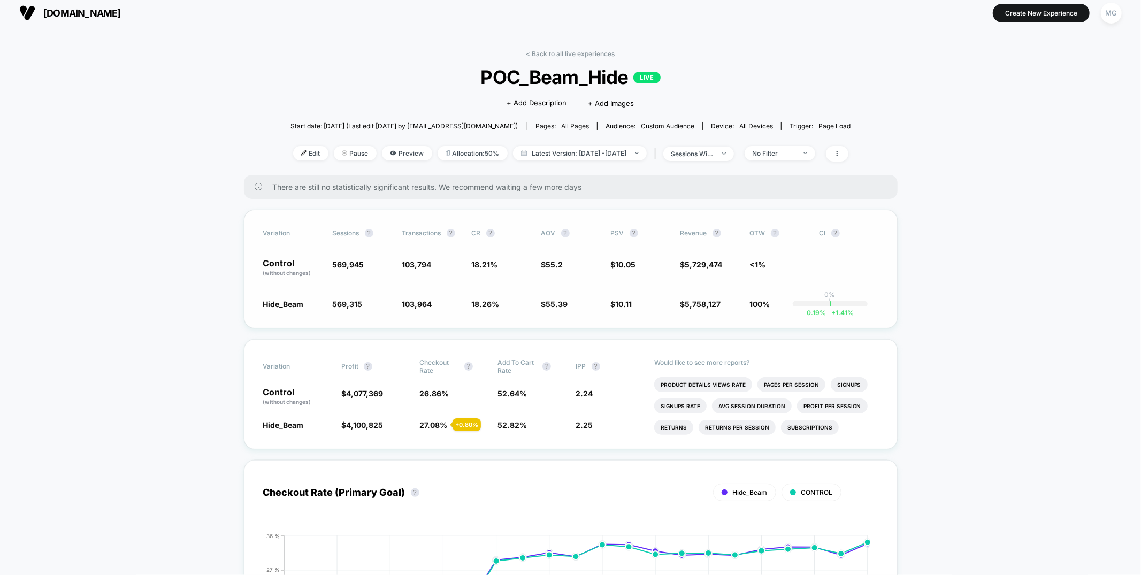
scroll to position [7, 0]
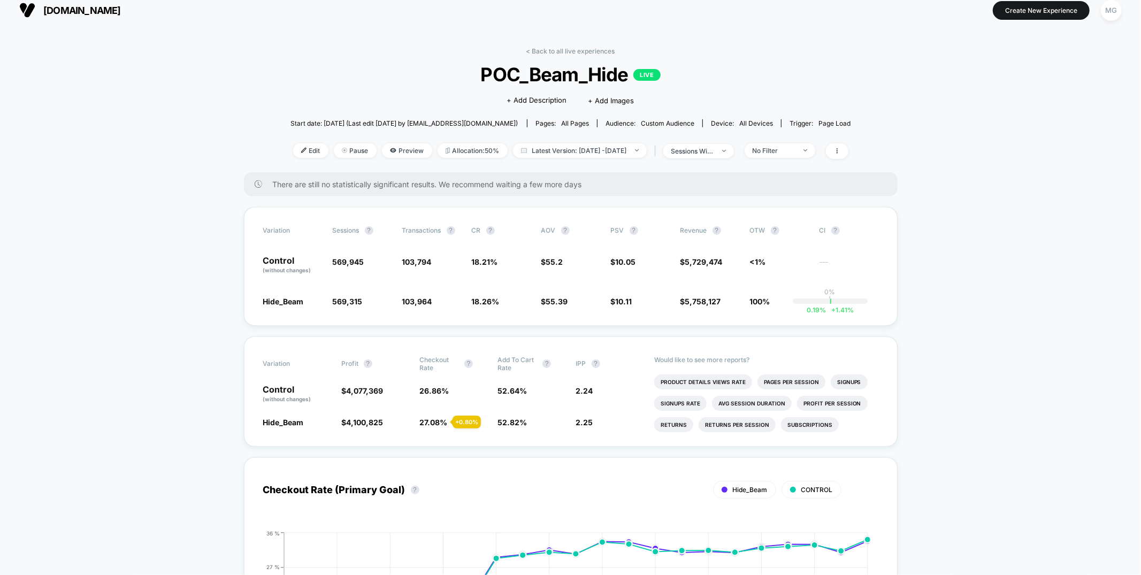
click at [806, 143] on span "No Filter" at bounding box center [779, 150] width 71 height 14
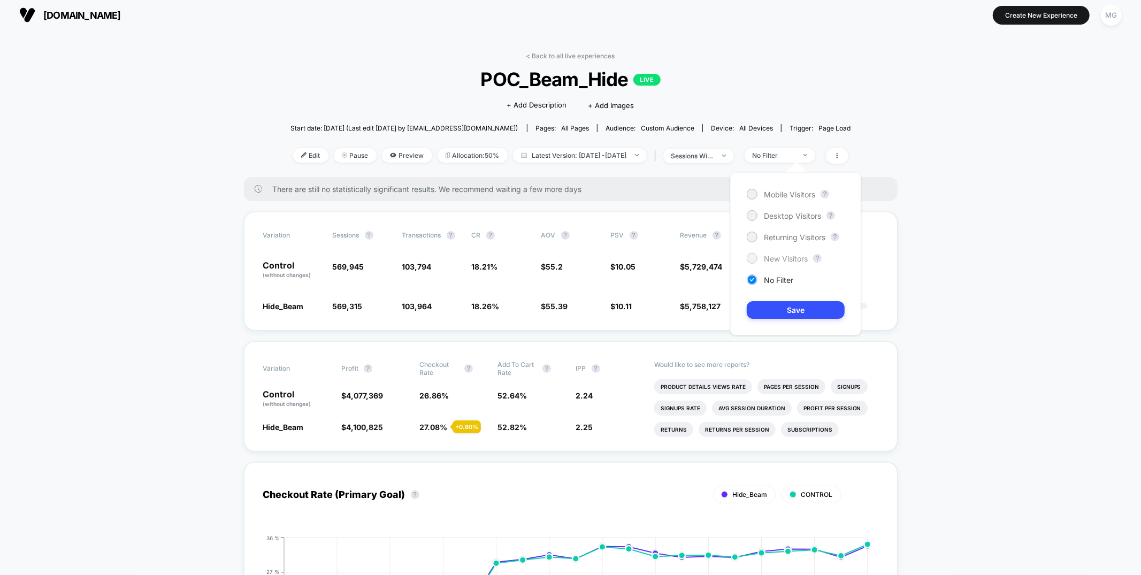
click at [789, 256] on span "New Visitors" at bounding box center [786, 258] width 44 height 9
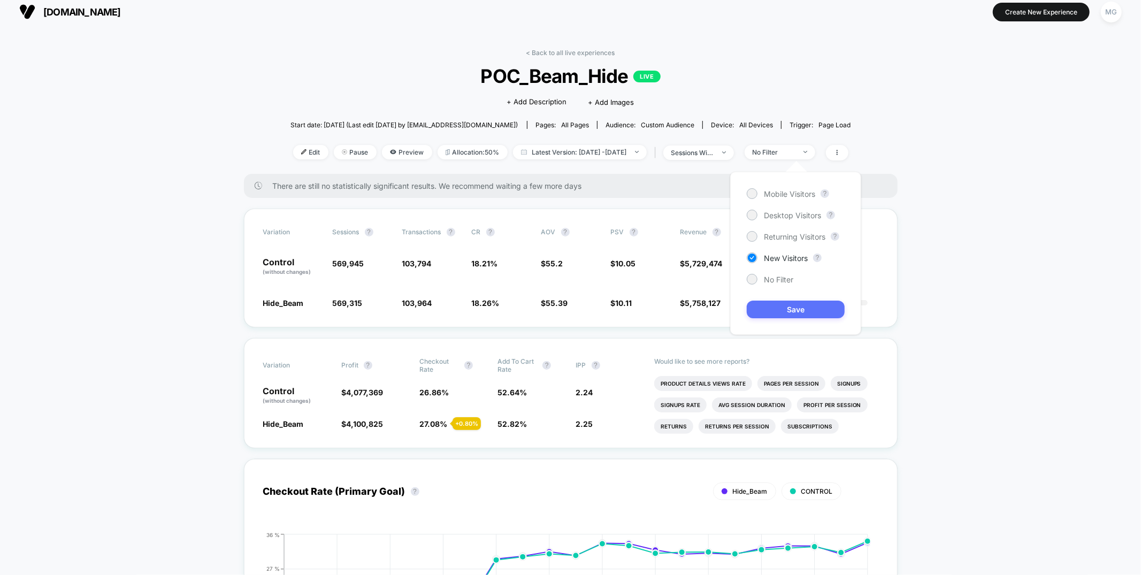
click at [764, 316] on div "Mobile Visitors ? Desktop Visitors ? Returning Visitors ? New Visitors ? No Fil…" at bounding box center [795, 253] width 131 height 163
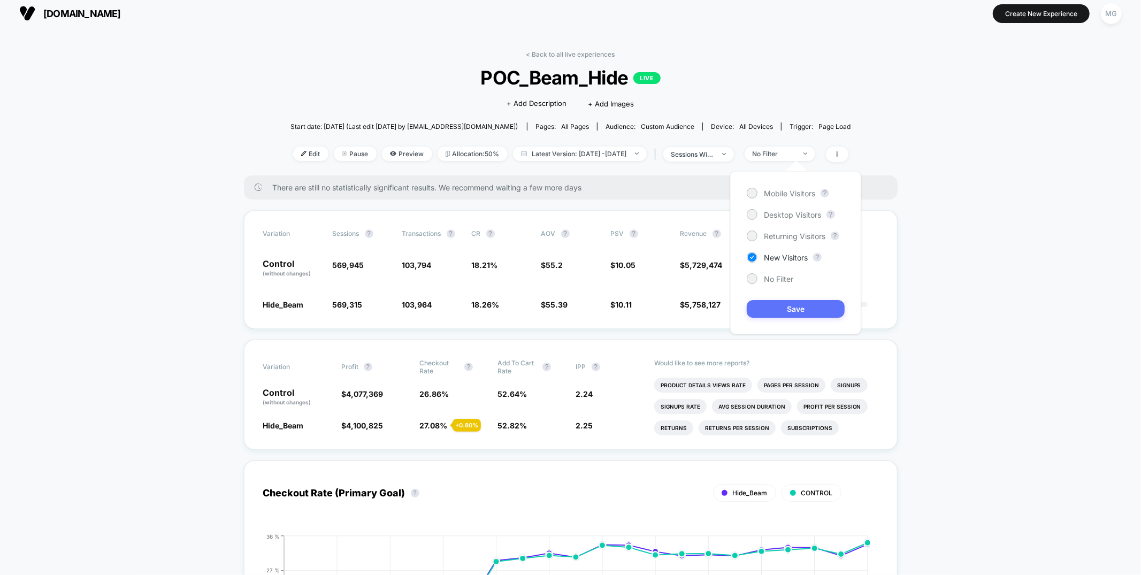
scroll to position [4, 0]
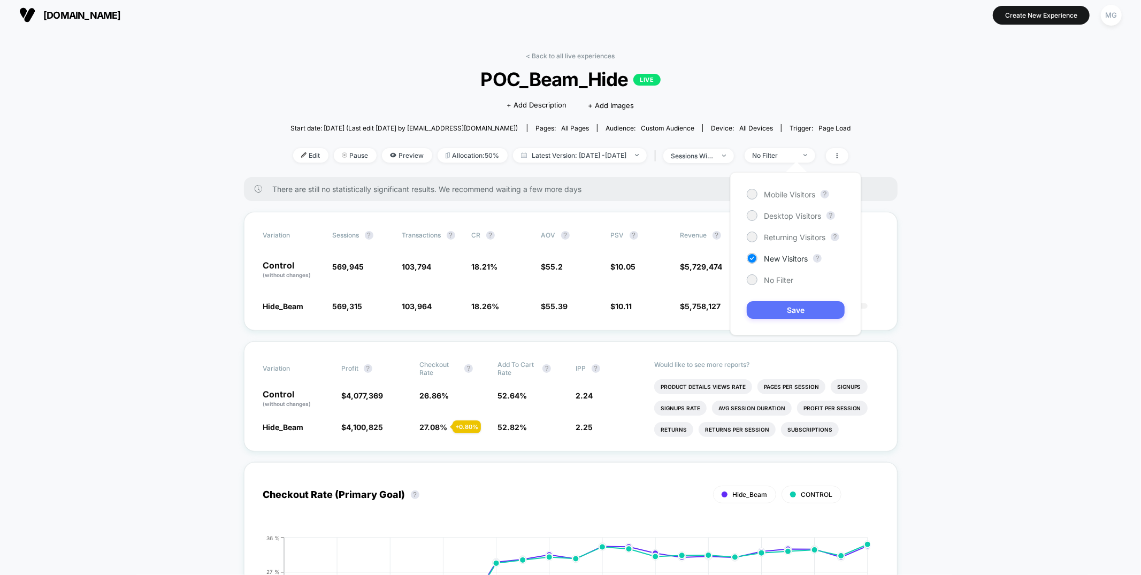
click at [771, 306] on button "Save" at bounding box center [796, 310] width 98 height 18
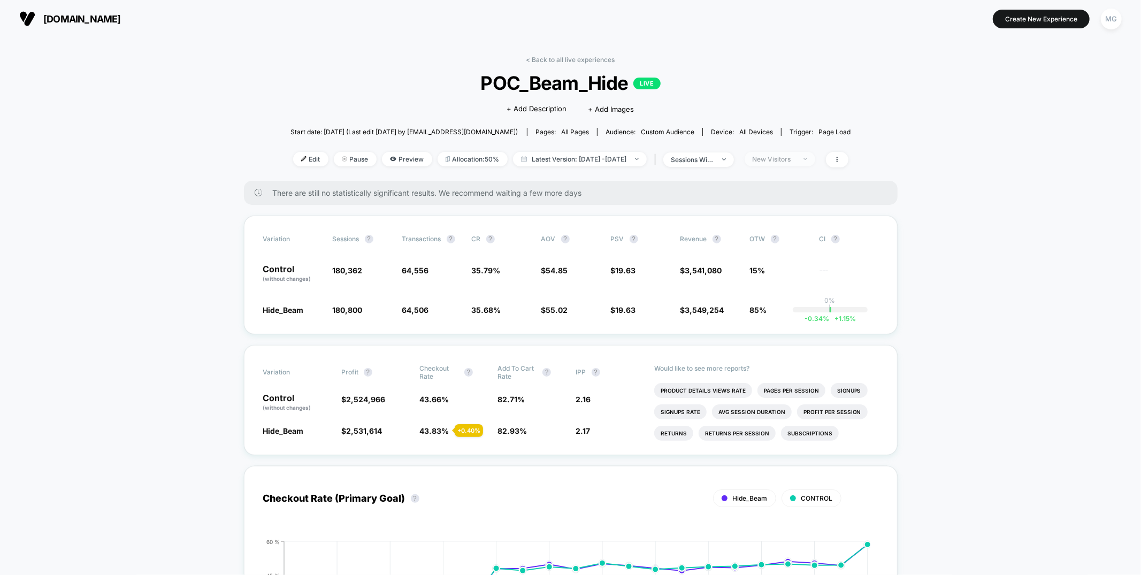
click at [783, 156] on div "New Visitors" at bounding box center [773, 159] width 43 height 8
click at [767, 281] on span "No Filter" at bounding box center [778, 284] width 29 height 9
click at [765, 310] on button "Save" at bounding box center [796, 314] width 98 height 18
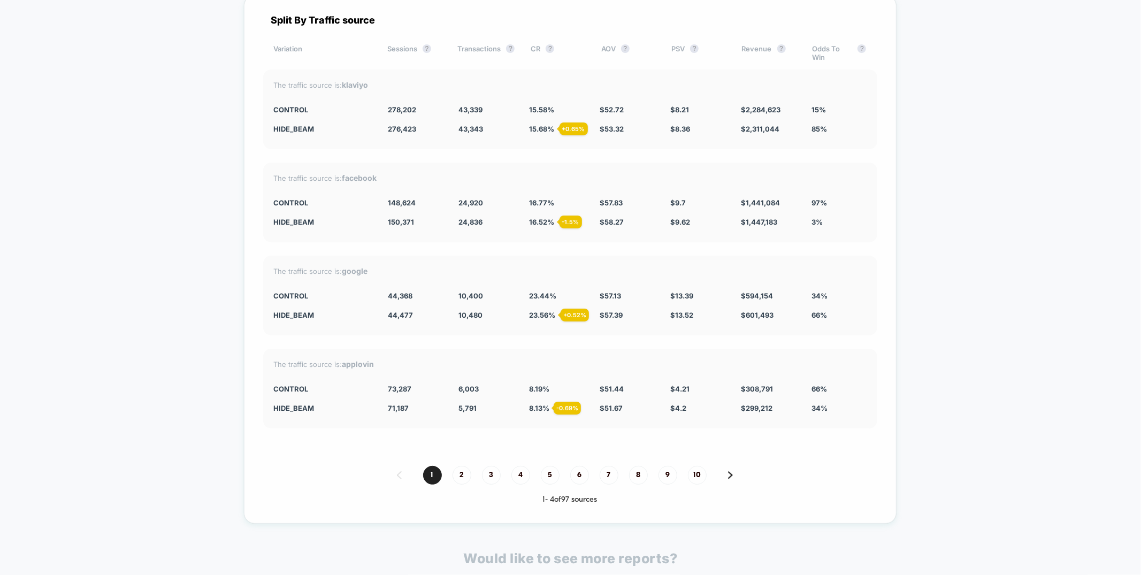
scroll to position [2735, 0]
click at [460, 466] on span "2" at bounding box center [461, 475] width 19 height 19
click at [536, 45] on div "CR ?" at bounding box center [558, 53] width 54 height 17
click at [441, 470] on span "1" at bounding box center [432, 475] width 19 height 19
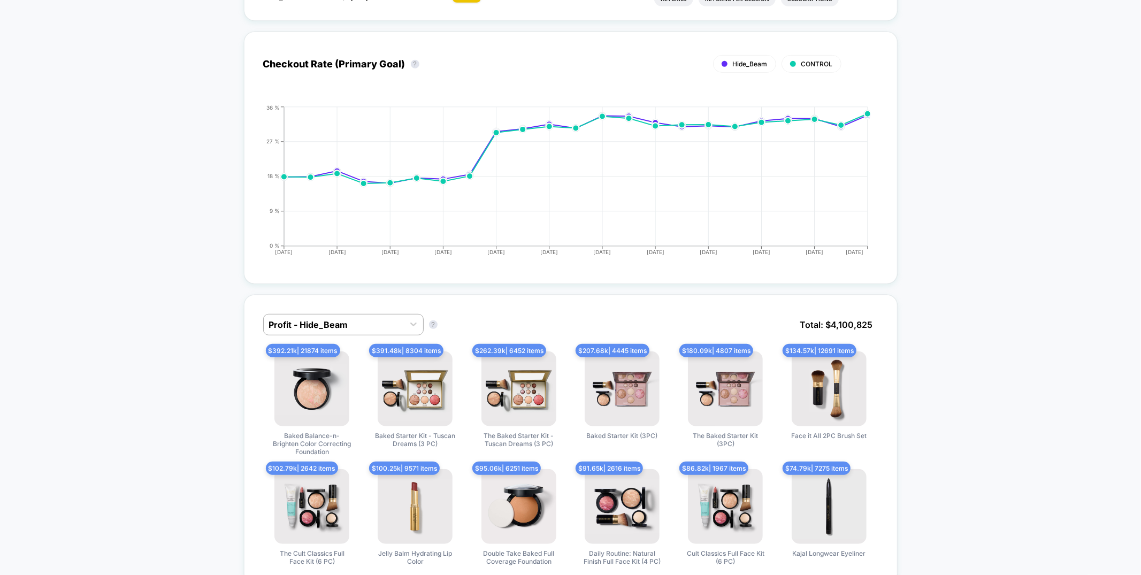
scroll to position [0, 0]
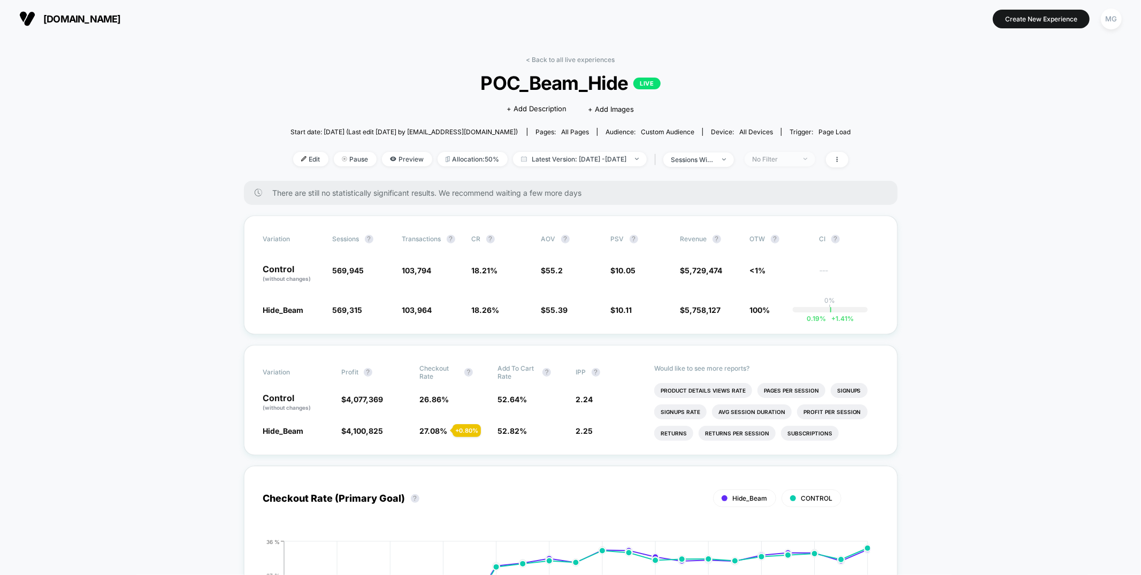
click at [795, 162] on div "No Filter" at bounding box center [773, 159] width 43 height 8
click at [781, 243] on span "Returning Visitors" at bounding box center [795, 241] width 62 height 9
click at [770, 311] on button "Save" at bounding box center [796, 314] width 98 height 18
click at [482, 269] on span "9.97 %" at bounding box center [484, 270] width 24 height 9
click at [795, 158] on div "Returning Visitors" at bounding box center [773, 159] width 43 height 8
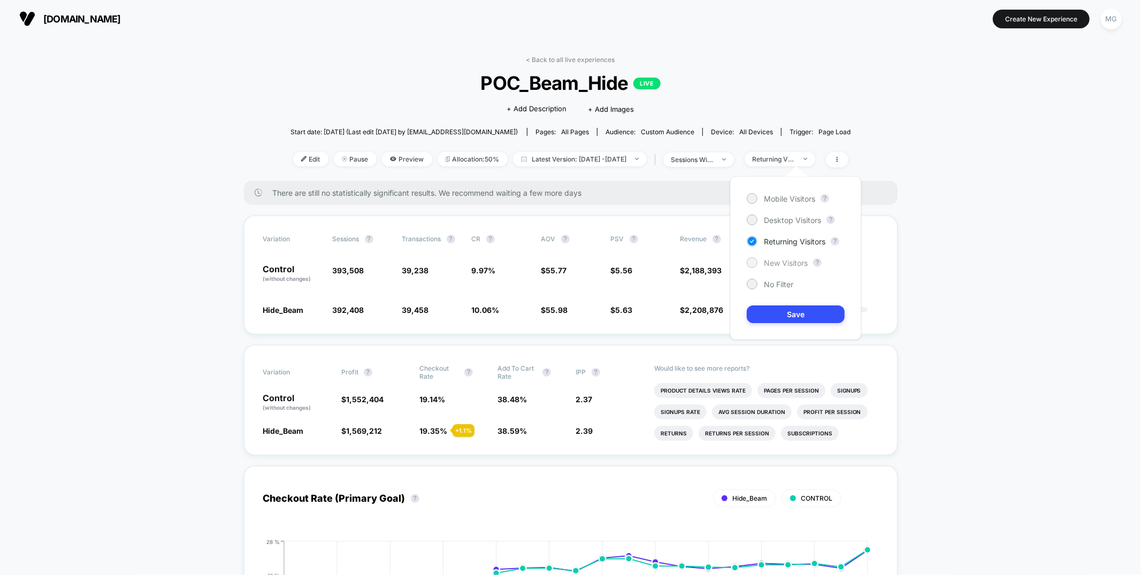
click at [781, 263] on span "New Visitors" at bounding box center [786, 262] width 44 height 9
click at [788, 321] on button "Save" at bounding box center [796, 314] width 98 height 18
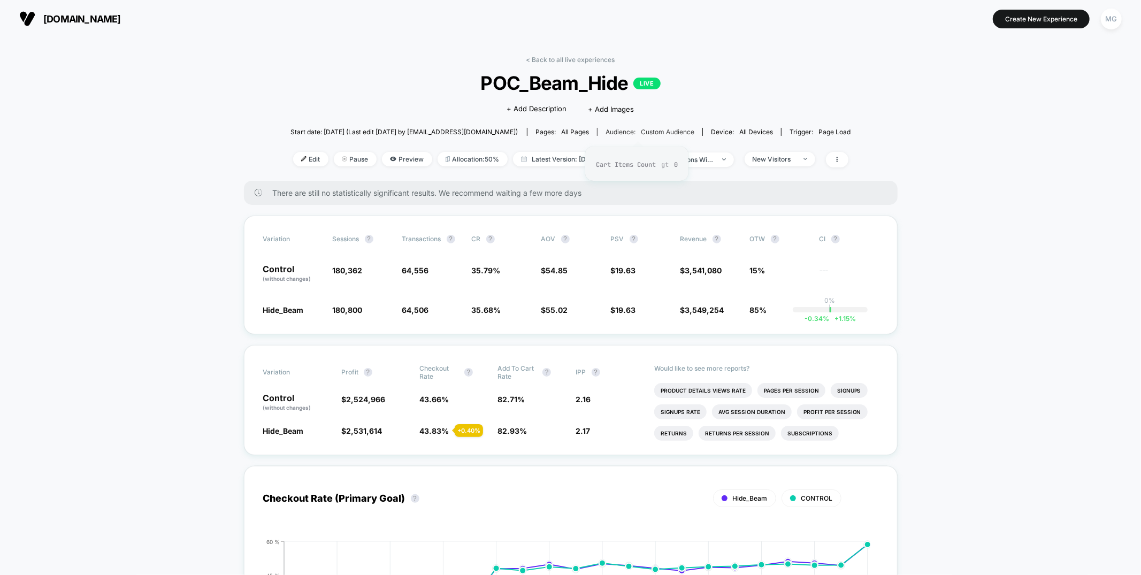
scroll to position [16, 0]
